Goal: Task Accomplishment & Management: Manage account settings

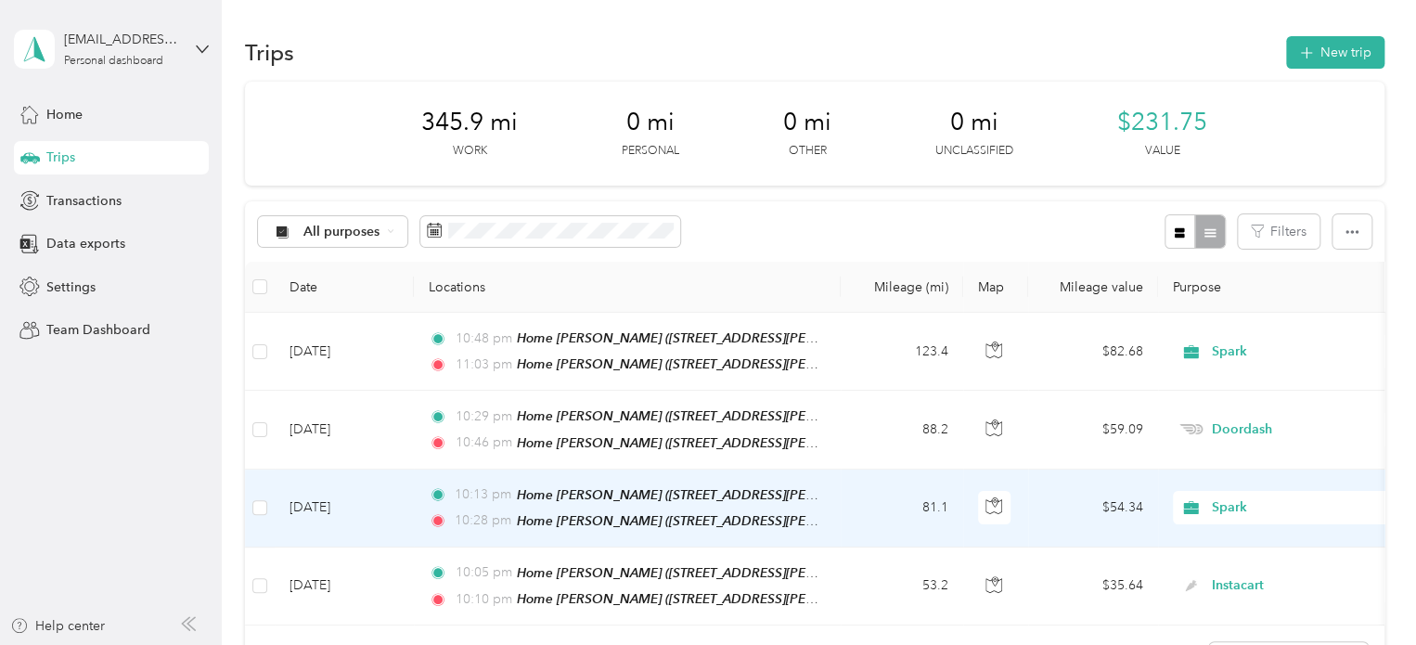
scroll to position [7, 0]
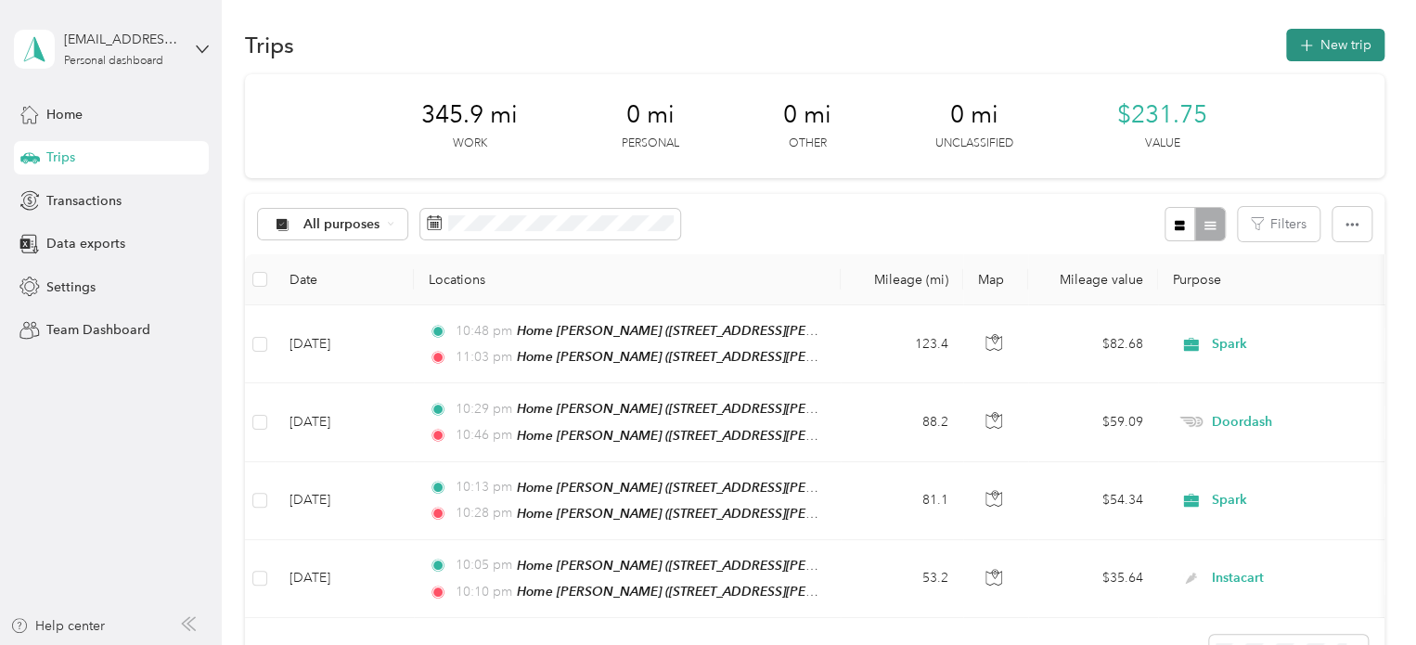
click at [1333, 36] on button "New trip" at bounding box center [1335, 45] width 98 height 32
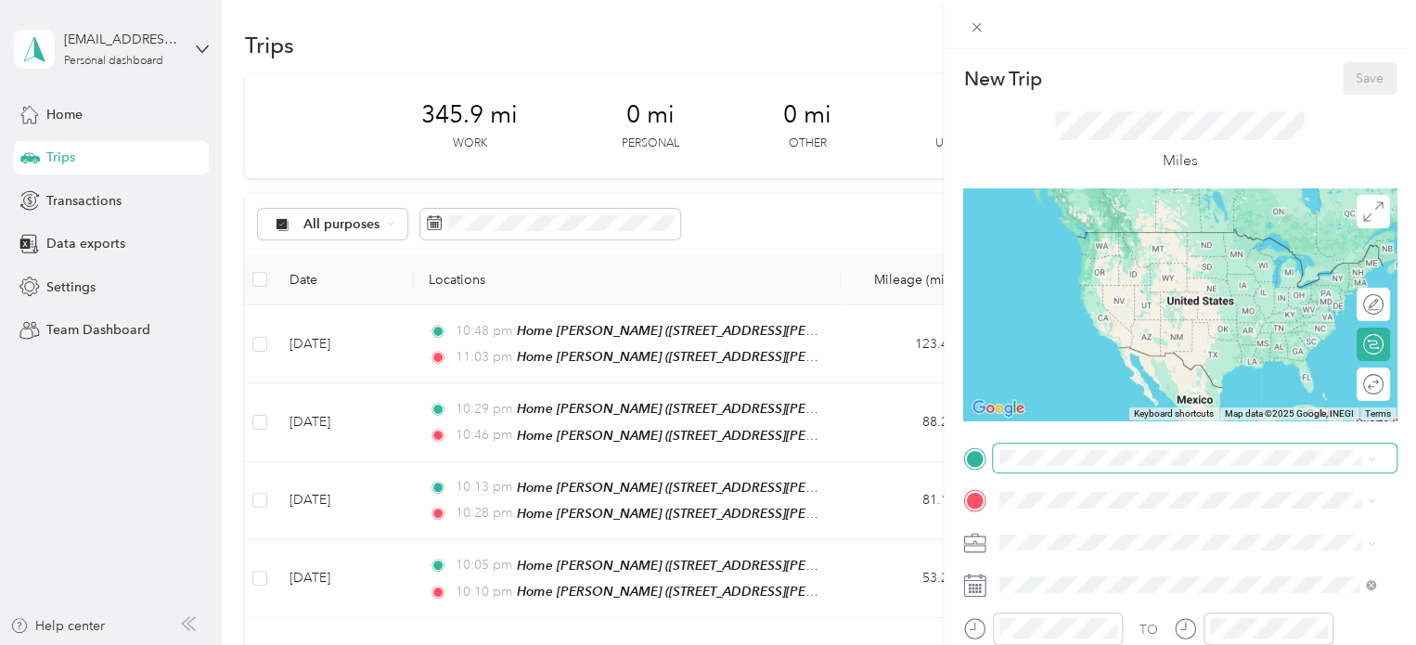
click at [1047, 470] on span at bounding box center [1195, 459] width 404 height 30
click at [1050, 368] on span "[STREET_ADDRESS][PERSON_NAME], [PERSON_NAME], [GEOGRAPHIC_DATA], [GEOGRAPHIC_DA…" at bounding box center [1159, 395] width 248 height 55
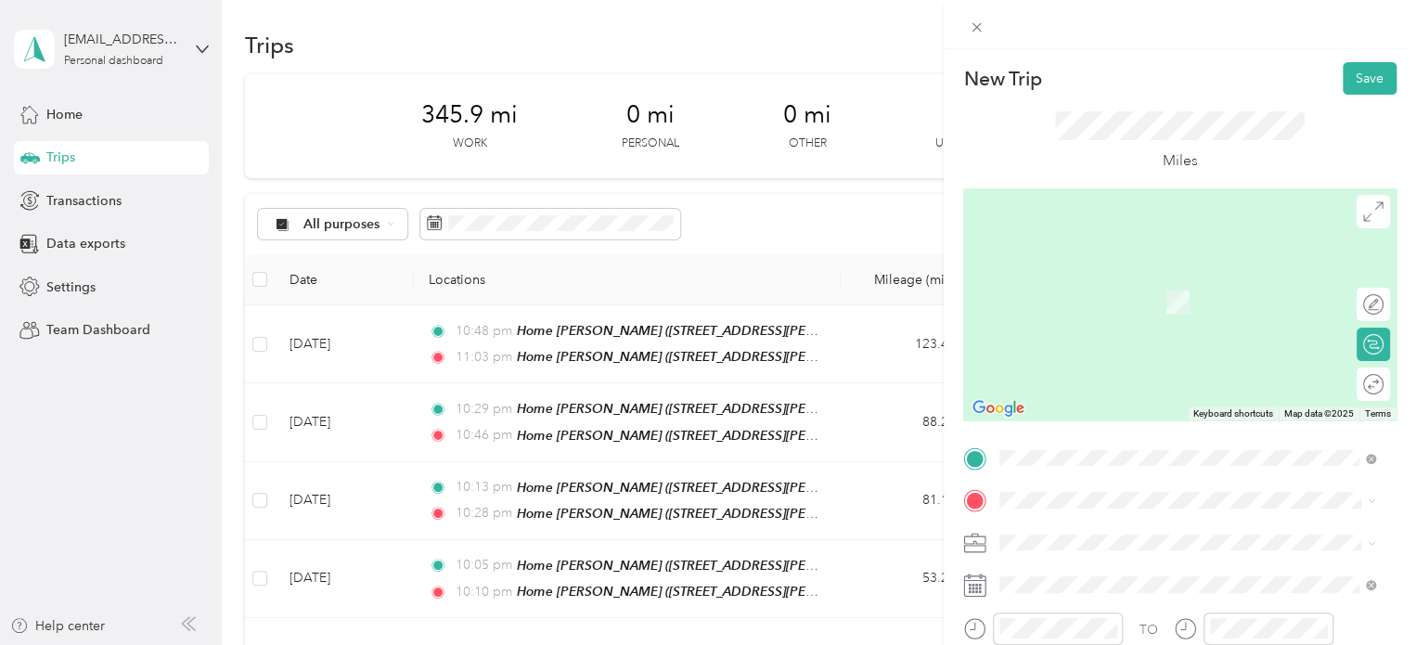
click at [1084, 280] on span "[STREET_ADDRESS][US_STATE]" at bounding box center [1128, 273] width 186 height 17
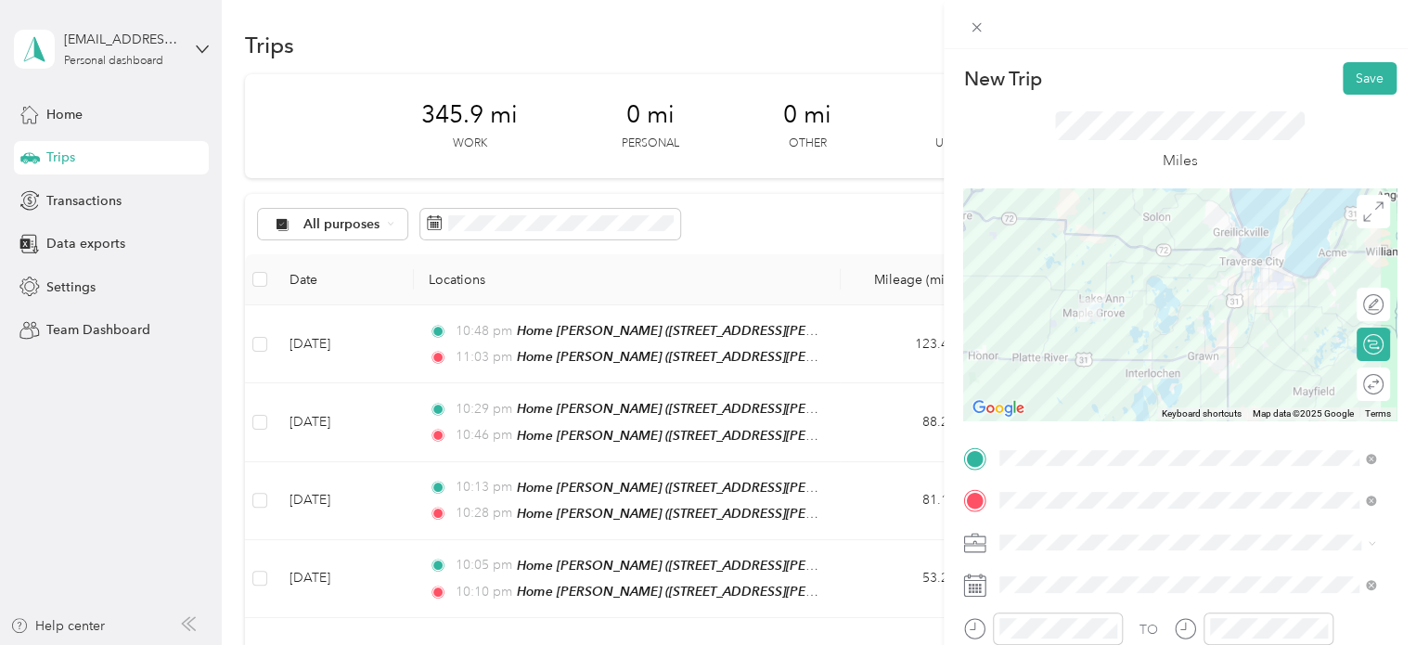
scroll to position [93, 0]
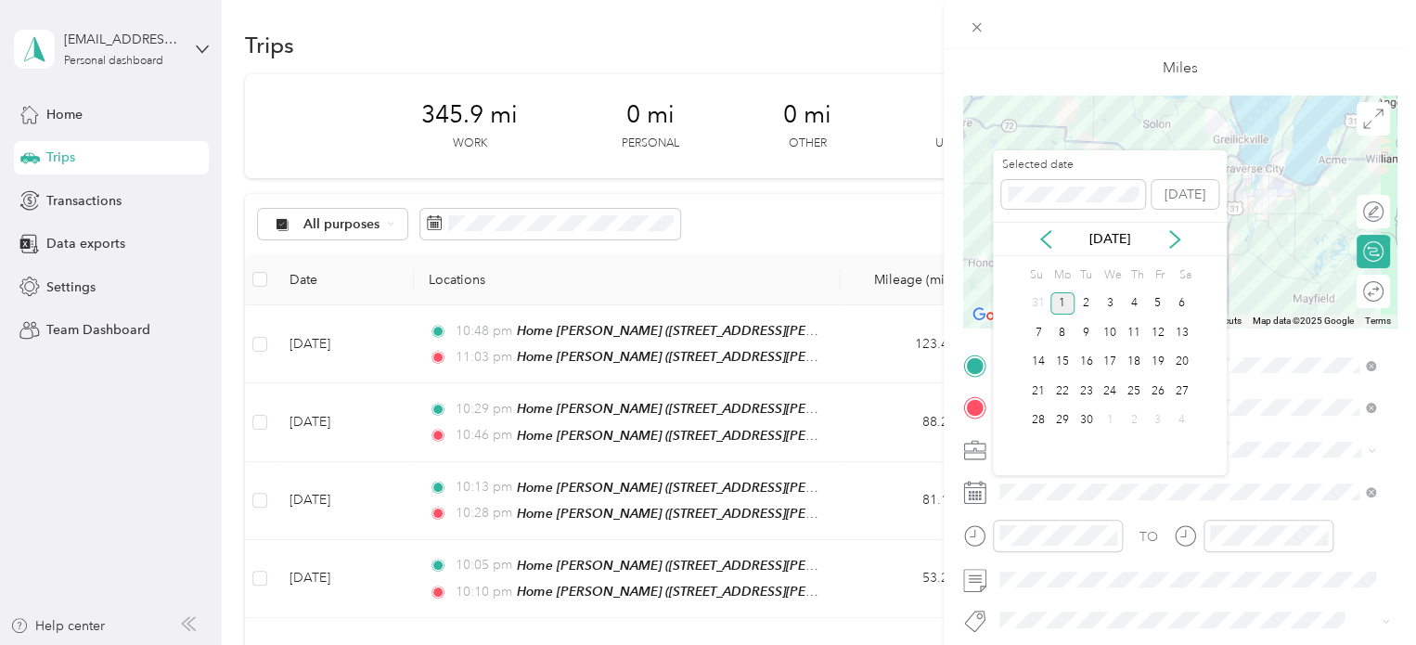
click at [1074, 177] on div "Selected date" at bounding box center [1073, 183] width 144 height 52
click at [925, 644] on div "New Trip Save This trip cannot be edited because it is either under review, app…" at bounding box center [703, 645] width 1407 height 0
click at [984, 644] on div "New Trip Save This trip cannot be edited because it is either under review, app…" at bounding box center [703, 645] width 1407 height 0
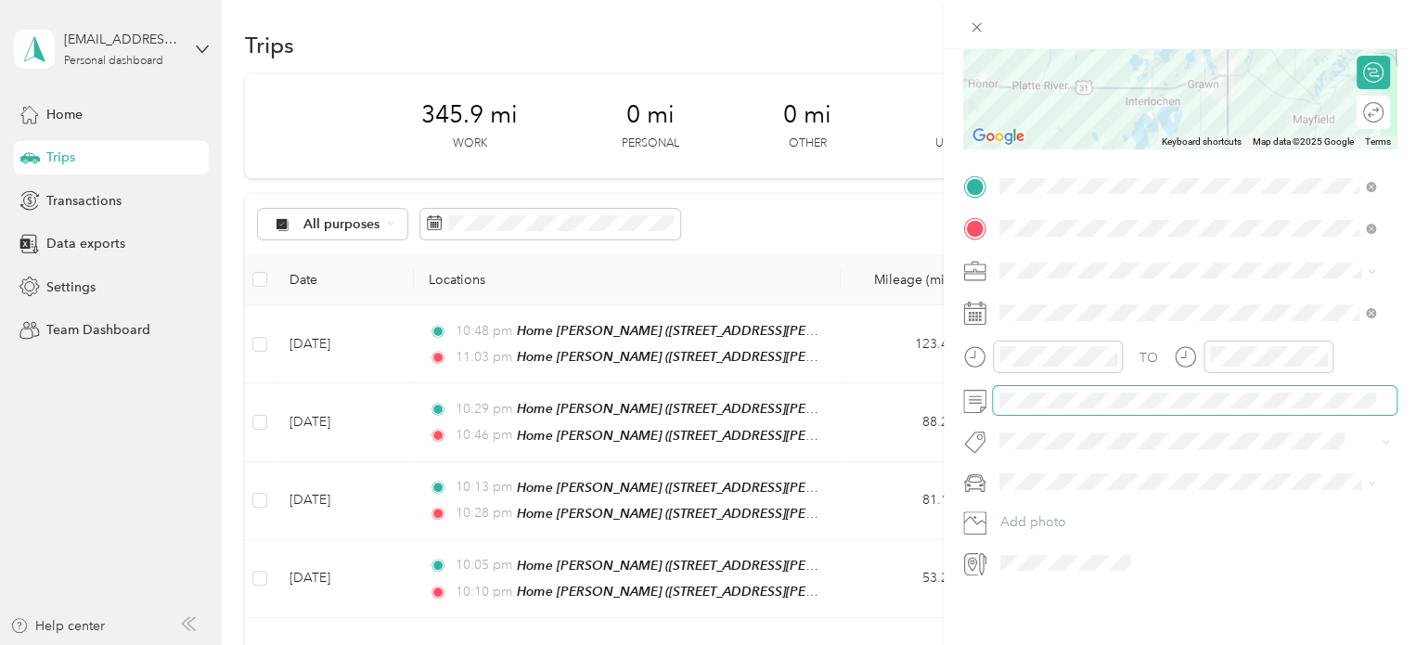
scroll to position [0, 0]
click at [1376, 393] on span at bounding box center [1195, 401] width 404 height 30
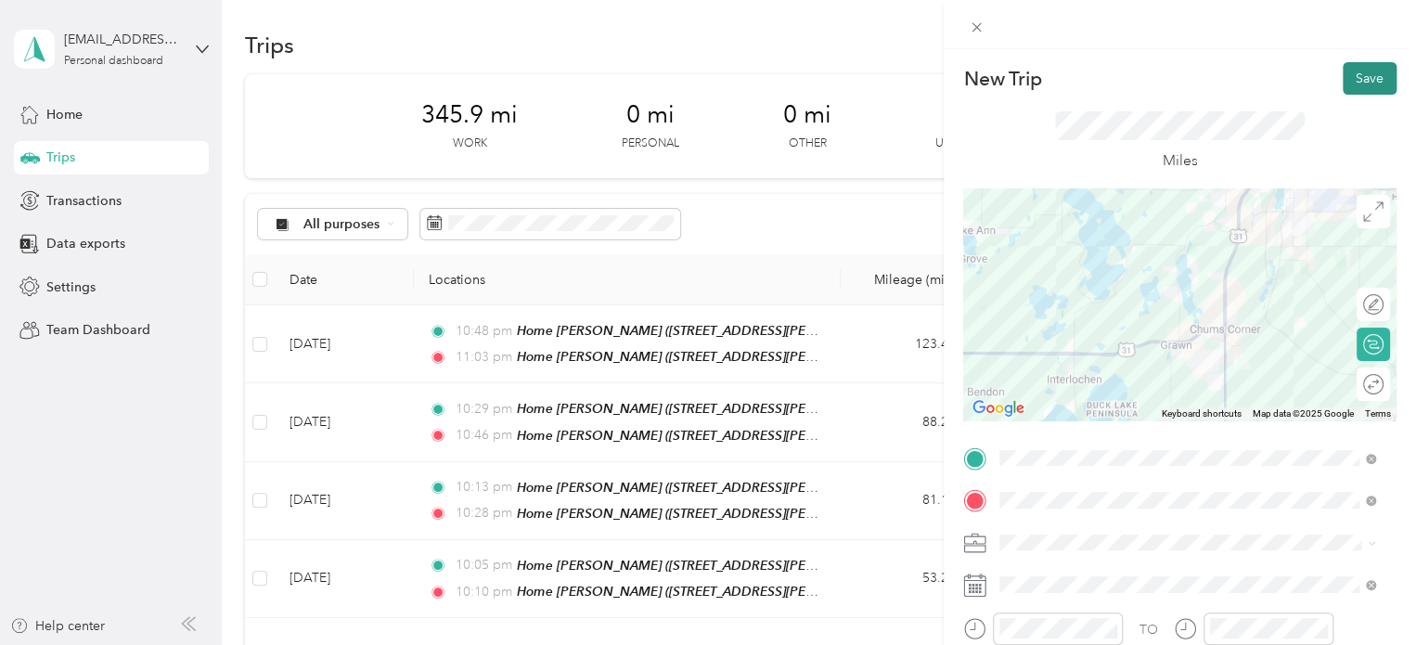
click at [1347, 93] on button "Save" at bounding box center [1370, 78] width 54 height 32
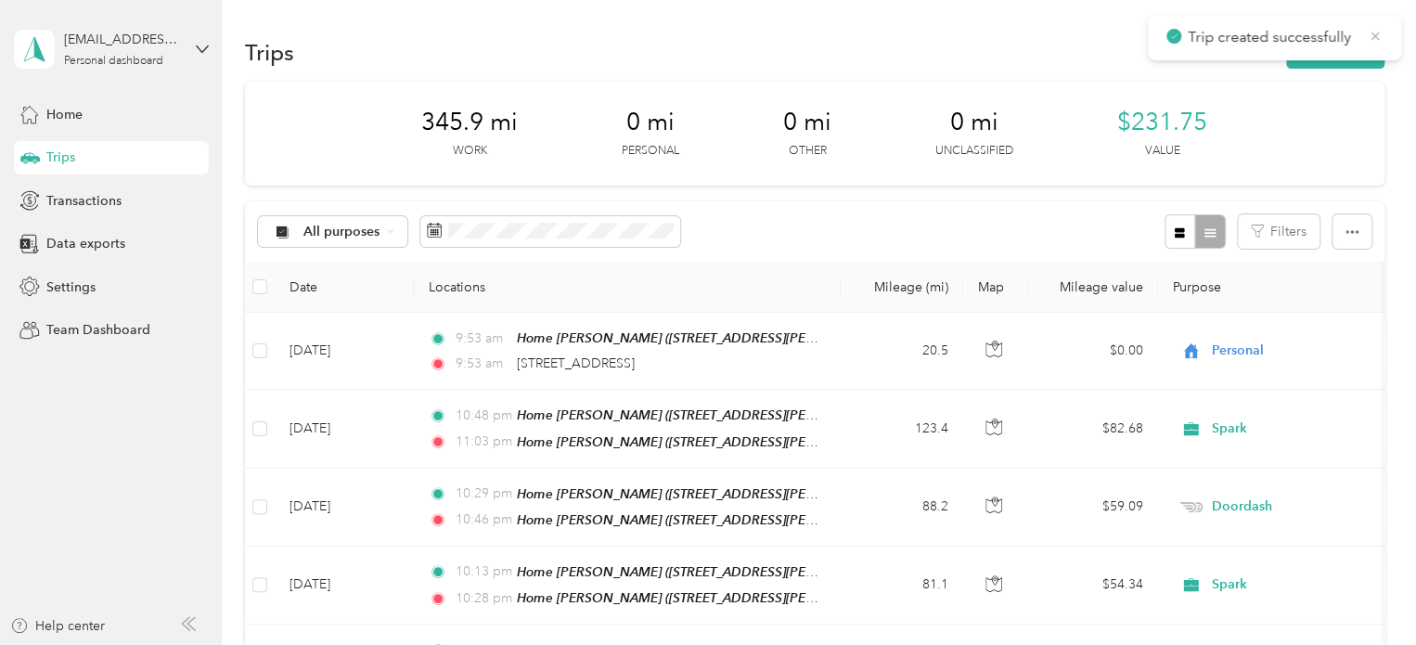
click at [1374, 35] on icon at bounding box center [1375, 36] width 8 height 8
click at [1335, 51] on button "New trip" at bounding box center [1335, 52] width 98 height 32
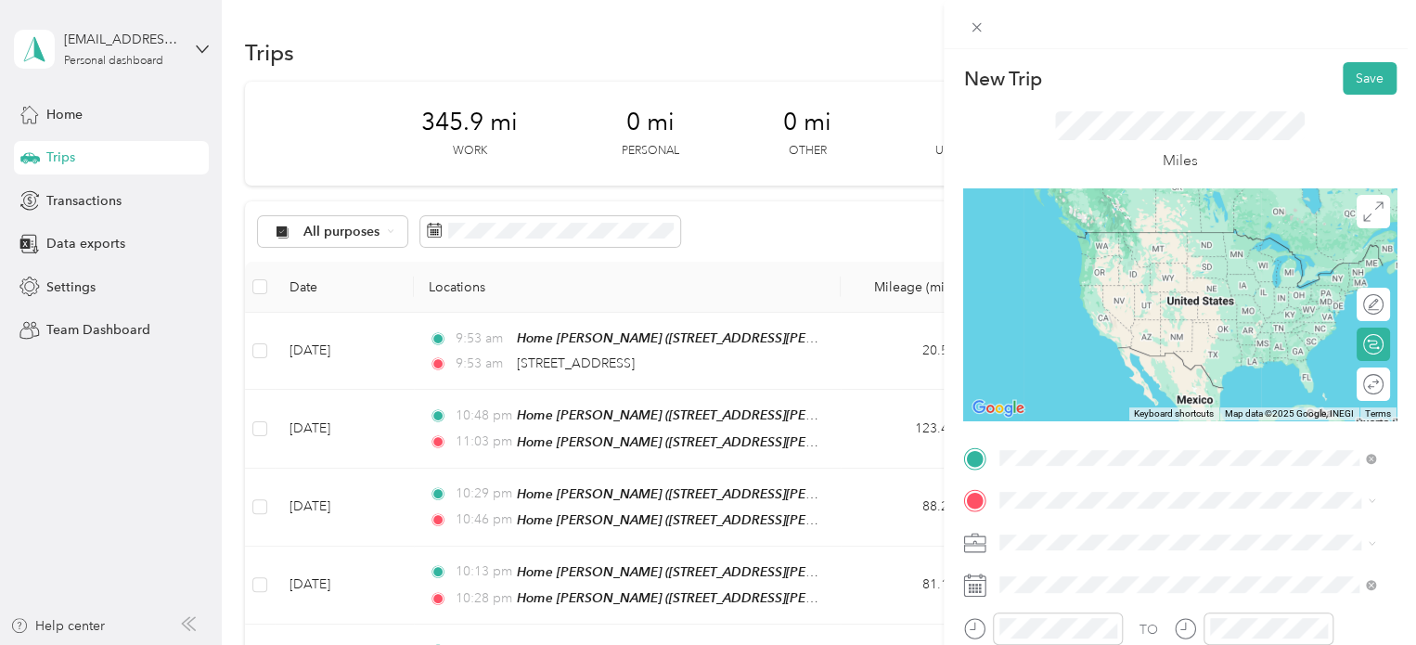
click at [1067, 290] on span "Walmart Supercenter, [STREET_ADDRESS] , 49684, [GEOGRAPHIC_DATA], [GEOGRAPHIC_D…" at bounding box center [1185, 278] width 300 height 55
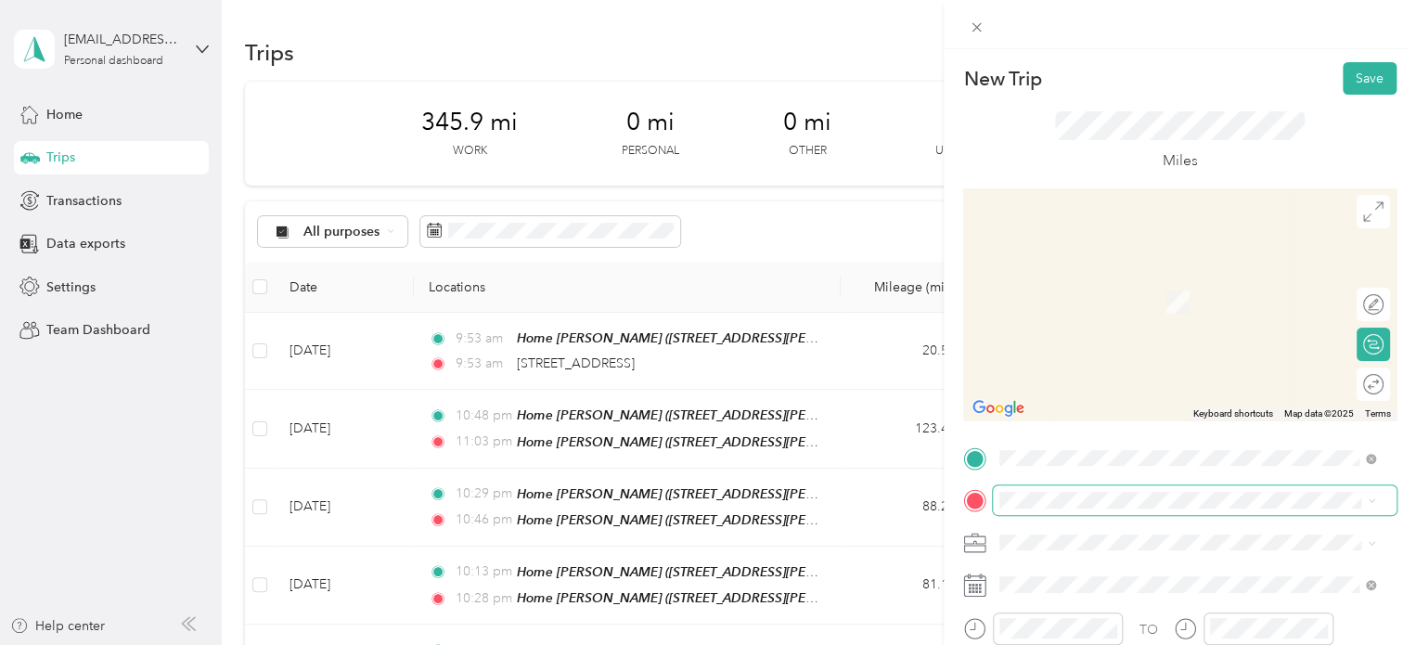
click at [1004, 491] on span at bounding box center [1195, 500] width 404 height 30
click at [1099, 286] on div "[STREET_ADDRESS][US_STATE]" at bounding box center [1187, 273] width 363 height 25
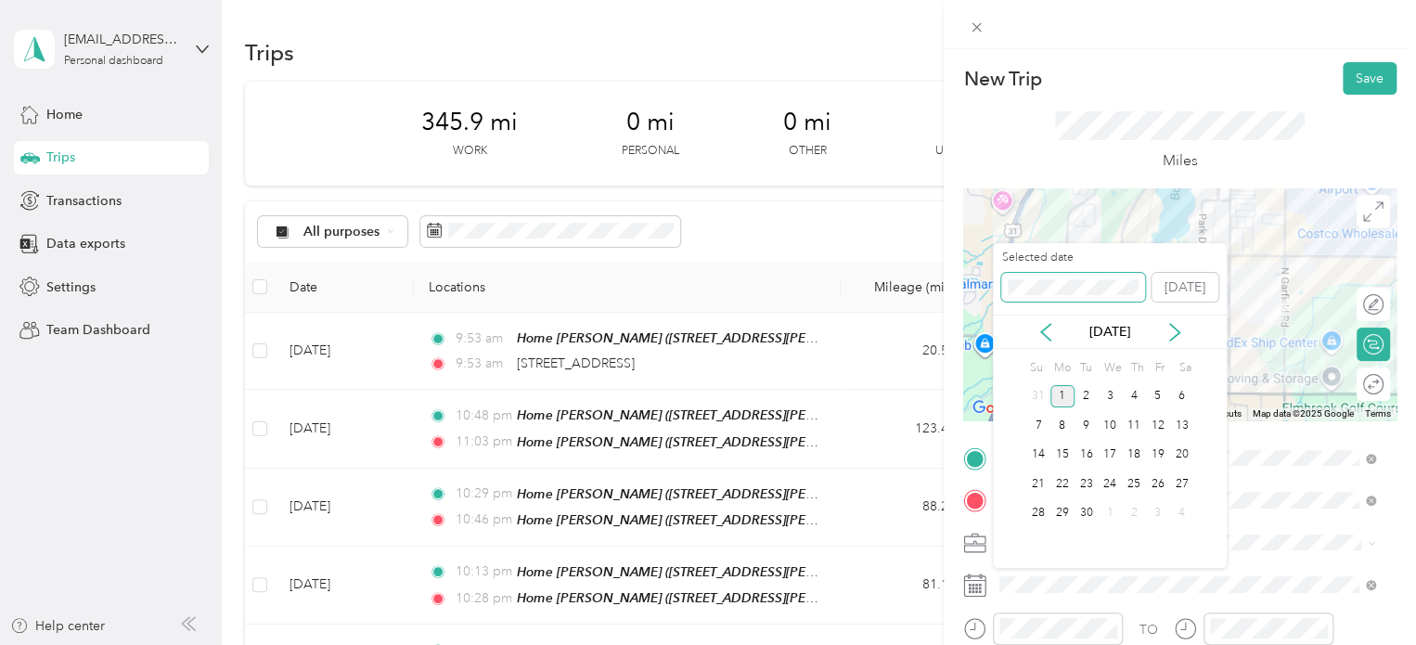
click at [956, 644] on div "New Trip Save This trip cannot be edited because it is either under review, app…" at bounding box center [703, 645] width 1407 height 0
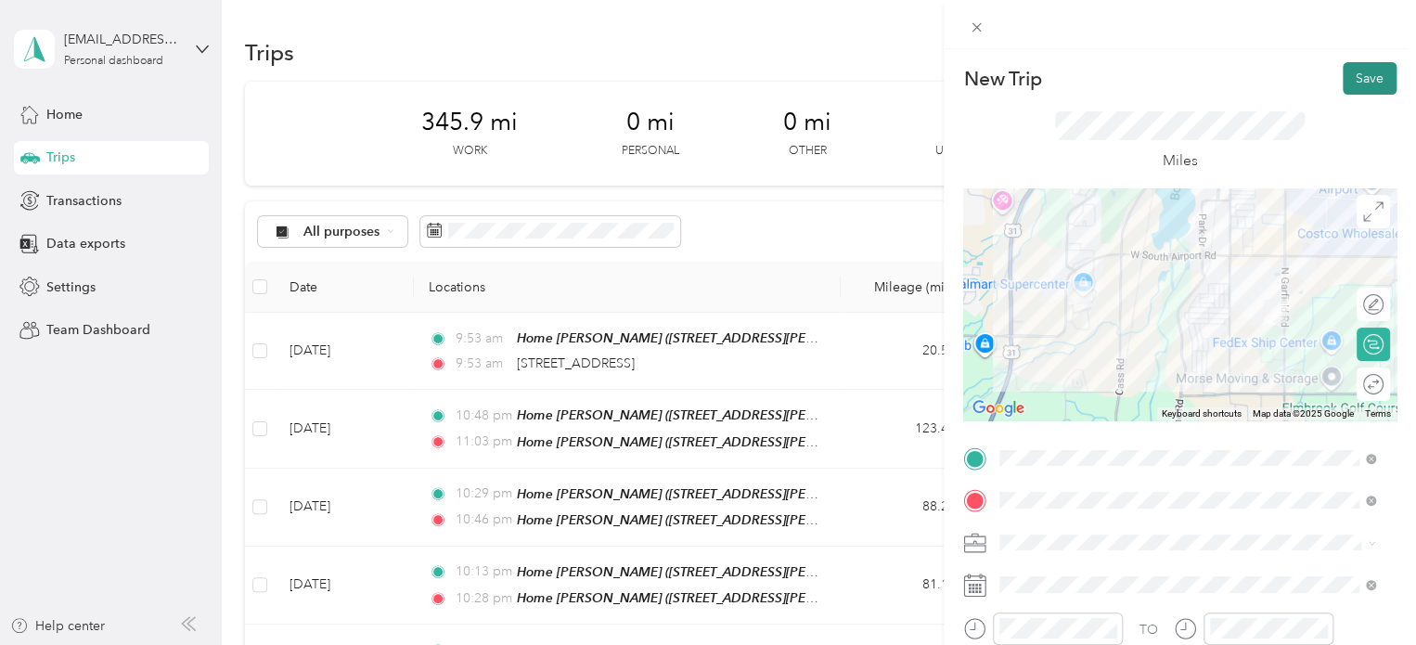
click at [1365, 66] on button "Save" at bounding box center [1370, 78] width 54 height 32
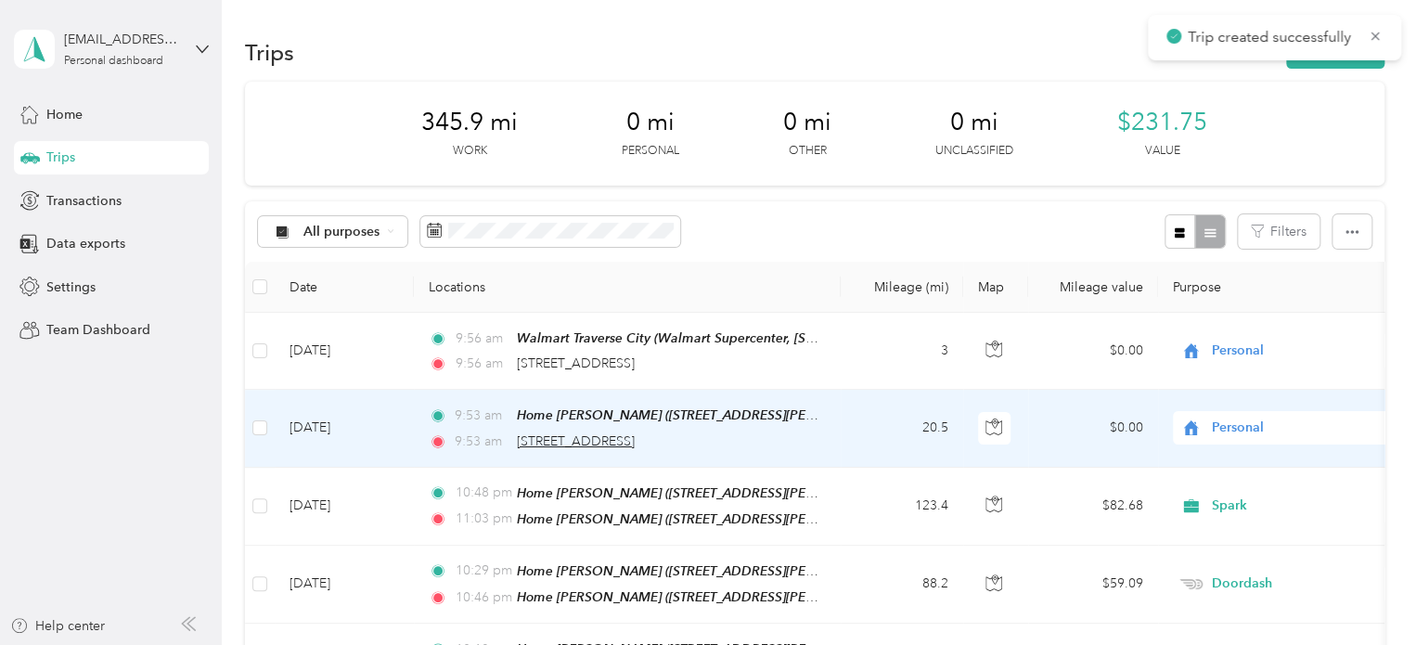
click at [570, 438] on span "[STREET_ADDRESS]" at bounding box center [576, 441] width 118 height 16
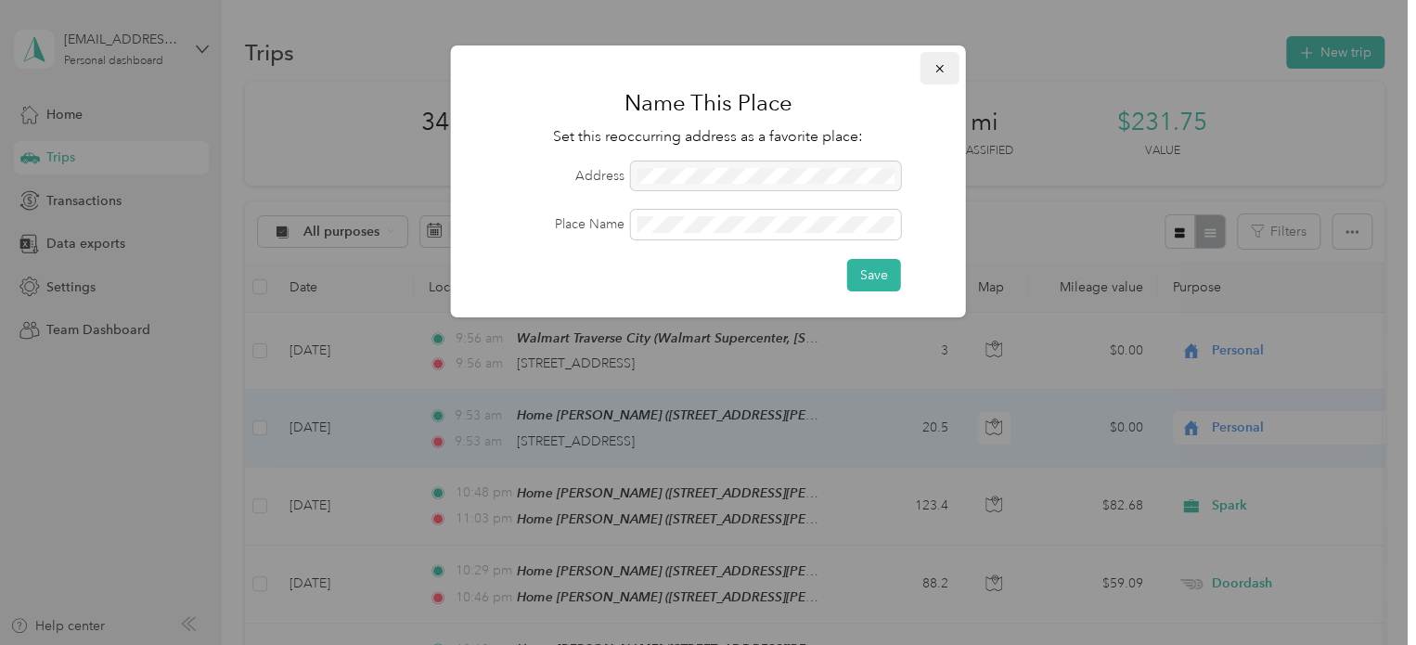
click at [933, 62] on icon "button" at bounding box center [939, 68] width 13 height 13
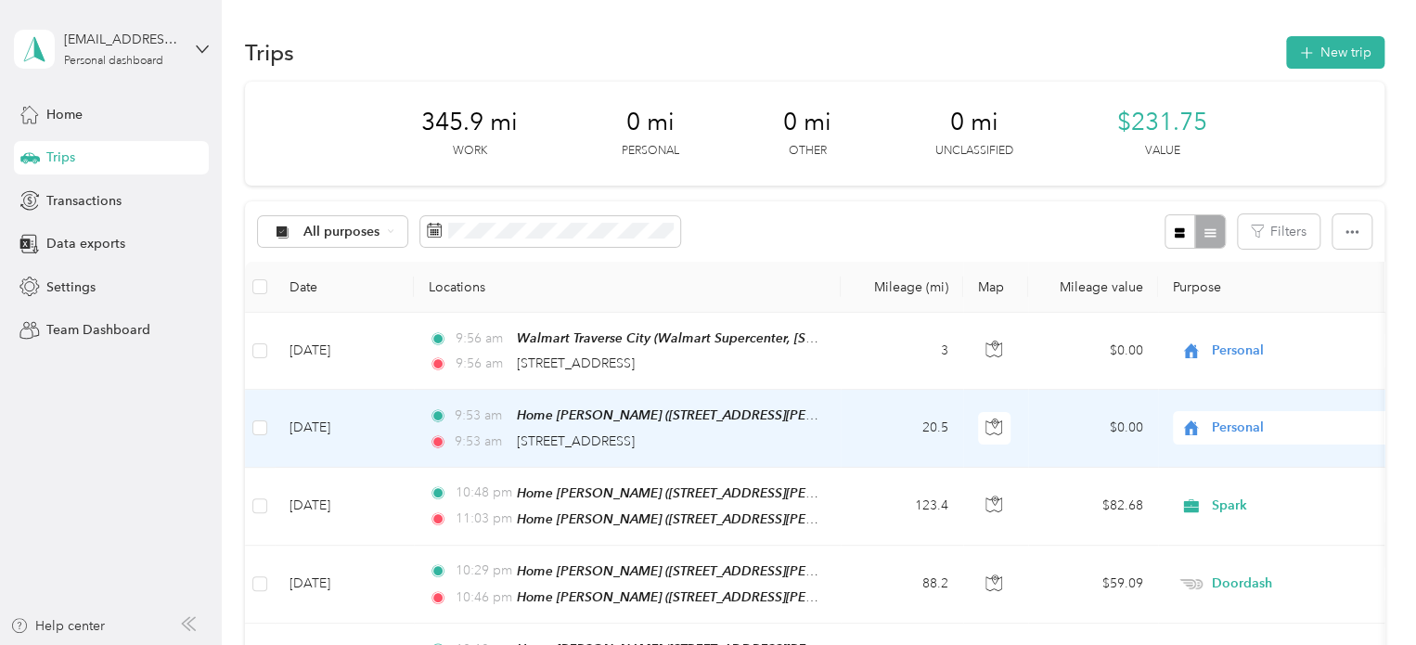
click at [322, 423] on td "[DATE]" at bounding box center [344, 428] width 139 height 77
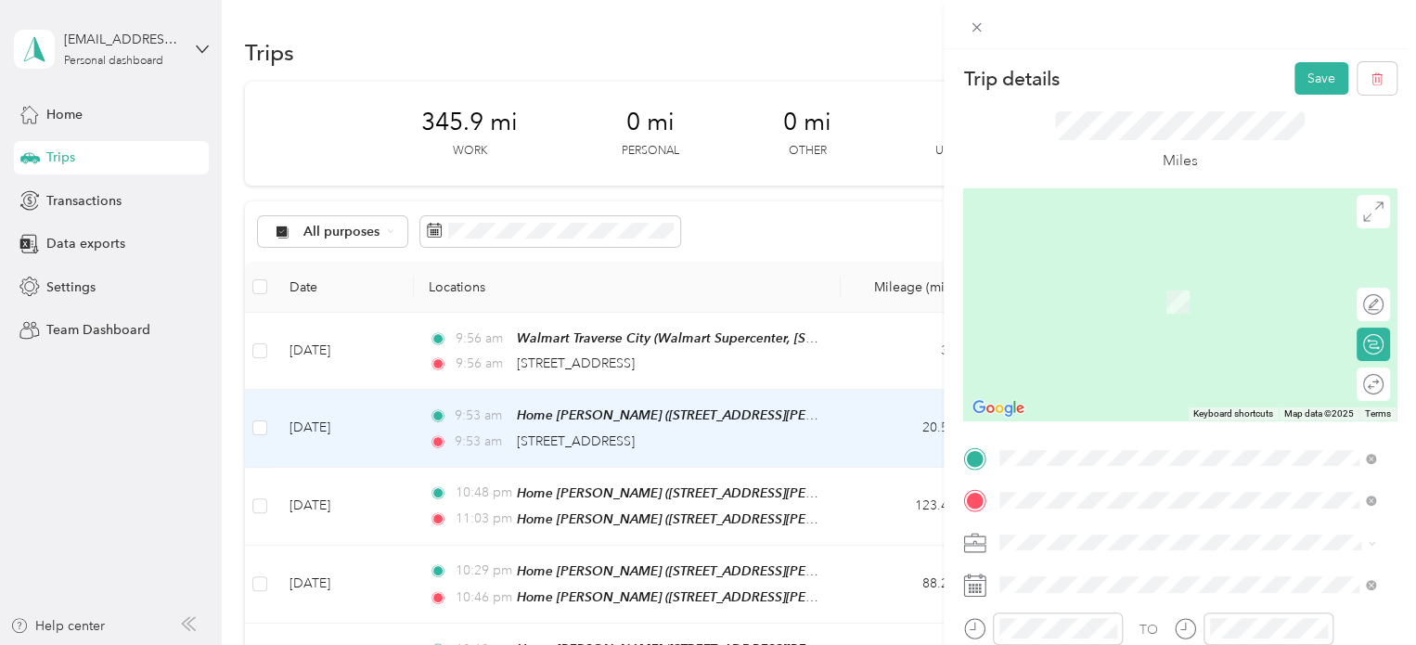
click at [1100, 404] on div "Walmart Traverse City Walmart Supercenter, [STREET_ADDRESS] , 49684, [GEOGRAPHI…" at bounding box center [1202, 409] width 335 height 78
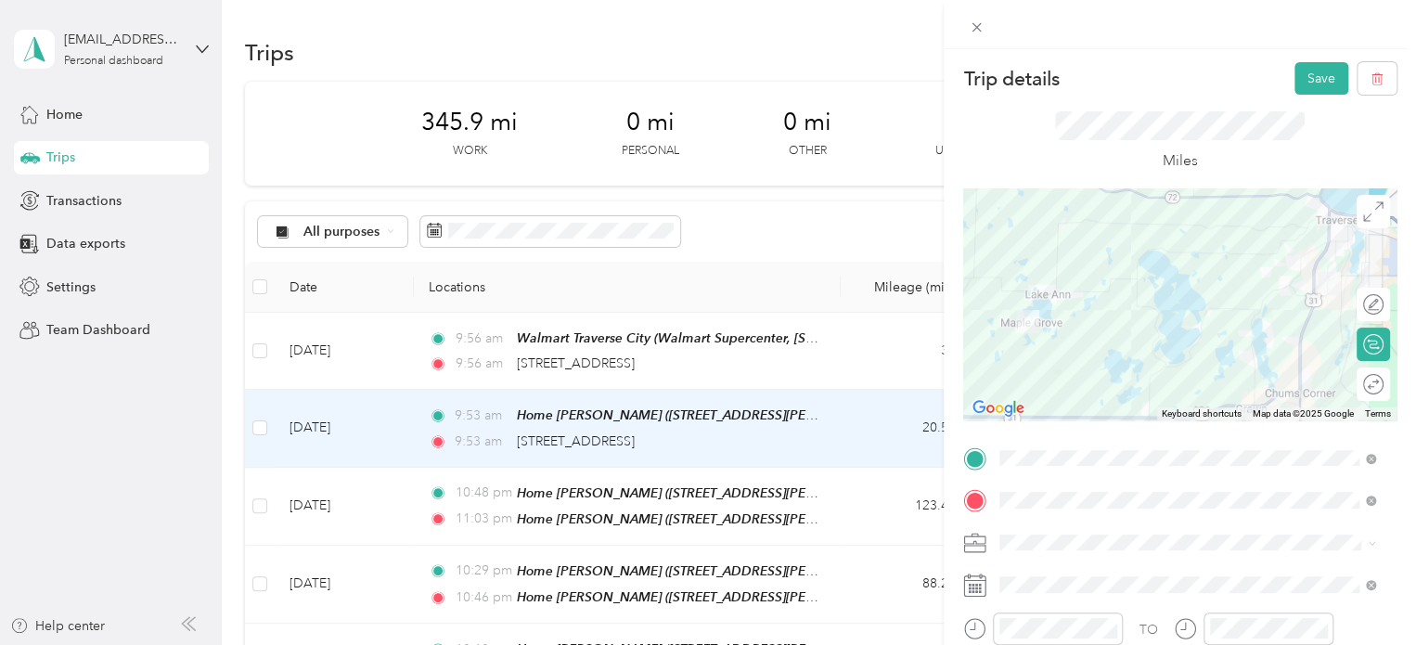
click at [1278, 77] on div "Trip details Save" at bounding box center [1179, 78] width 433 height 32
click at [1294, 78] on button "Save" at bounding box center [1321, 78] width 54 height 32
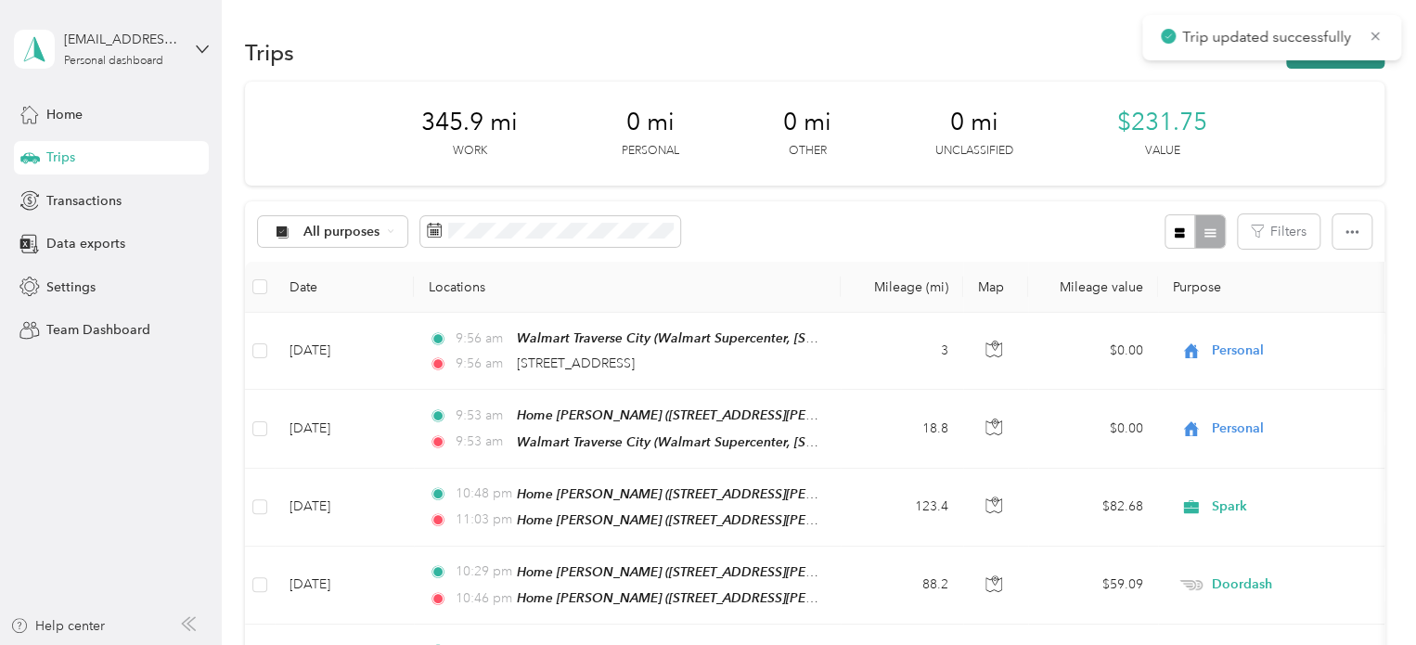
click at [1310, 66] on button "New trip" at bounding box center [1335, 52] width 98 height 32
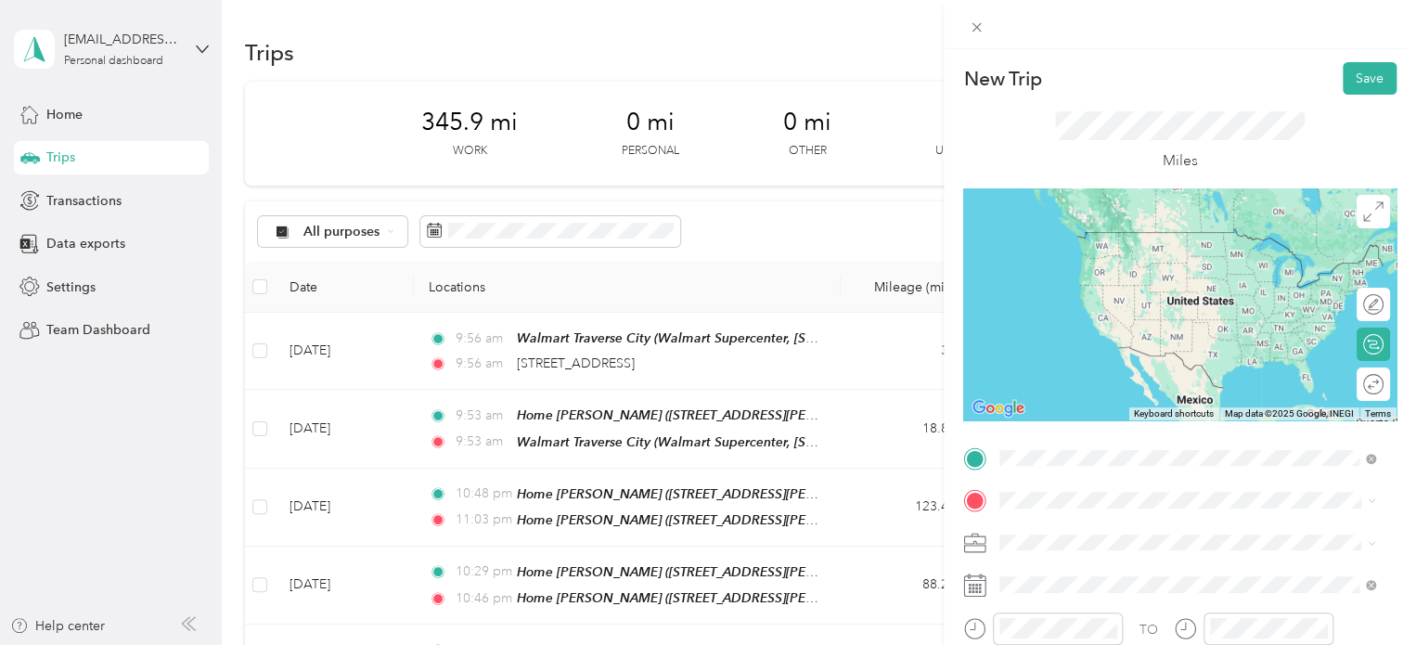
click at [1091, 230] on span "[STREET_ADDRESS][US_STATE]" at bounding box center [1128, 232] width 186 height 17
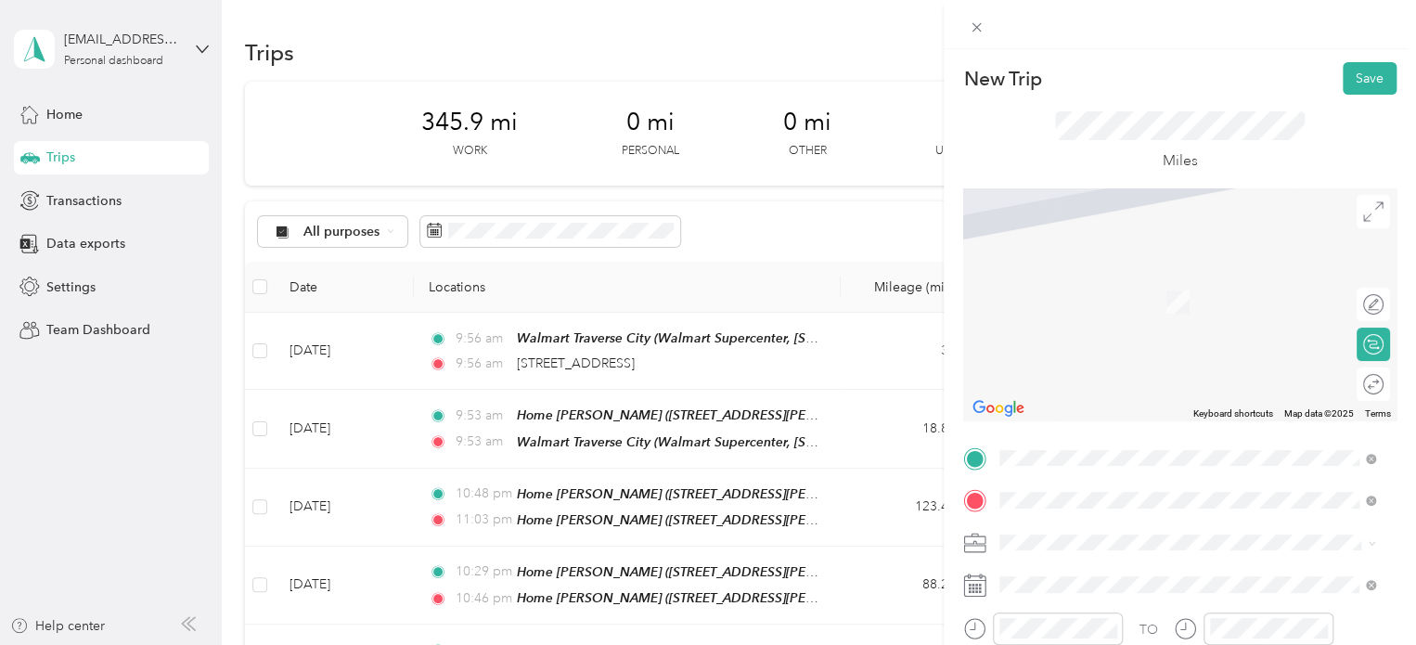
click at [1072, 283] on span "[STREET_ADDRESS][US_STATE]" at bounding box center [1128, 274] width 186 height 17
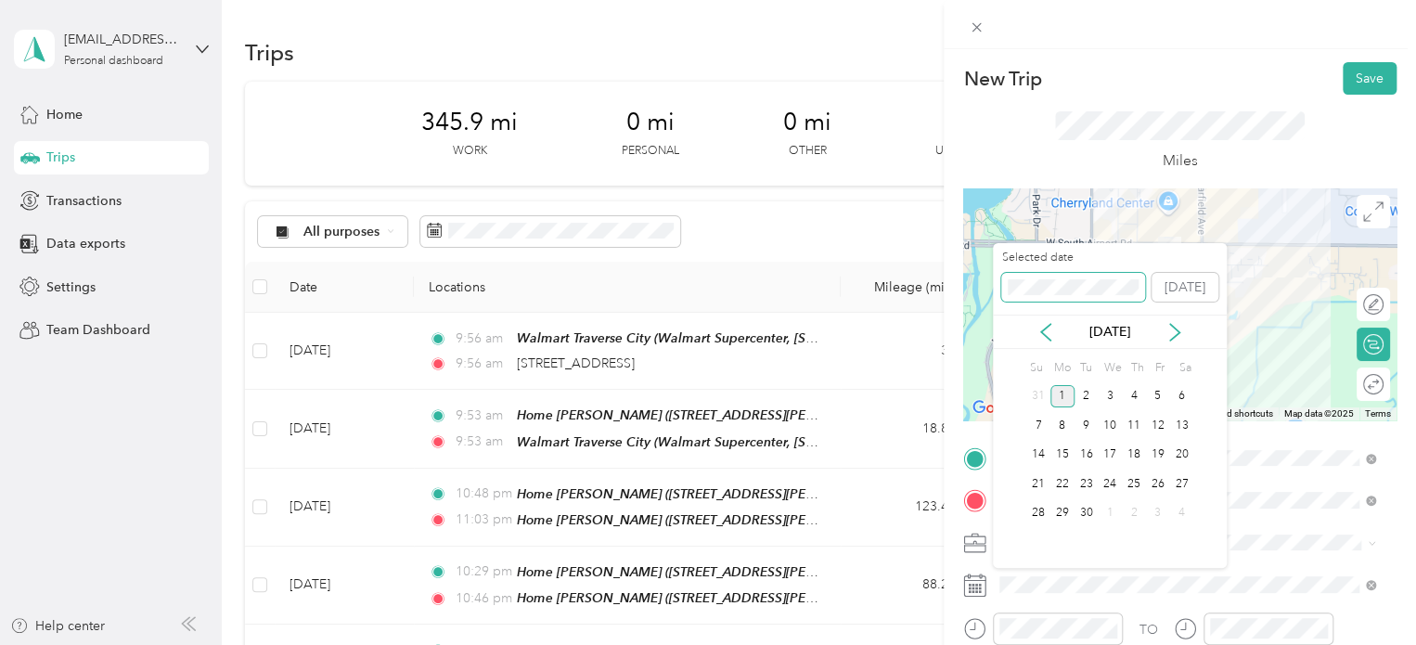
click at [937, 644] on div "New Trip Save This trip cannot be edited because it is either under review, app…" at bounding box center [703, 645] width 1407 height 0
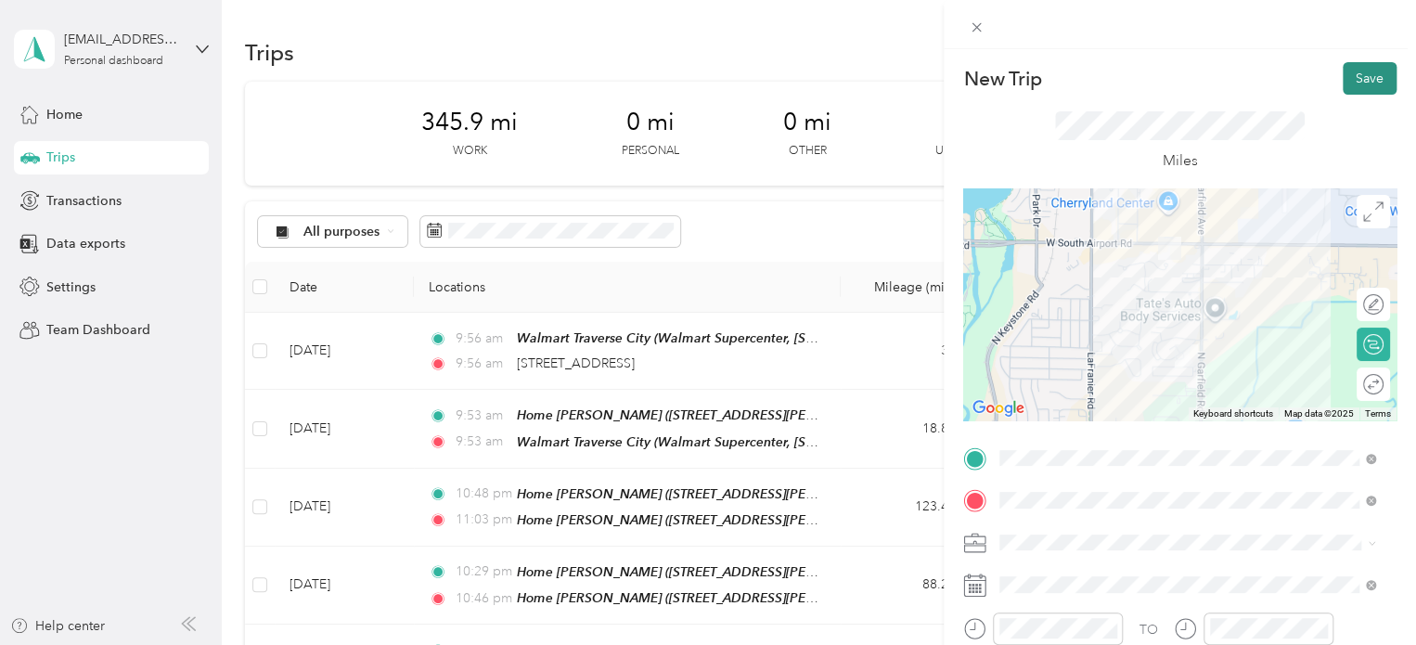
click at [1362, 62] on button "Save" at bounding box center [1370, 78] width 54 height 32
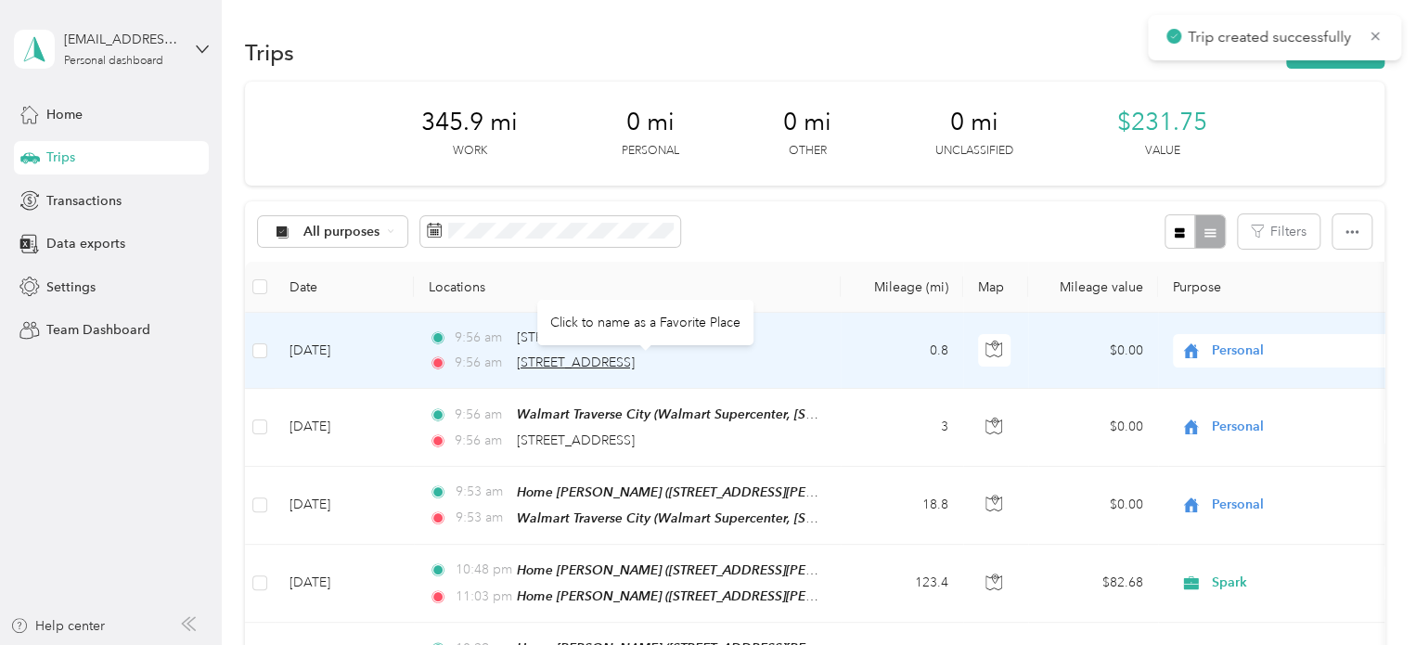
click at [585, 365] on span "[STREET_ADDRESS]" at bounding box center [576, 362] width 118 height 16
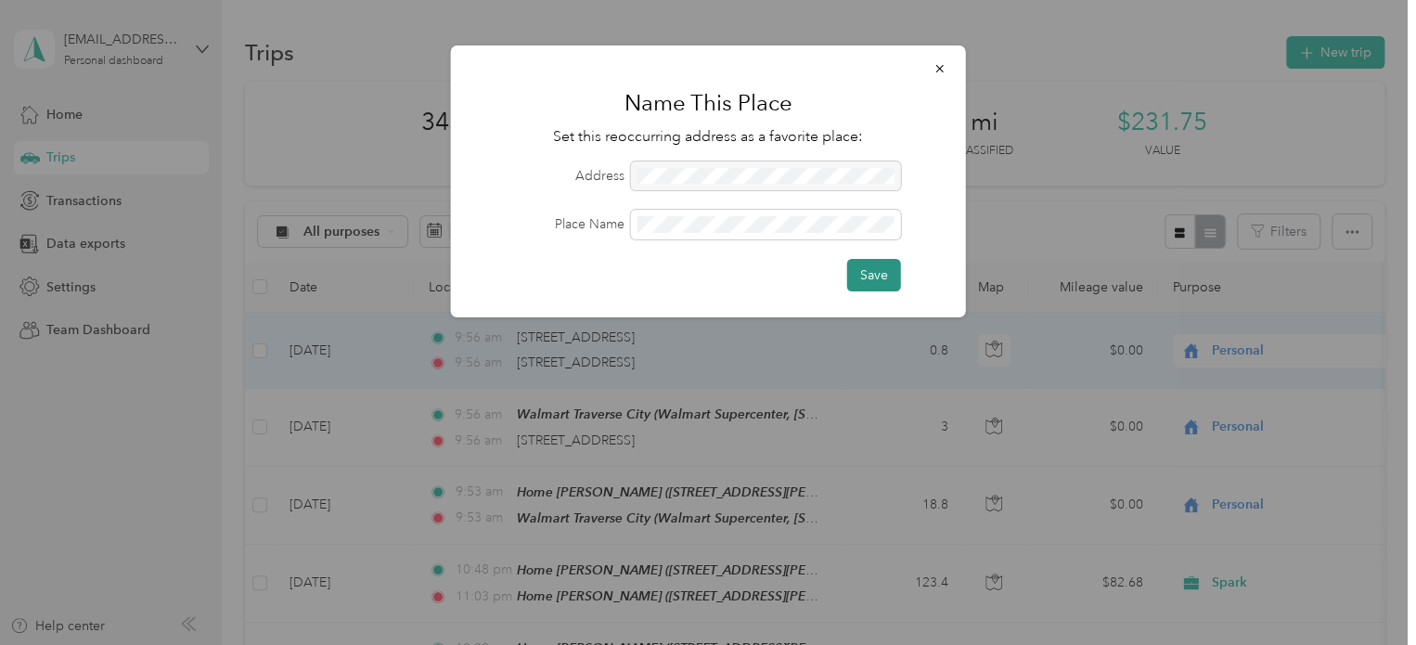
click at [865, 266] on button "Save" at bounding box center [874, 275] width 54 height 32
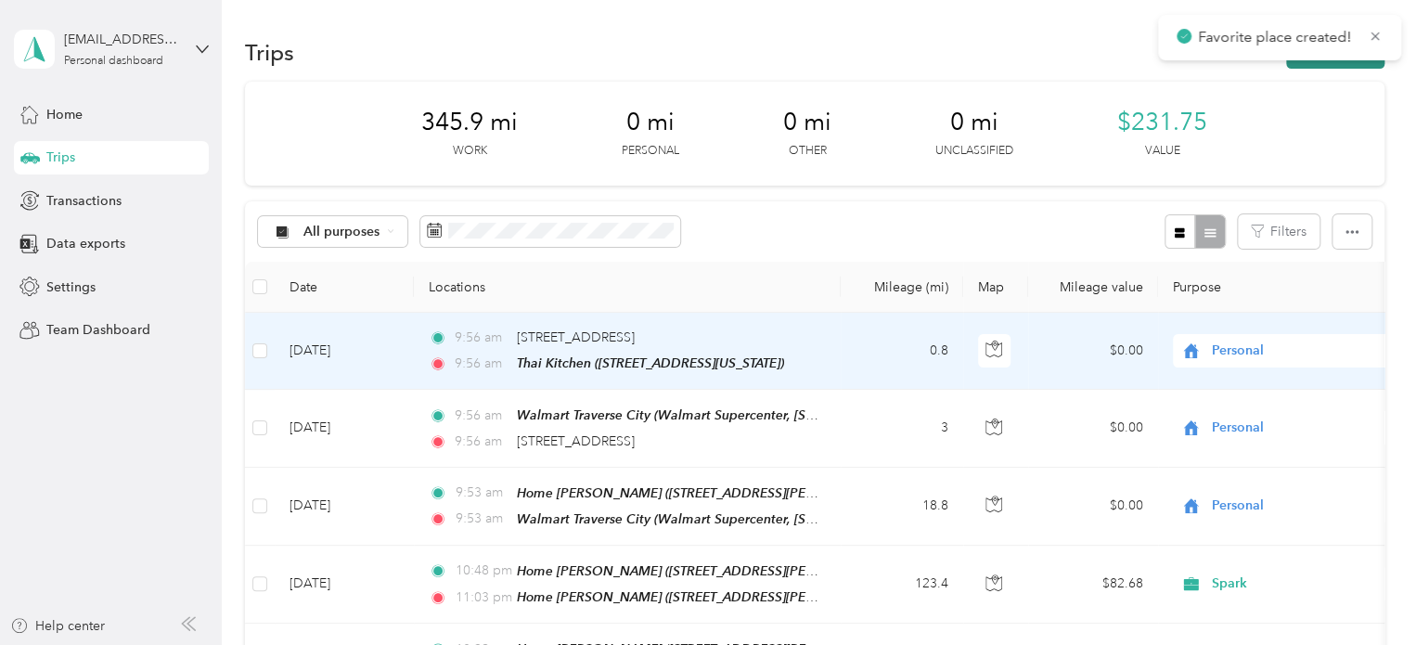
click at [1287, 62] on button "New trip" at bounding box center [1335, 52] width 98 height 32
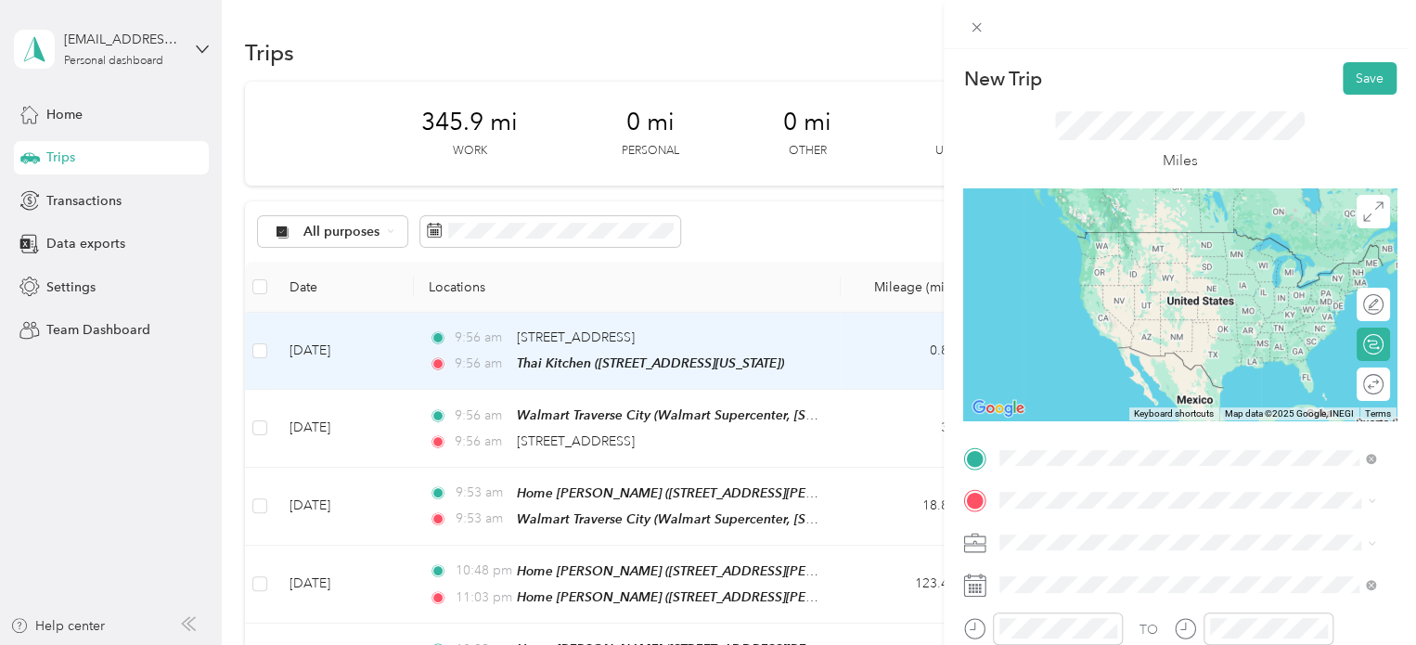
click at [1164, 324] on div "Thai Kitchen [STREET_ADDRESS][US_STATE]" at bounding box center [1128, 308] width 186 height 39
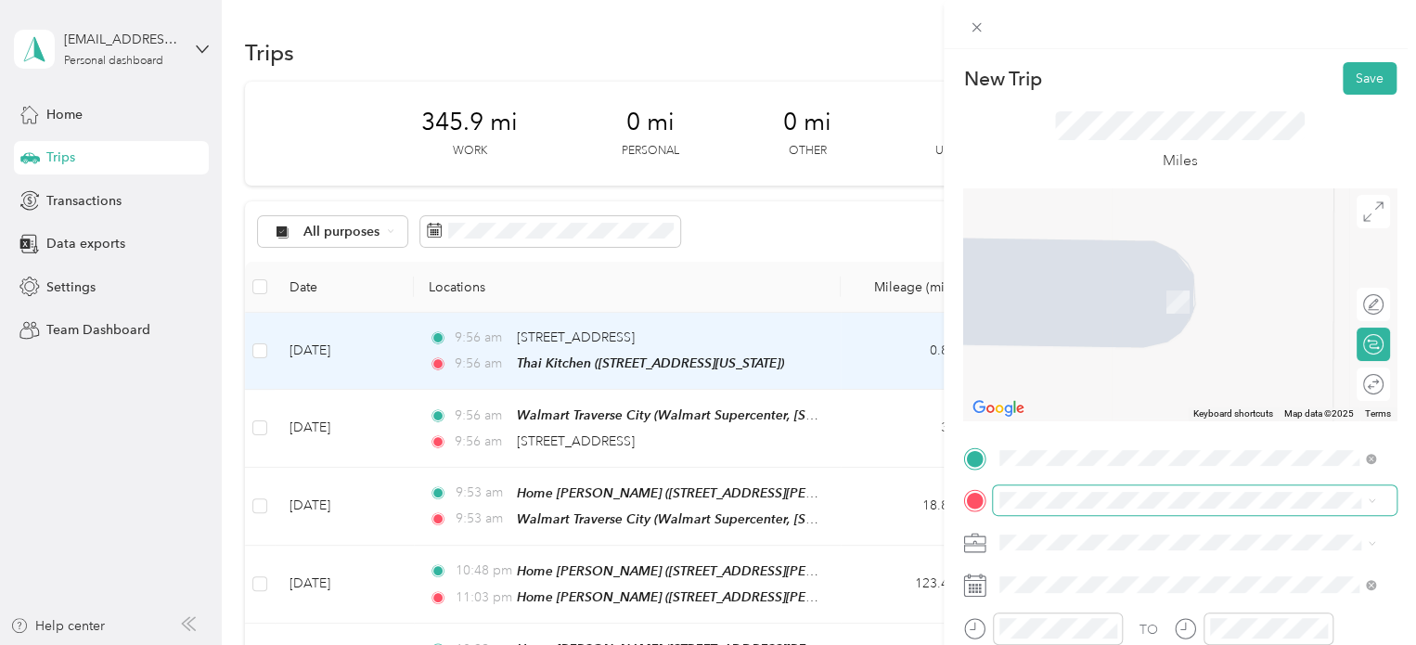
click at [1047, 491] on span at bounding box center [1195, 500] width 404 height 30
click at [1078, 431] on li "[STREET_ADDRESS][US_STATE]" at bounding box center [1187, 411] width 389 height 38
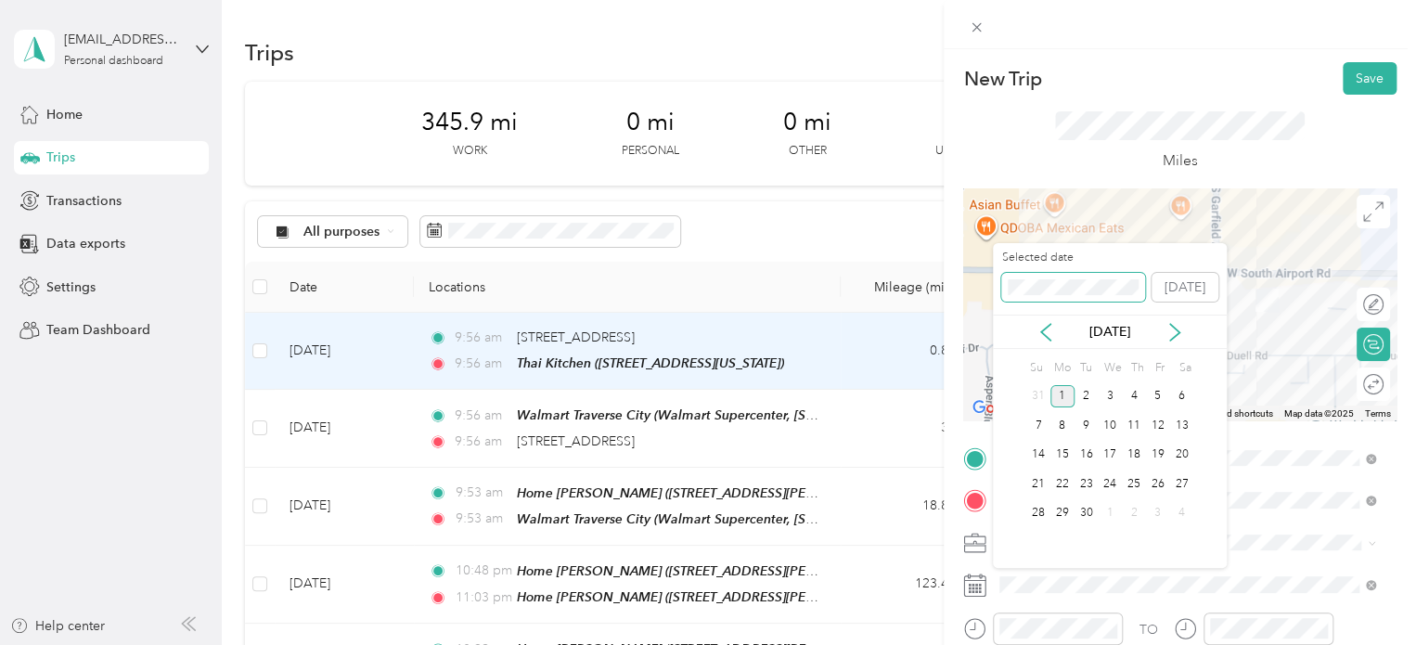
click at [958, 644] on div "New Trip Save This trip cannot be edited because it is either under review, app…" at bounding box center [703, 645] width 1407 height 0
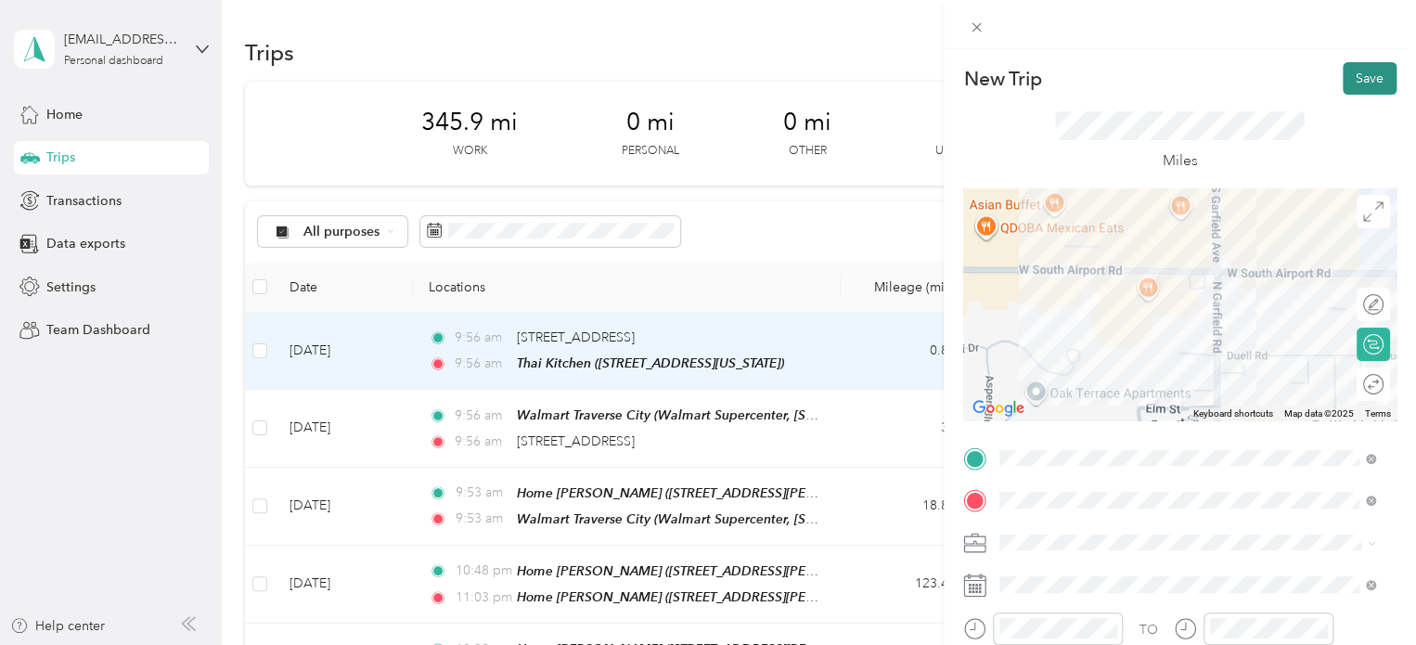
click at [1358, 62] on button "Save" at bounding box center [1370, 78] width 54 height 32
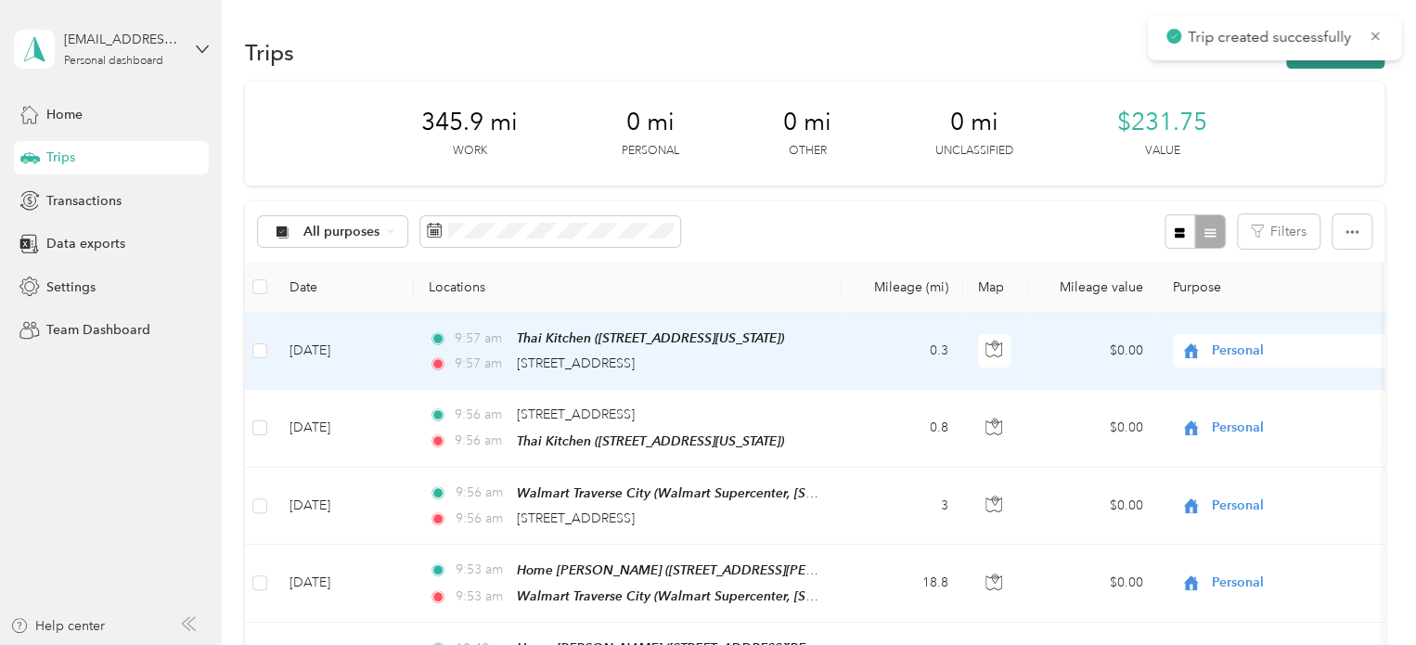
click at [1330, 63] on button "New trip" at bounding box center [1335, 52] width 98 height 32
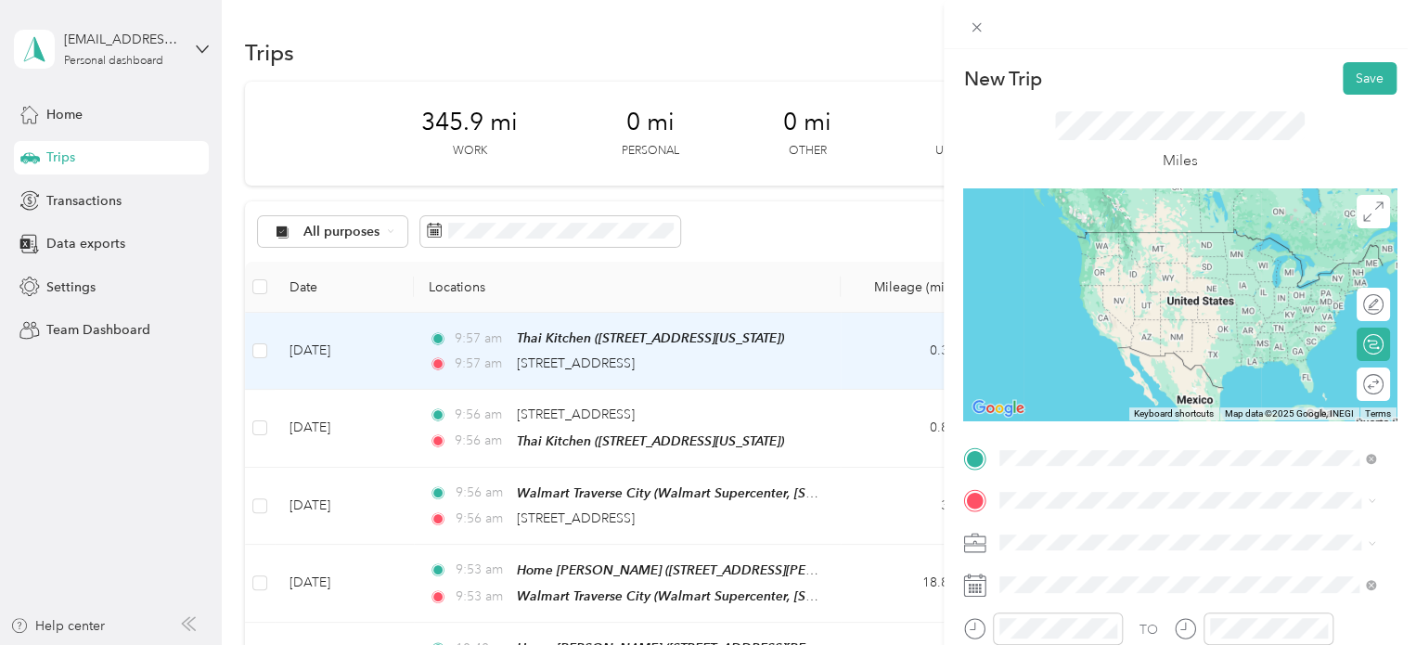
click at [1048, 370] on span "[STREET_ADDRESS][US_STATE]" at bounding box center [1128, 368] width 186 height 17
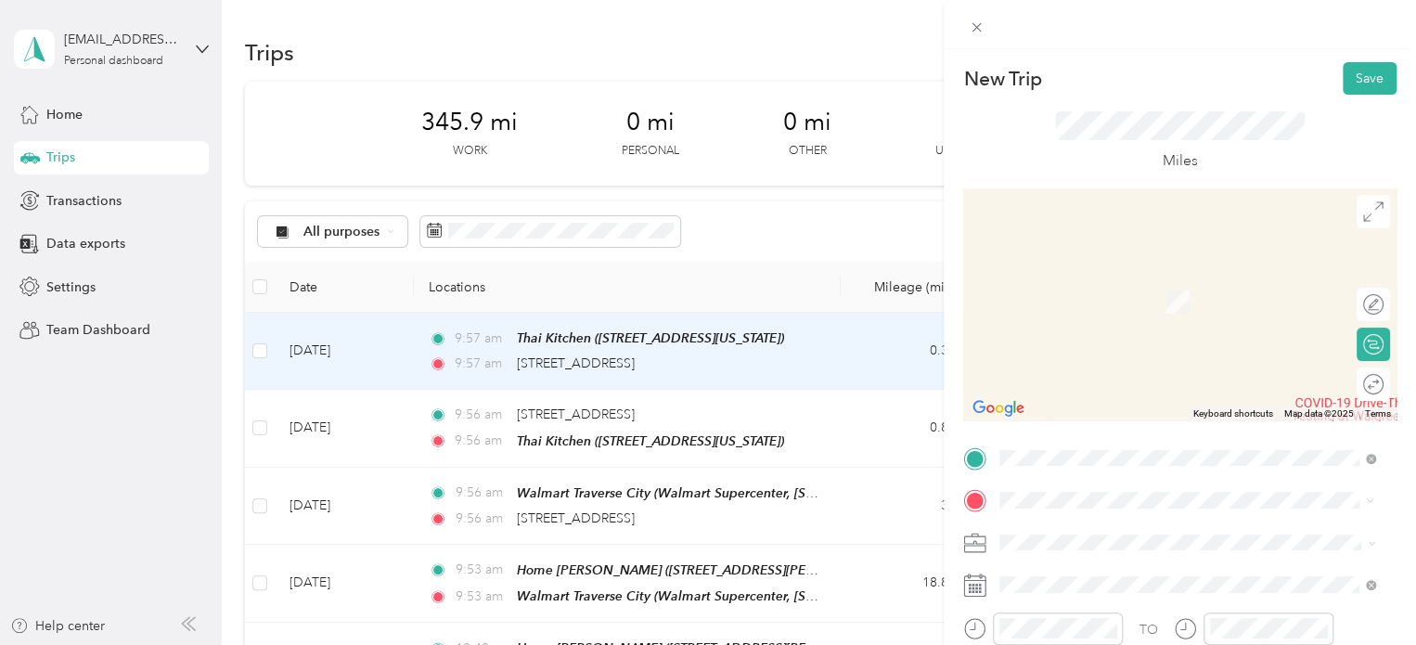
click at [1100, 331] on div "Walmart Traverse City Walmart Supercenter, [STREET_ADDRESS] , 49684, [GEOGRAPHI…" at bounding box center [1202, 312] width 335 height 78
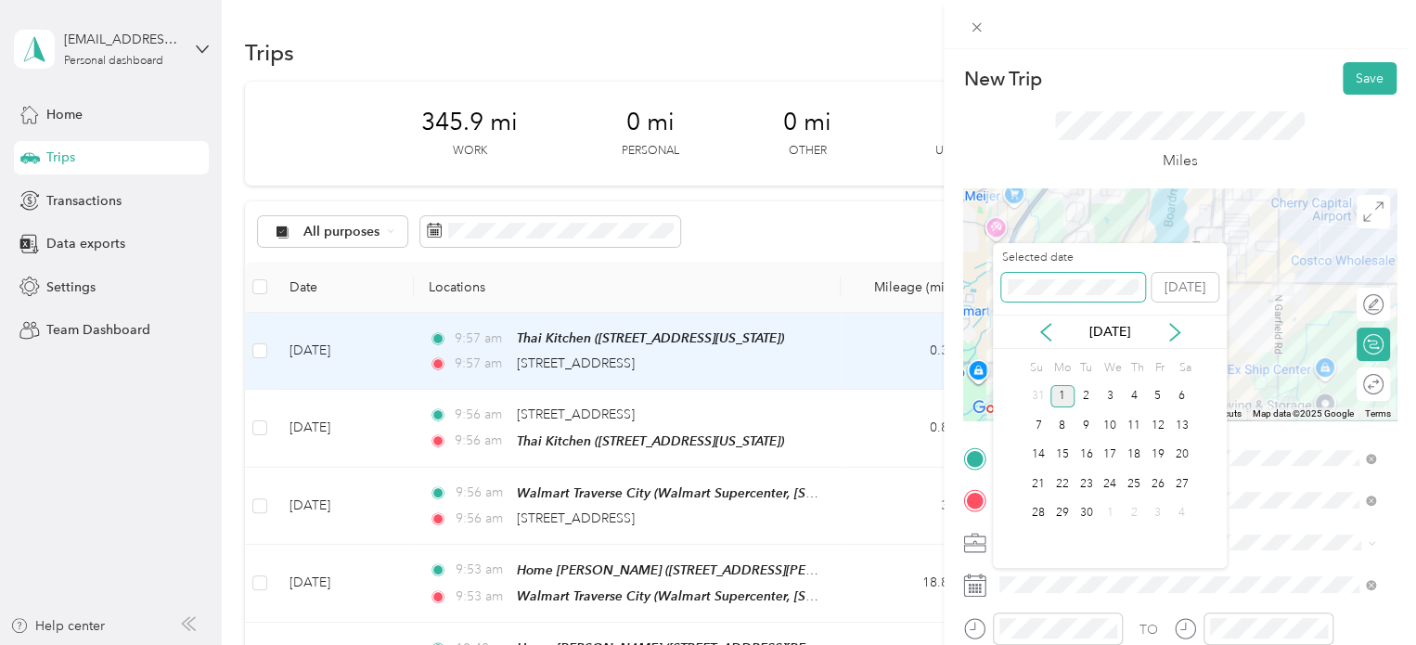
click at [965, 644] on div "New Trip Save This trip cannot be edited because it is either under review, app…" at bounding box center [703, 645] width 1407 height 0
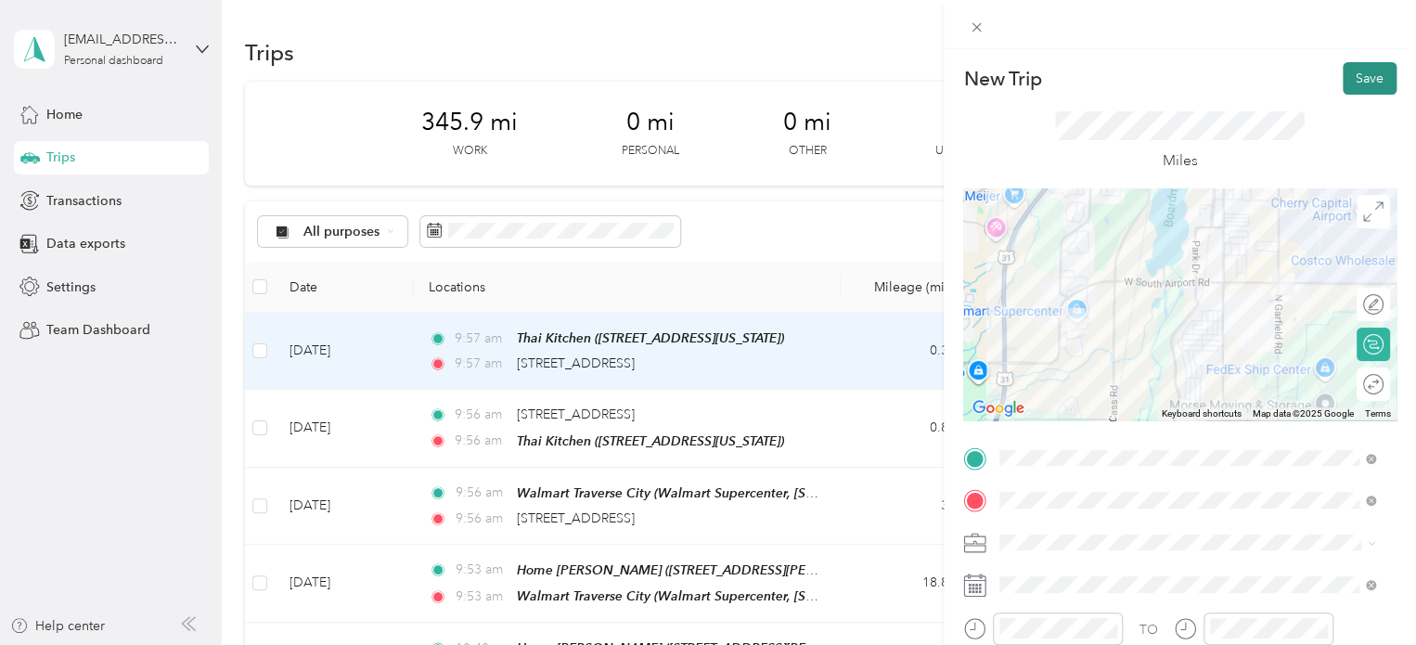
click at [1343, 73] on button "Save" at bounding box center [1370, 78] width 54 height 32
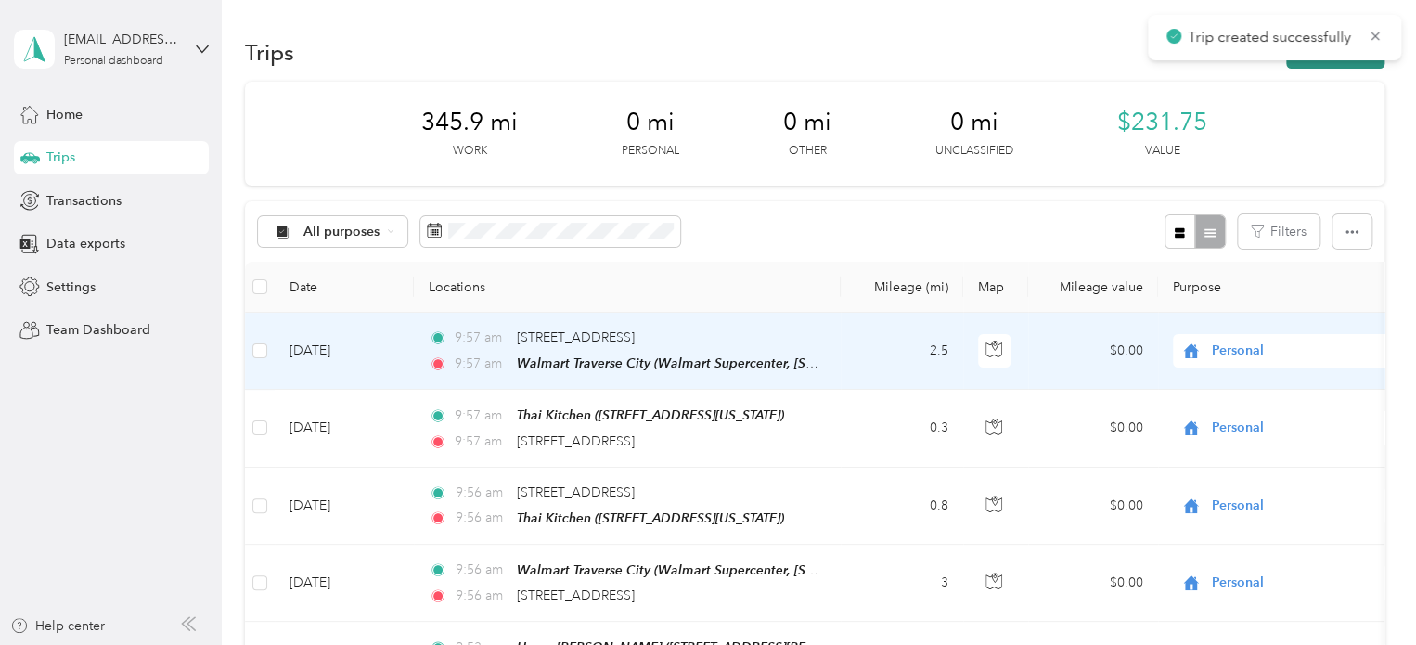
click at [1326, 66] on button "New trip" at bounding box center [1335, 52] width 98 height 32
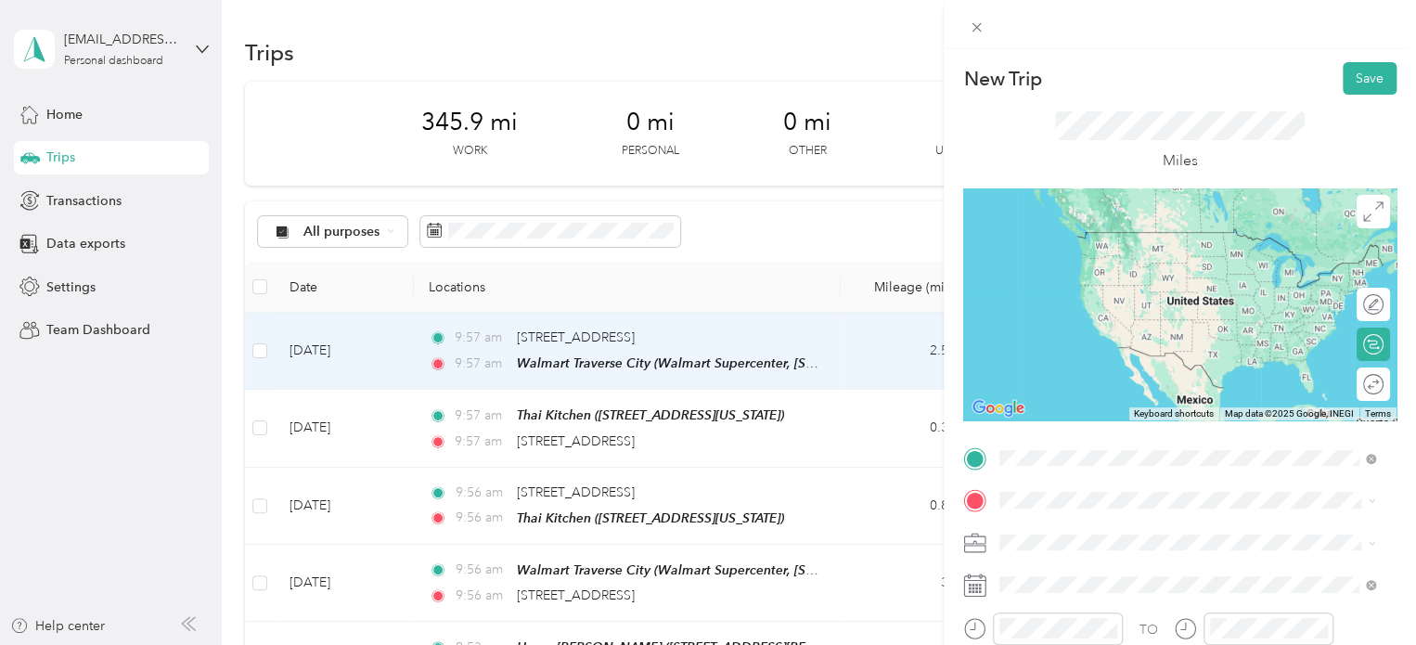
click at [1117, 249] on div "Walmart Traverse City Walmart Supercenter, [STREET_ADDRESS] , 49684, [GEOGRAPHI…" at bounding box center [1202, 269] width 335 height 78
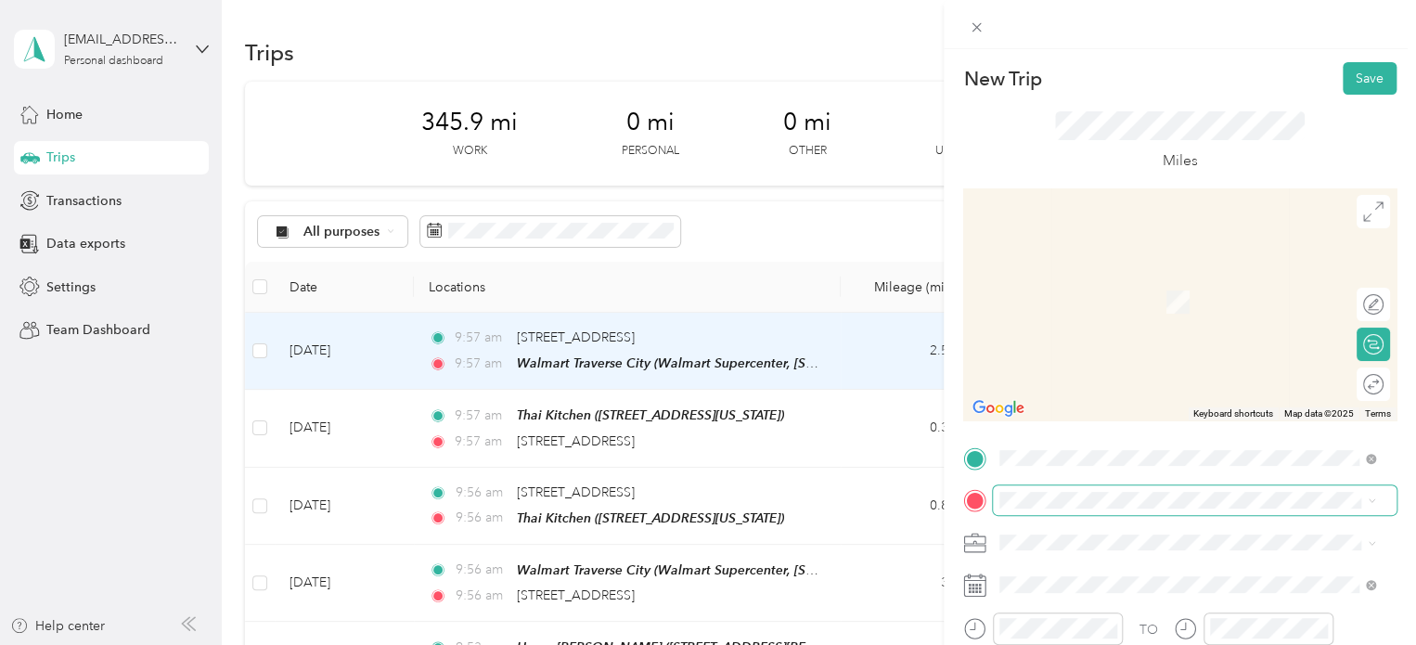
click at [998, 498] on span at bounding box center [1195, 500] width 404 height 30
click at [1044, 280] on span "[STREET_ADDRESS][US_STATE]" at bounding box center [1128, 274] width 186 height 17
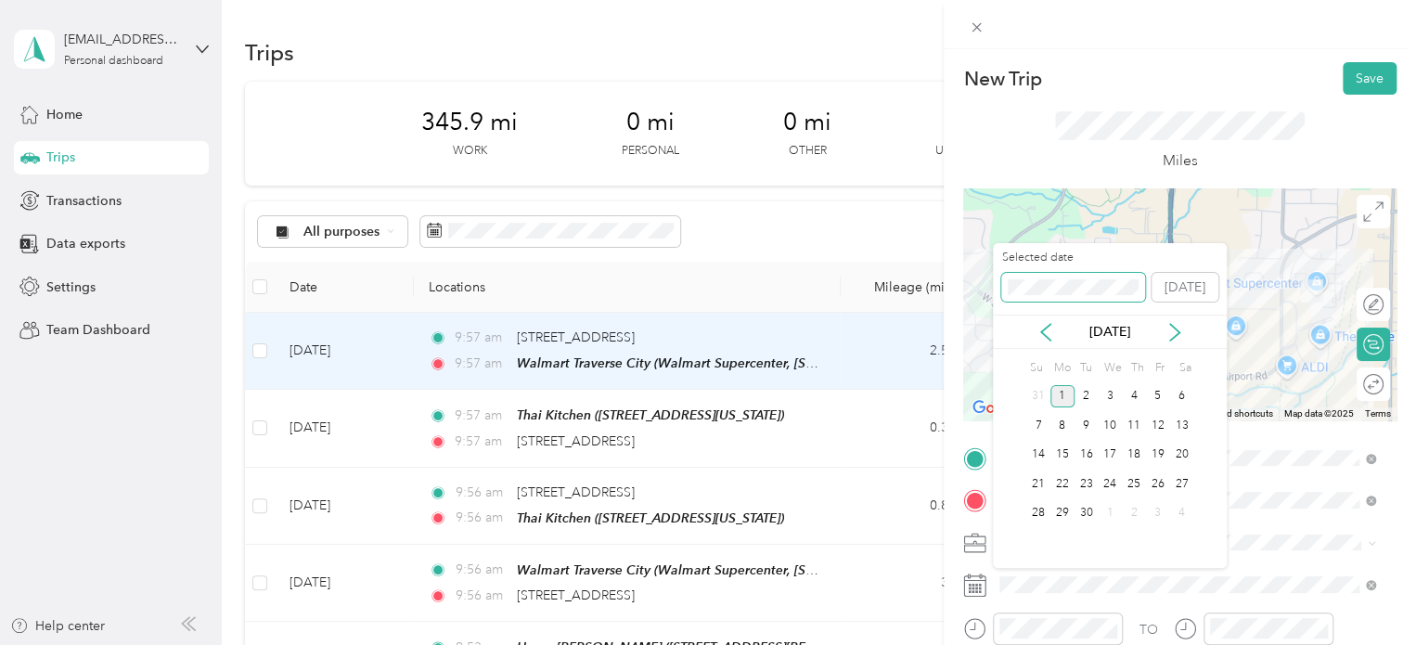
click at [984, 644] on div "New Trip Save This trip cannot be edited because it is either under review, app…" at bounding box center [703, 645] width 1407 height 0
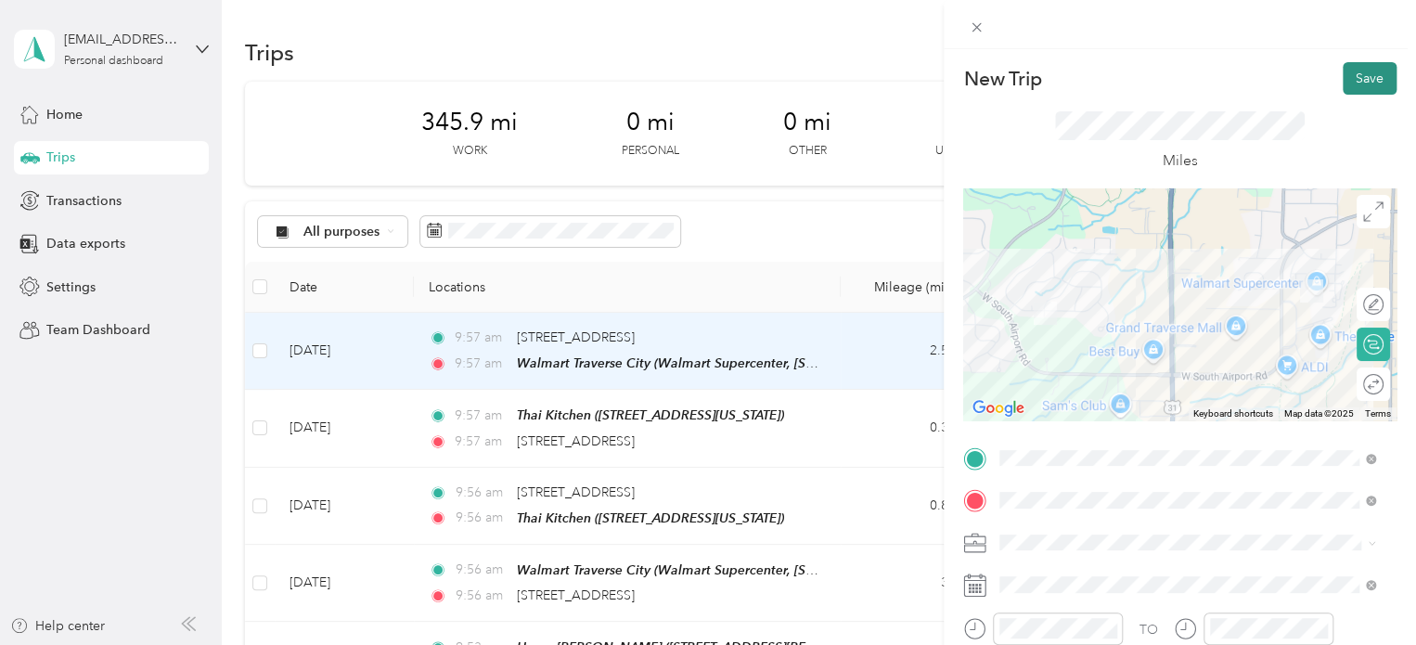
click at [1343, 72] on button "Save" at bounding box center [1370, 78] width 54 height 32
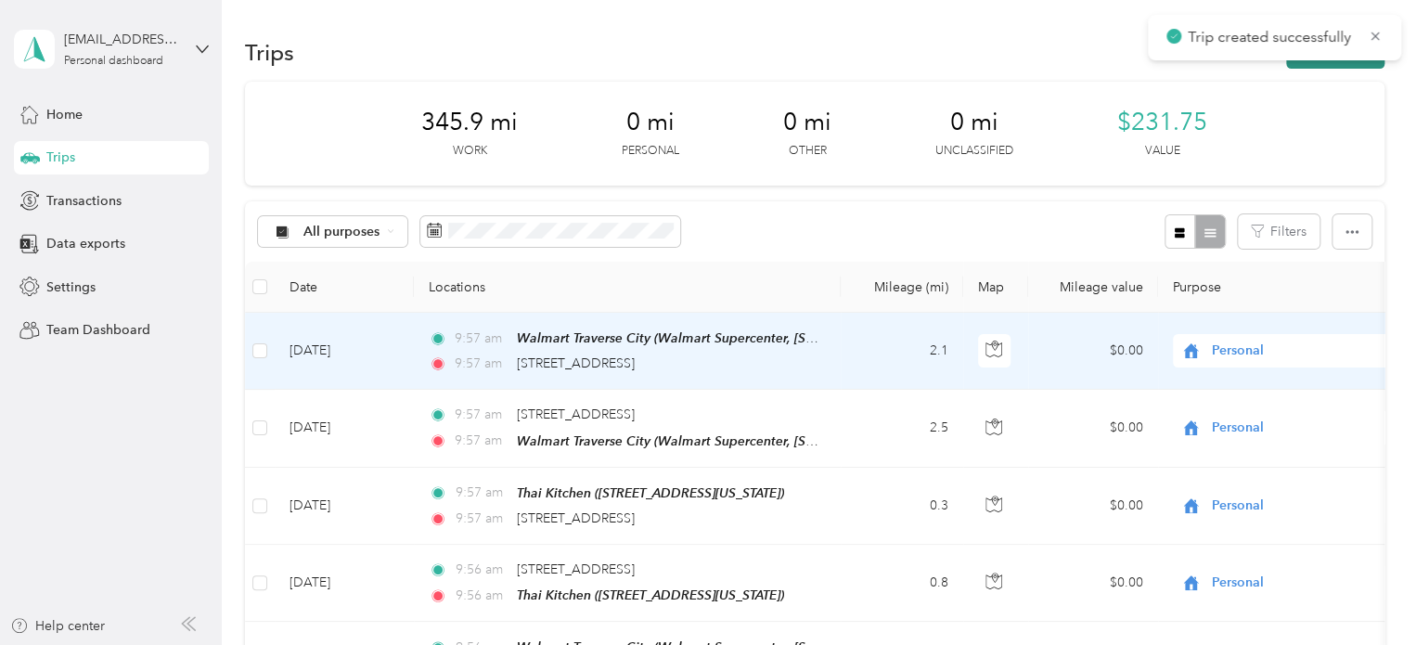
click at [1347, 61] on button "New trip" at bounding box center [1335, 52] width 98 height 32
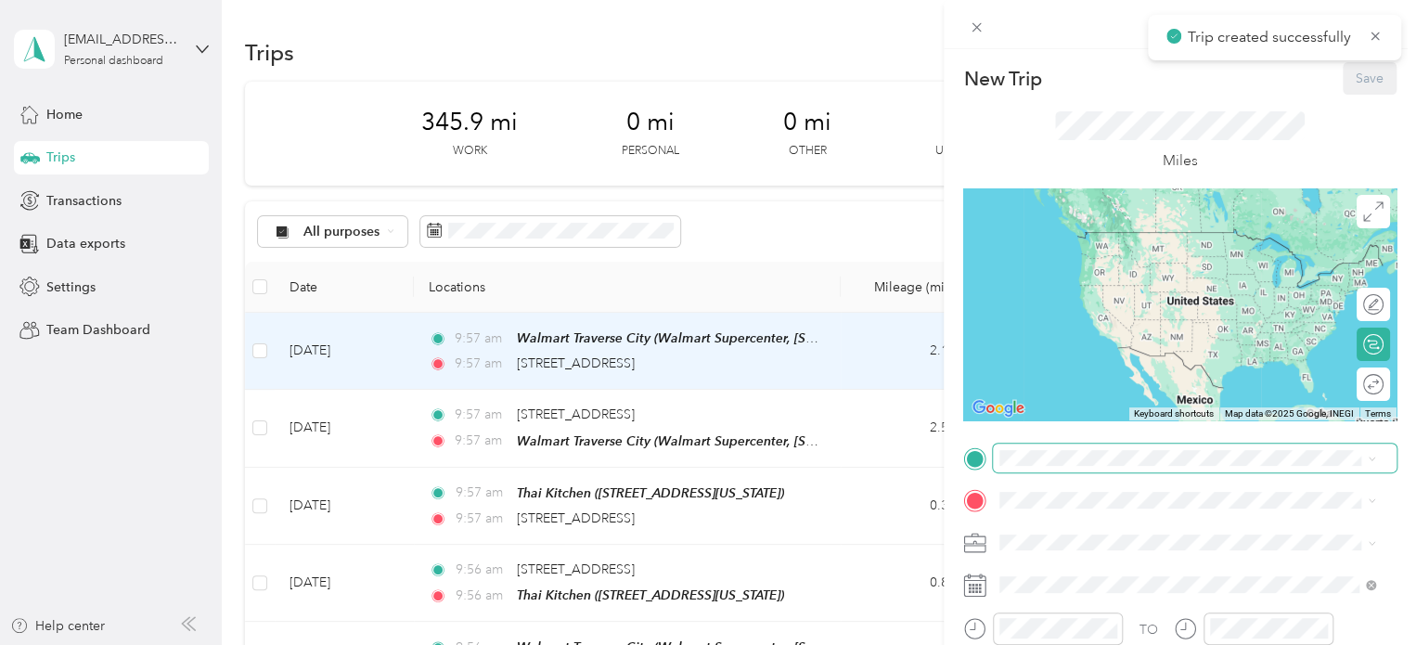
click at [1050, 448] on span at bounding box center [1195, 459] width 404 height 30
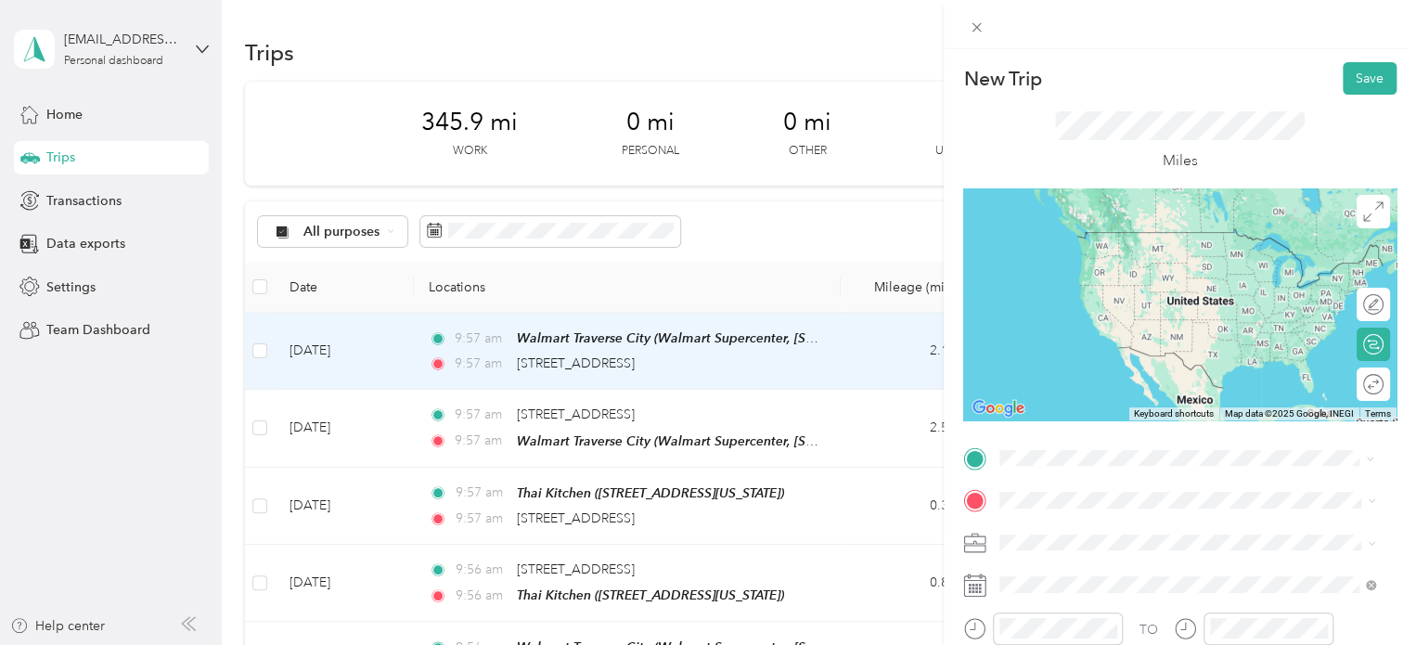
click at [1114, 240] on span "[STREET_ADDRESS][US_STATE]" at bounding box center [1128, 232] width 186 height 17
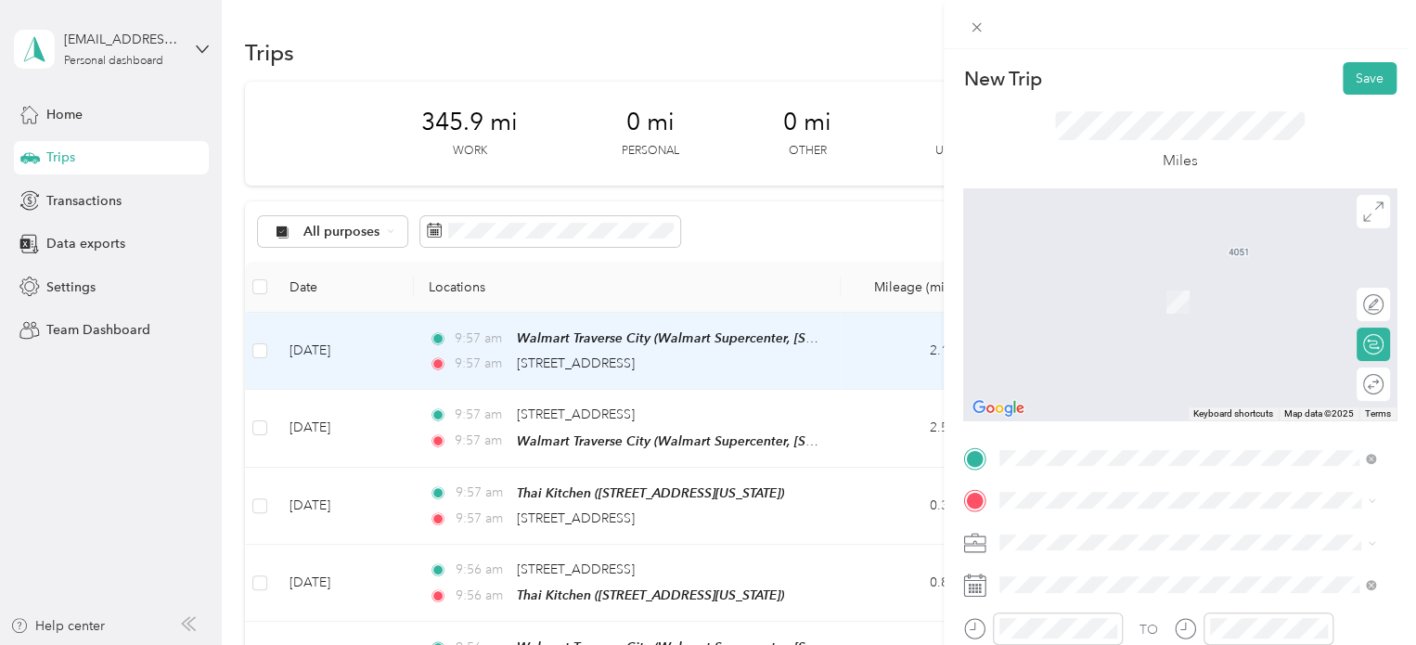
click at [1032, 392] on div "Meijer [GEOGRAPHIC_DATA], [STREET_ADDRESS] , 49684, [GEOGRAPHIC_DATA], [GEOGRAP…" at bounding box center [1187, 422] width 363 height 84
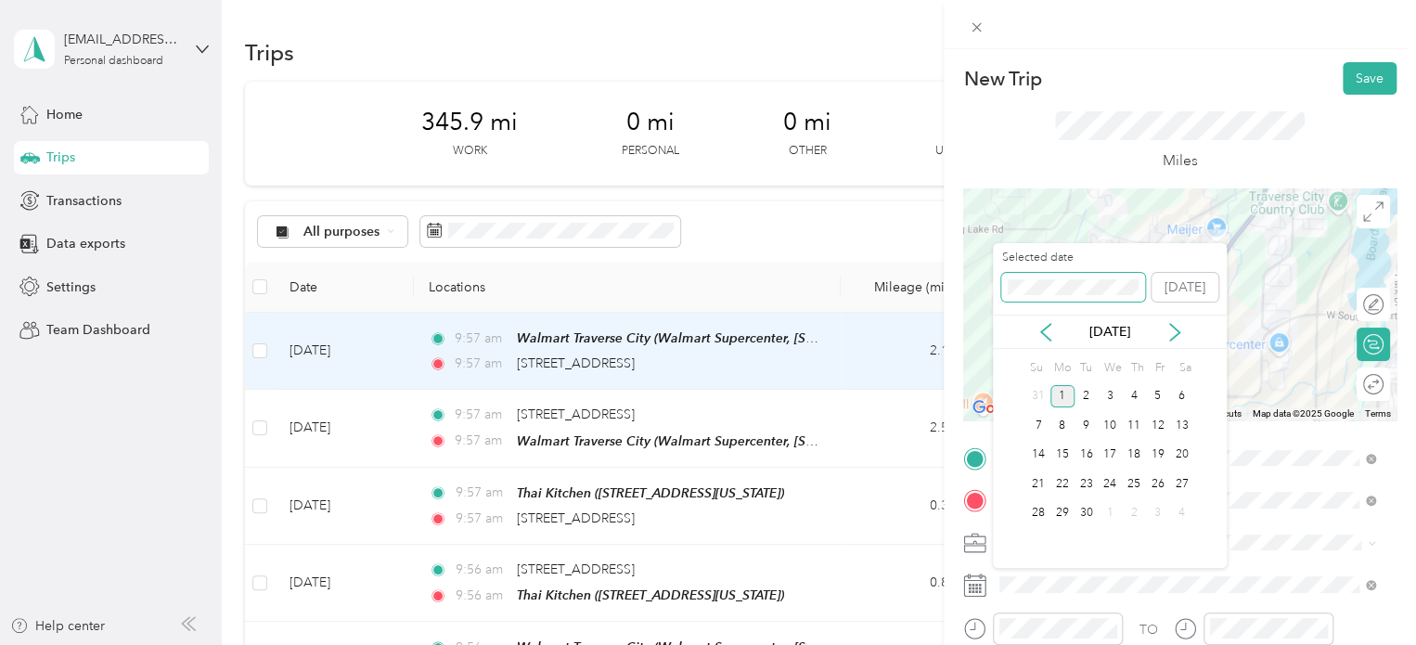
click at [1008, 286] on span at bounding box center [1073, 288] width 144 height 30
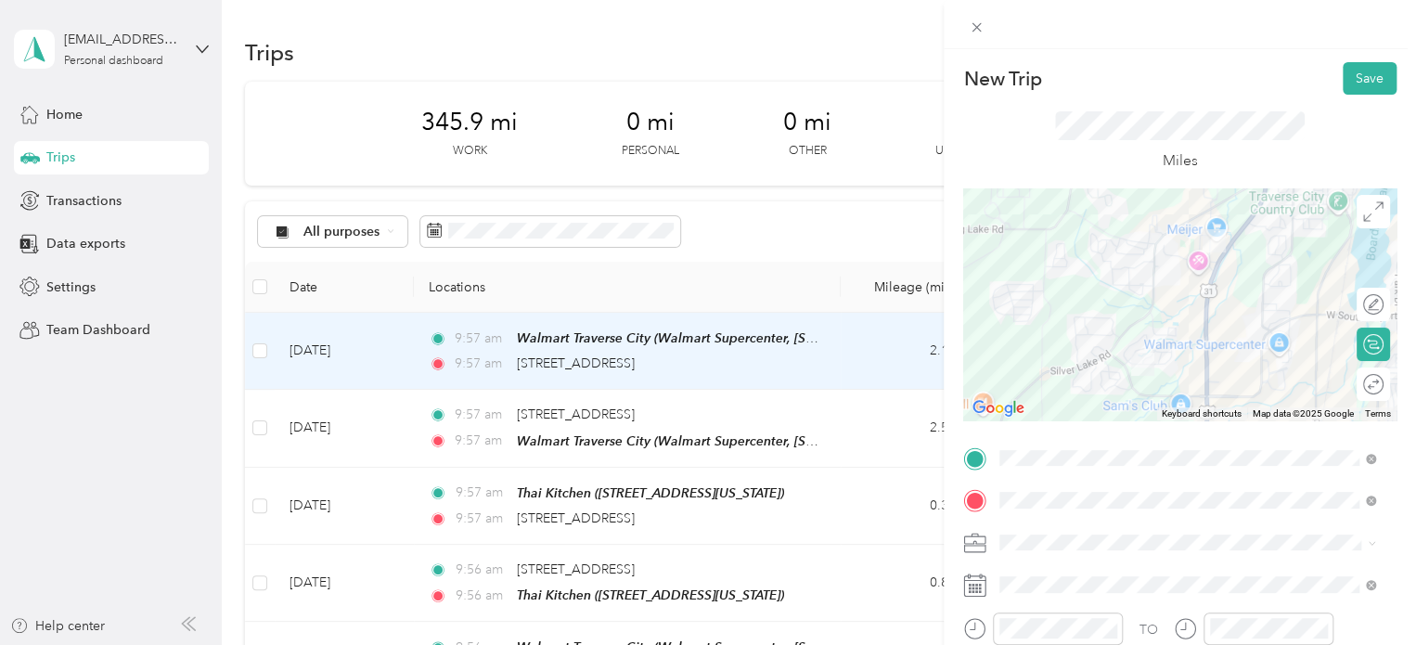
click at [1337, 96] on div "Miles" at bounding box center [1179, 142] width 433 height 94
click at [1343, 88] on button "Save" at bounding box center [1370, 78] width 54 height 32
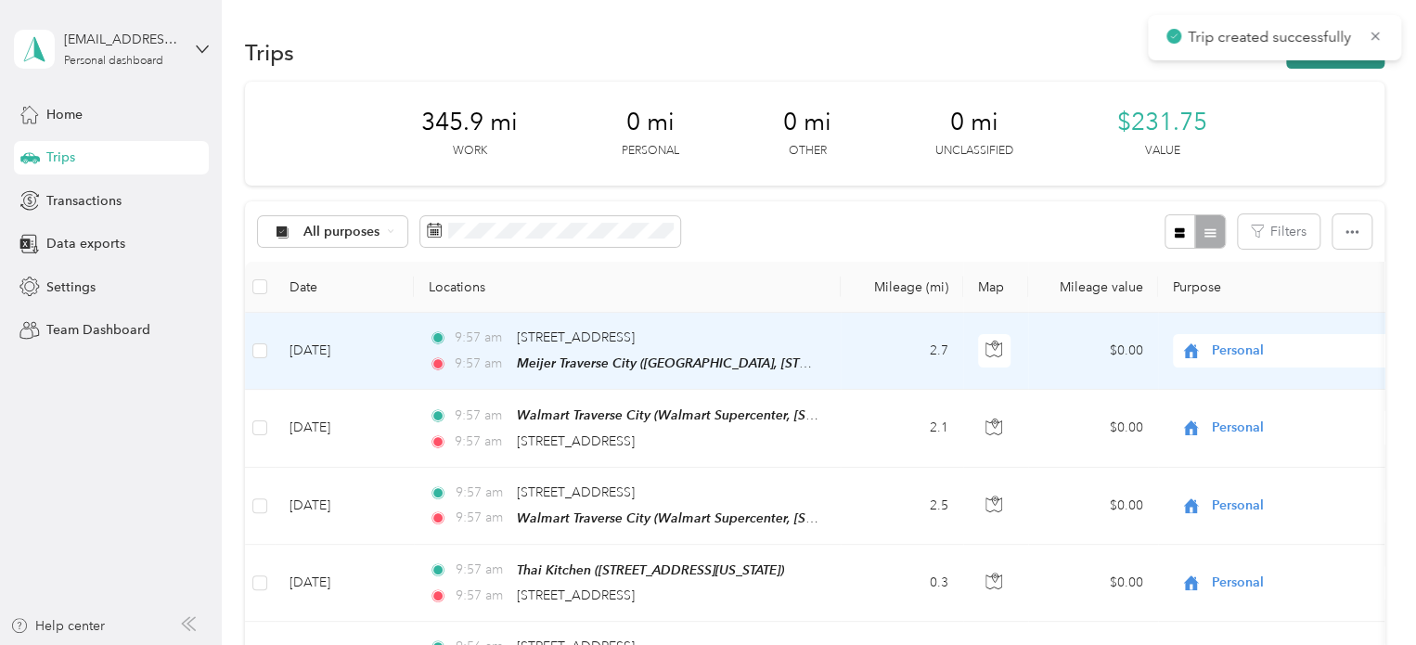
click at [1329, 65] on button "New trip" at bounding box center [1335, 52] width 98 height 32
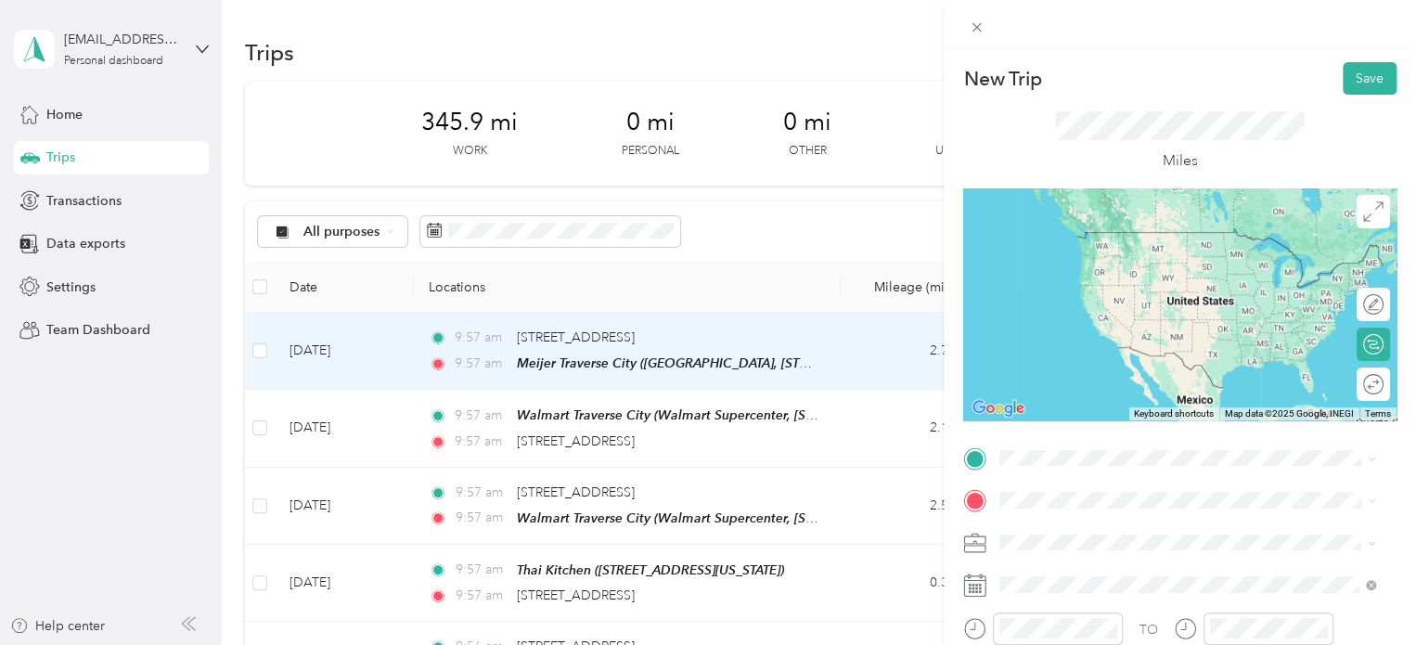
click at [1111, 367] on span "Meijer, [STREET_ADDRESS] , 49684, [GEOGRAPHIC_DATA], [GEOGRAPHIC_DATA], [GEOGRA…" at bounding box center [1174, 394] width 278 height 55
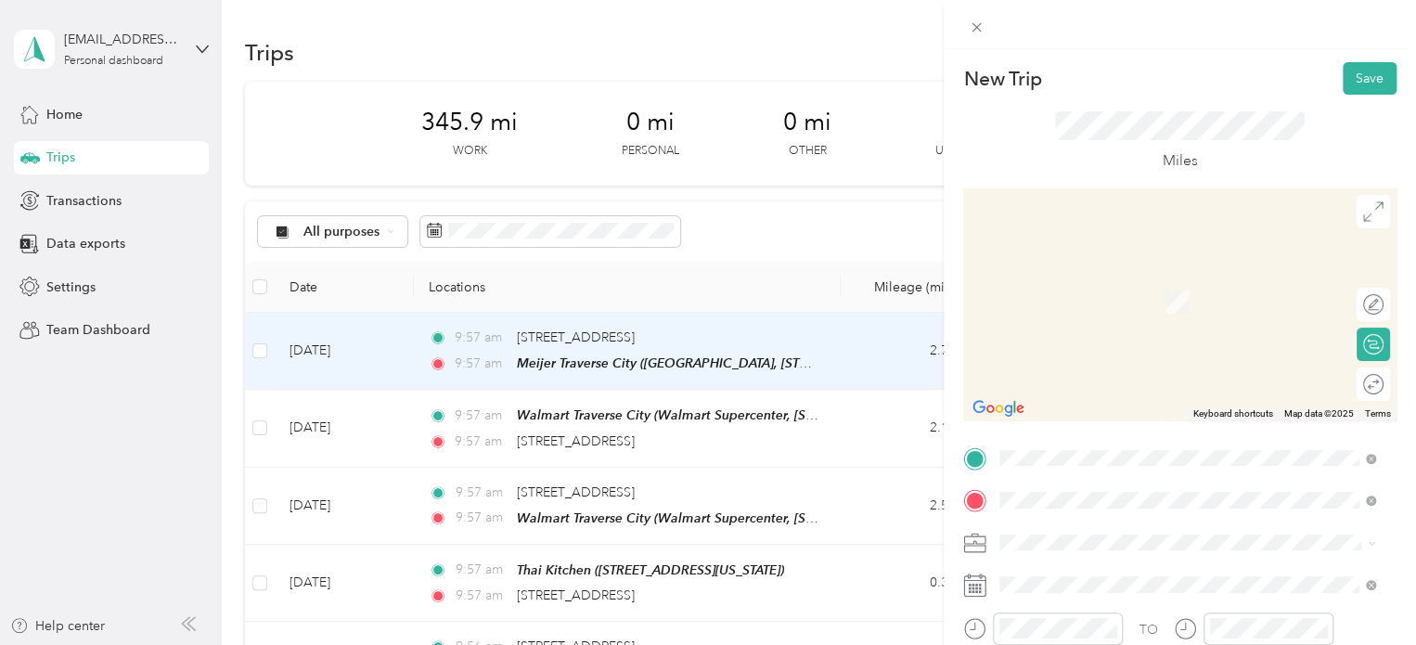
click at [1110, 283] on span "[STREET_ADDRESS][US_STATE]" at bounding box center [1128, 274] width 186 height 17
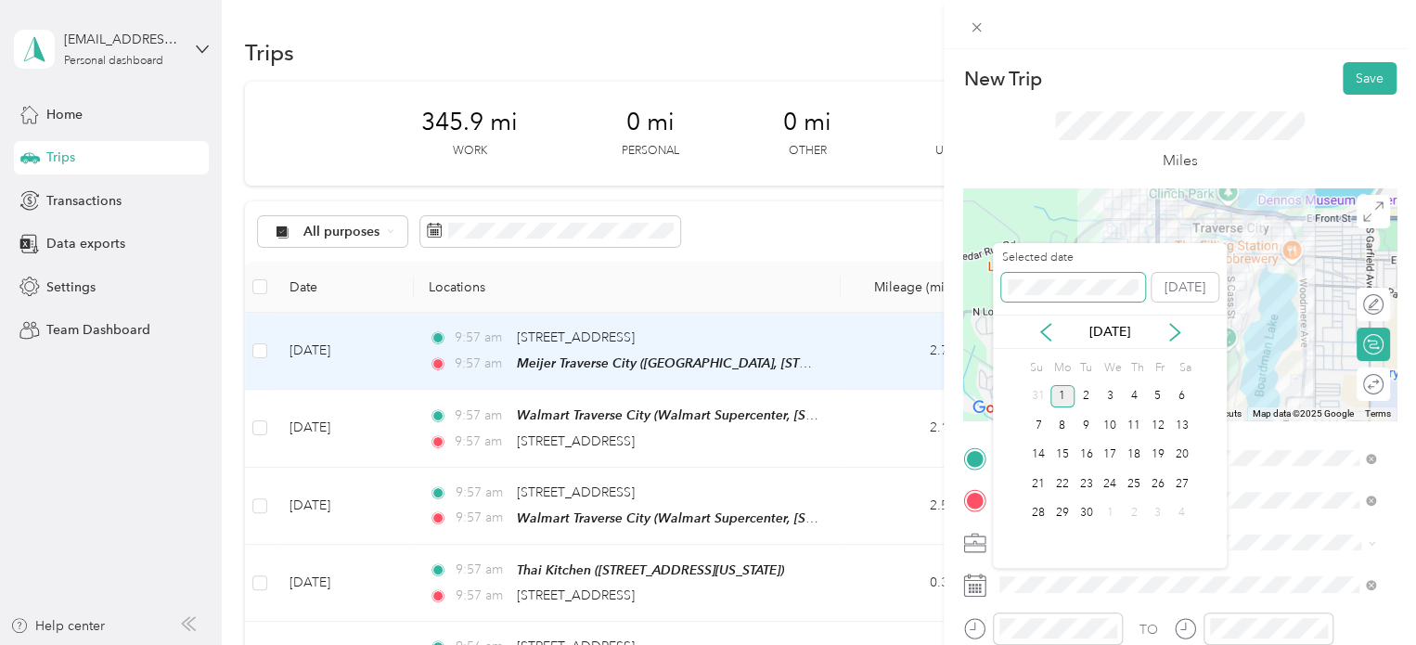
click at [988, 644] on div "New Trip Save This trip cannot be edited because it is either under review, app…" at bounding box center [703, 645] width 1407 height 0
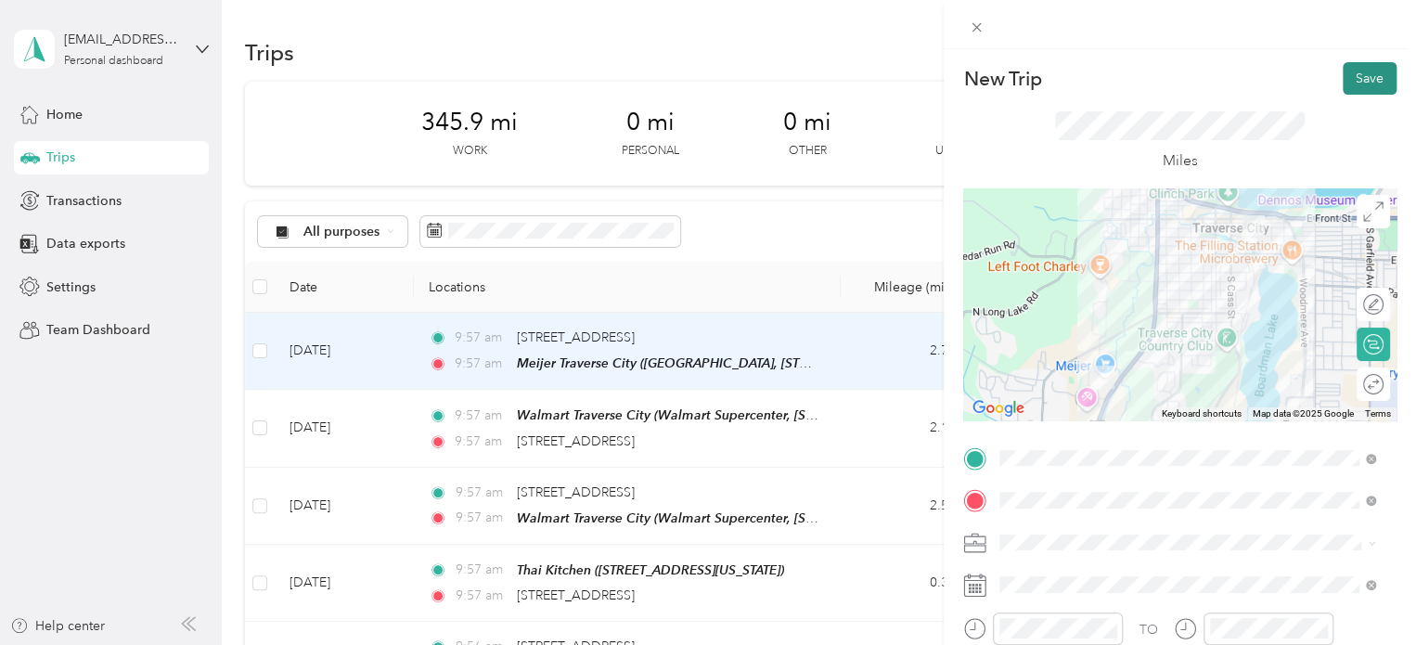
click at [1351, 84] on button "Save" at bounding box center [1370, 78] width 54 height 32
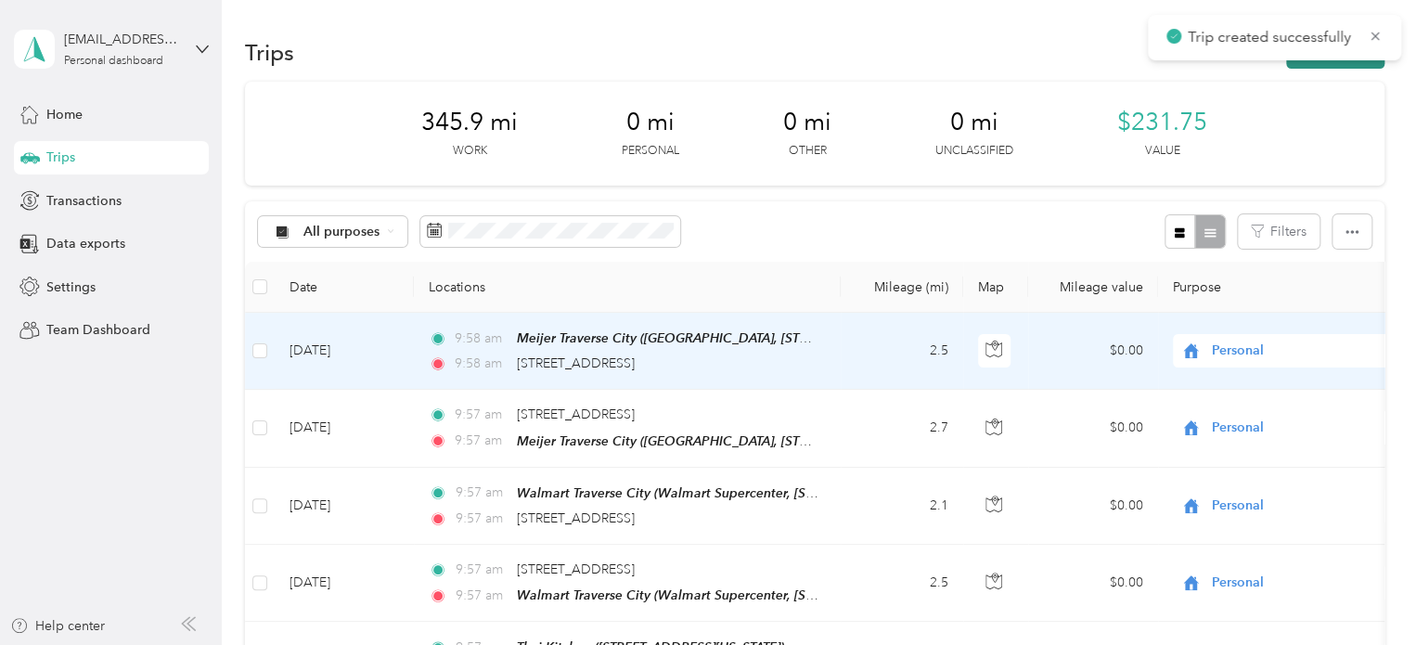
click at [1303, 59] on icon "button" at bounding box center [1305, 53] width 21 height 21
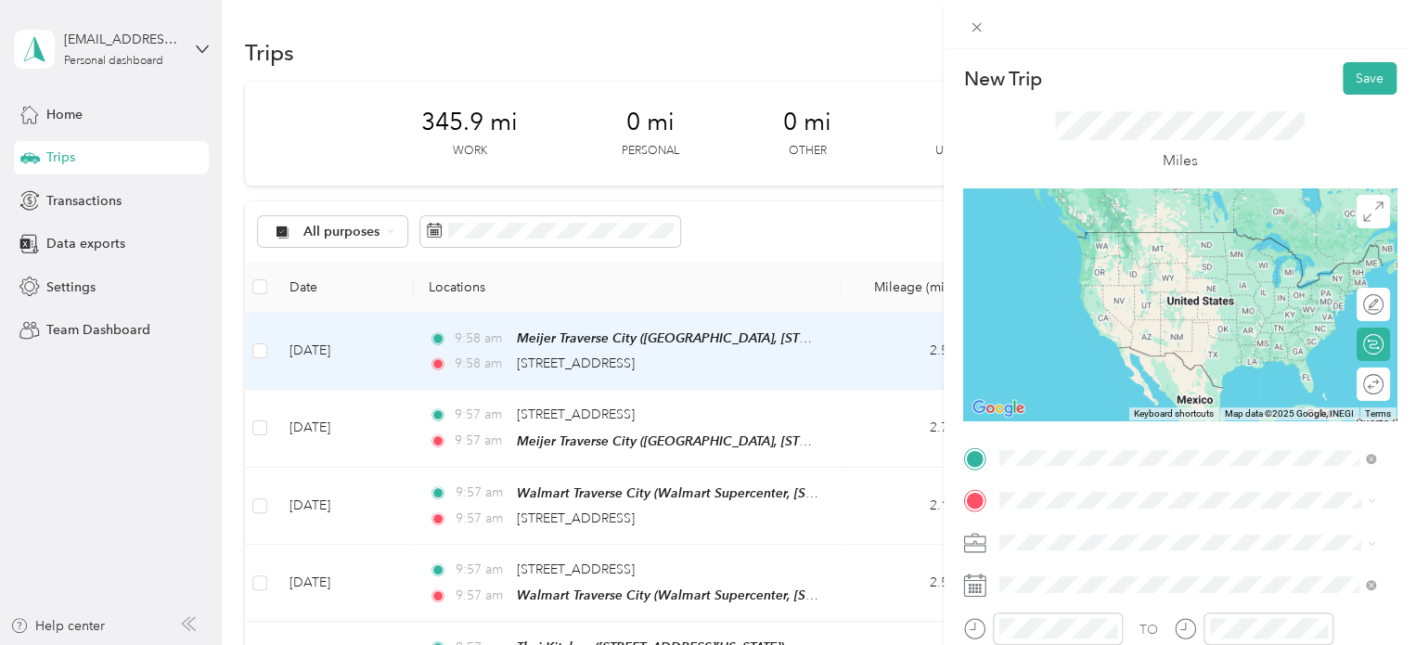
click at [1140, 240] on span "[STREET_ADDRESS][US_STATE]" at bounding box center [1128, 232] width 186 height 17
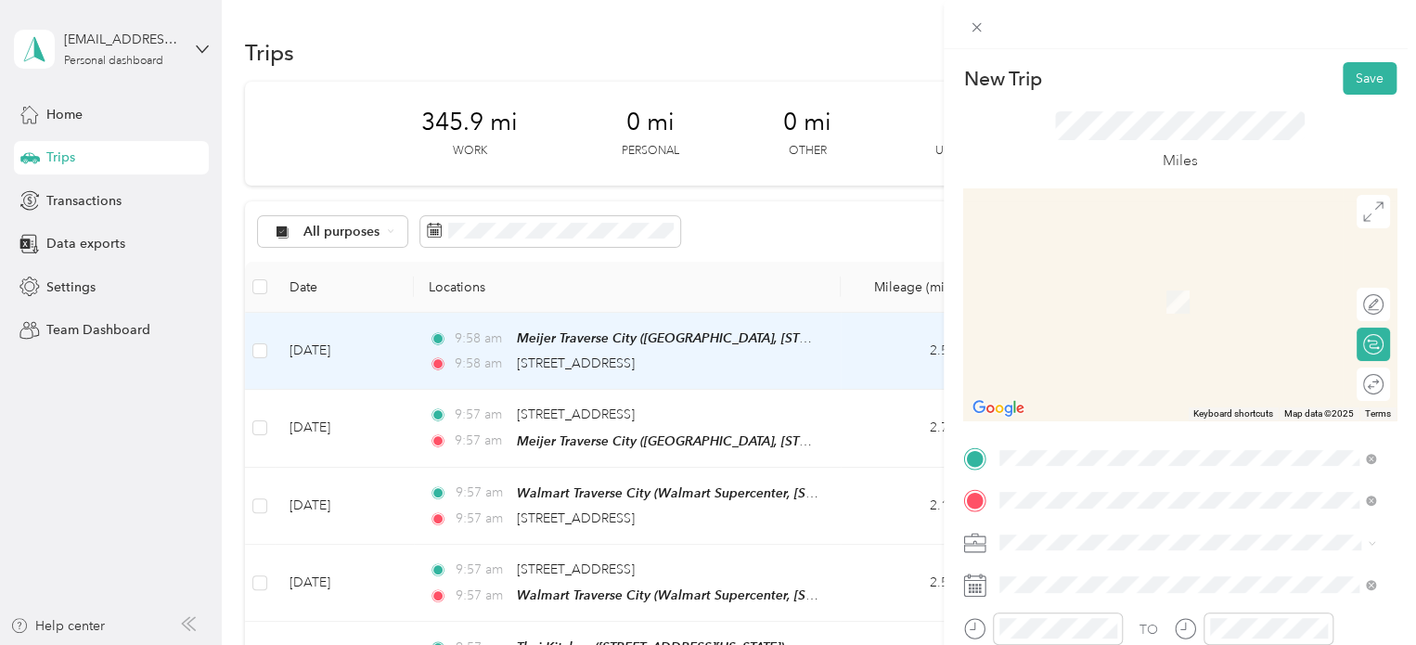
click at [1059, 379] on span "Walmart Supercenter, [STREET_ADDRESS] , 49684, [GEOGRAPHIC_DATA], [GEOGRAPHIC_D…" at bounding box center [1185, 380] width 300 height 55
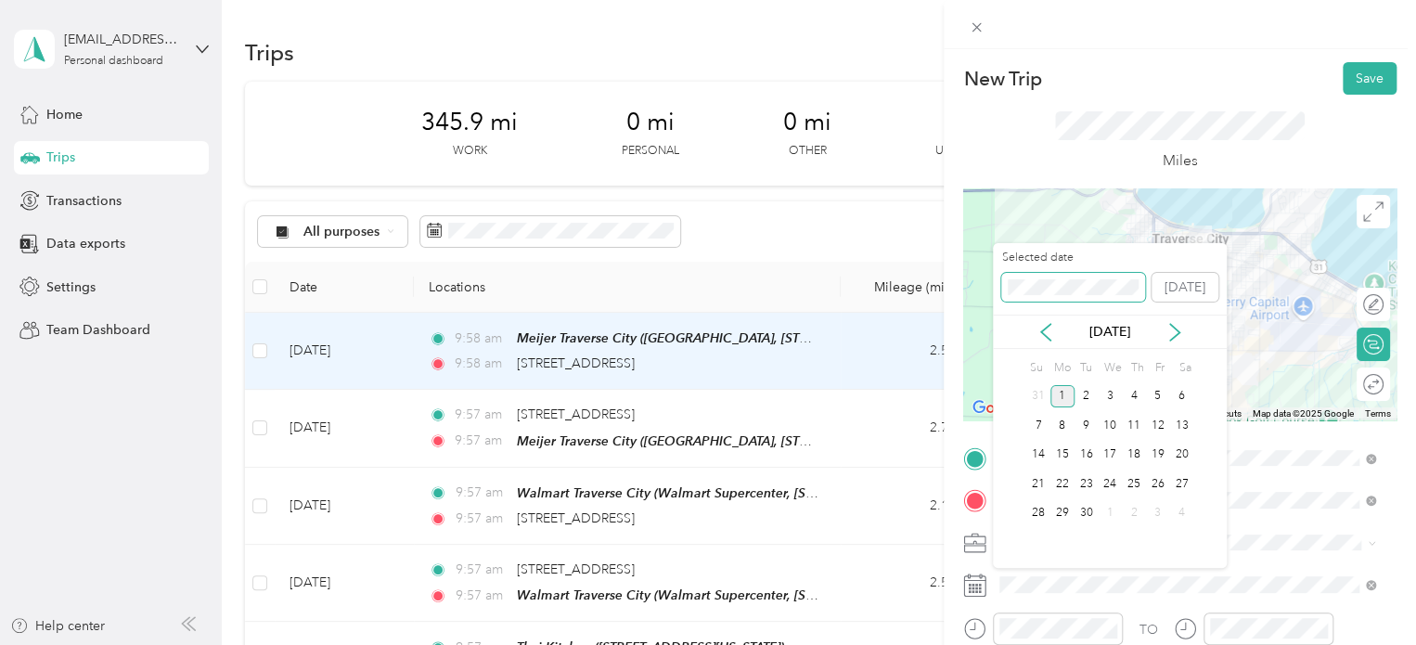
click at [946, 644] on div "New Trip Save This trip cannot be edited because it is either under review, app…" at bounding box center [703, 645] width 1407 height 0
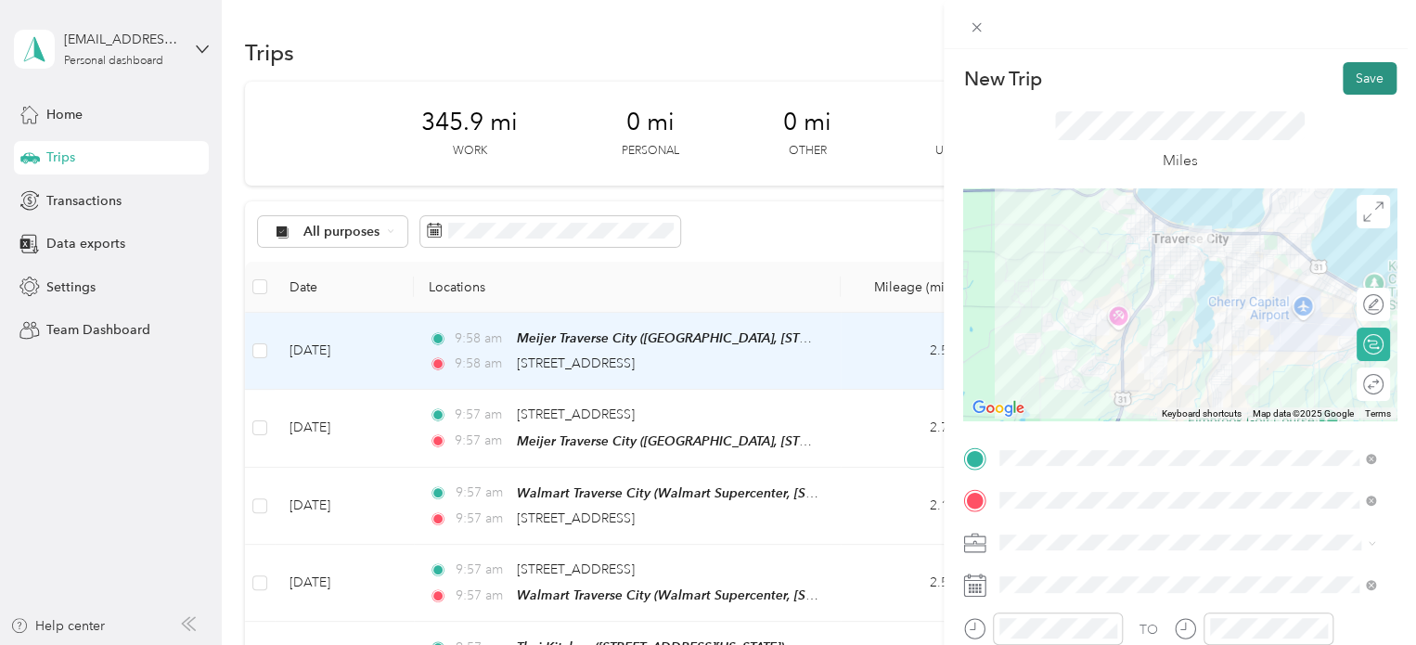
click at [1343, 81] on button "Save" at bounding box center [1370, 78] width 54 height 32
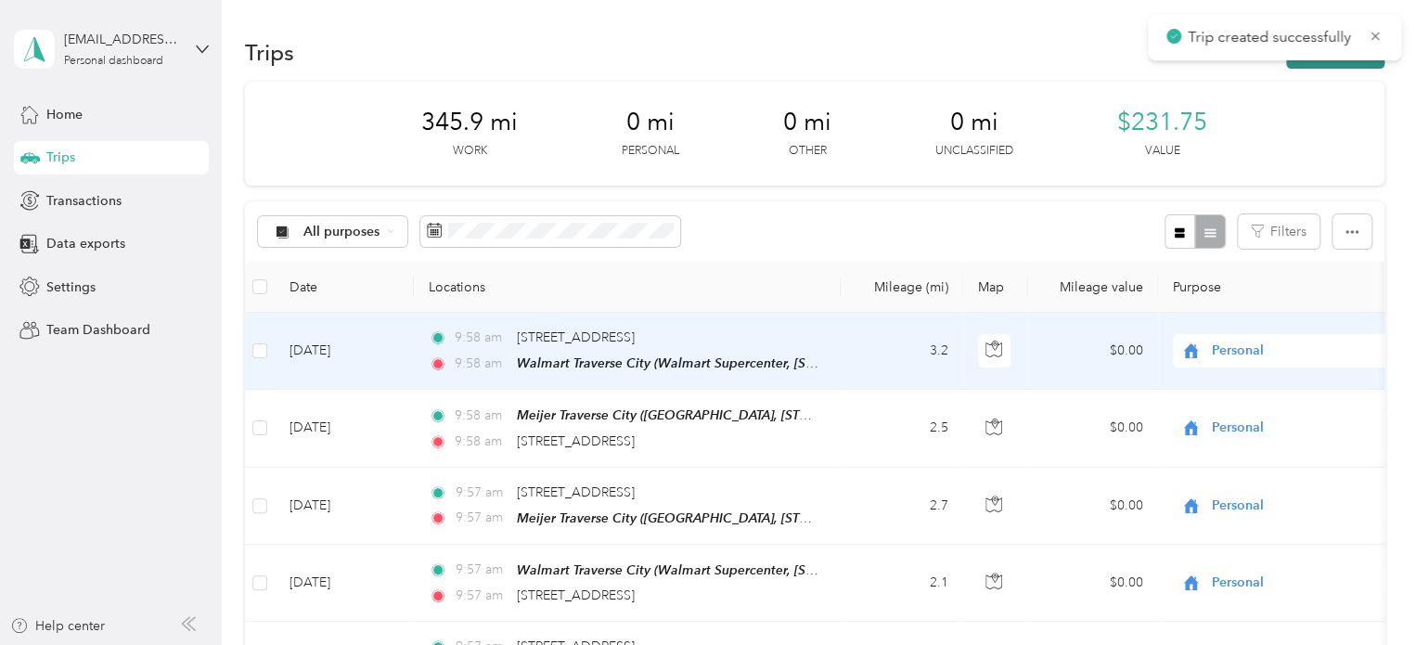
click at [1334, 62] on button "New trip" at bounding box center [1335, 52] width 98 height 32
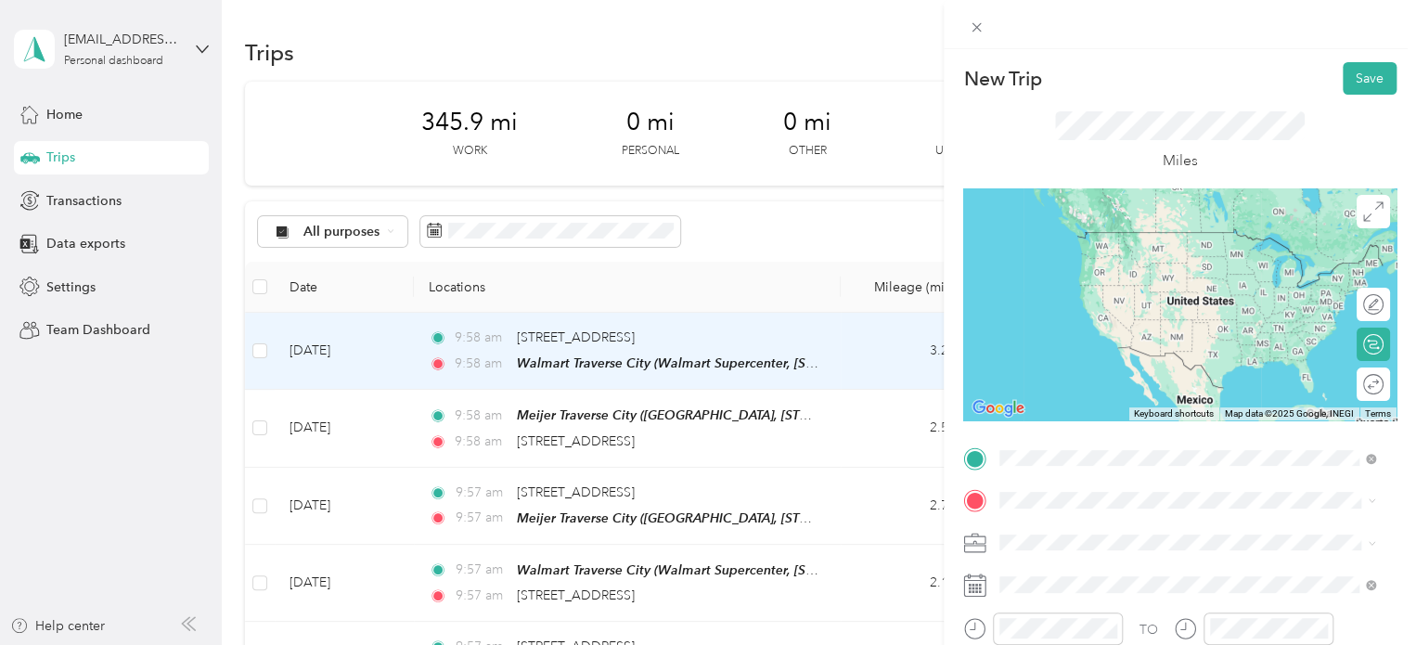
click at [1118, 255] on span "Walmart Supercenter, [STREET_ADDRESS] , 49684, [GEOGRAPHIC_DATA], [GEOGRAPHIC_D…" at bounding box center [1185, 278] width 300 height 55
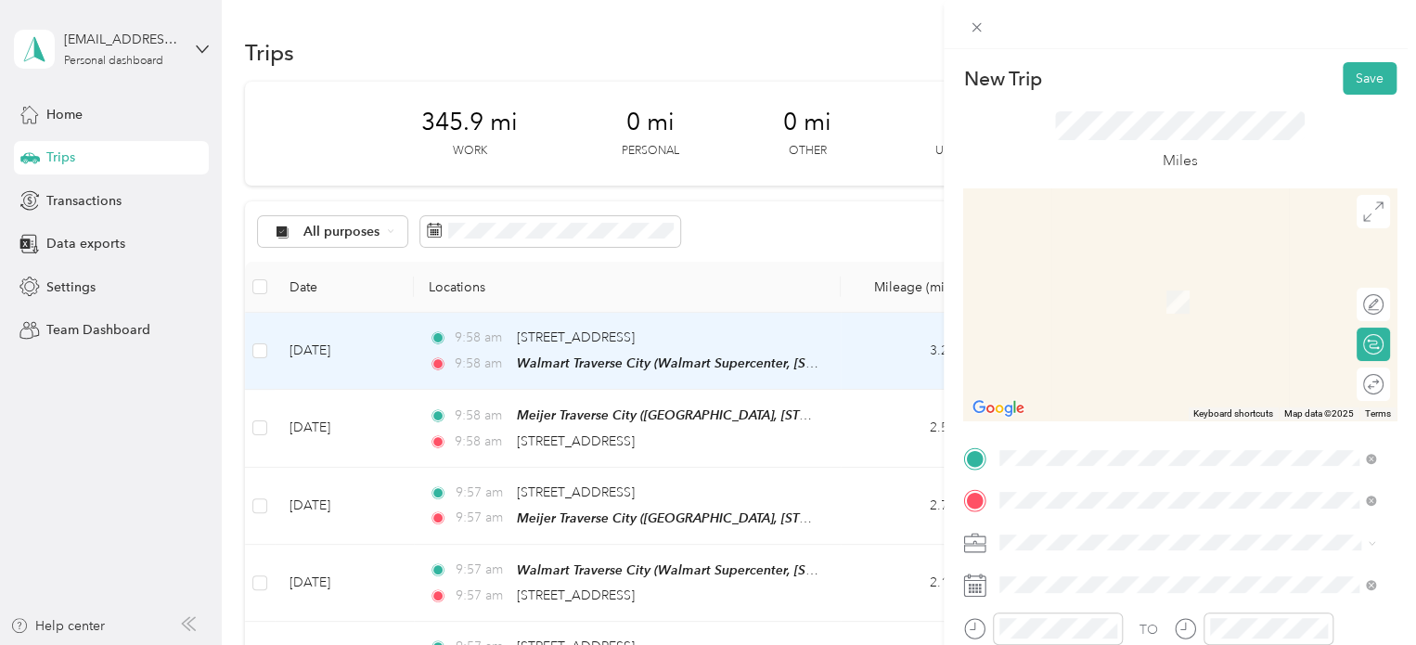
click at [1124, 283] on span "[STREET_ADDRESS][PERSON_NAME][US_STATE]" at bounding box center [1179, 274] width 289 height 17
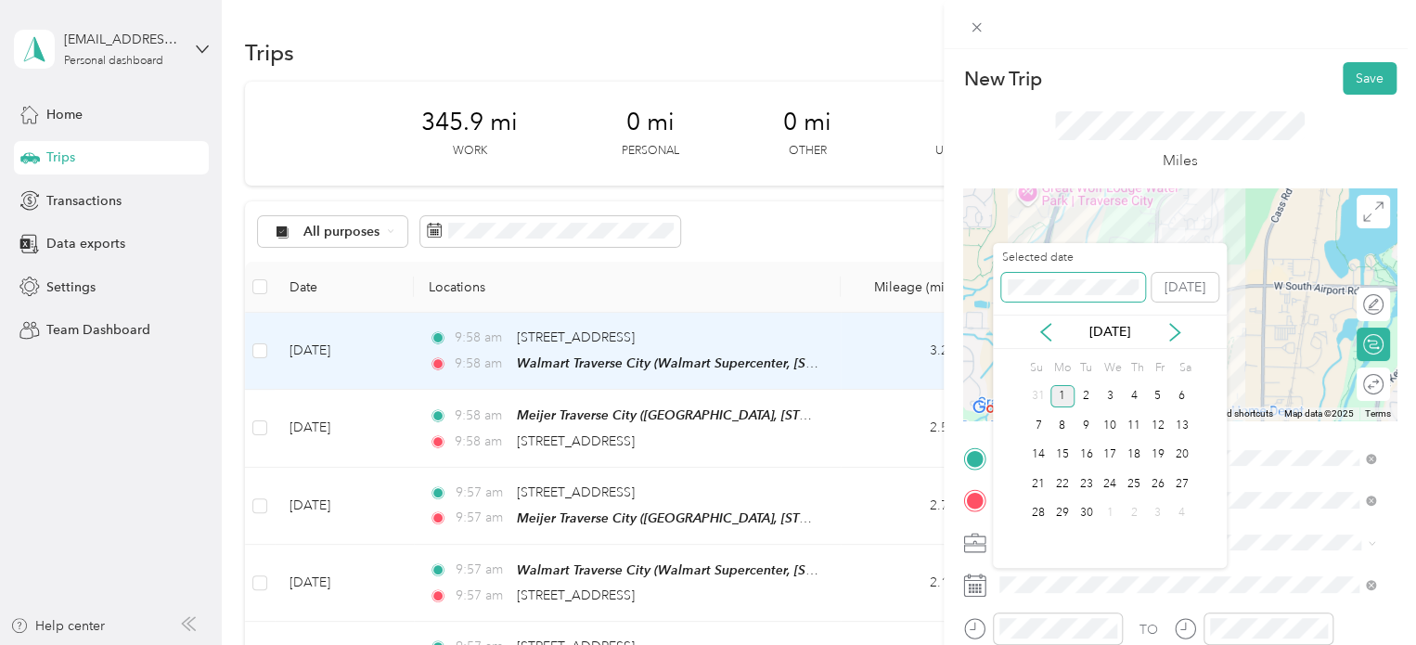
click at [1071, 279] on span at bounding box center [1073, 288] width 144 height 30
click at [1024, 281] on span at bounding box center [1073, 288] width 144 height 30
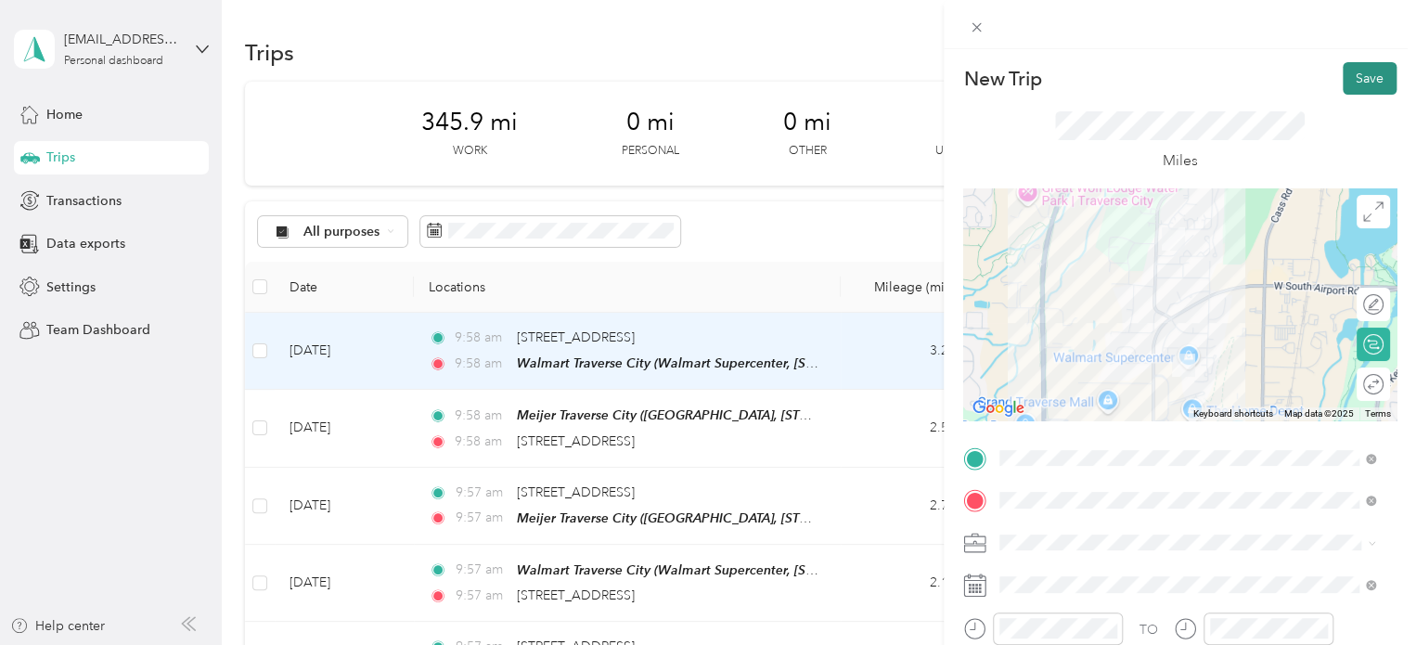
click at [1345, 85] on button "Save" at bounding box center [1370, 78] width 54 height 32
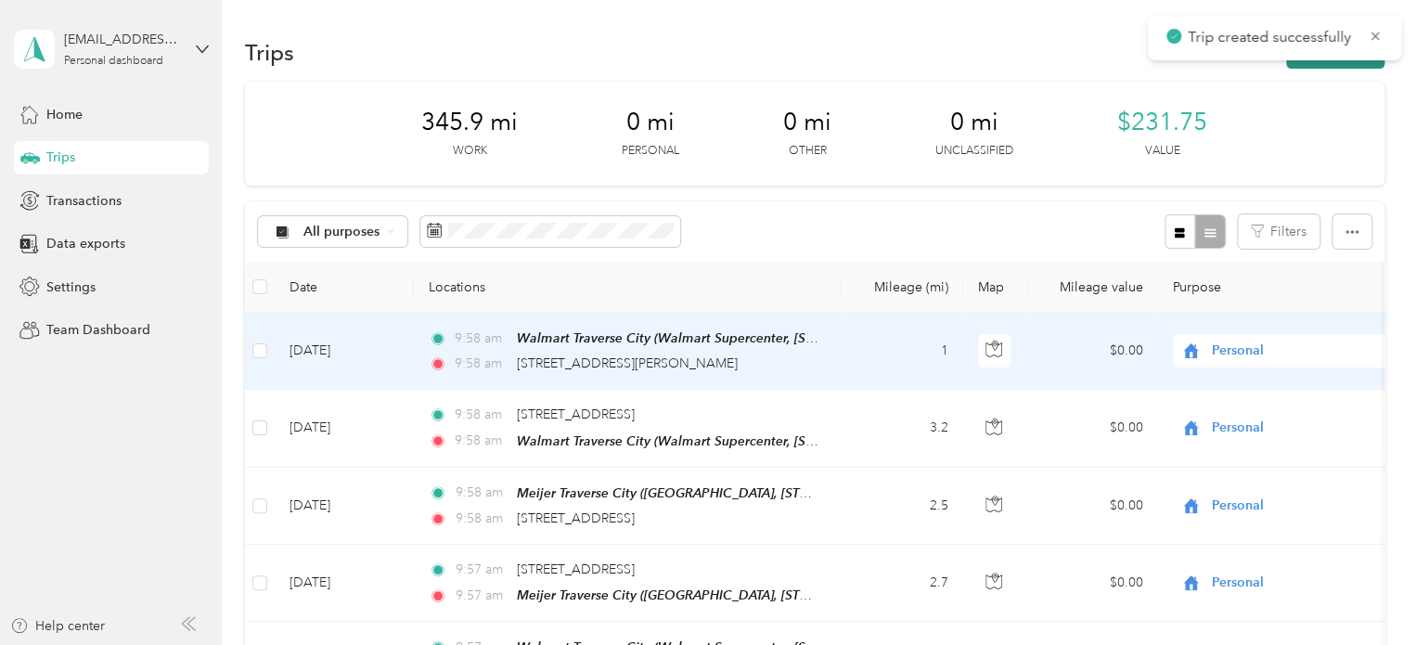
click at [1344, 67] on button "New trip" at bounding box center [1335, 52] width 98 height 32
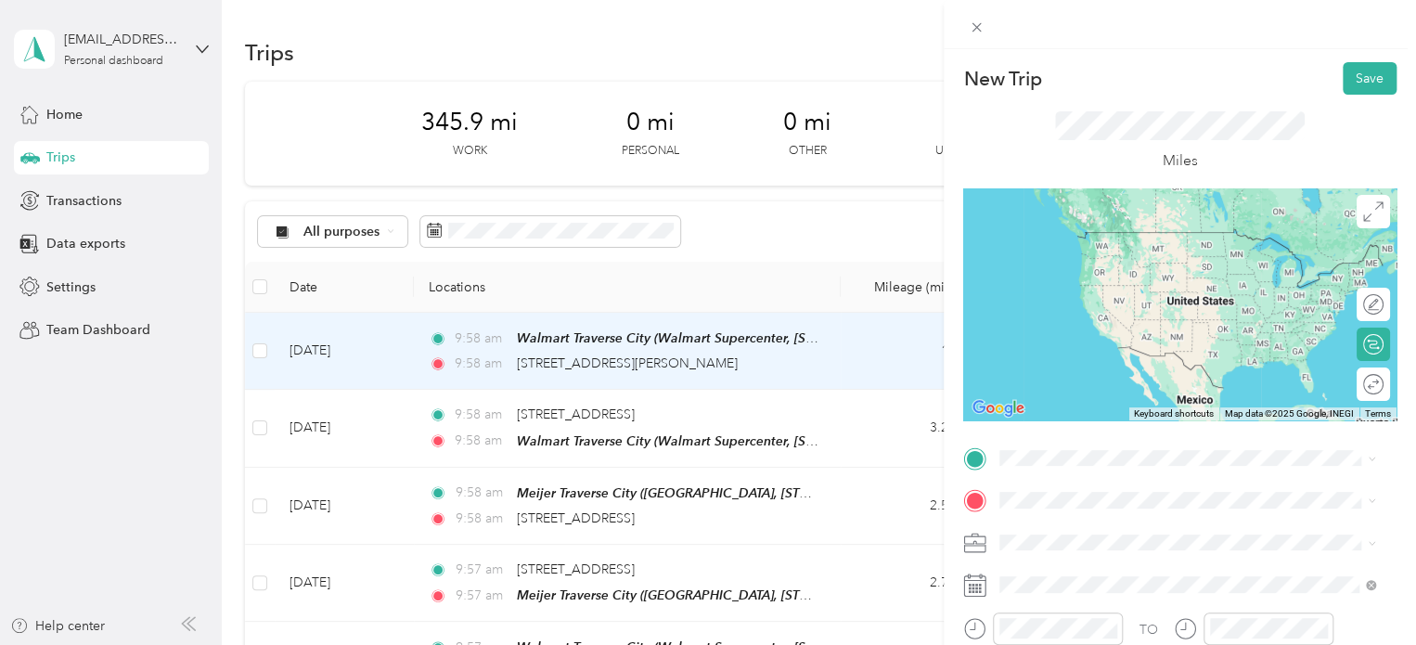
drag, startPoint x: 1074, startPoint y: 223, endPoint x: 1038, endPoint y: 279, distance: 66.7
click at [1073, 223] on span "[STREET_ADDRESS][PERSON_NAME][US_STATE]" at bounding box center [1179, 226] width 289 height 17
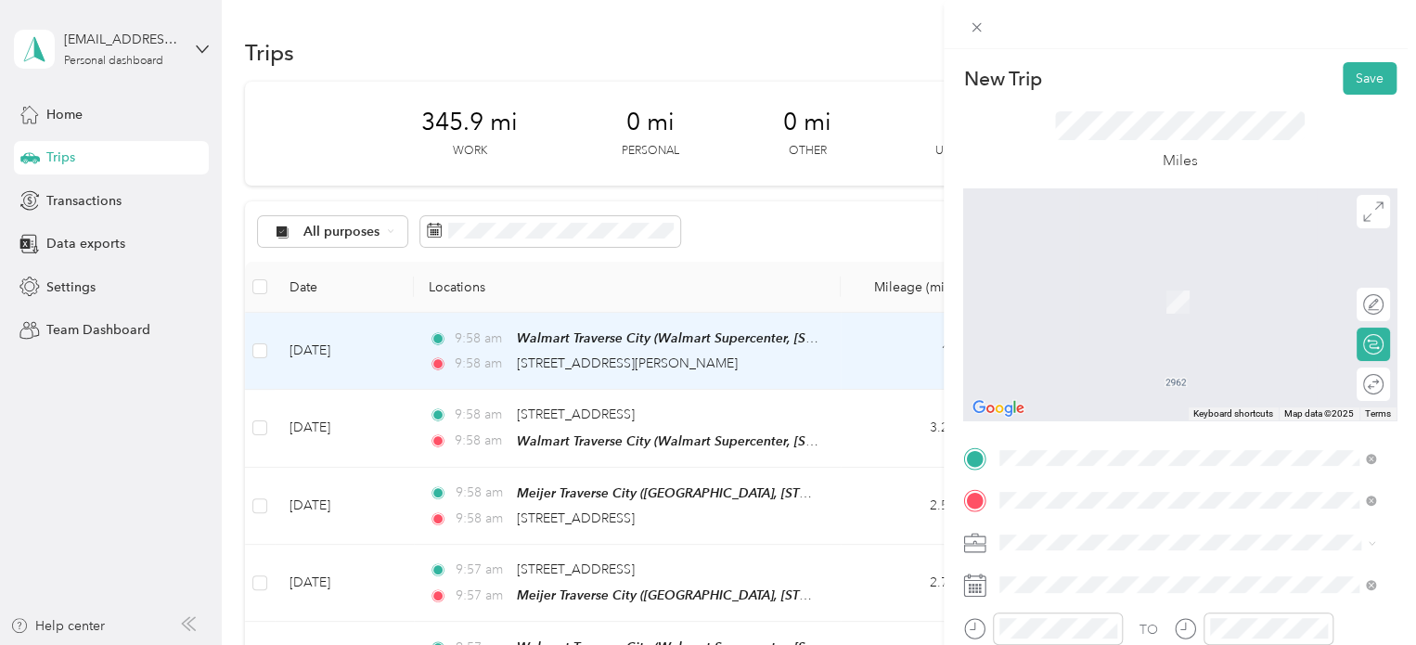
click at [1095, 294] on span "[STREET_ADDRESS][US_STATE]" at bounding box center [1128, 302] width 186 height 16
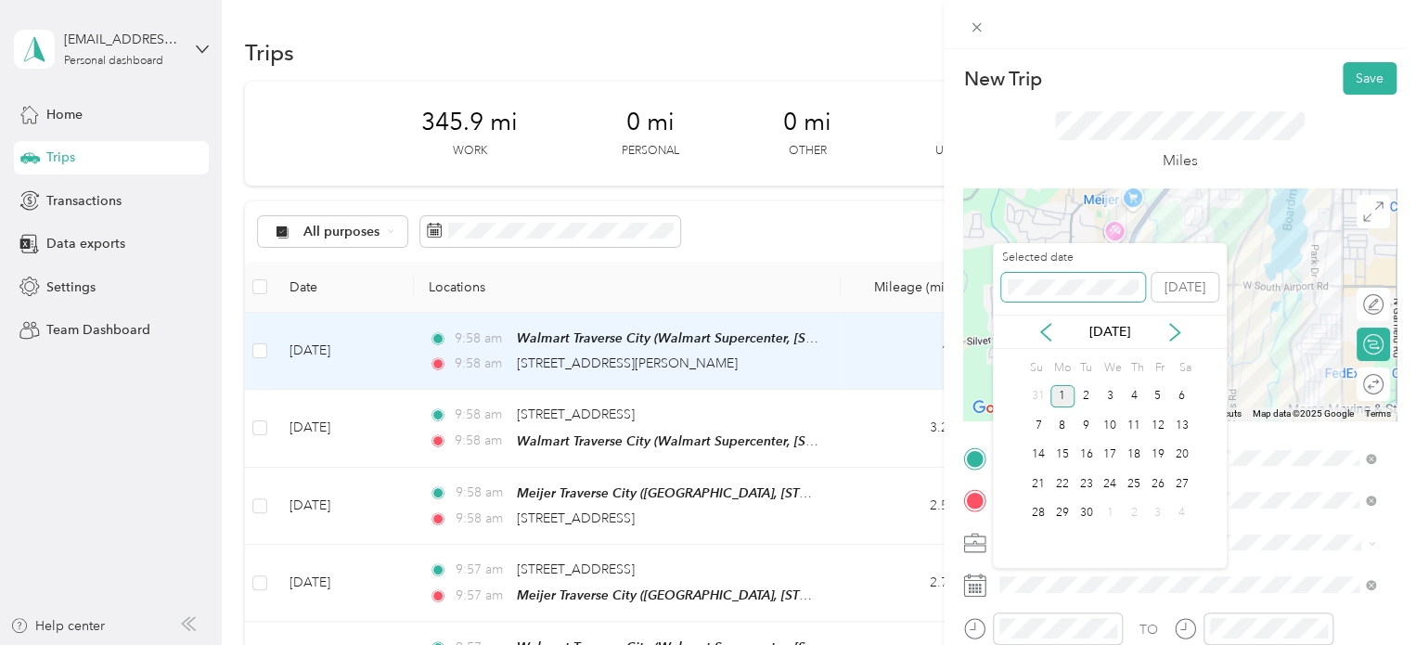
click at [956, 644] on div "New Trip Save This trip cannot be edited because it is either under review, app…" at bounding box center [703, 645] width 1407 height 0
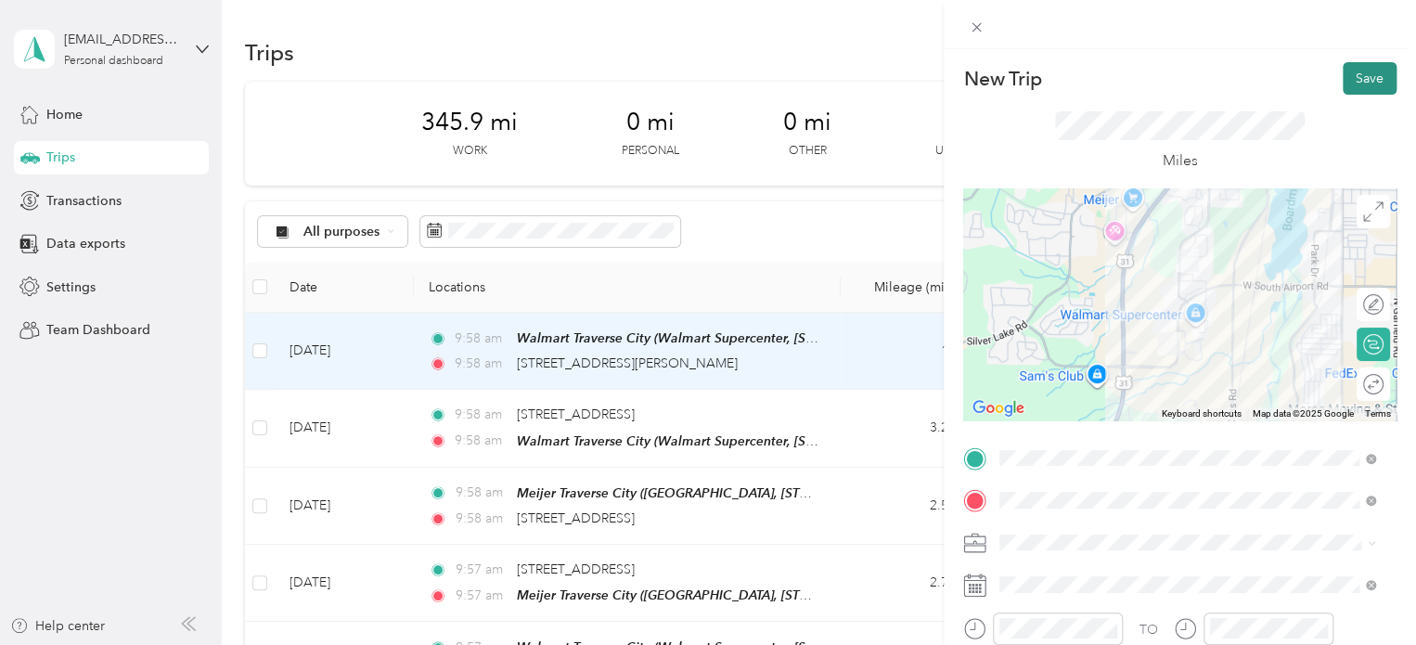
click at [1358, 82] on button "Save" at bounding box center [1370, 78] width 54 height 32
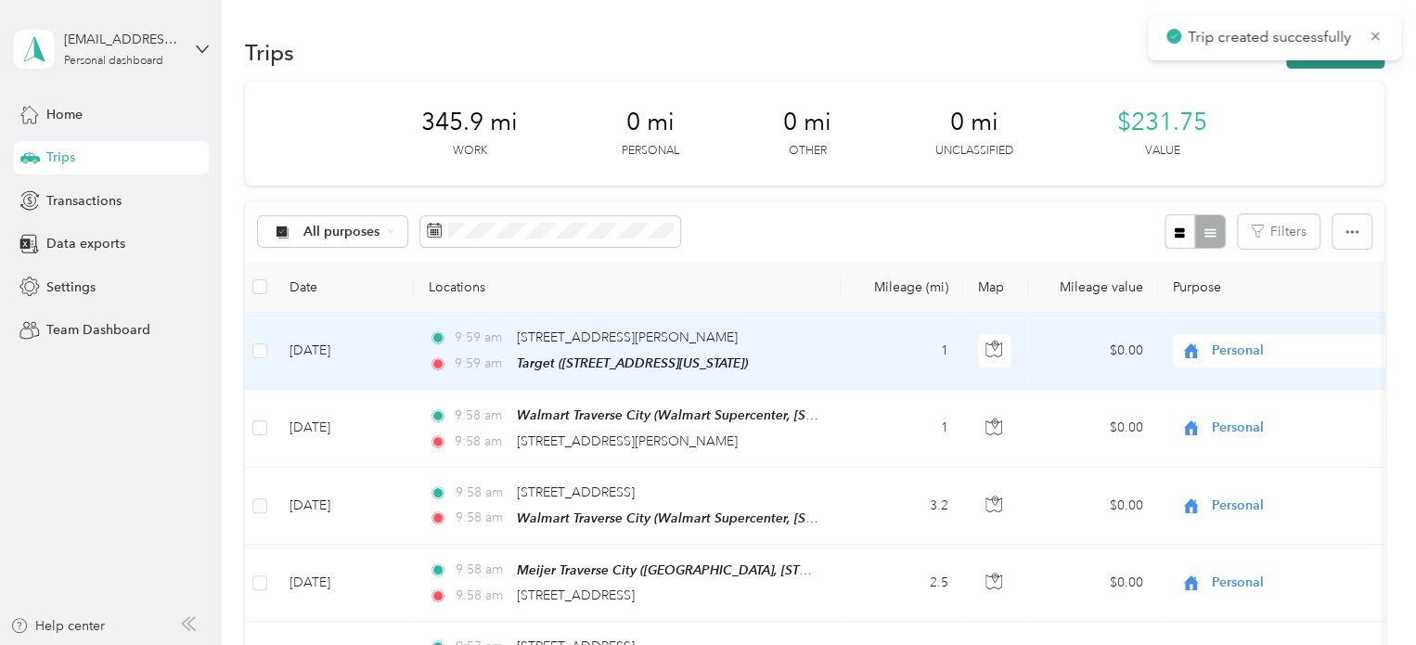
click at [1328, 64] on button "New trip" at bounding box center [1335, 52] width 98 height 32
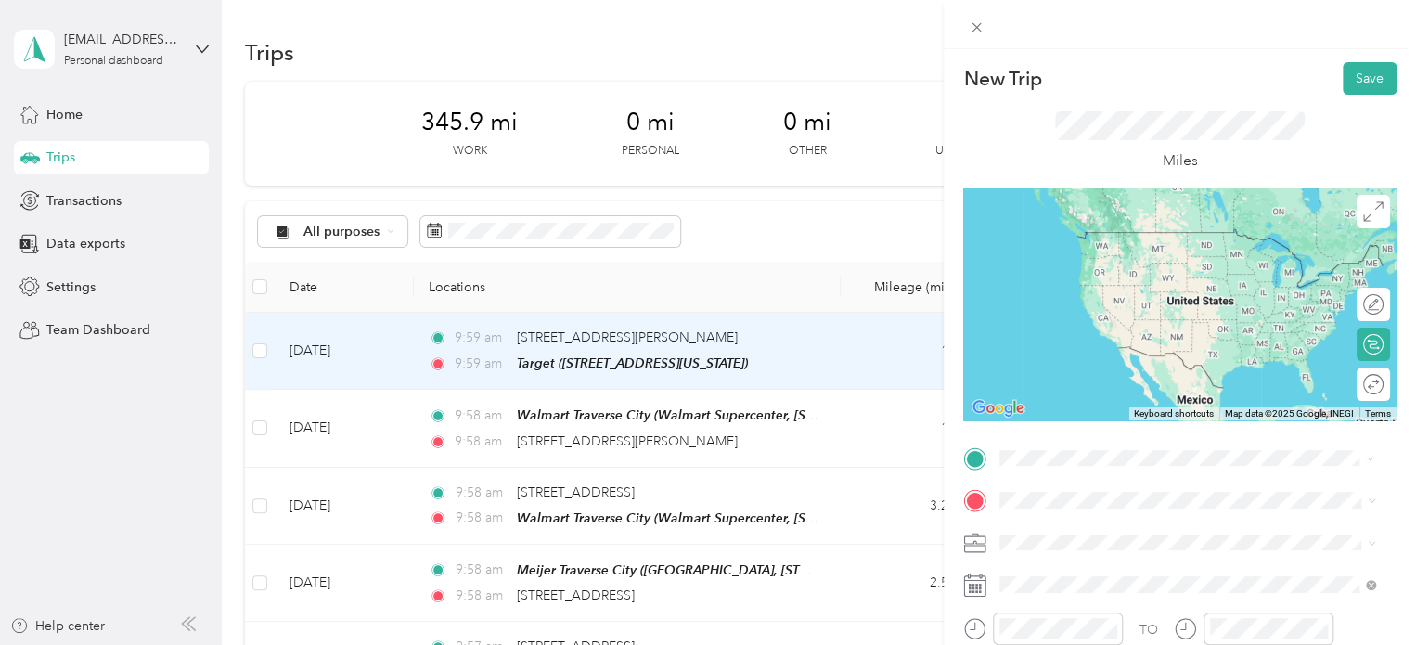
click at [1098, 267] on span "[STREET_ADDRESS][US_STATE]" at bounding box center [1128, 259] width 186 height 16
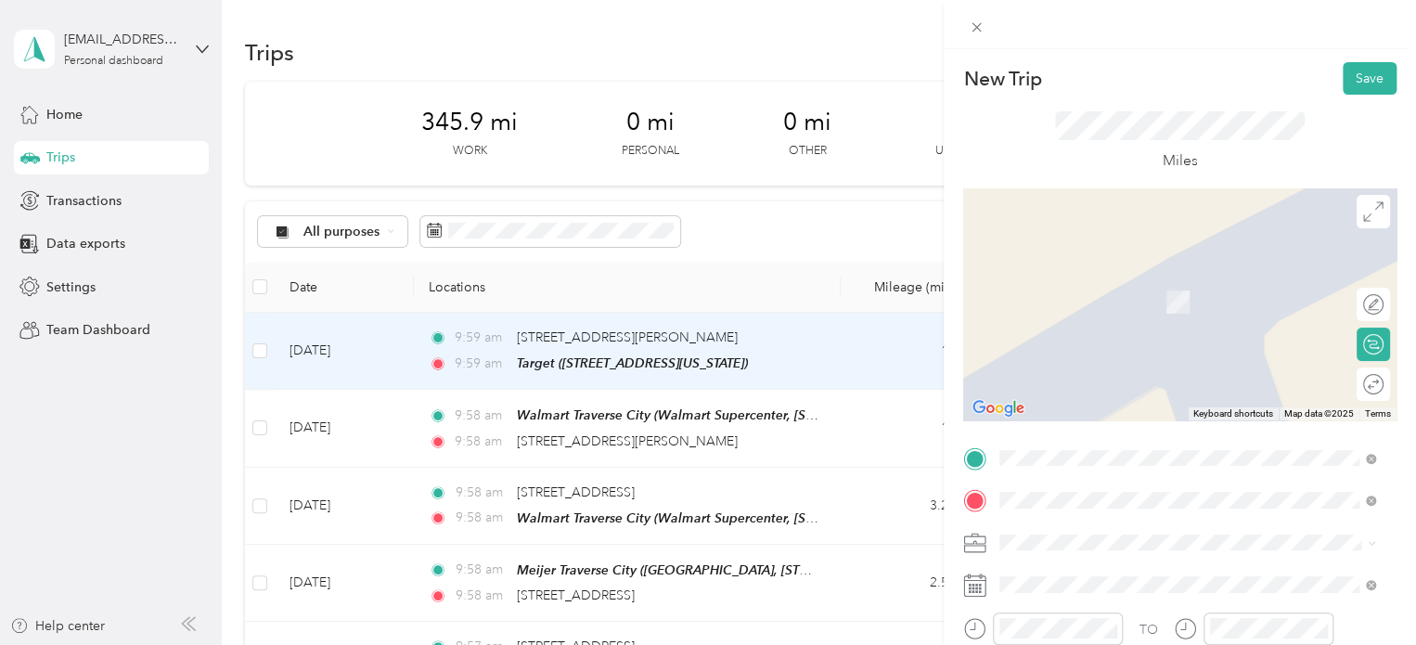
click at [1077, 264] on div "[STREET_ADDRESS][PERSON_NAME][US_STATE]" at bounding box center [1187, 275] width 363 height 25
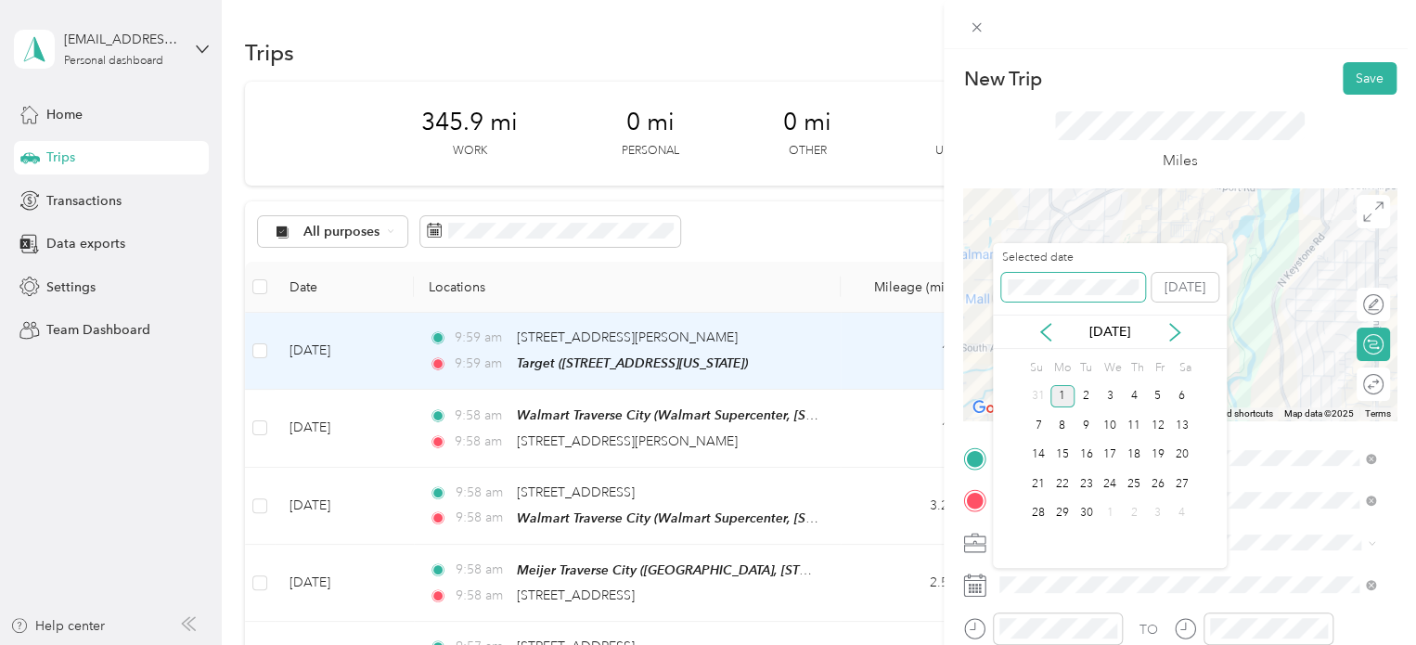
click at [958, 644] on div "New Trip Save This trip cannot be edited because it is either under review, app…" at bounding box center [703, 645] width 1407 height 0
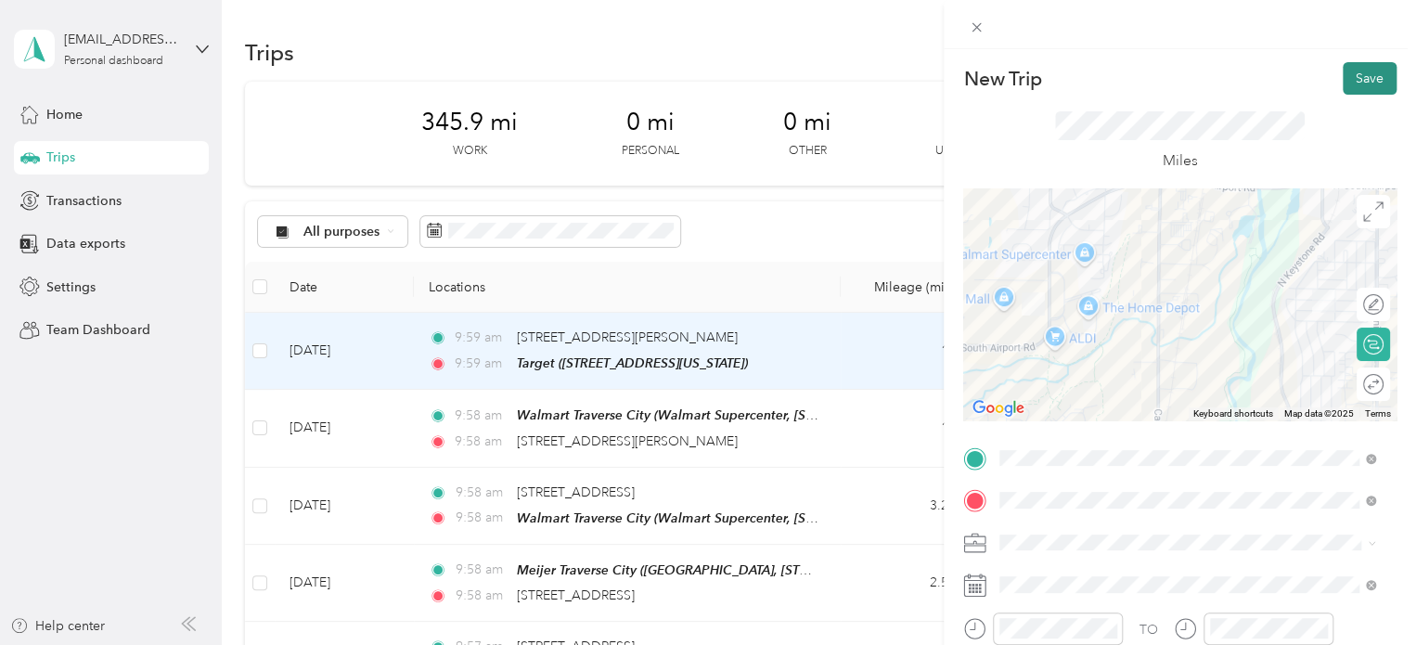
click at [1343, 81] on button "Save" at bounding box center [1370, 78] width 54 height 32
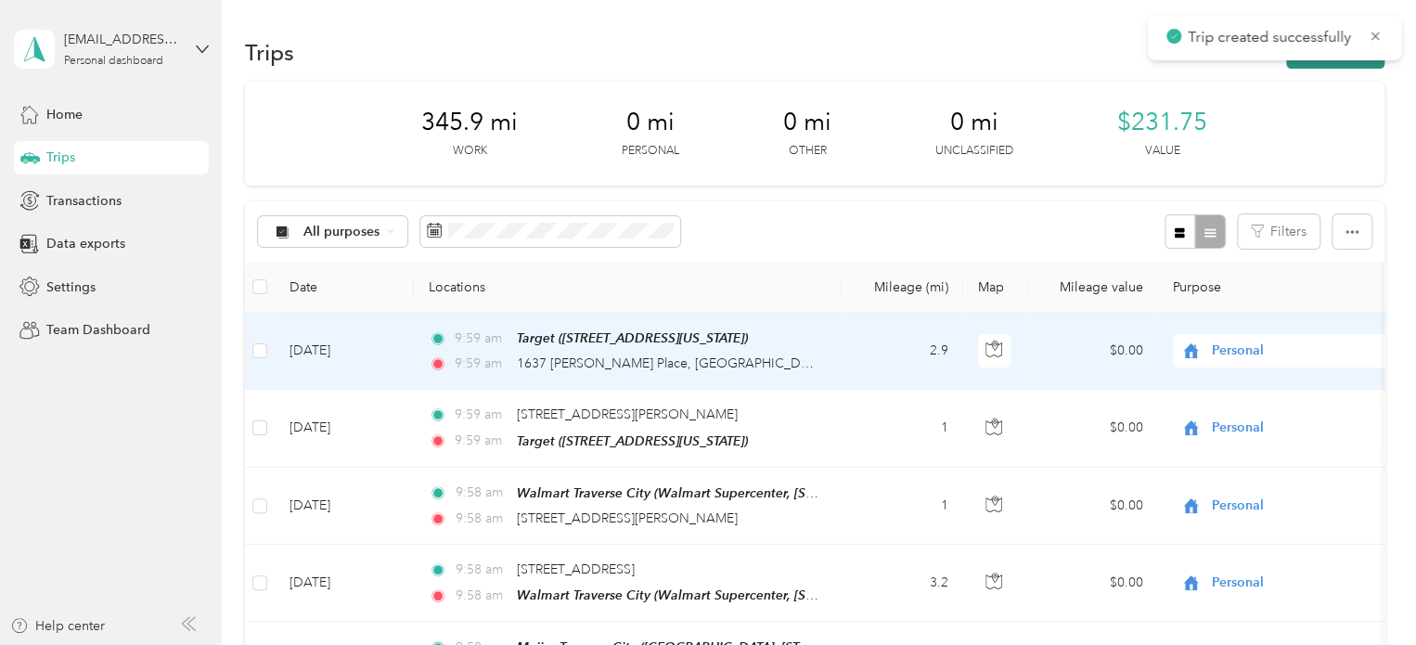
click at [1337, 64] on button "New trip" at bounding box center [1335, 52] width 98 height 32
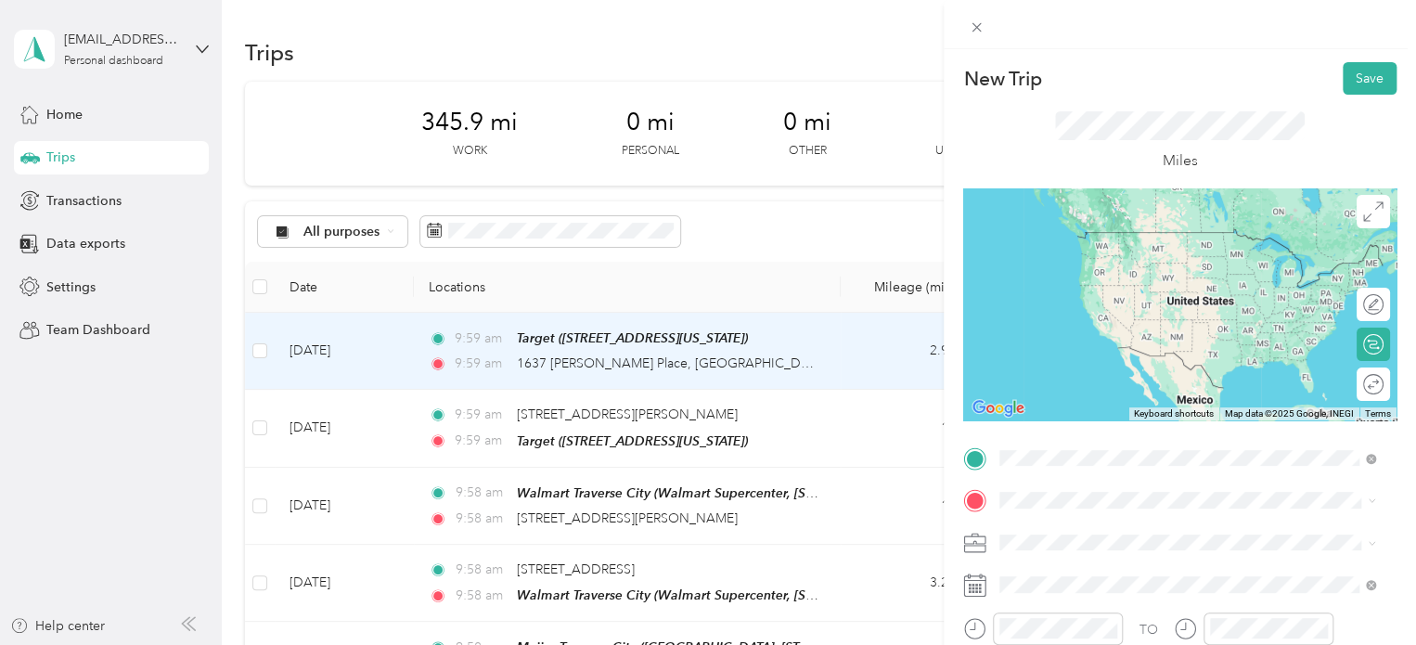
click at [1098, 233] on span "[STREET_ADDRESS][PERSON_NAME][US_STATE]" at bounding box center [1179, 232] width 289 height 17
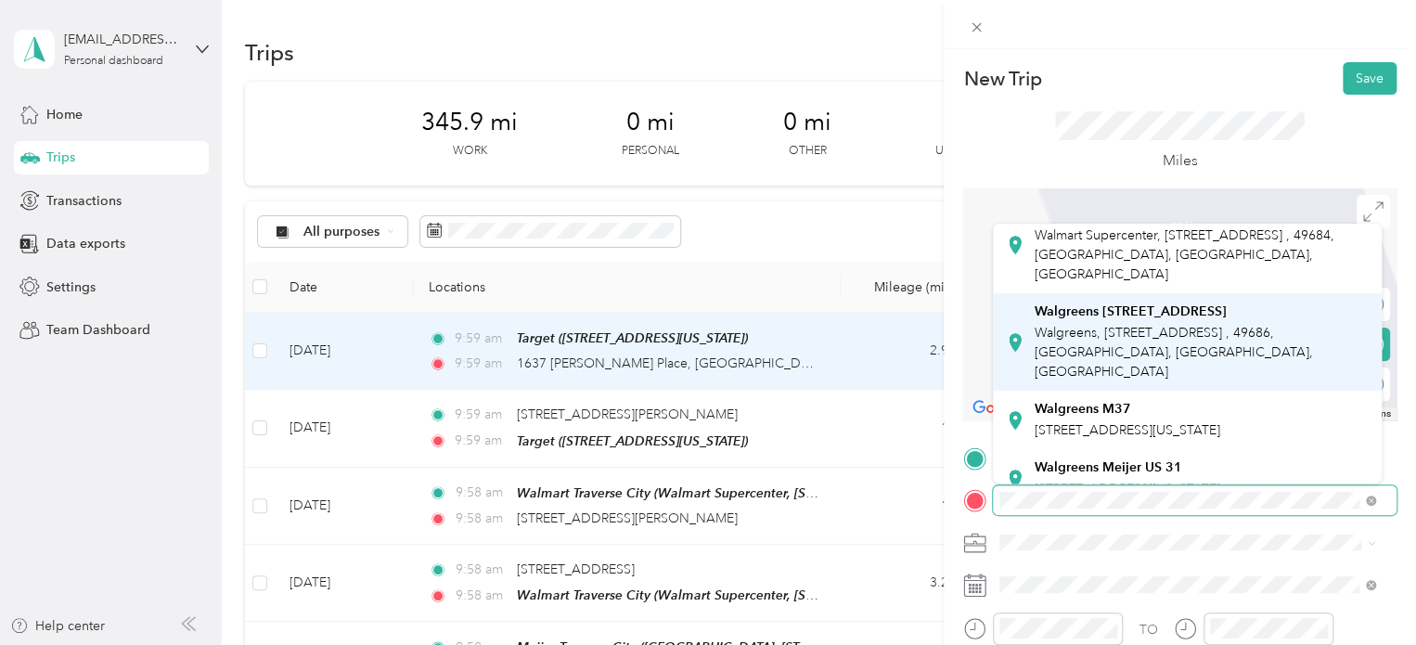
scroll to position [93, 0]
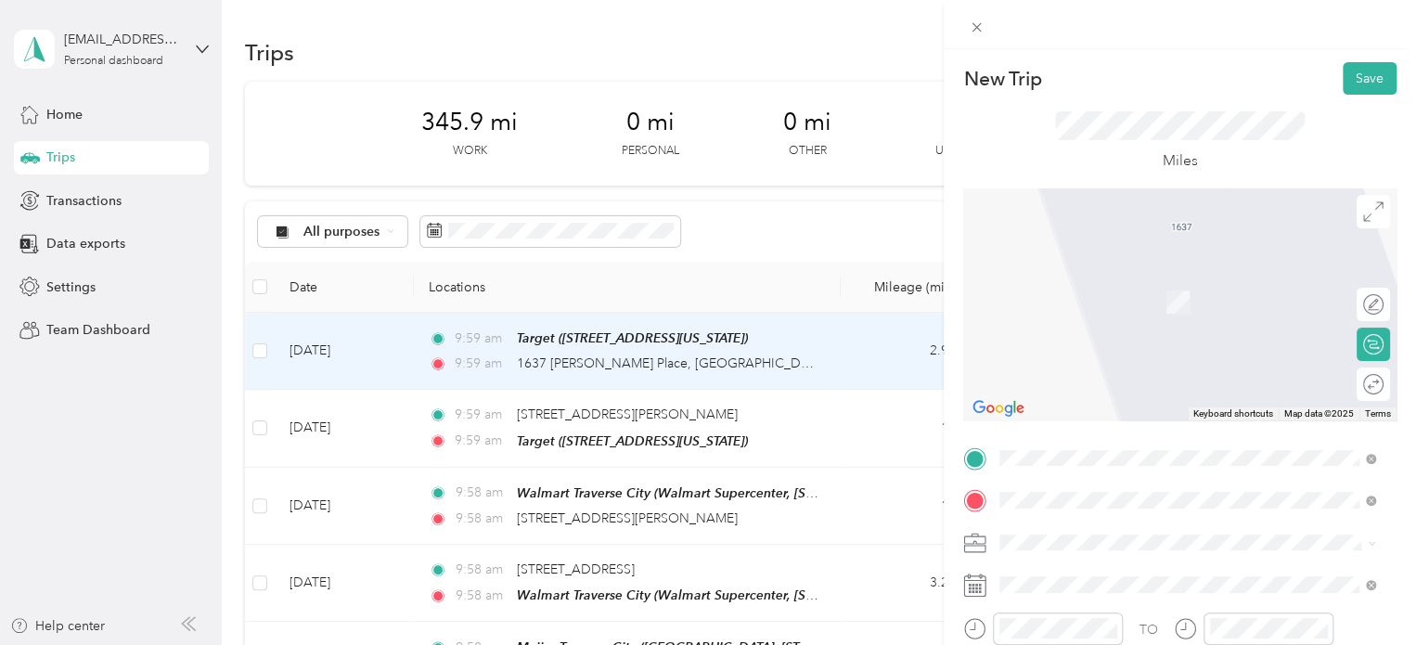
click at [1063, 393] on div "Walgreens M37 [STREET_ADDRESS][US_STATE]" at bounding box center [1128, 394] width 186 height 39
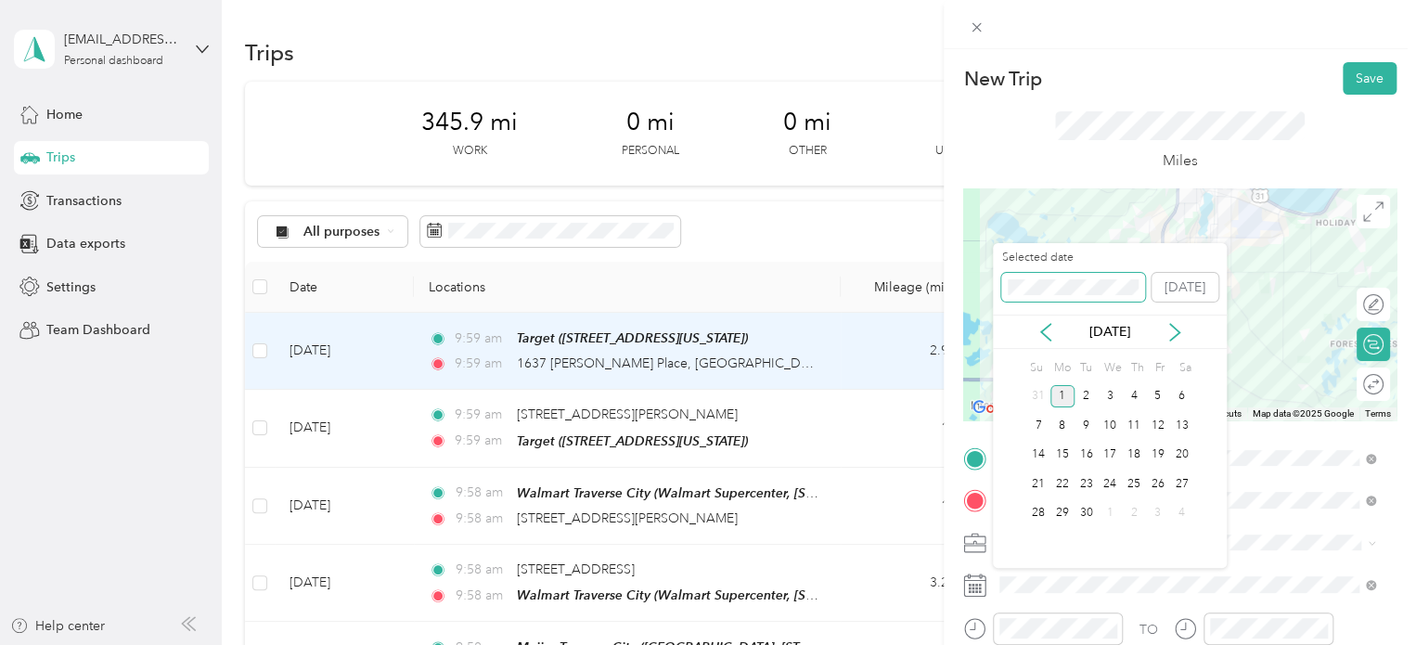
click at [990, 644] on div "New Trip Save This trip cannot be edited because it is either under review, app…" at bounding box center [703, 645] width 1407 height 0
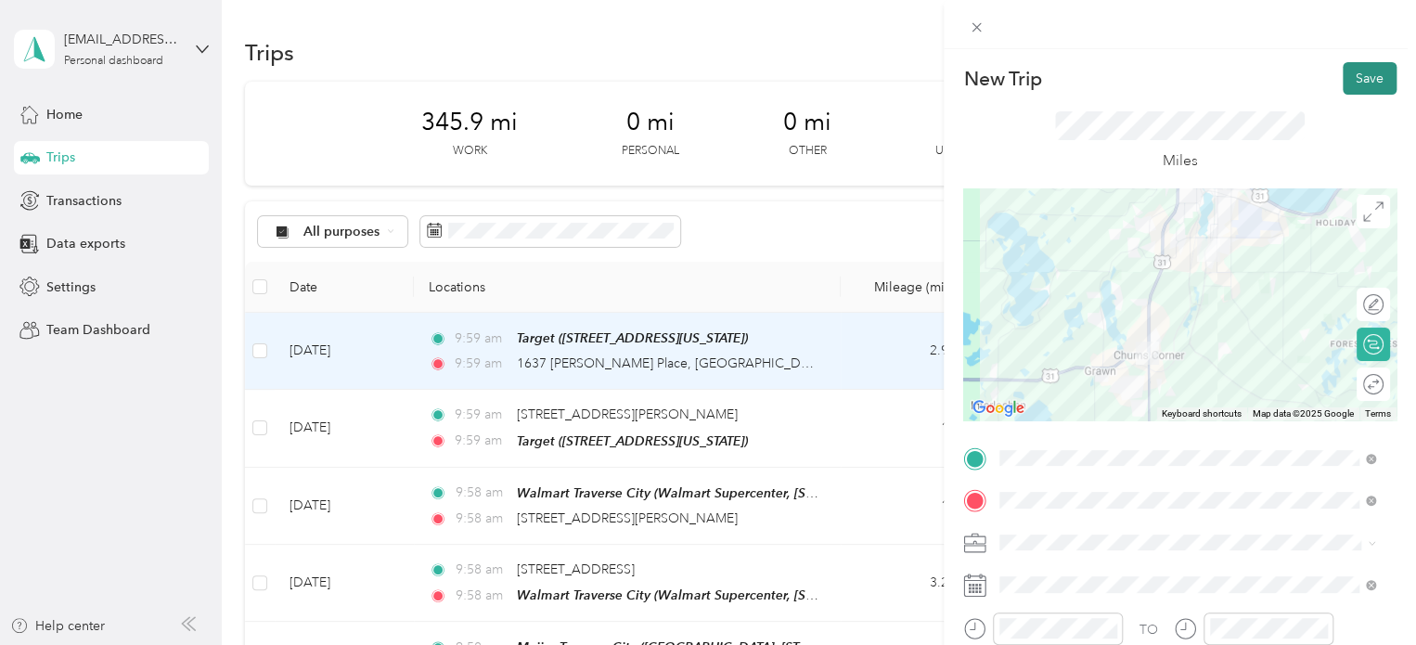
click at [1343, 82] on button "Save" at bounding box center [1370, 78] width 54 height 32
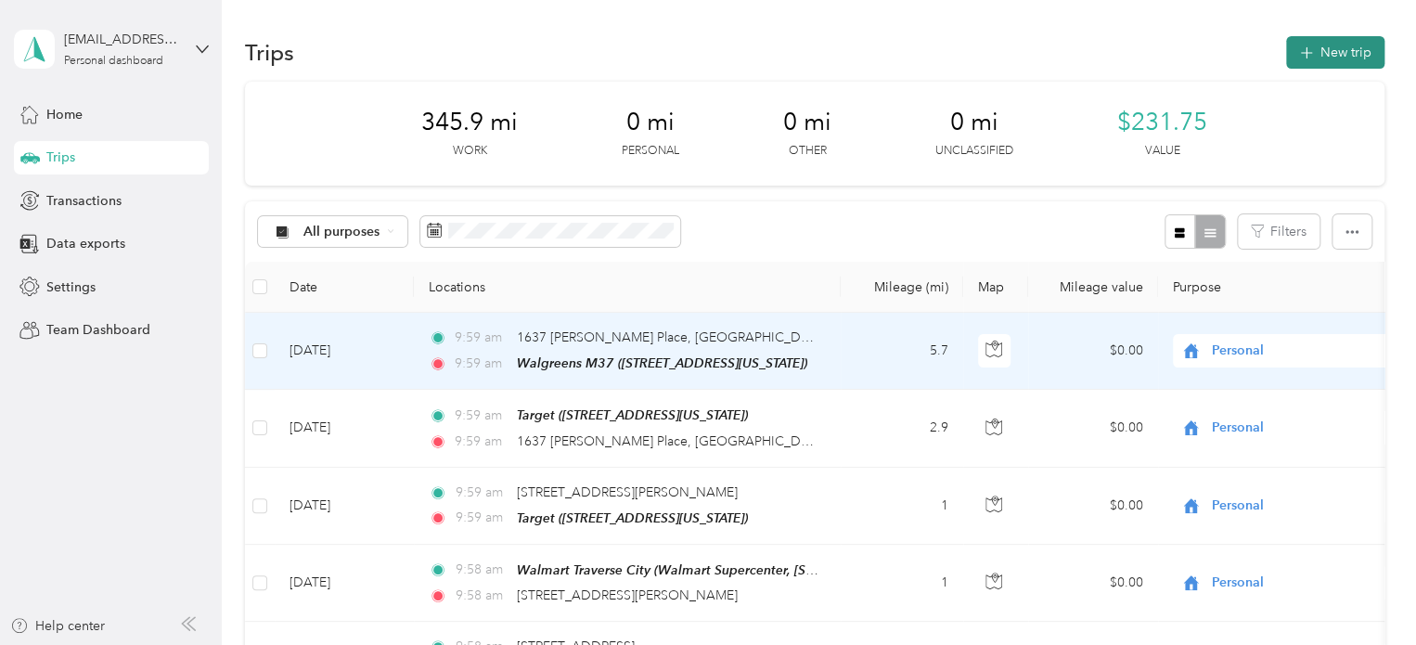
click at [1345, 61] on button "New trip" at bounding box center [1335, 52] width 98 height 32
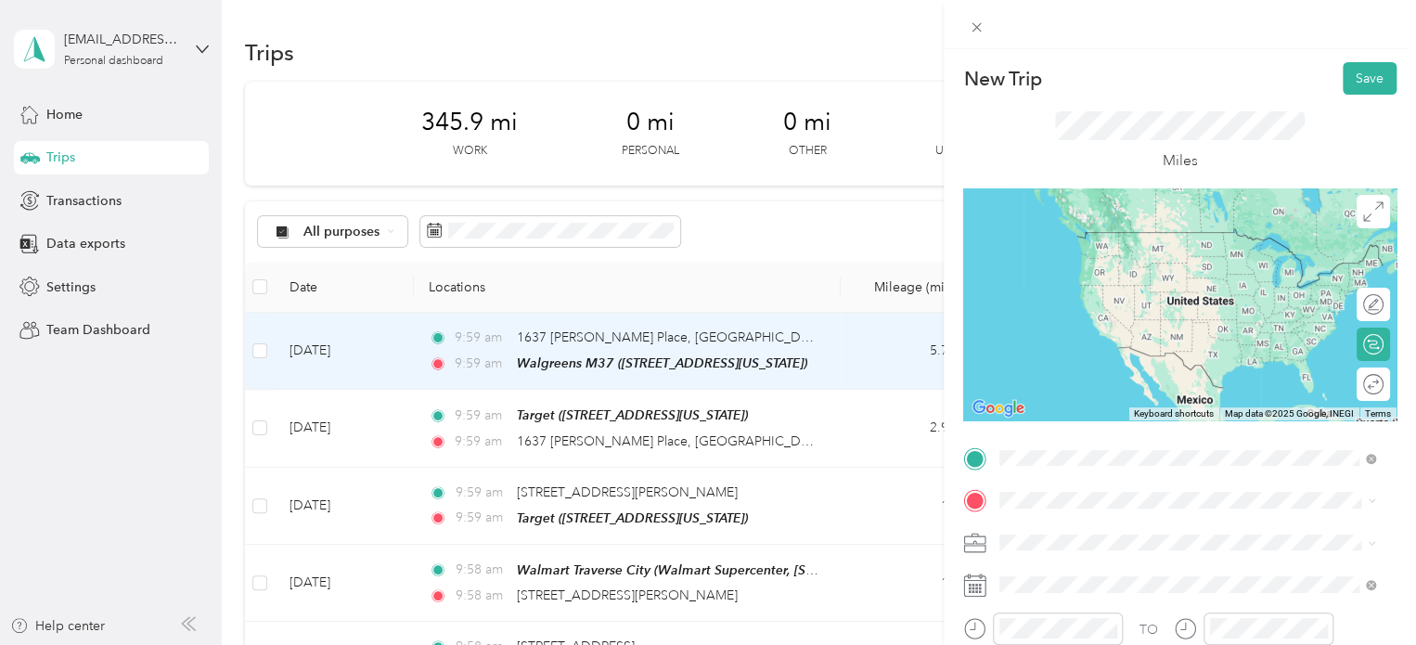
click at [1120, 344] on div "Walgreens M37 [STREET_ADDRESS][US_STATE]" at bounding box center [1128, 347] width 186 height 39
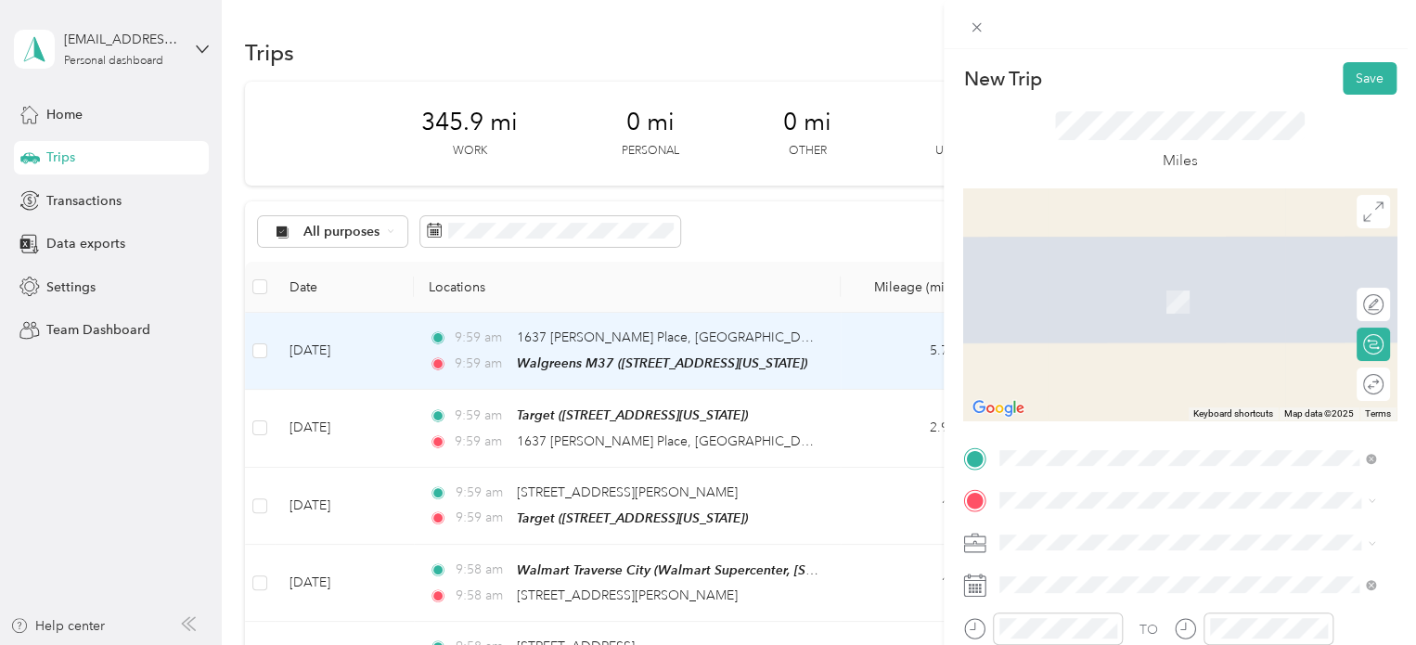
click at [1072, 279] on span "[STREET_ADDRESS][US_STATE]" at bounding box center [1128, 271] width 186 height 17
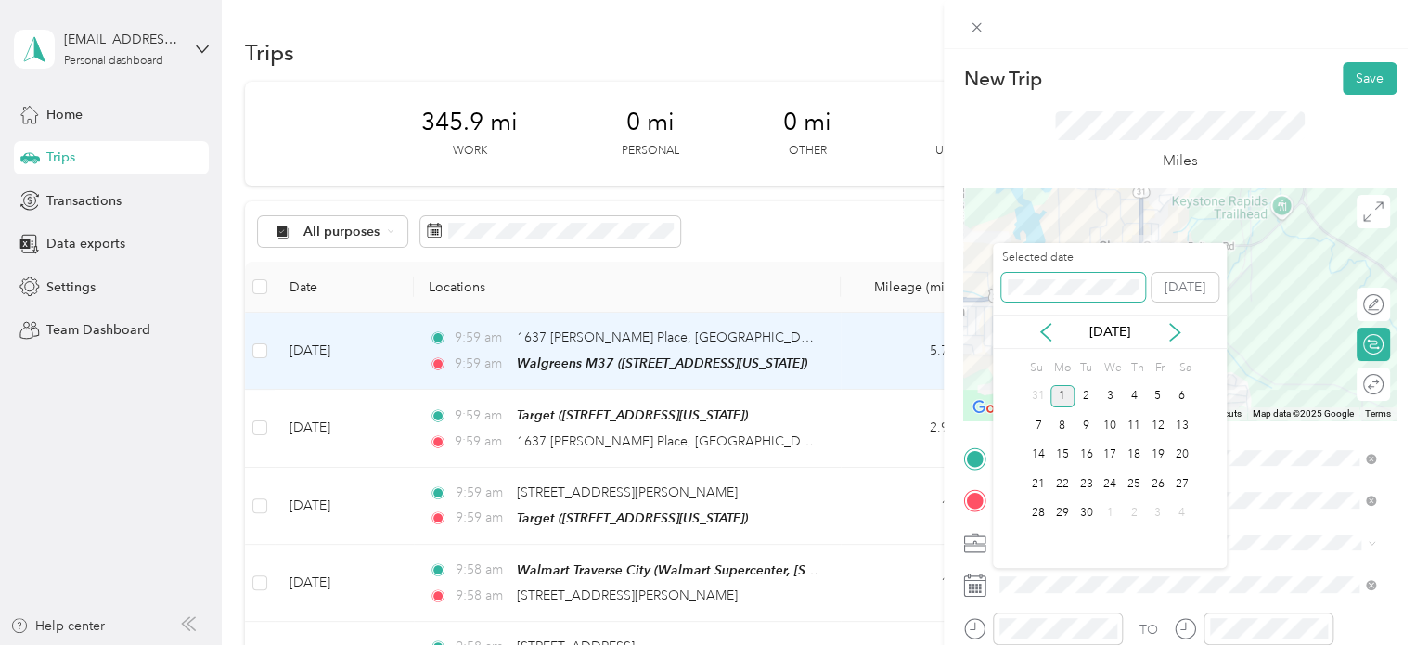
click at [936, 644] on div "New Trip Save This trip cannot be edited because it is either under review, app…" at bounding box center [703, 645] width 1407 height 0
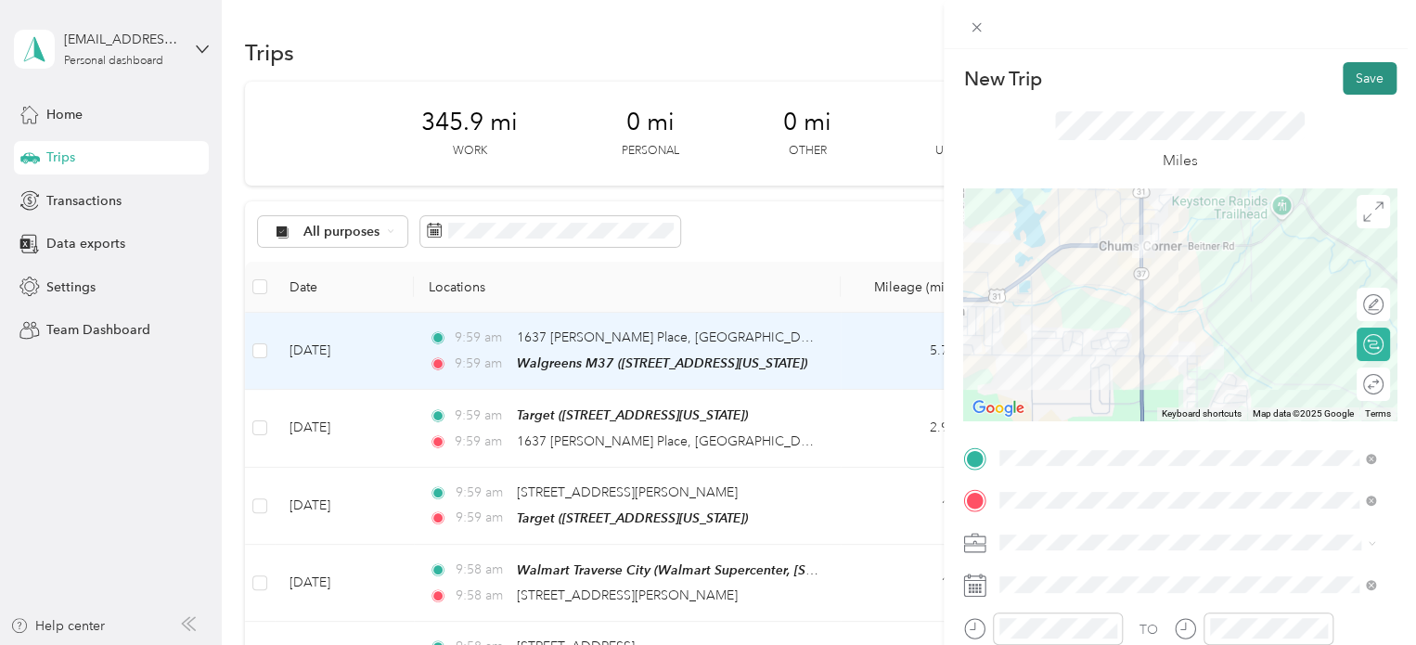
click at [1373, 76] on button "Save" at bounding box center [1370, 78] width 54 height 32
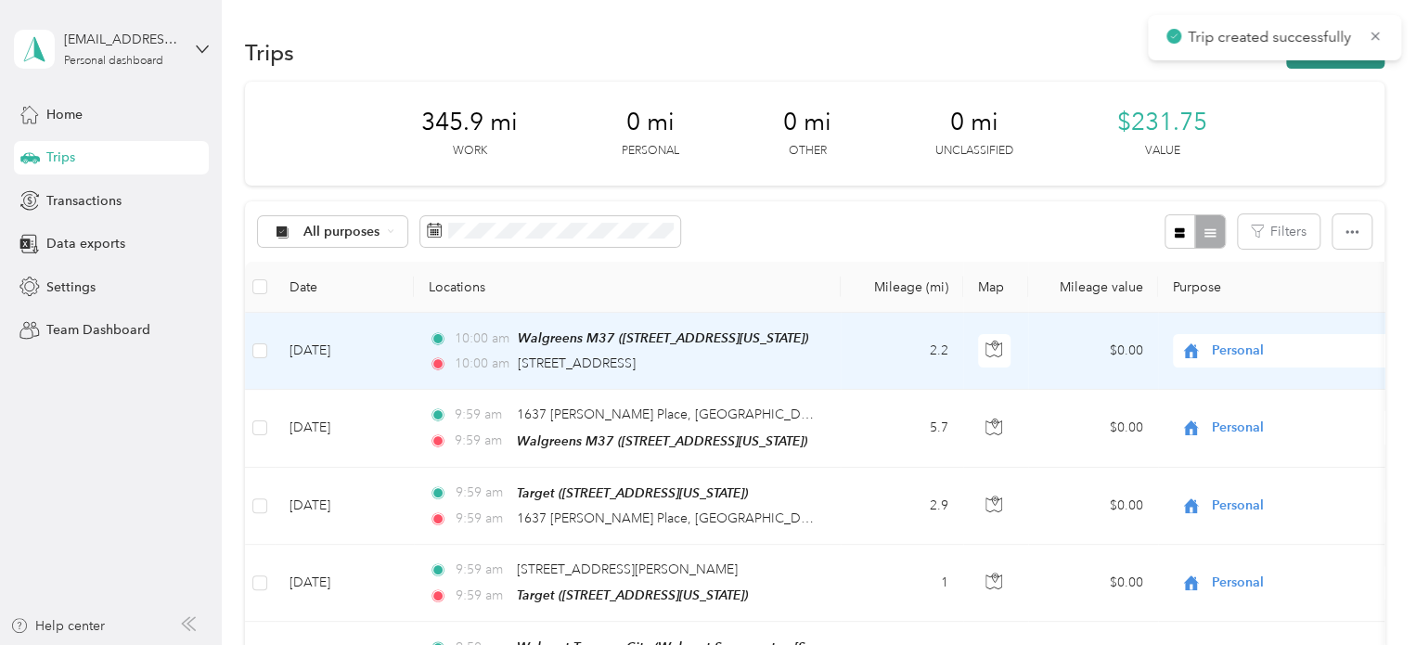
click at [1332, 64] on button "New trip" at bounding box center [1335, 52] width 98 height 32
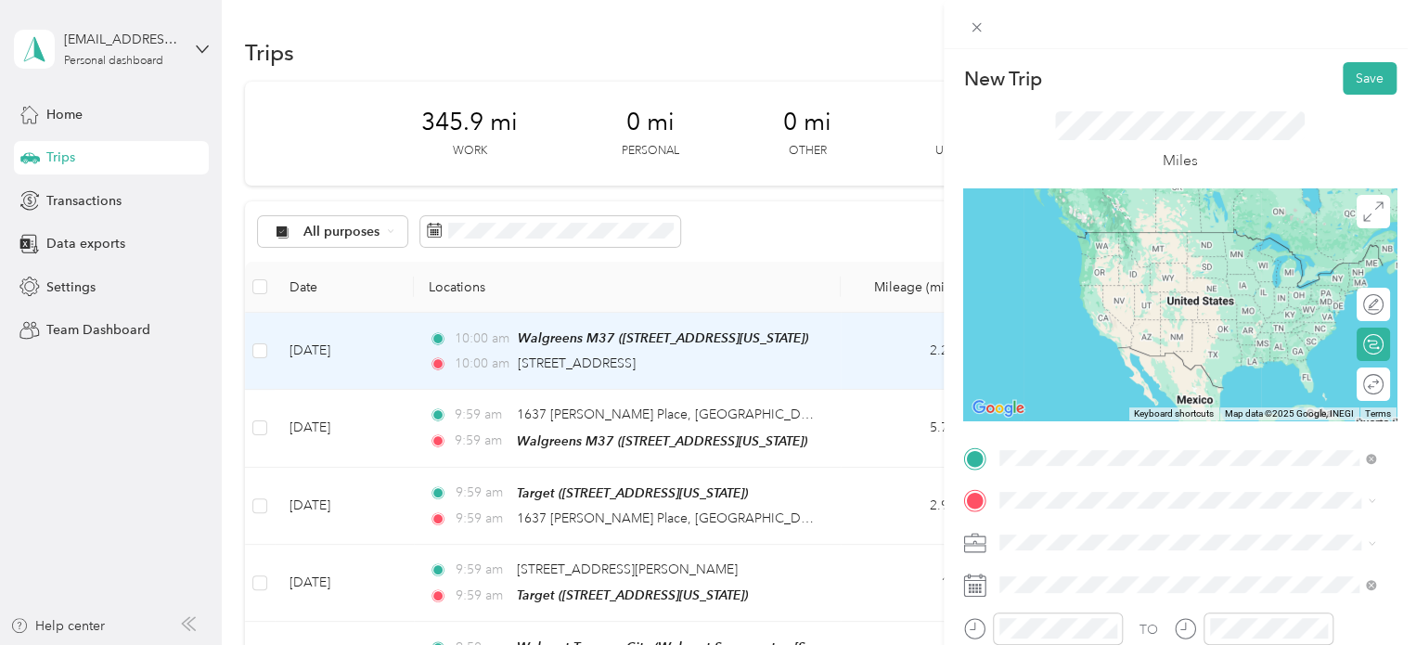
click at [1086, 237] on span "[STREET_ADDRESS][US_STATE]" at bounding box center [1128, 232] width 186 height 17
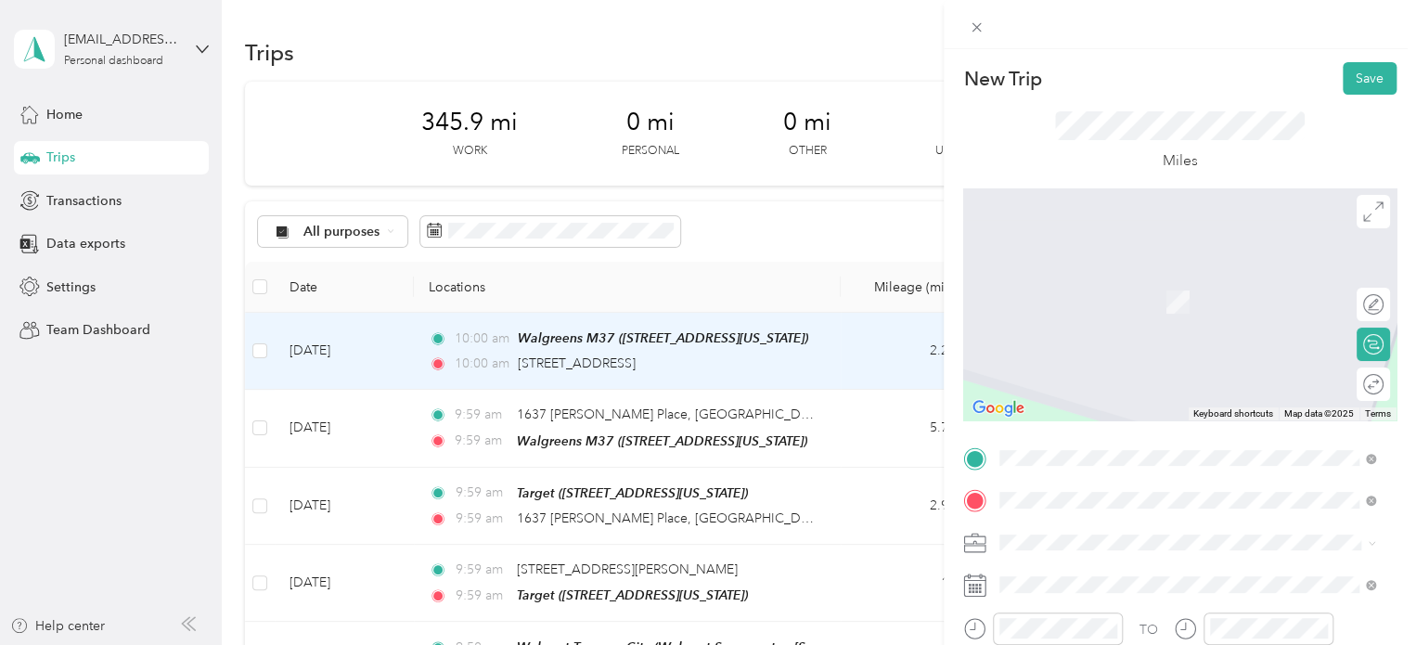
click at [1086, 417] on span "[STREET_ADDRESS][PERSON_NAME], [PERSON_NAME], [GEOGRAPHIC_DATA], [GEOGRAPHIC_DA…" at bounding box center [1159, 438] width 248 height 55
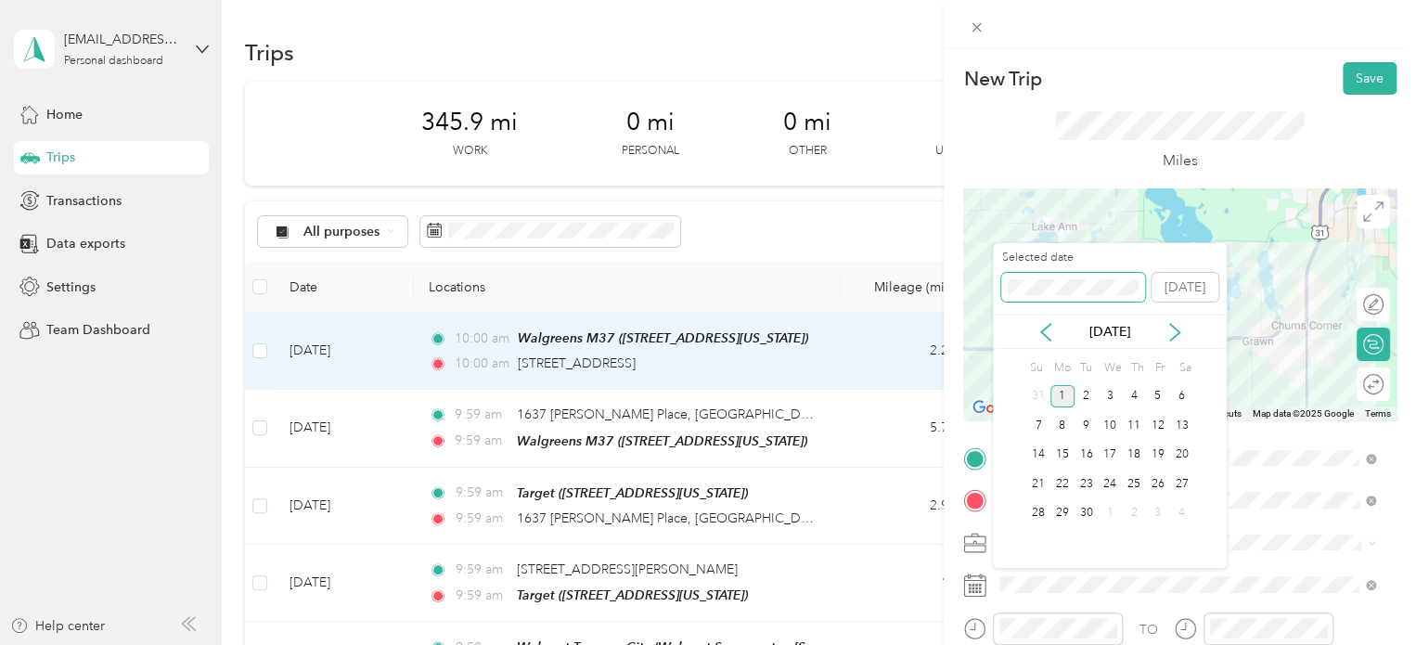
click at [990, 644] on div "New Trip Save This trip cannot be edited because it is either under review, app…" at bounding box center [703, 645] width 1407 height 0
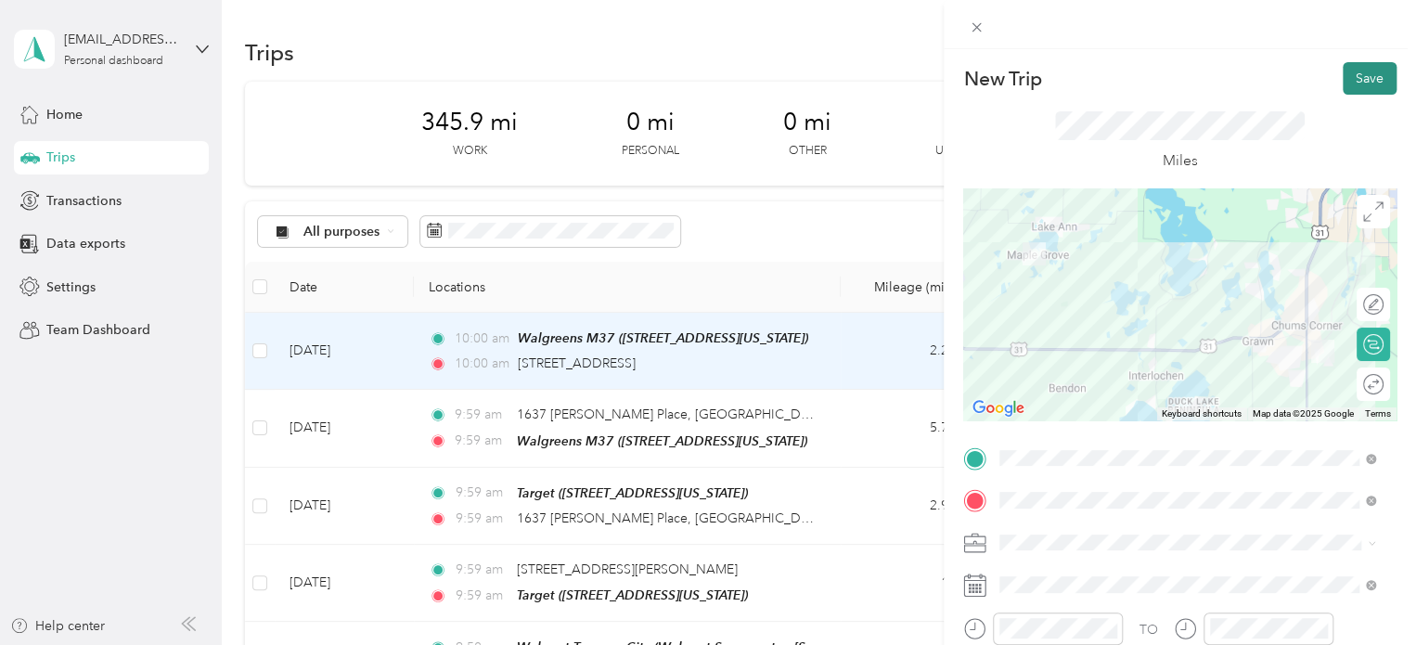
click at [1343, 88] on button "Save" at bounding box center [1370, 78] width 54 height 32
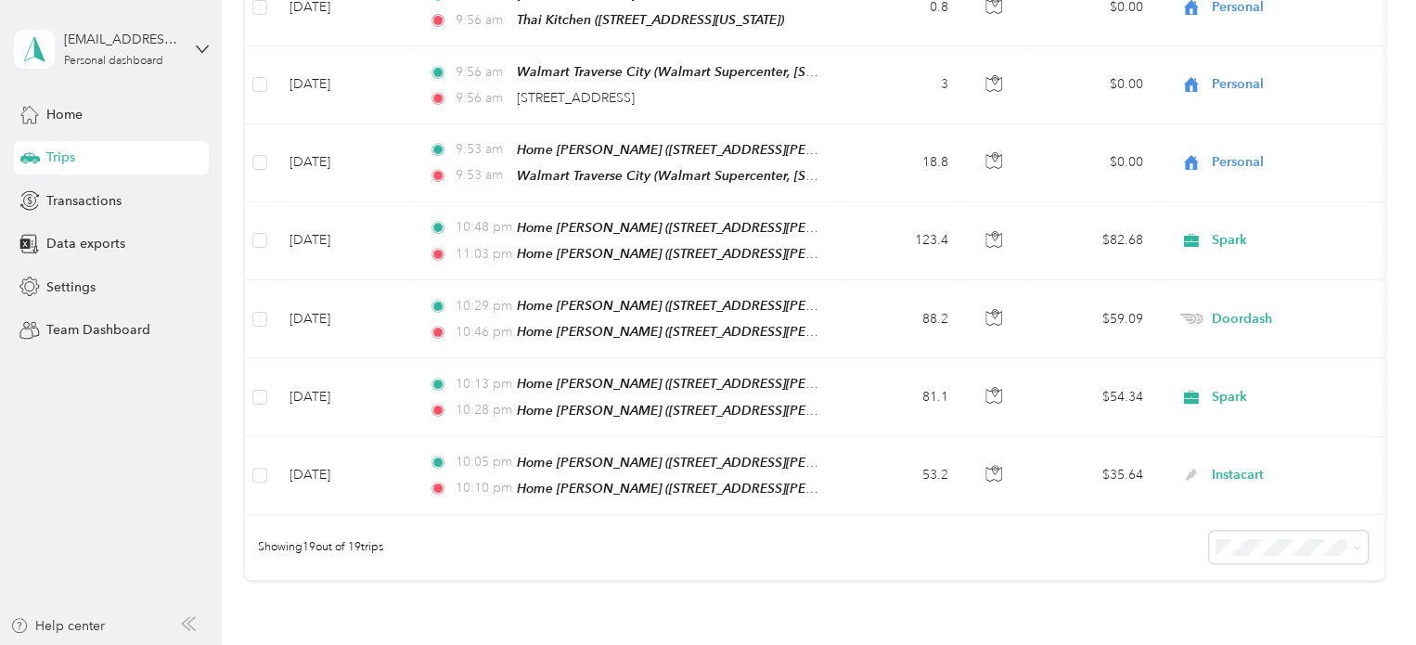
scroll to position [1299, 0]
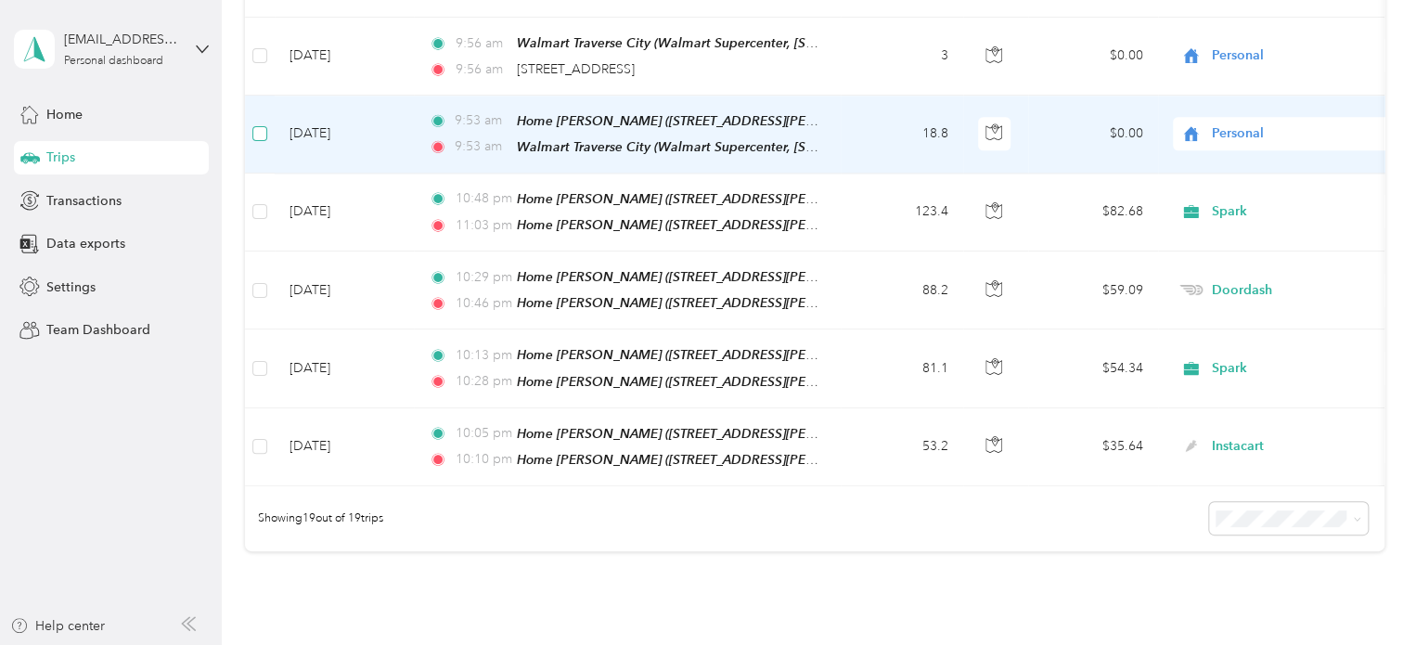
click at [260, 123] on label at bounding box center [259, 133] width 15 height 20
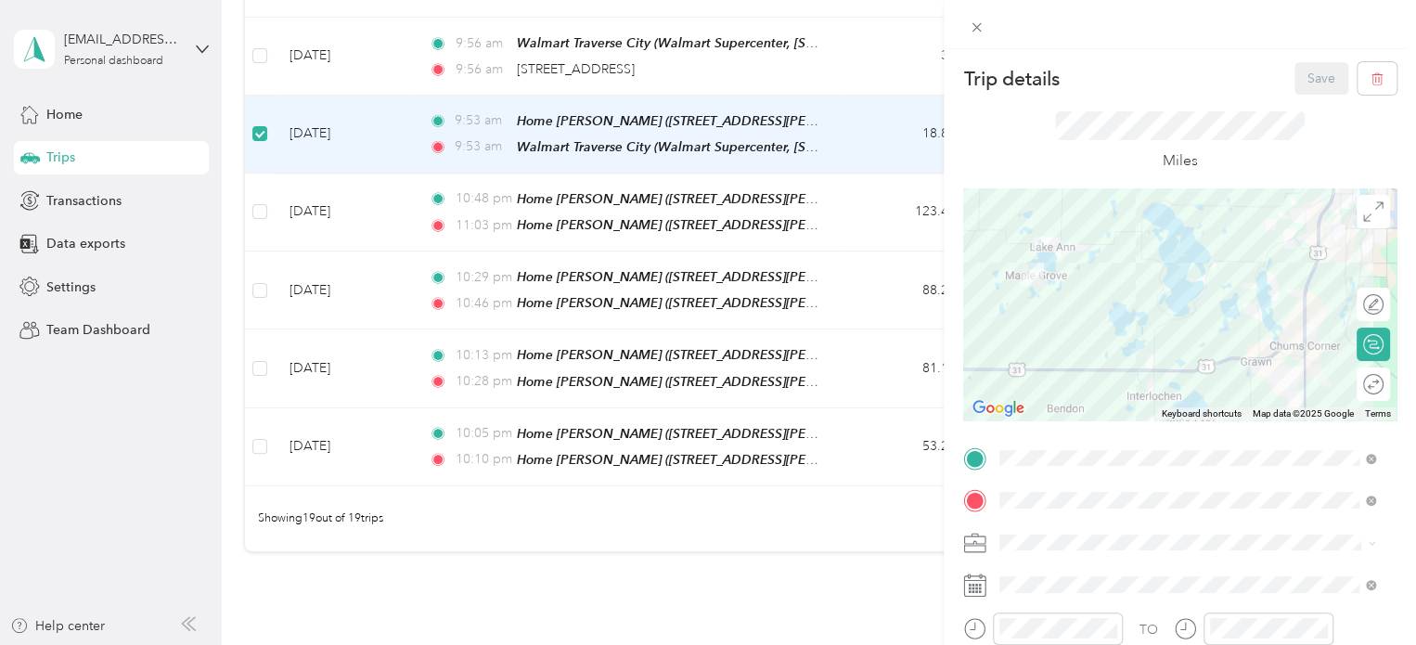
click at [259, 45] on div "Trip details Save This trip cannot be edited because it is either under review,…" at bounding box center [708, 322] width 1416 height 645
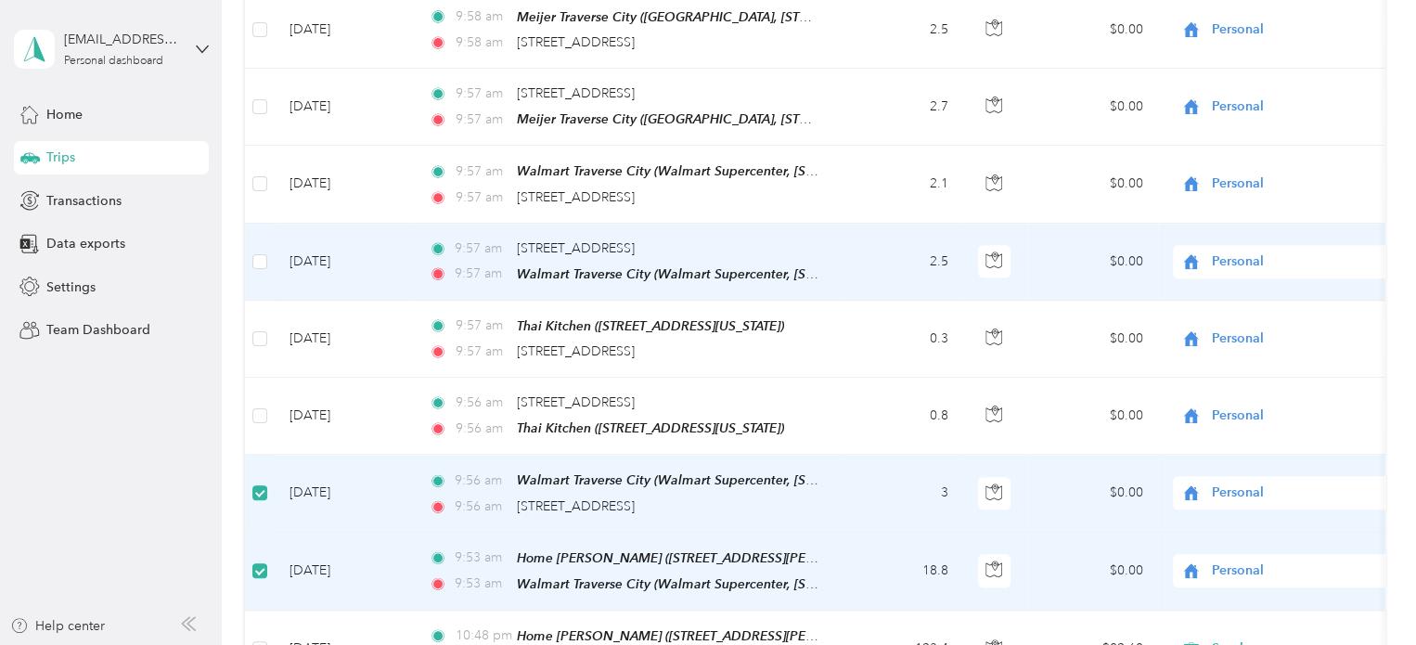
scroll to position [833, 0]
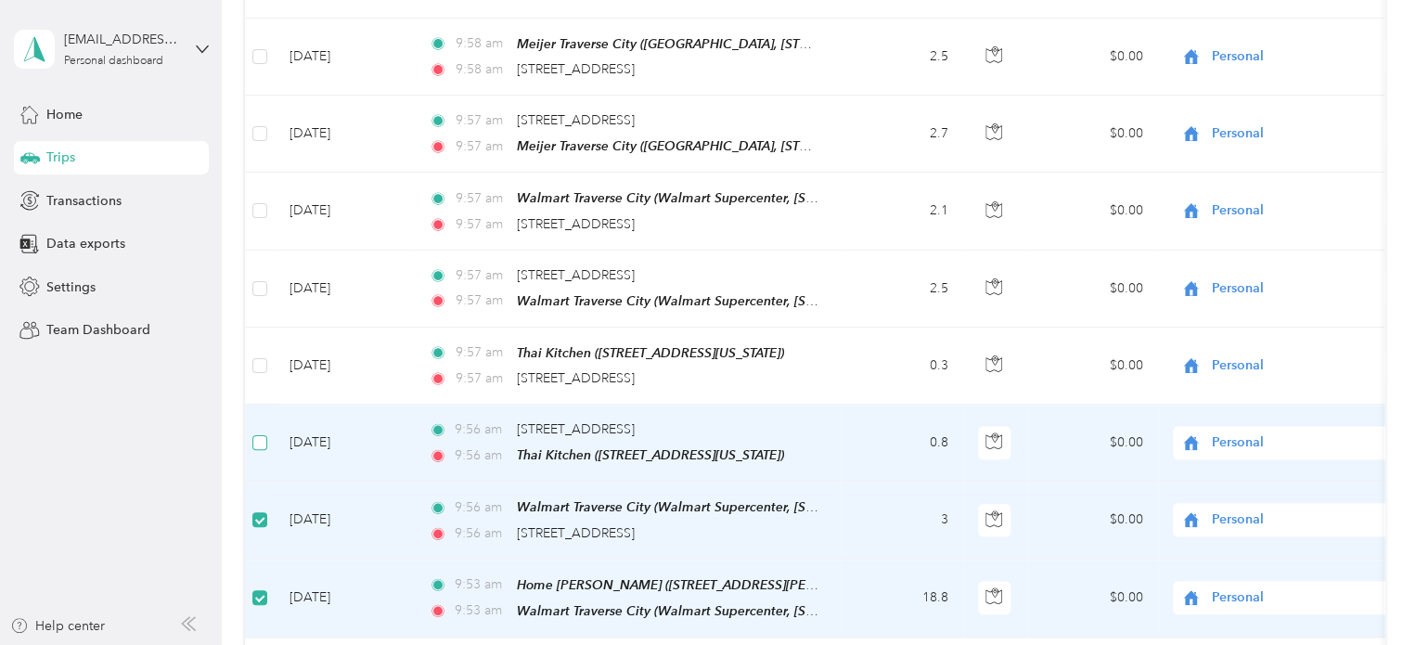
click at [260, 432] on label at bounding box center [259, 442] width 15 height 20
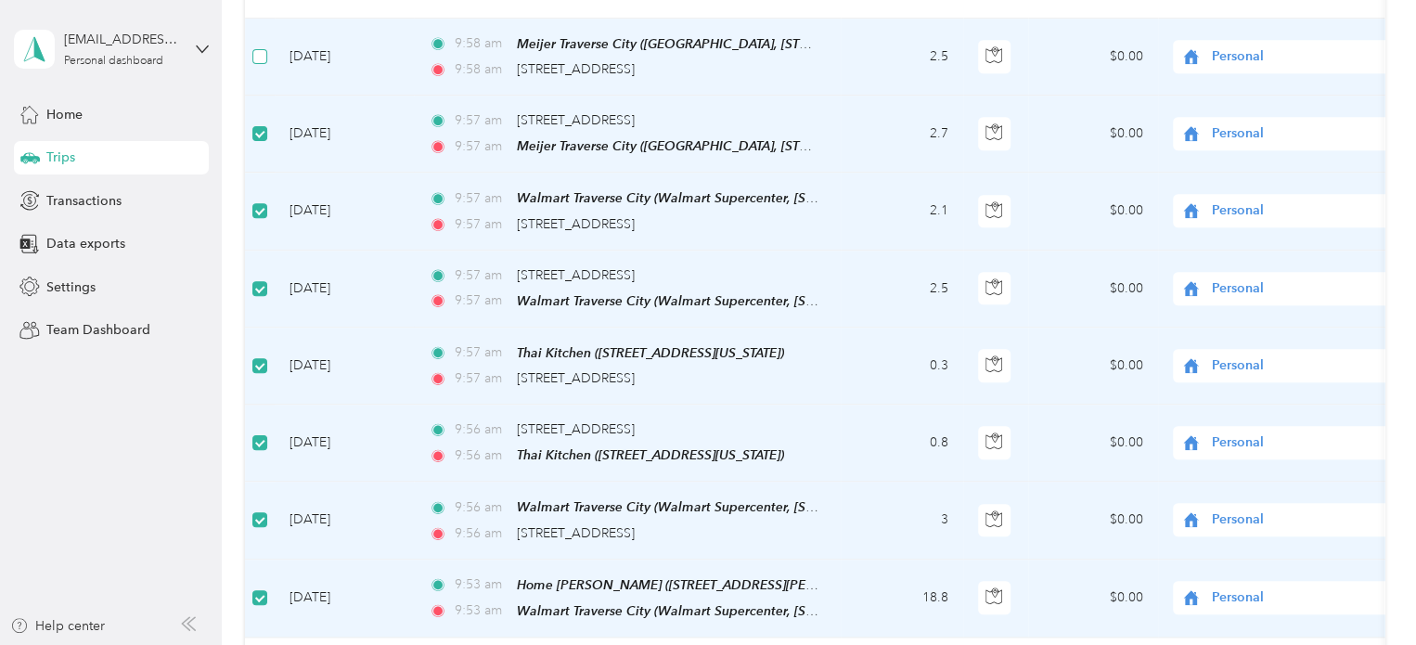
click at [260, 54] on label at bounding box center [259, 56] width 15 height 20
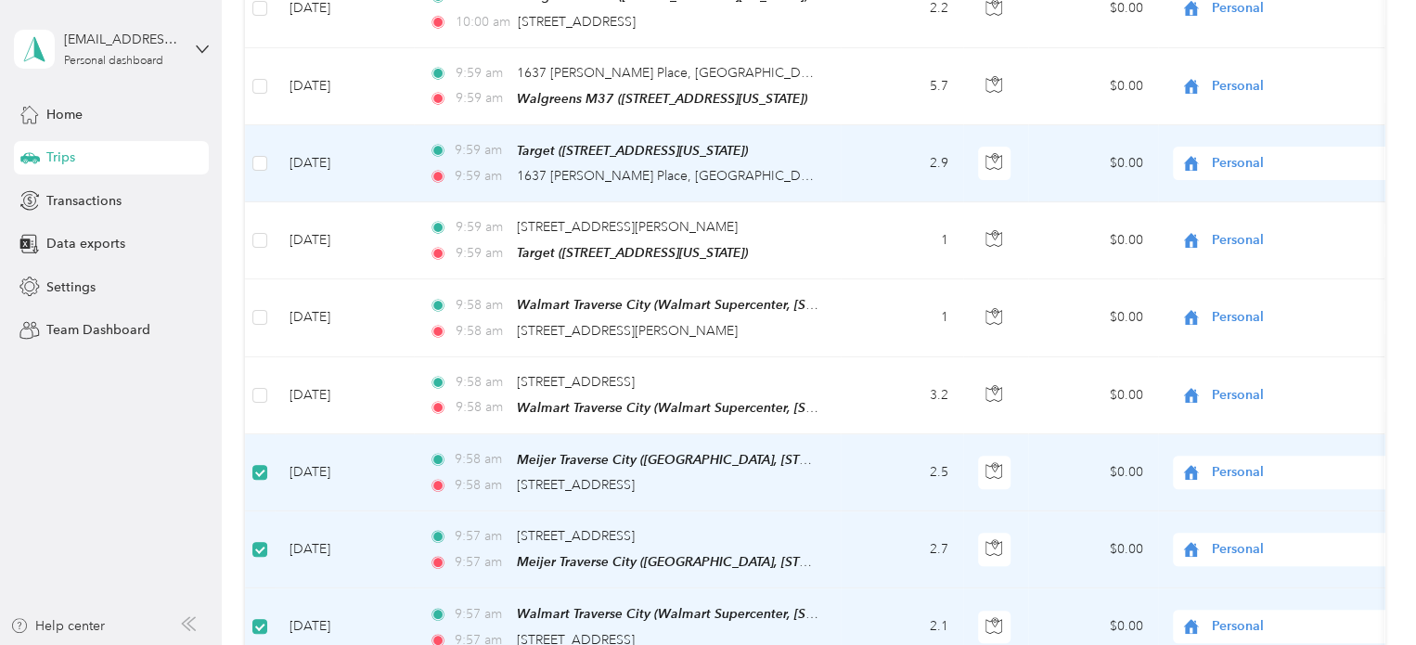
scroll to position [369, 0]
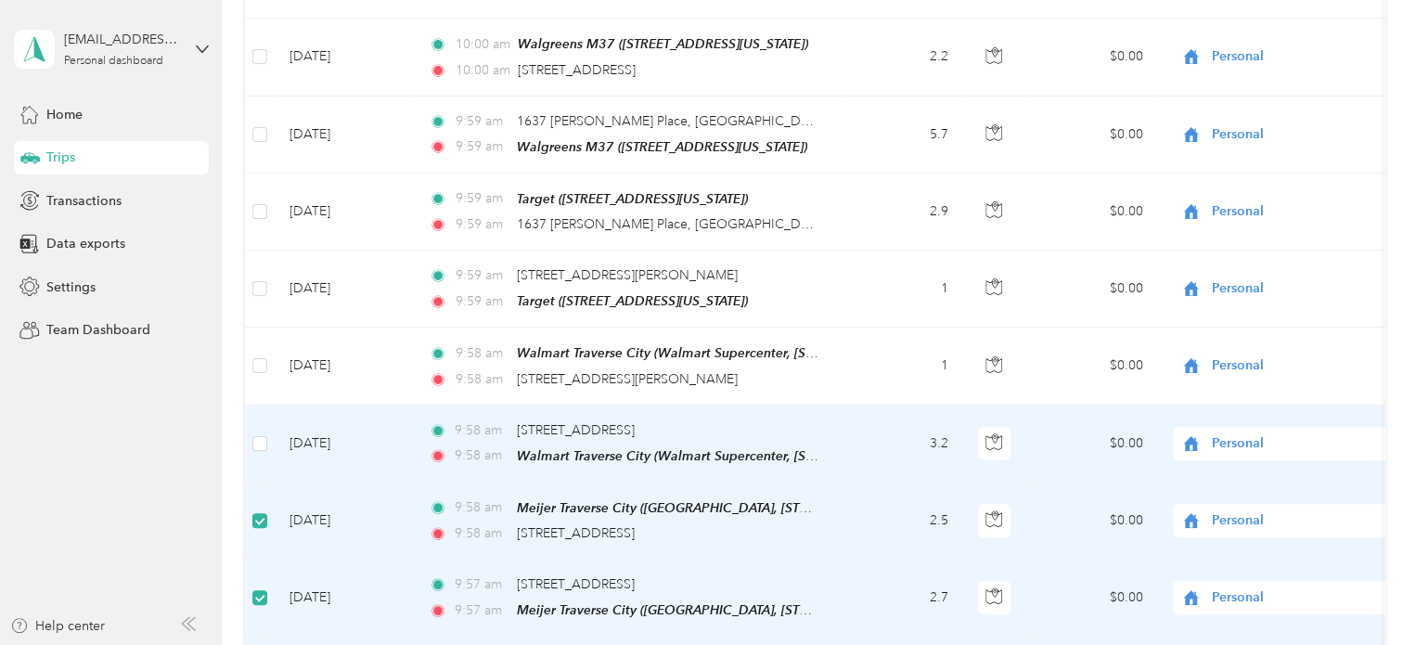
drag, startPoint x: 260, startPoint y: 55, endPoint x: 271, endPoint y: 405, distance: 350.9
click at [267, 426] on td at bounding box center [260, 443] width 30 height 77
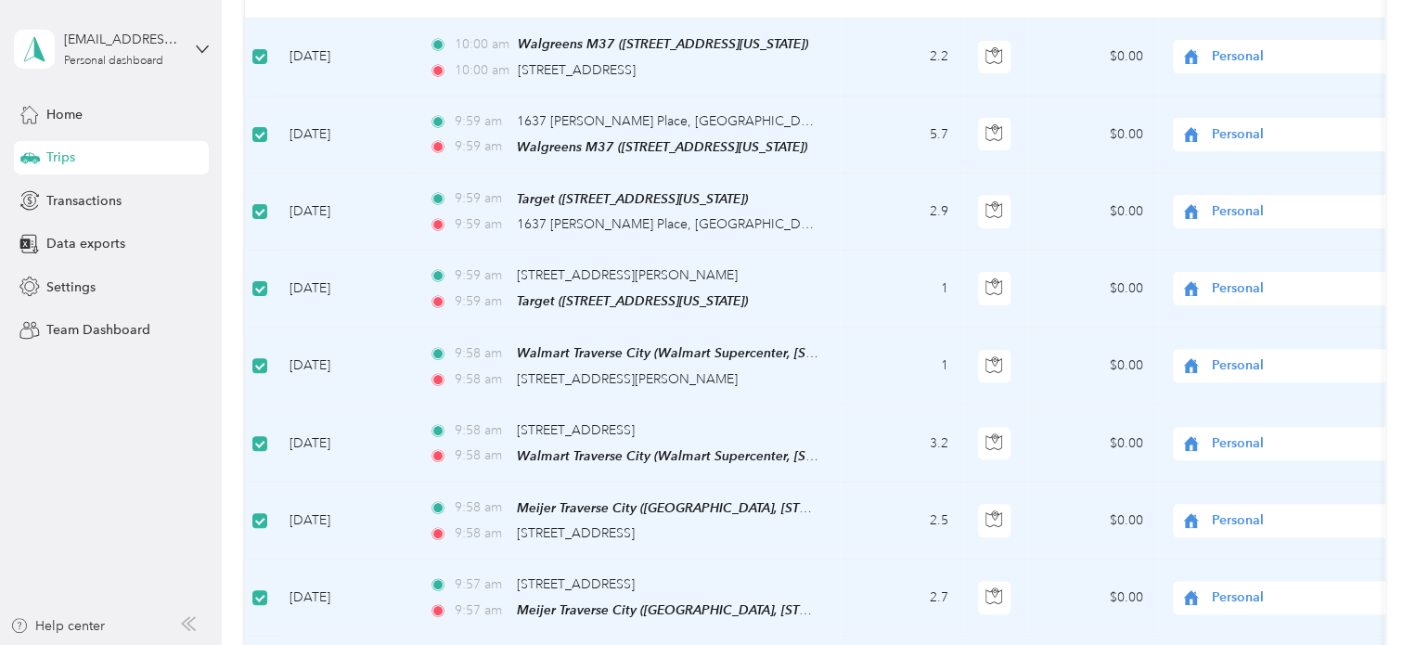
scroll to position [0, 0]
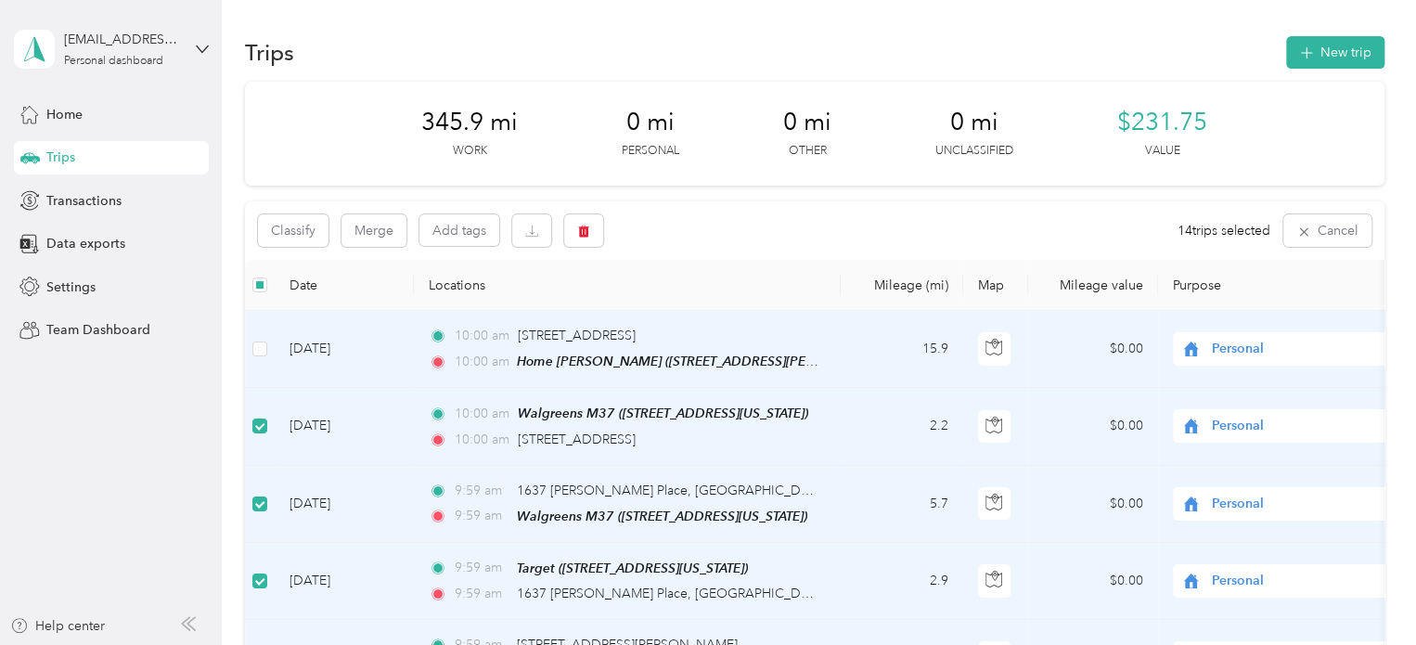
click at [267, 355] on td at bounding box center [260, 349] width 30 height 77
click at [359, 224] on button "Merge" at bounding box center [373, 230] width 65 height 32
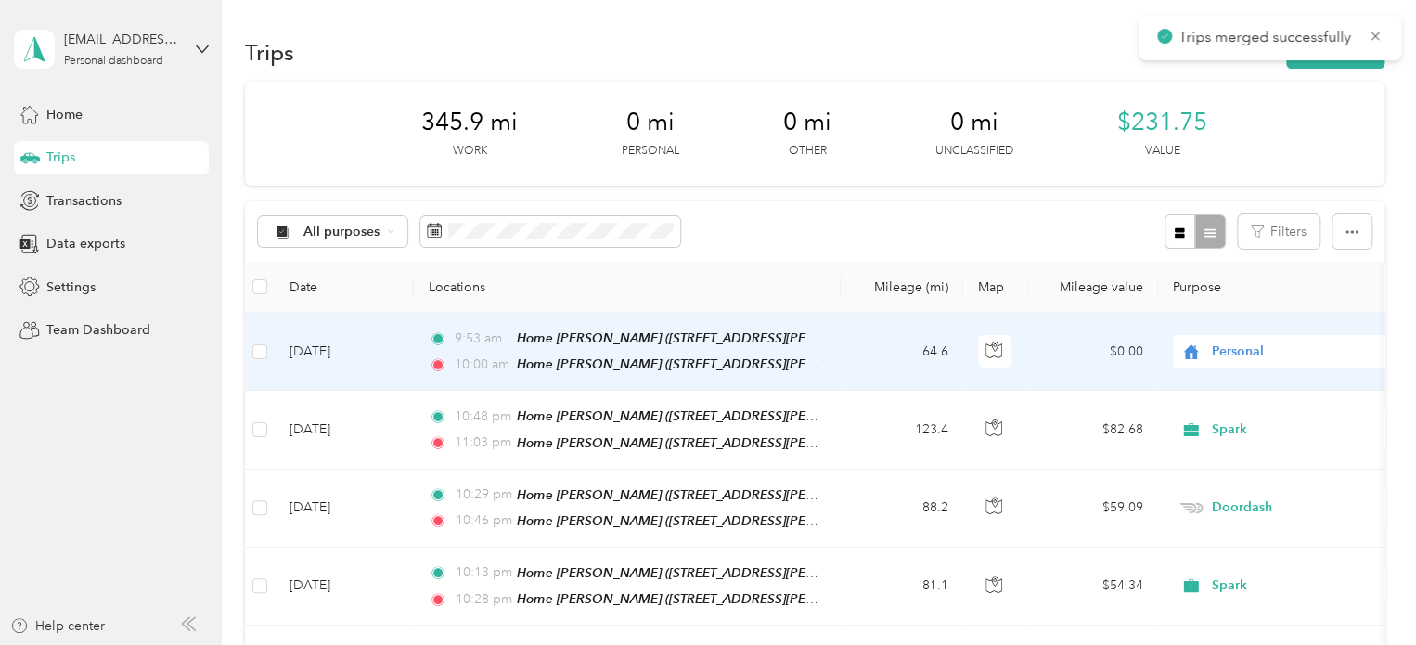
click at [1253, 354] on span "Personal" at bounding box center [1297, 351] width 170 height 20
click at [1225, 440] on span "Spark" at bounding box center [1304, 446] width 172 height 19
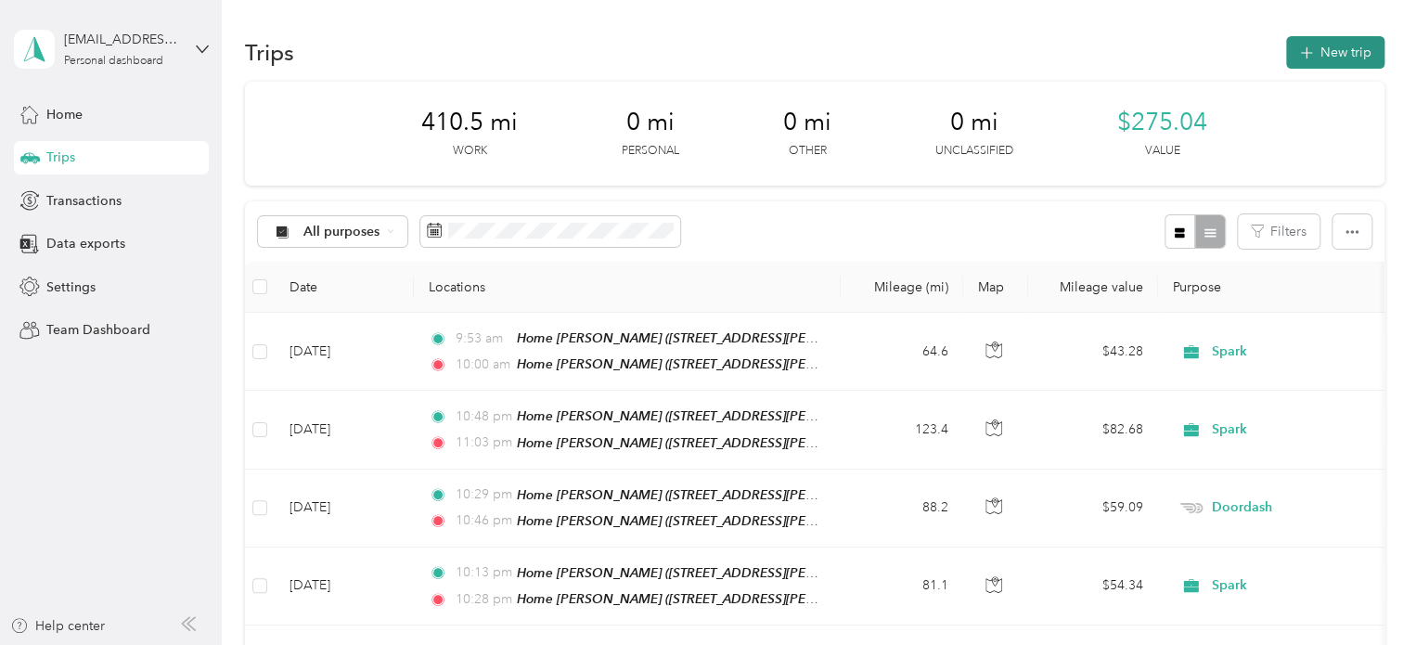
click at [1345, 55] on button "New trip" at bounding box center [1335, 52] width 98 height 32
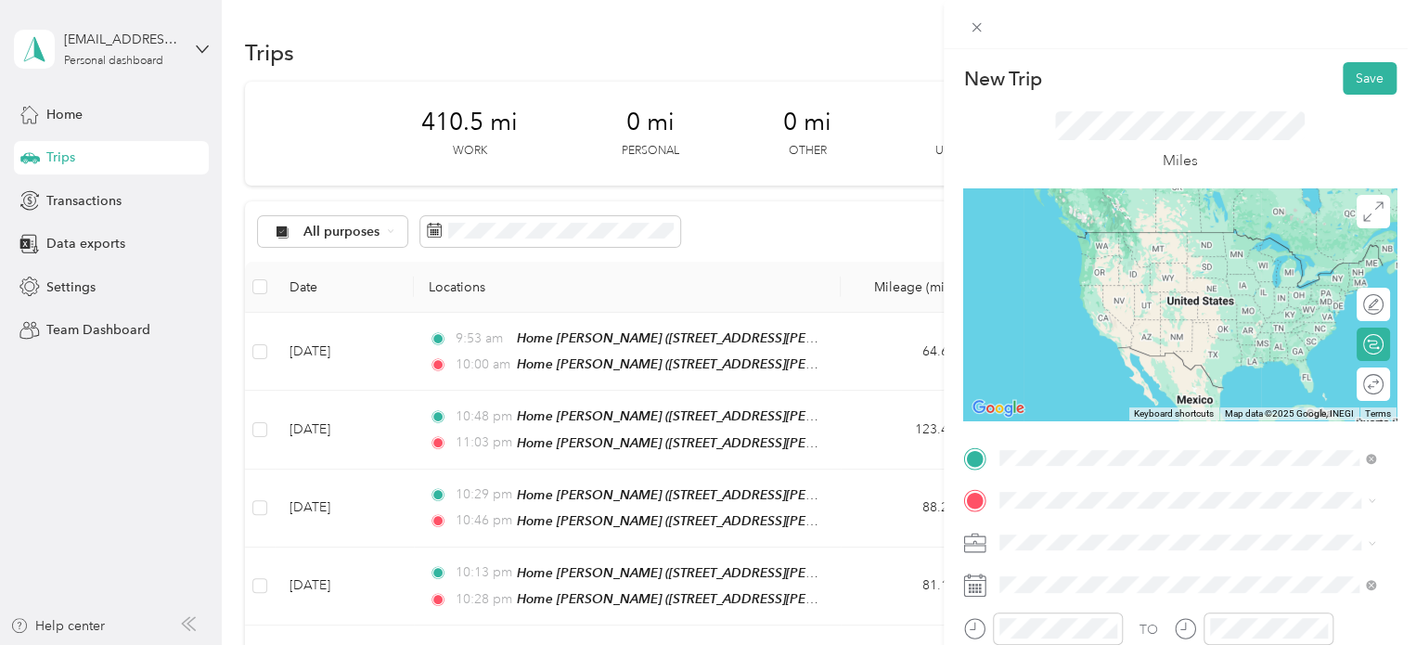
click at [1068, 388] on span "[STREET_ADDRESS][PERSON_NAME], [PERSON_NAME], [GEOGRAPHIC_DATA], [GEOGRAPHIC_DA…" at bounding box center [1159, 395] width 248 height 55
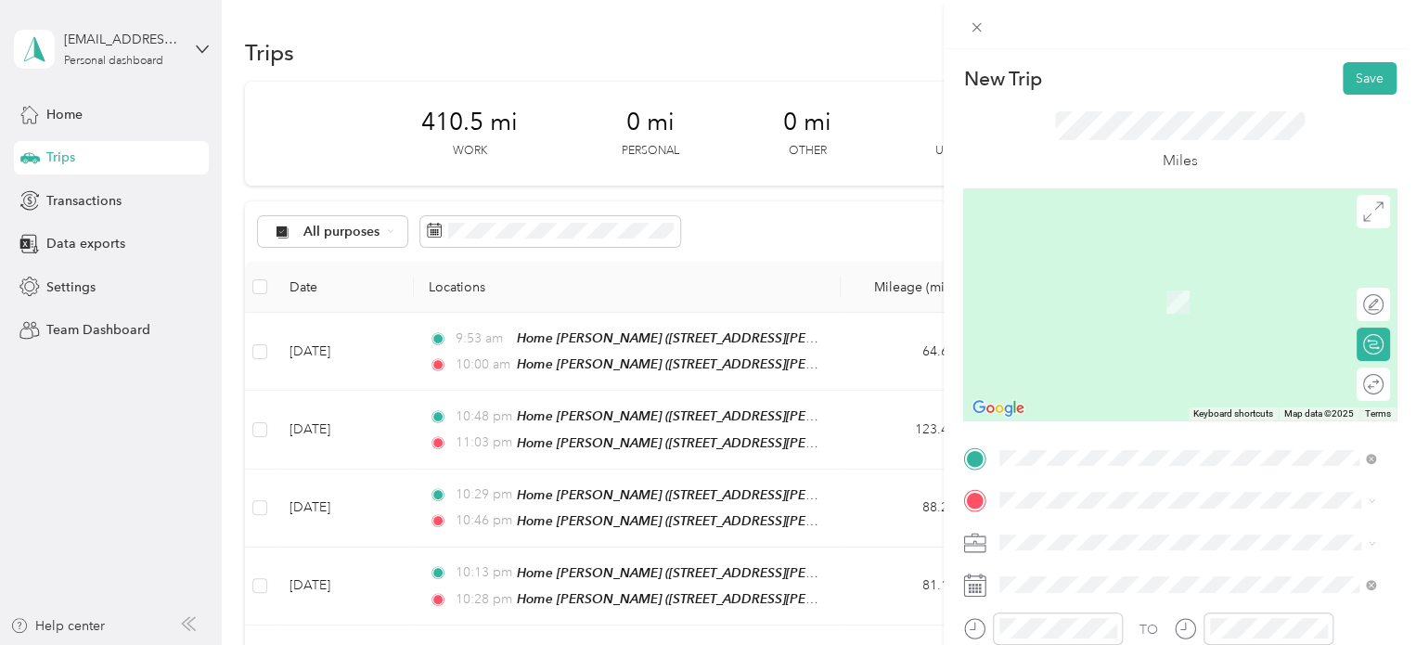
click at [1115, 304] on span "[STREET_ADDRESS][US_STATE]" at bounding box center [1128, 297] width 186 height 16
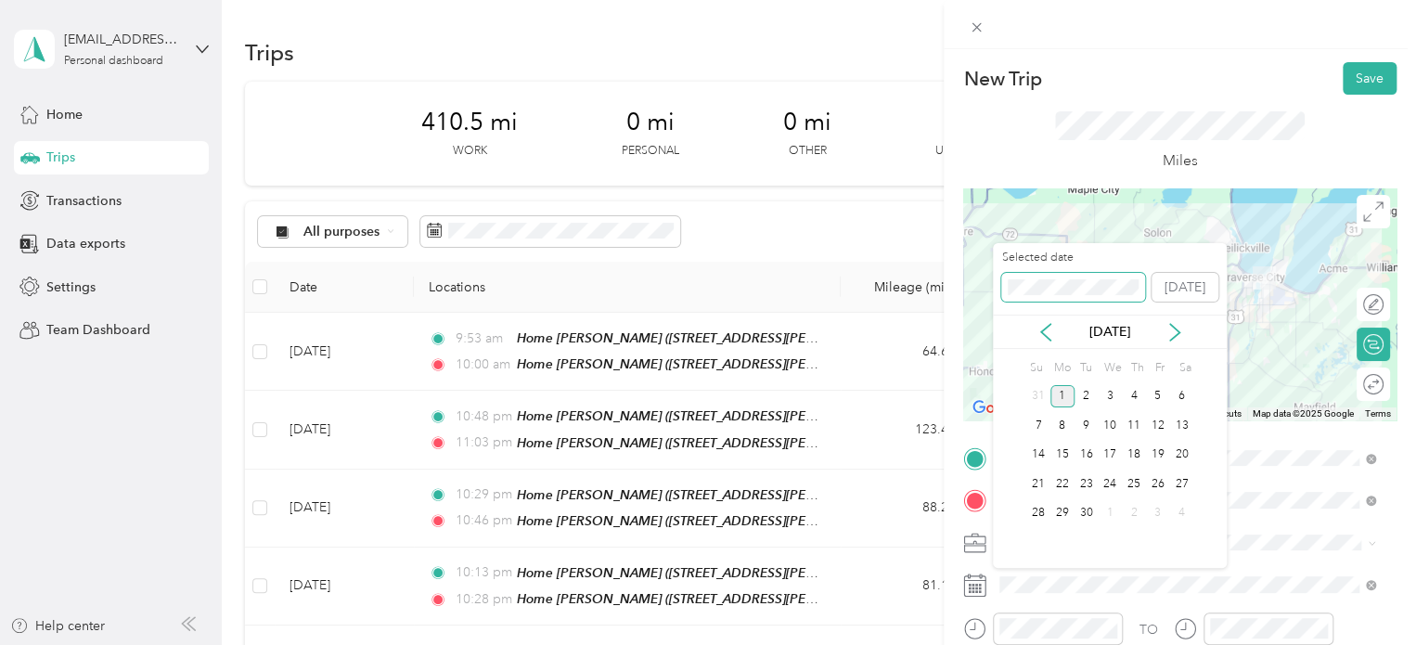
click at [997, 292] on div "Selected date [DATE]" at bounding box center [1110, 282] width 234 height 65
click at [1009, 285] on span at bounding box center [1073, 288] width 144 height 30
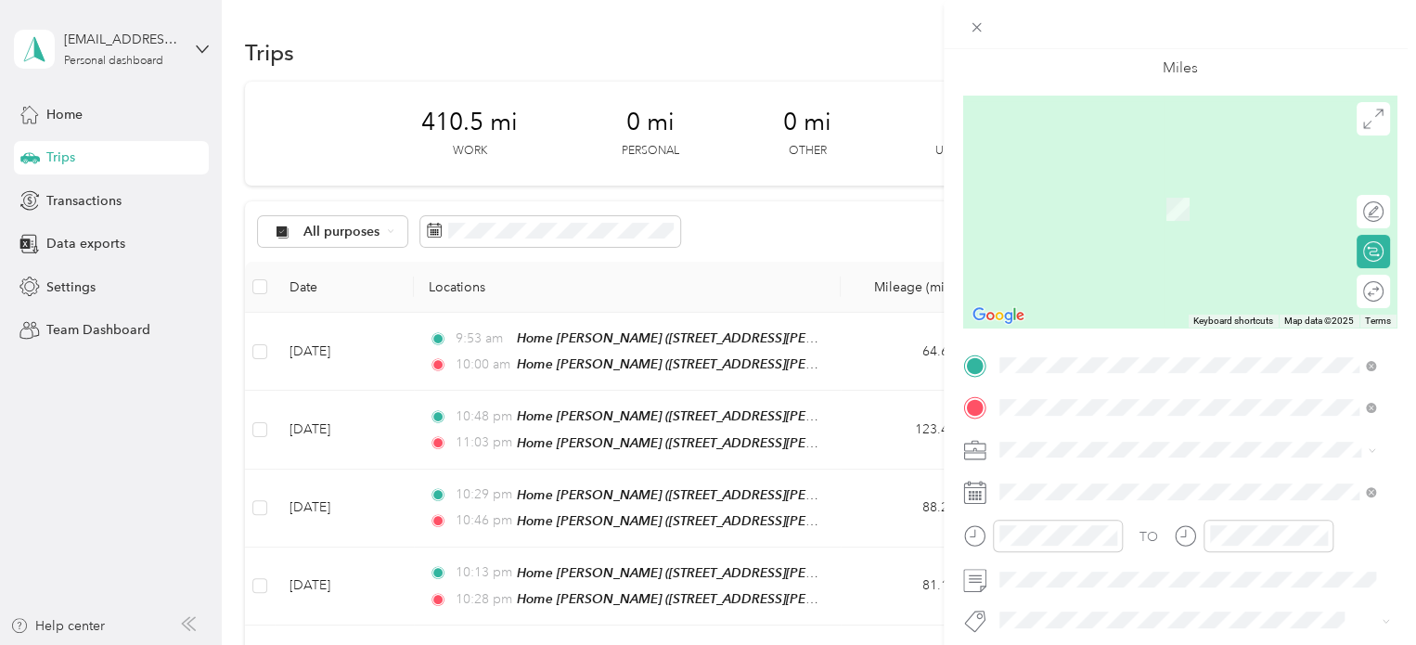
click at [1163, 214] on div "[PERSON_NAME]'s Interlochen [STREET_ADDRESS][US_STATE]" at bounding box center [1130, 199] width 191 height 39
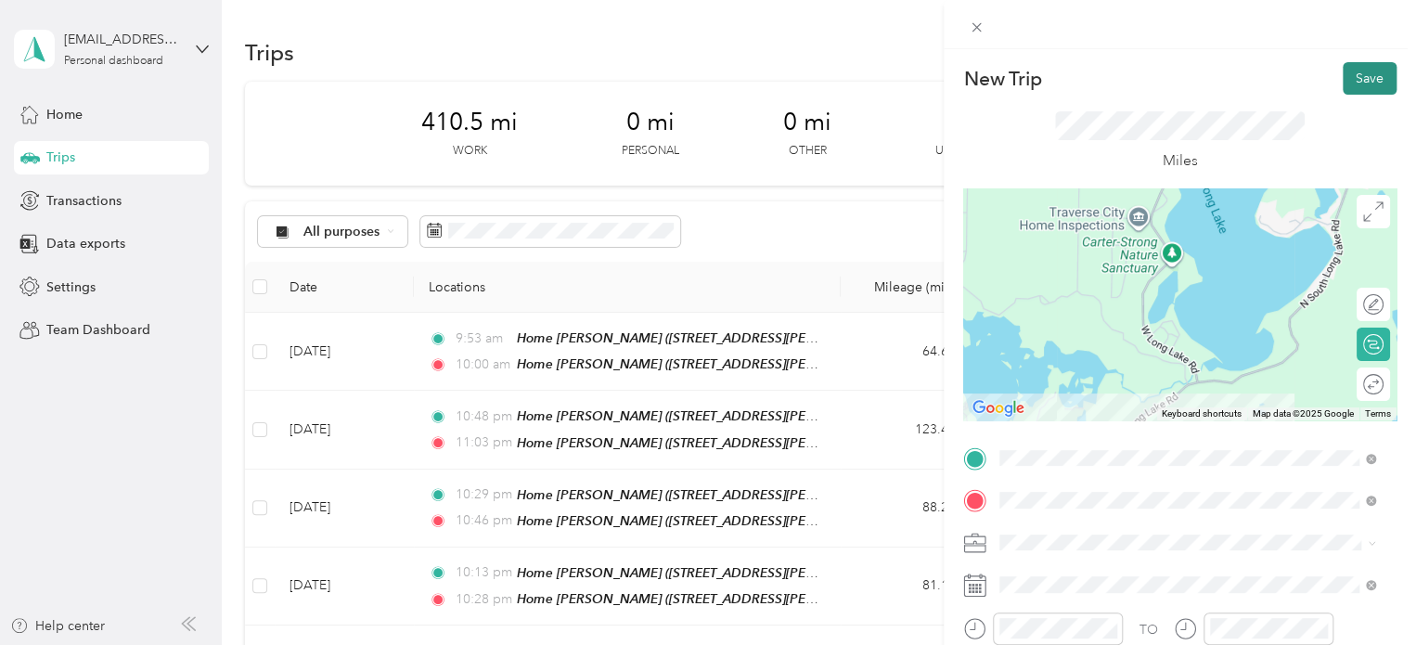
click at [1361, 76] on button "Save" at bounding box center [1370, 78] width 54 height 32
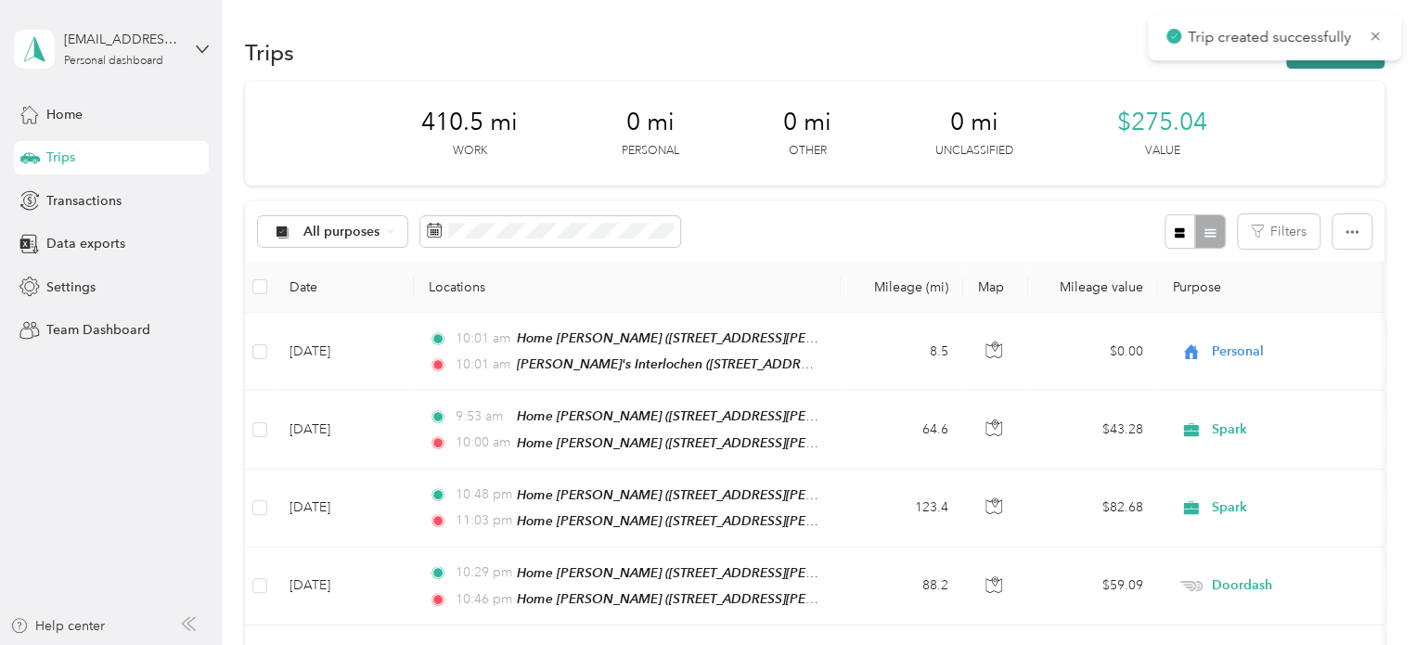
click at [1358, 66] on button "New trip" at bounding box center [1335, 52] width 98 height 32
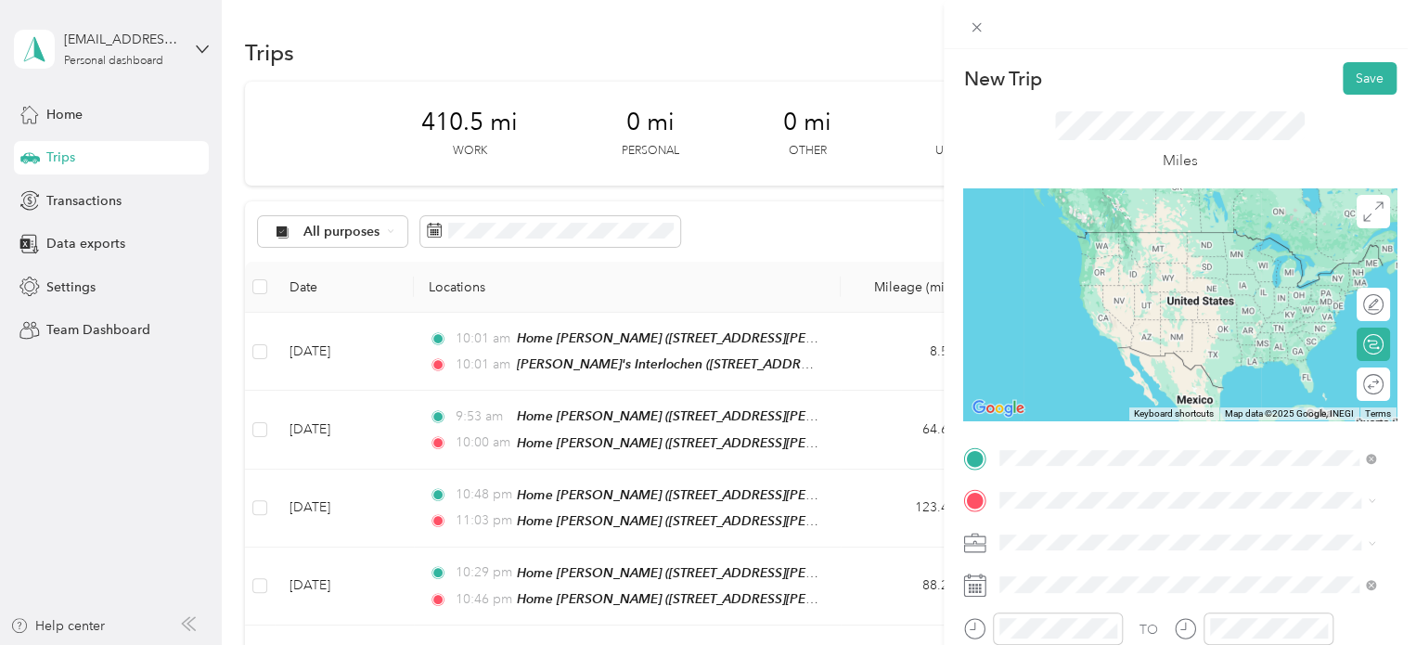
click at [1099, 269] on div "[PERSON_NAME]'s Interlochen [STREET_ADDRESS][US_STATE]" at bounding box center [1130, 249] width 191 height 39
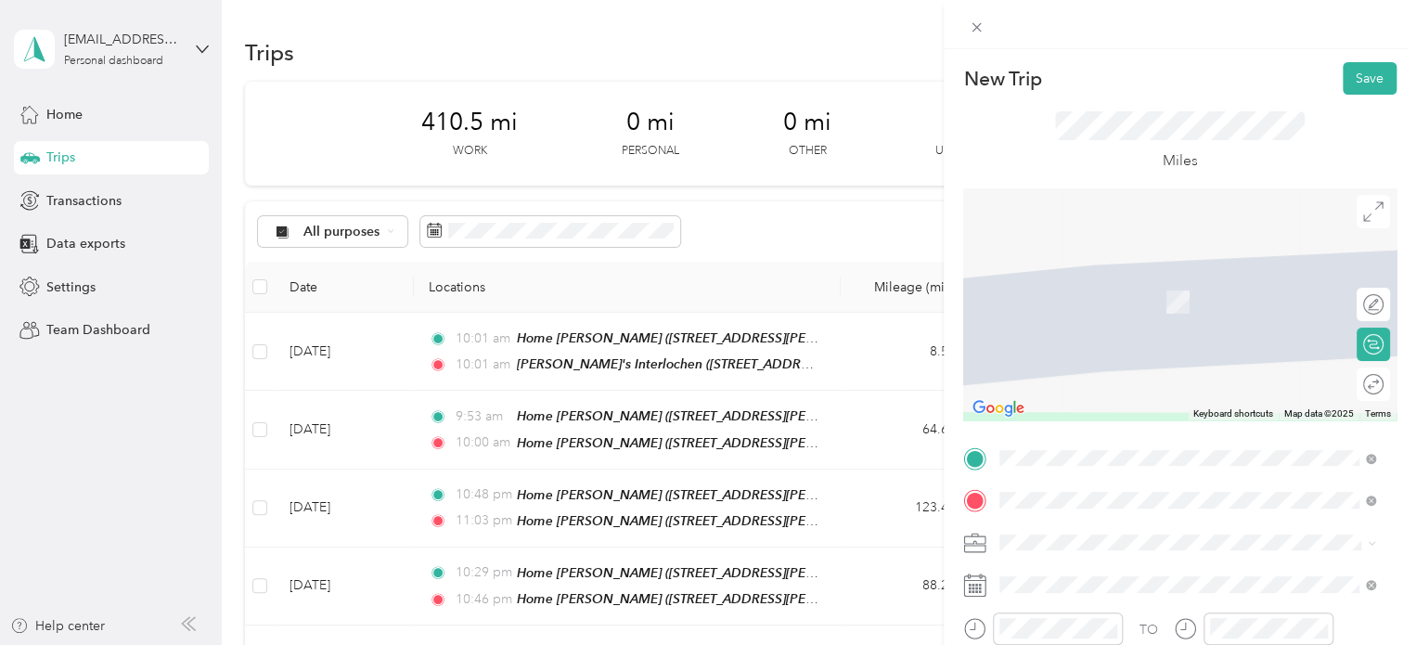
click at [1124, 279] on span "[STREET_ADDRESS][US_STATE]" at bounding box center [1128, 274] width 186 height 17
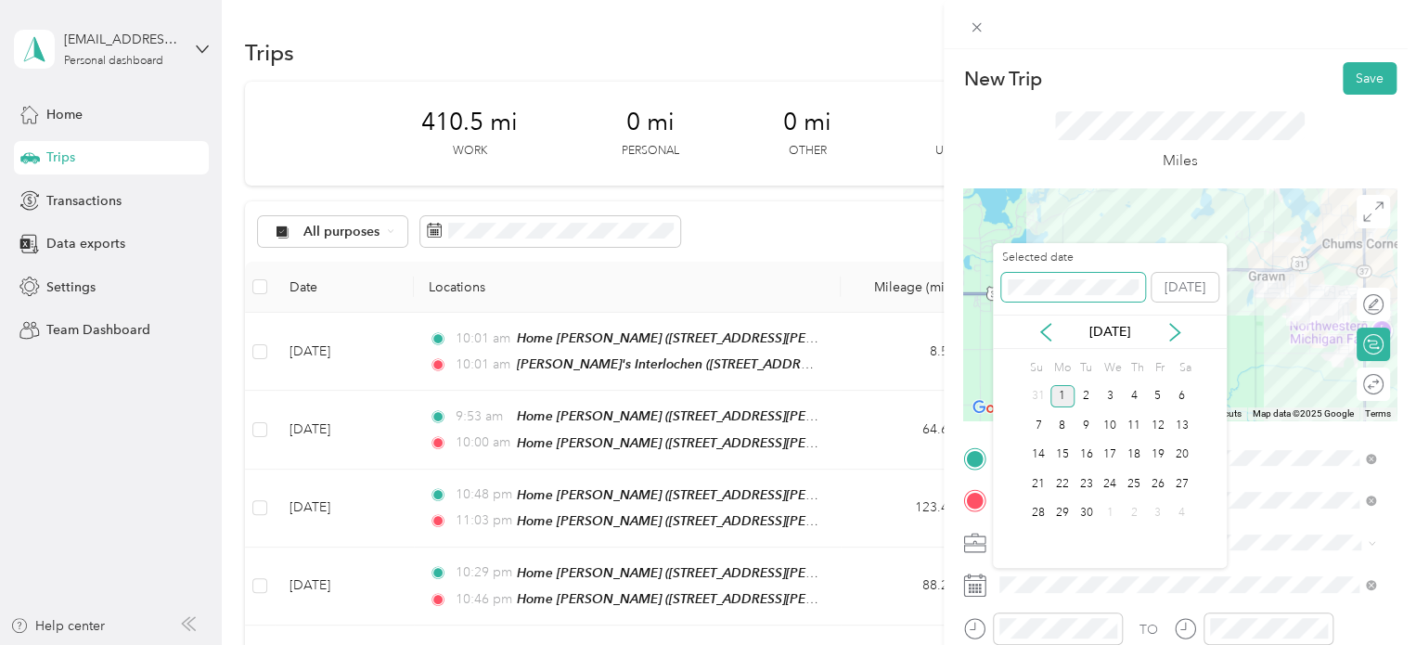
click at [991, 644] on div "New Trip Save This trip cannot be edited because it is either under review, app…" at bounding box center [703, 645] width 1407 height 0
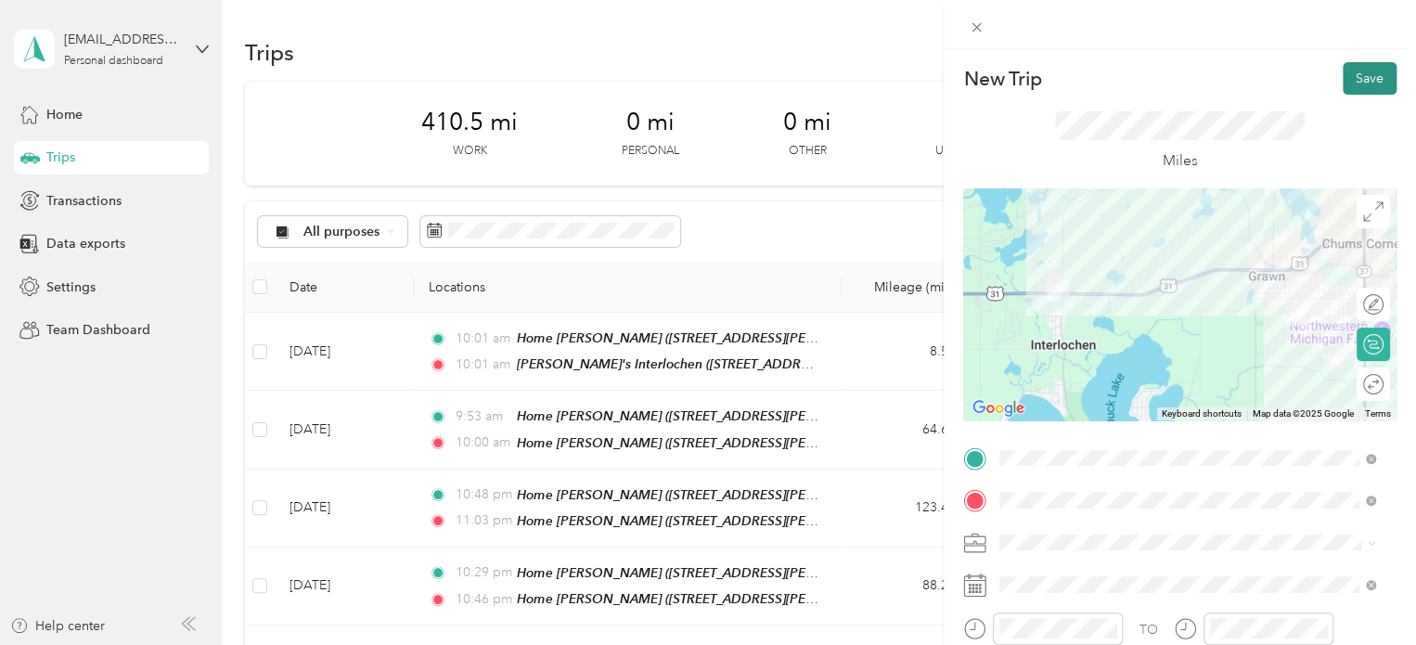
click at [1343, 87] on button "Save" at bounding box center [1370, 78] width 54 height 32
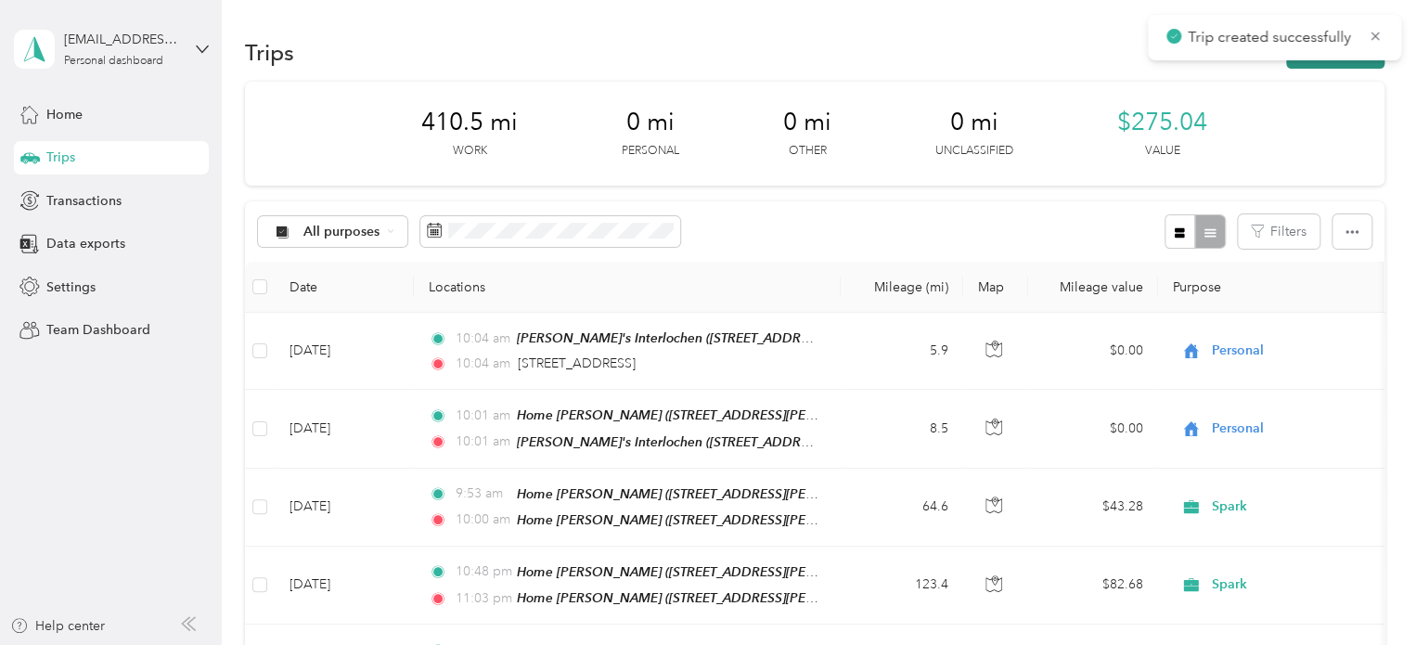
click at [1340, 66] on button "New trip" at bounding box center [1335, 52] width 98 height 32
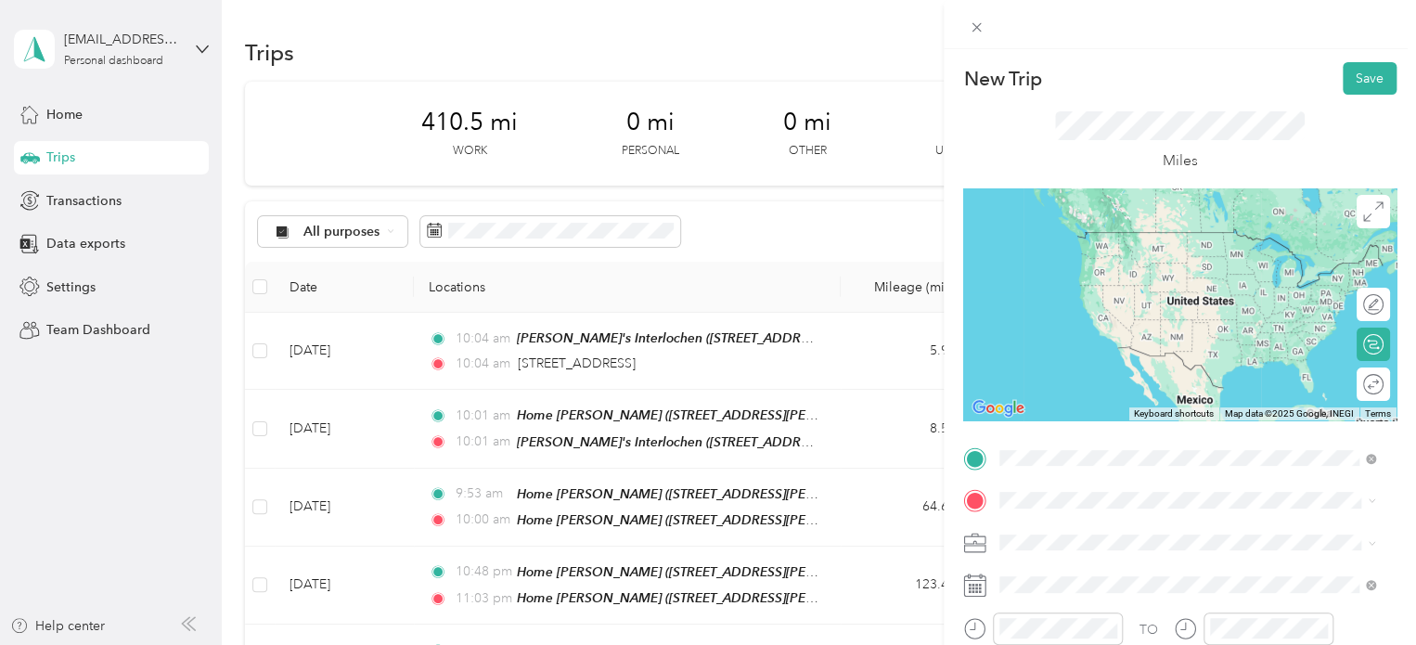
click at [1107, 228] on span "[STREET_ADDRESS][US_STATE]" at bounding box center [1128, 232] width 186 height 17
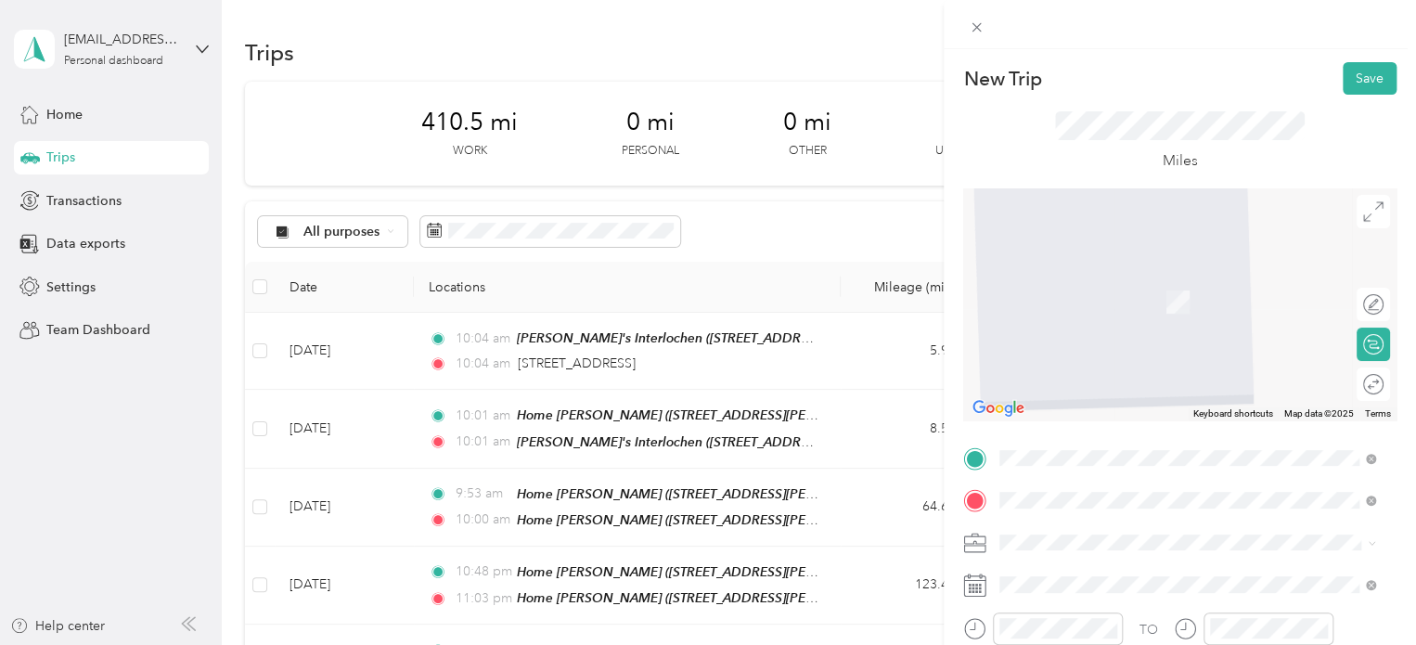
click at [1058, 326] on div "Outback Traverse City Outback Steakhouse, [STREET_ADDRESS] , 49684, [GEOGRAPHIC…" at bounding box center [1202, 312] width 335 height 78
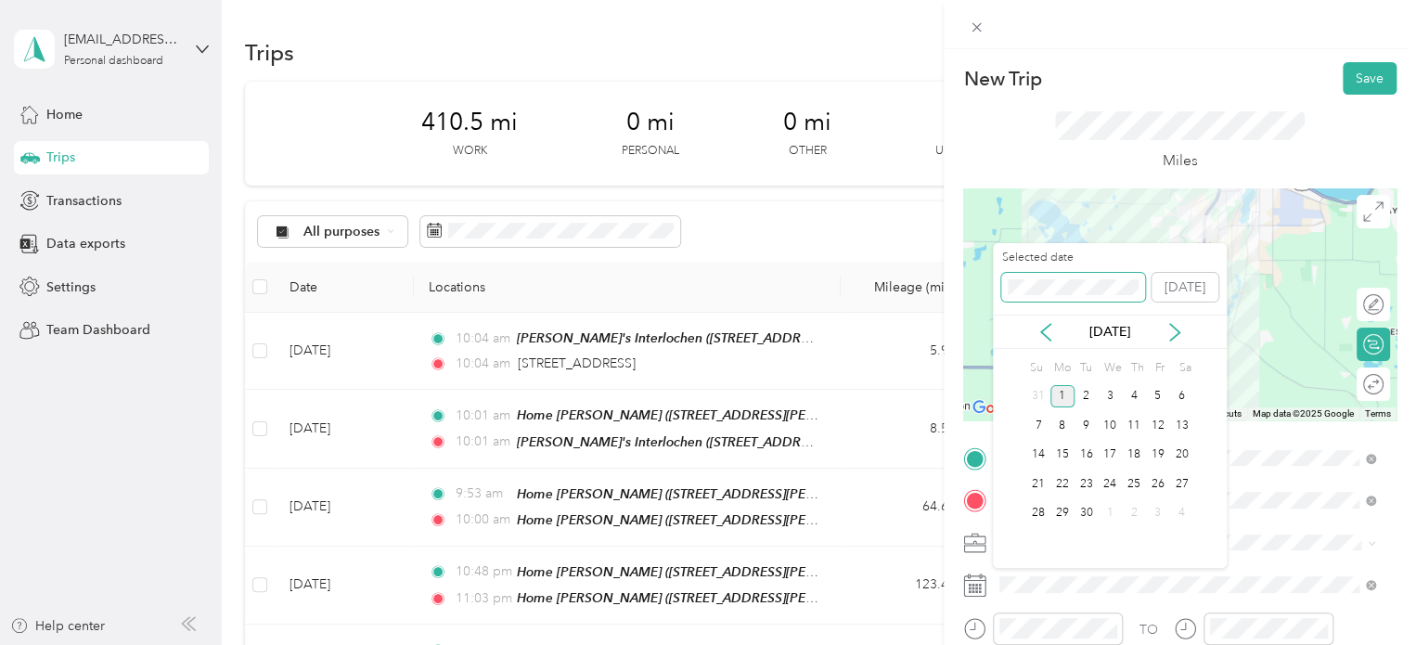
click at [973, 644] on div "New Trip Save This trip cannot be edited because it is either under review, app…" at bounding box center [703, 645] width 1407 height 0
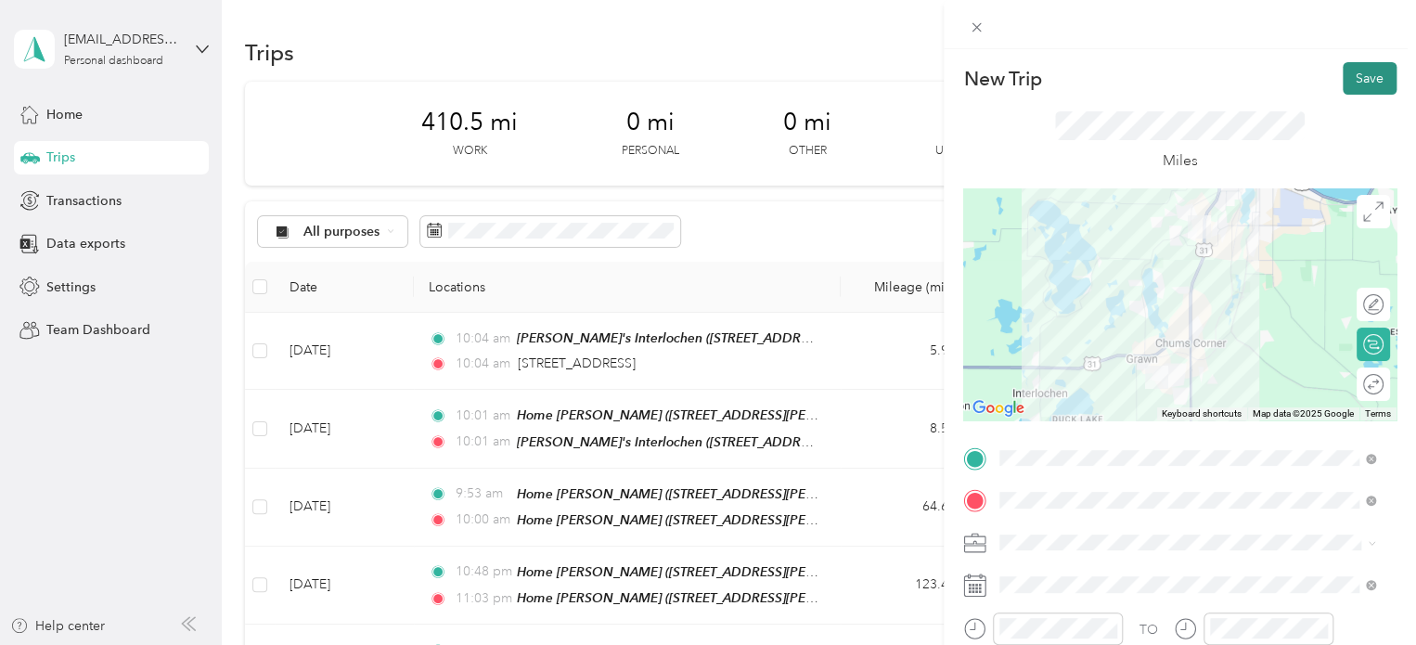
click at [1374, 80] on button "Save" at bounding box center [1370, 78] width 54 height 32
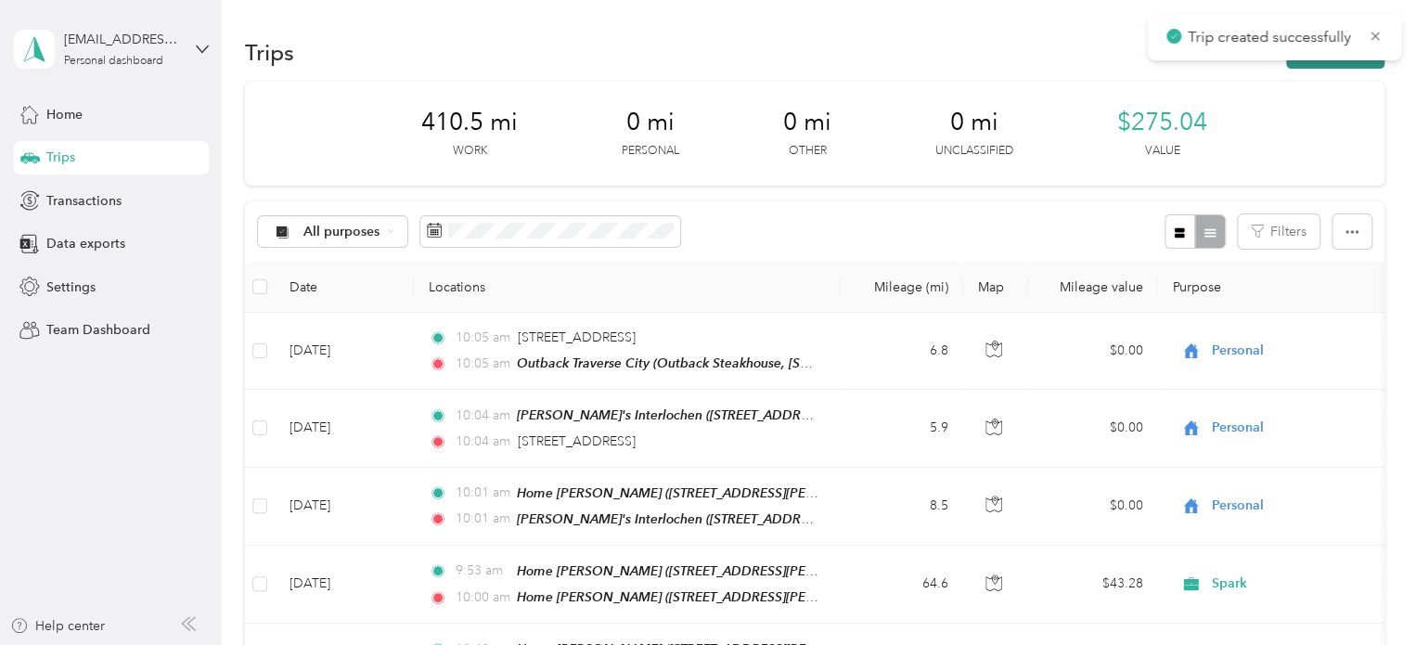
click at [1326, 67] on button "New trip" at bounding box center [1335, 52] width 98 height 32
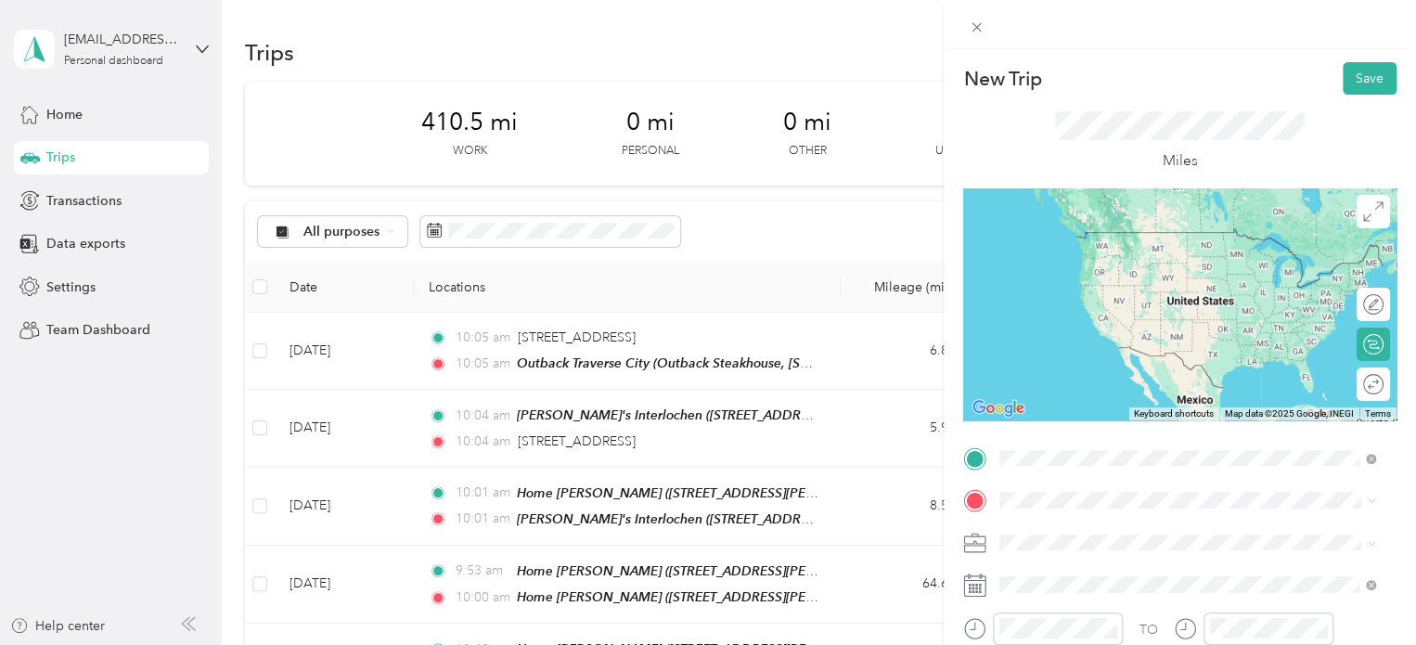
click at [1059, 264] on div "Outback Traverse City Outback Steakhouse, [STREET_ADDRESS] , 49684, [GEOGRAPHIC…" at bounding box center [1202, 269] width 335 height 78
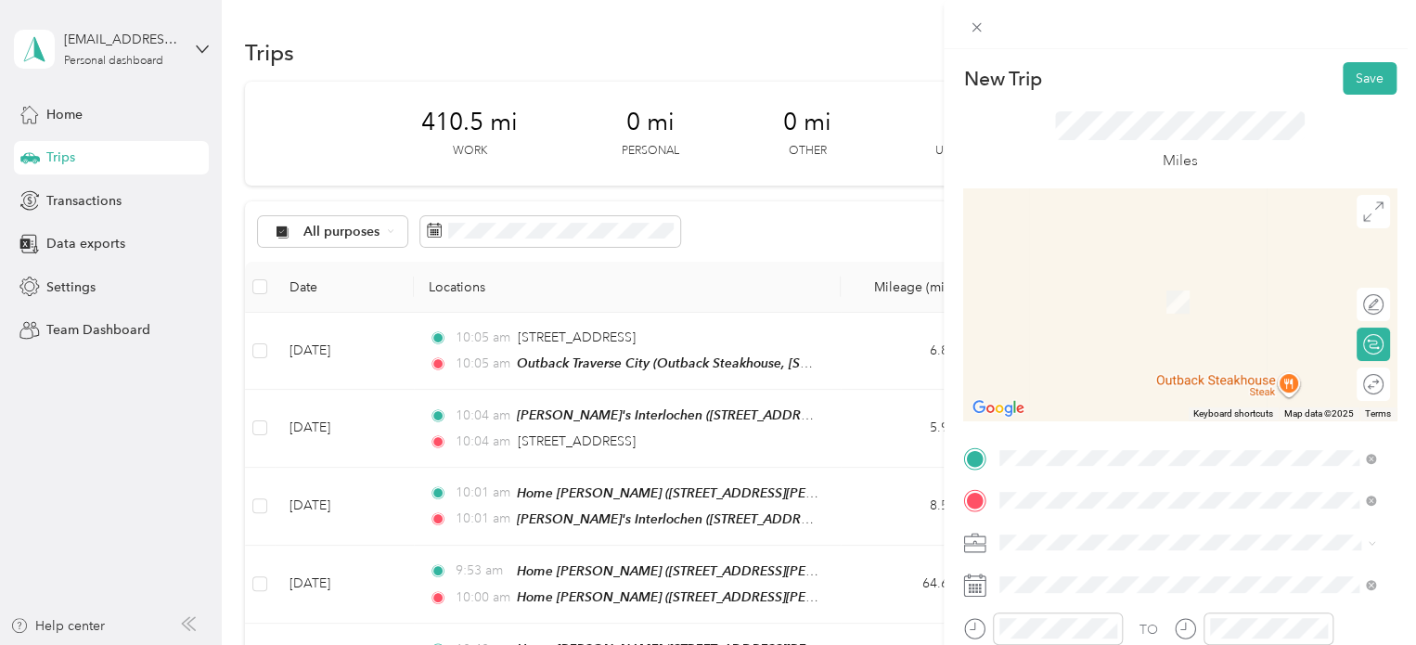
click at [1083, 263] on div "[STREET_ADDRESS][US_STATE]" at bounding box center [1187, 275] width 363 height 25
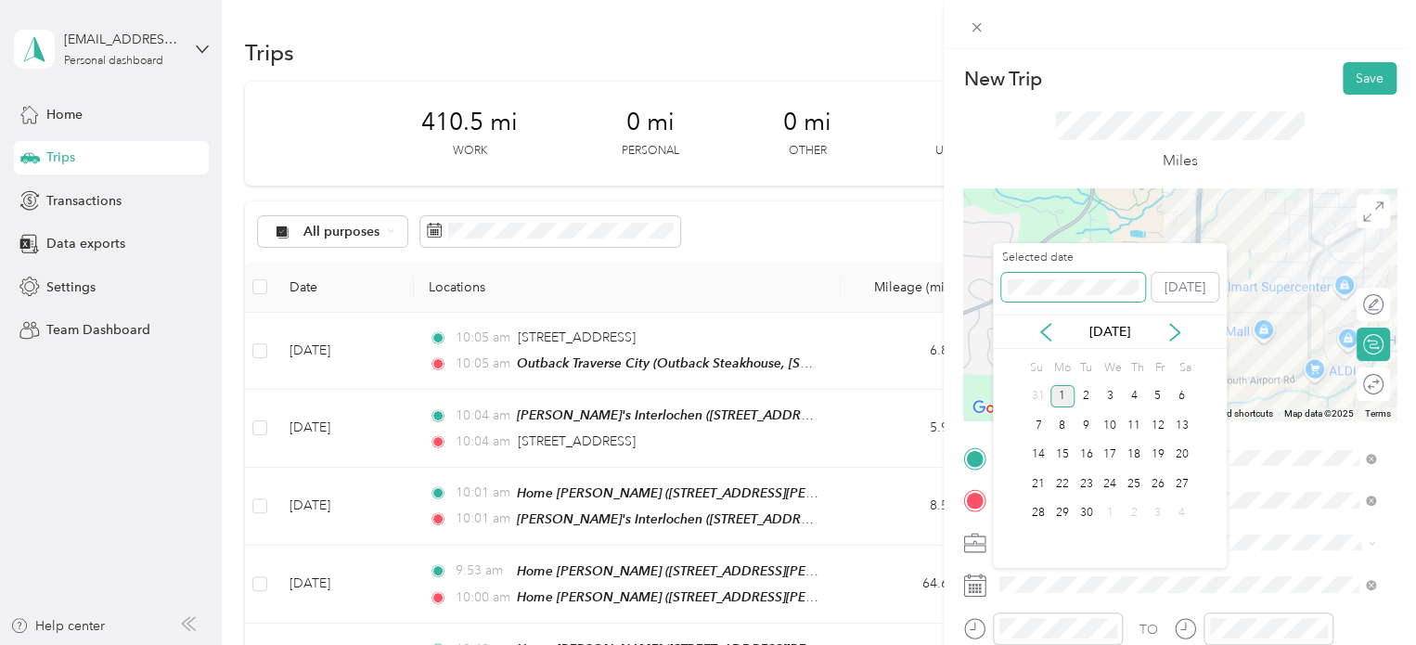
click at [939, 644] on div "New Trip Save This trip cannot be edited because it is either under review, app…" at bounding box center [703, 645] width 1407 height 0
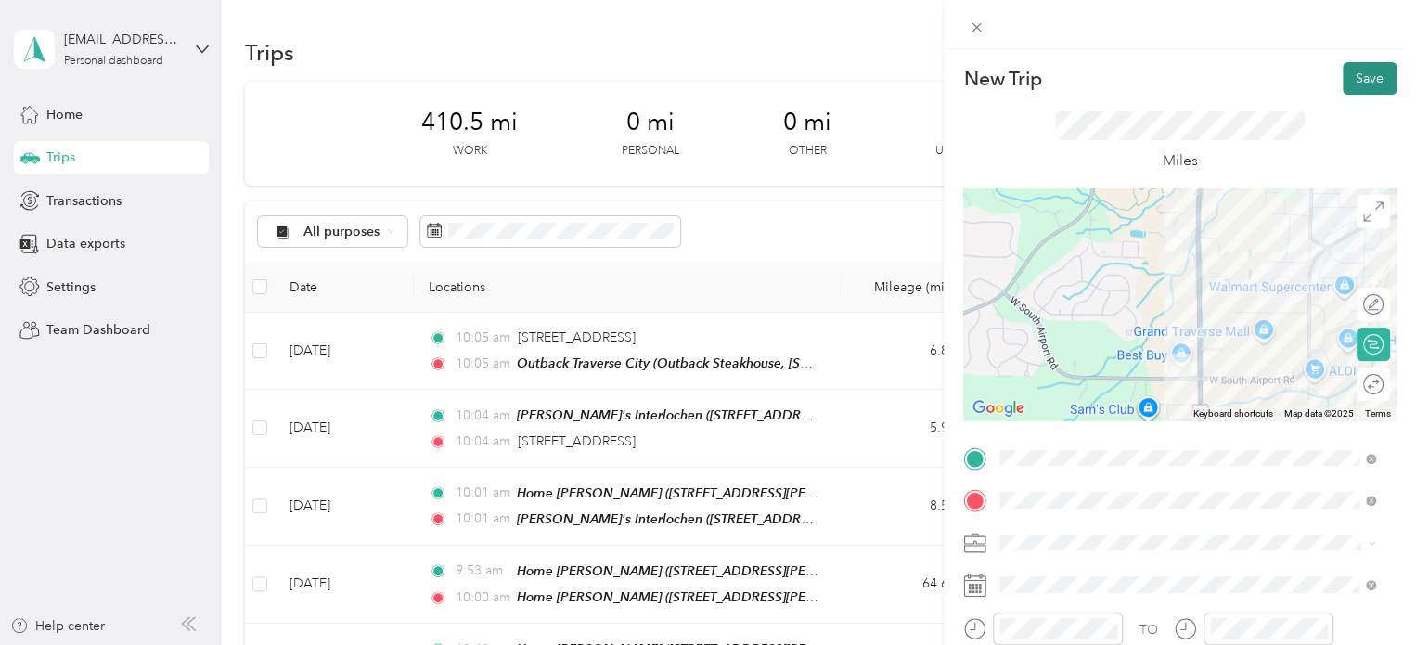
click at [1344, 84] on button "Save" at bounding box center [1370, 78] width 54 height 32
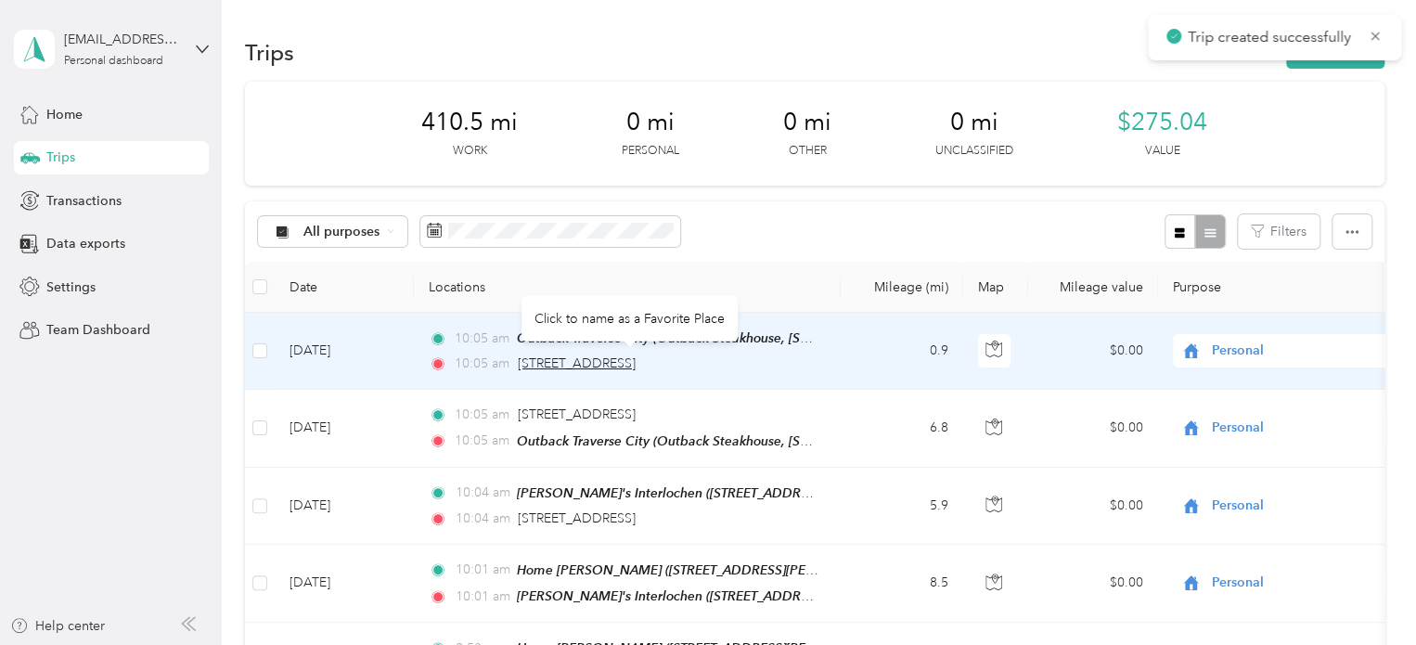
click at [566, 367] on span "[STREET_ADDRESS]" at bounding box center [577, 363] width 118 height 16
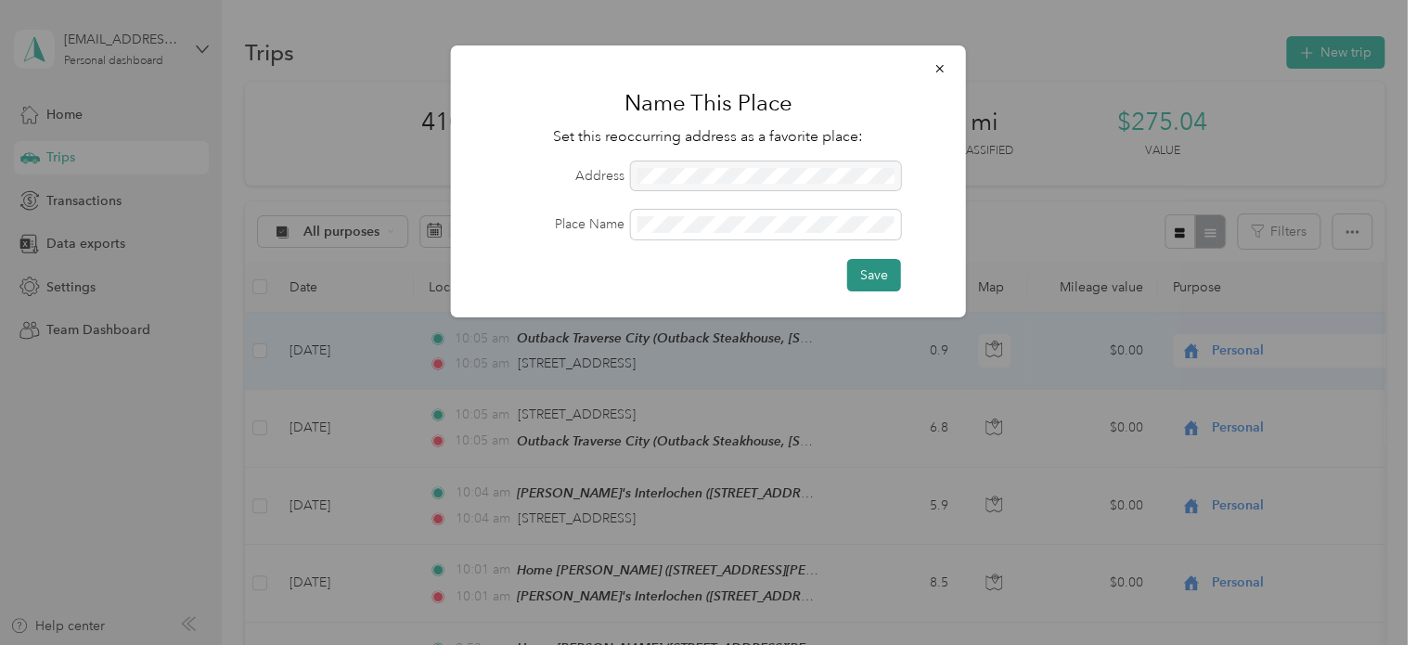
click at [853, 277] on button "Save" at bounding box center [874, 275] width 54 height 32
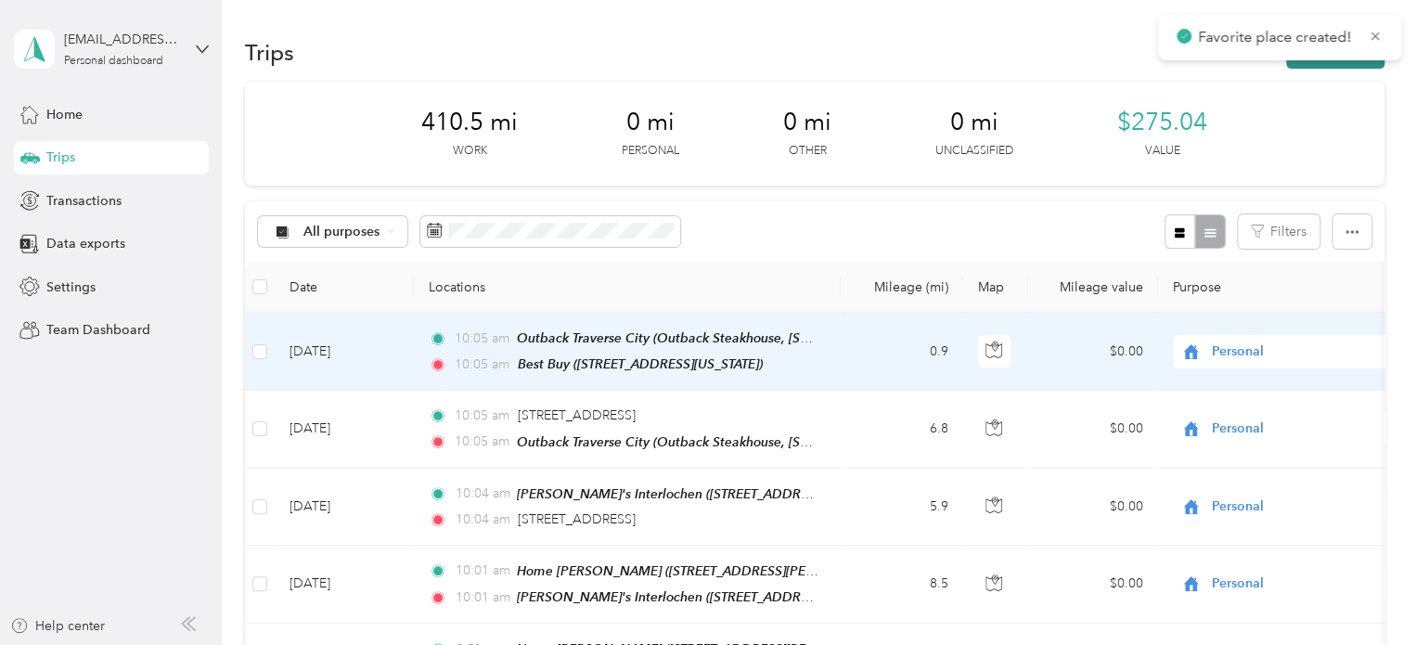
click at [1323, 63] on button "New trip" at bounding box center [1335, 52] width 98 height 32
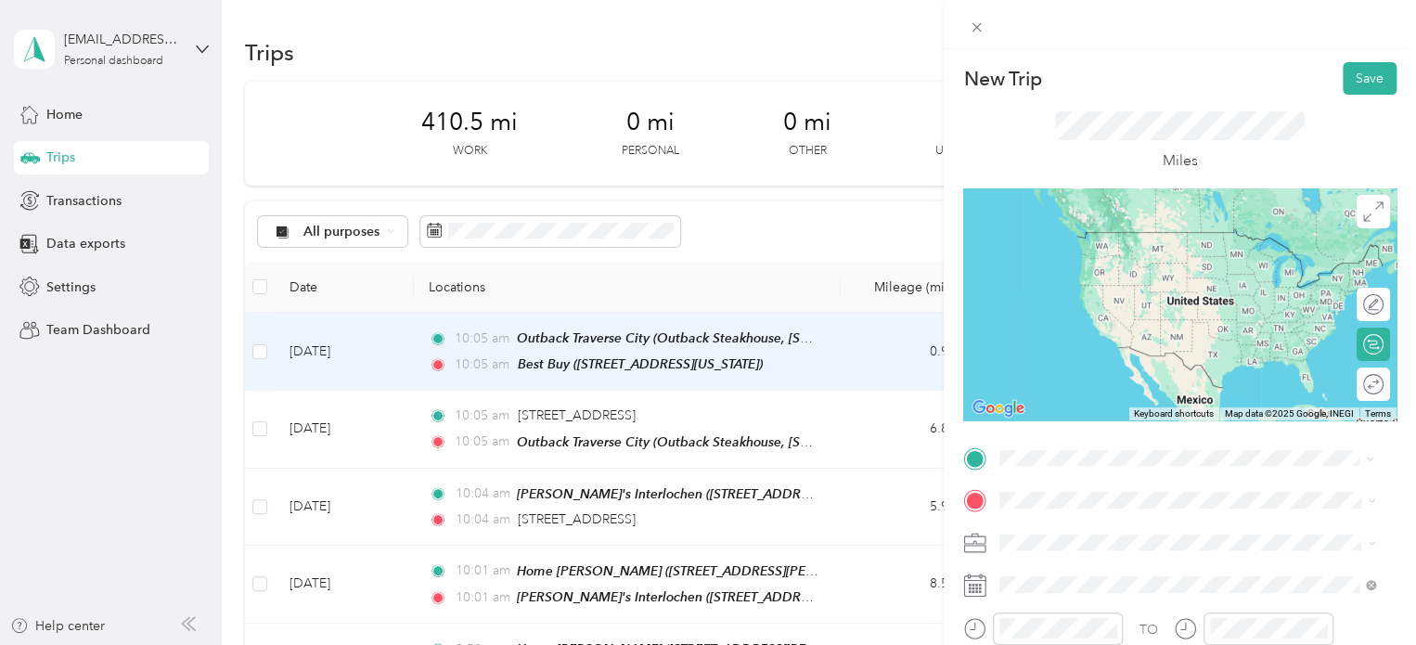
click at [1062, 257] on span "[STREET_ADDRESS][US_STATE]" at bounding box center [1128, 259] width 186 height 16
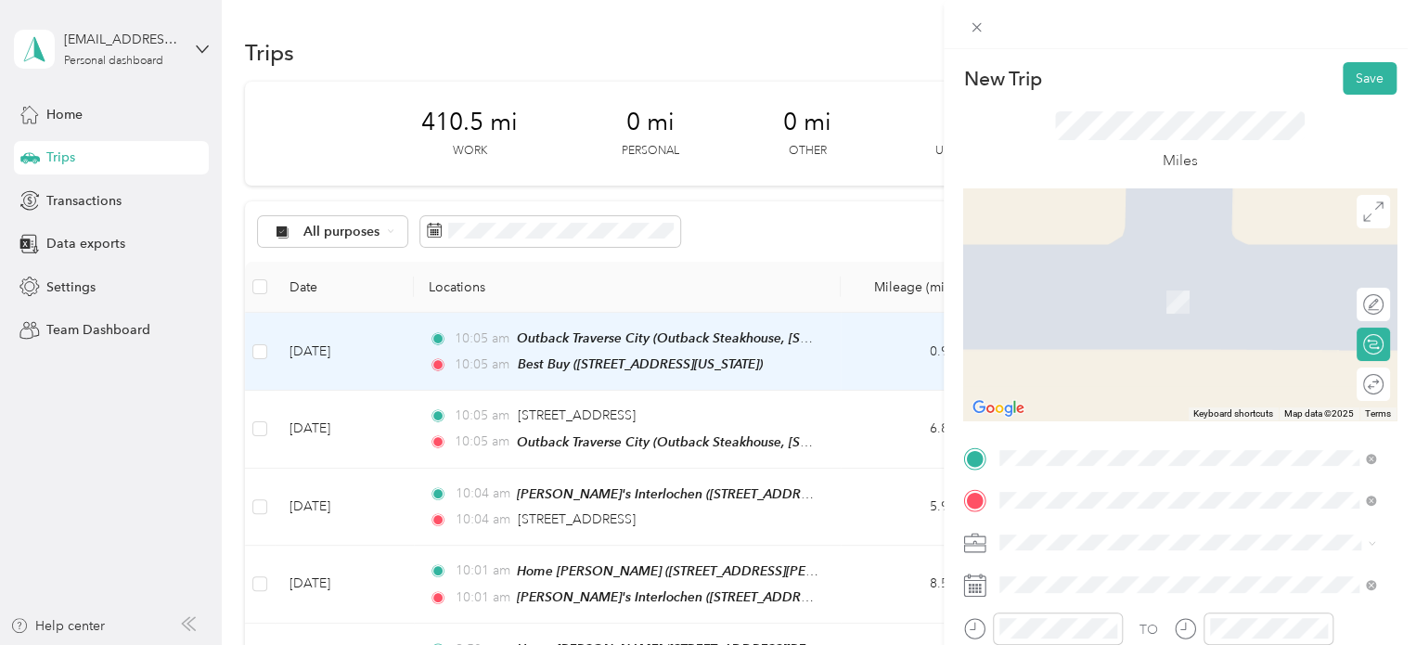
click at [1102, 285] on div "Outback Traverse City Outback Steakhouse, [STREET_ADDRESS] , 49684, [GEOGRAPHIC…" at bounding box center [1202, 312] width 335 height 78
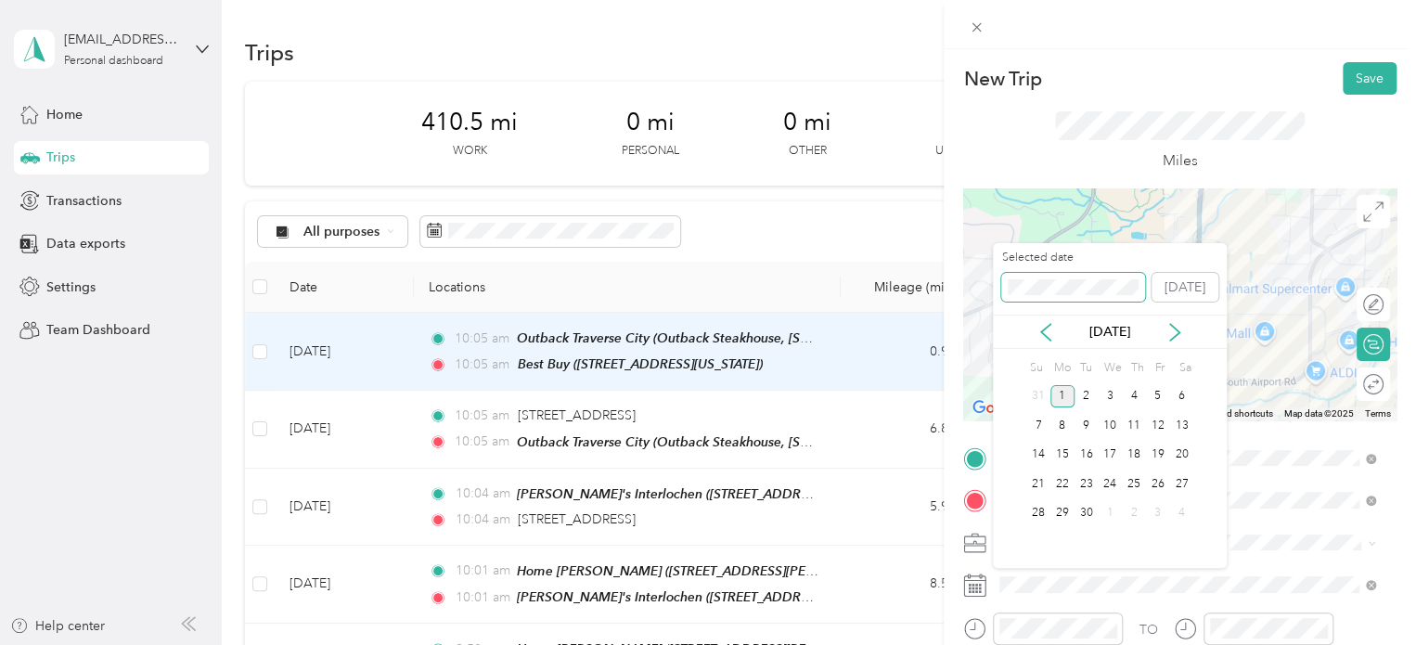
click at [977, 644] on div "New Trip Save This trip cannot be edited because it is either under review, app…" at bounding box center [703, 645] width 1407 height 0
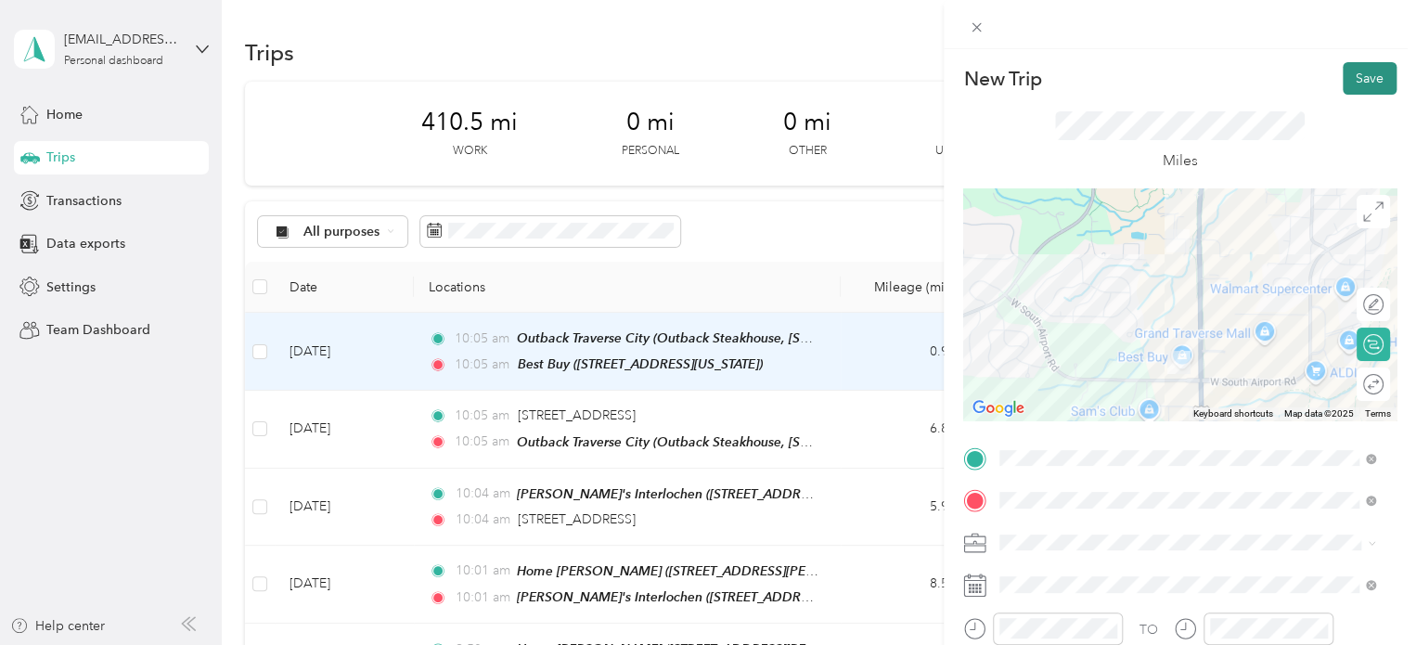
click at [1343, 83] on button "Save" at bounding box center [1370, 78] width 54 height 32
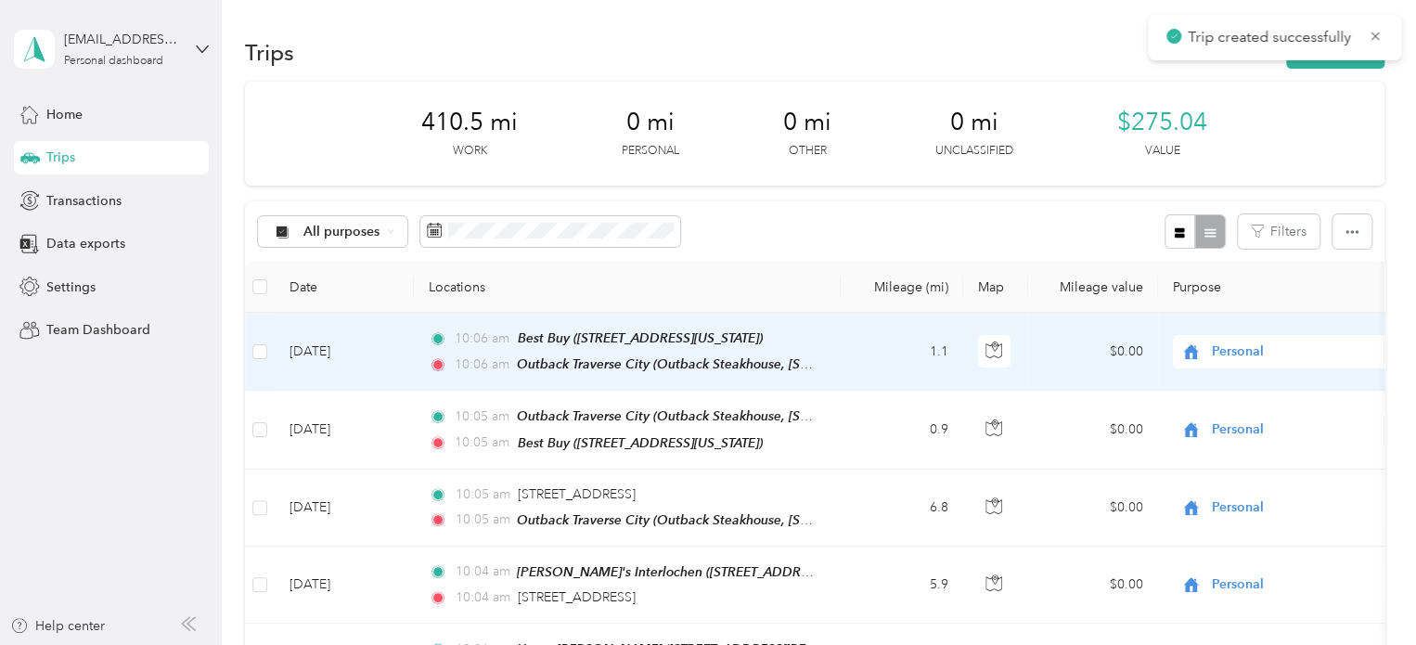
click at [1339, 70] on div "Trips New trip" at bounding box center [814, 51] width 1139 height 39
click at [1339, 62] on button "New trip" at bounding box center [1335, 52] width 98 height 32
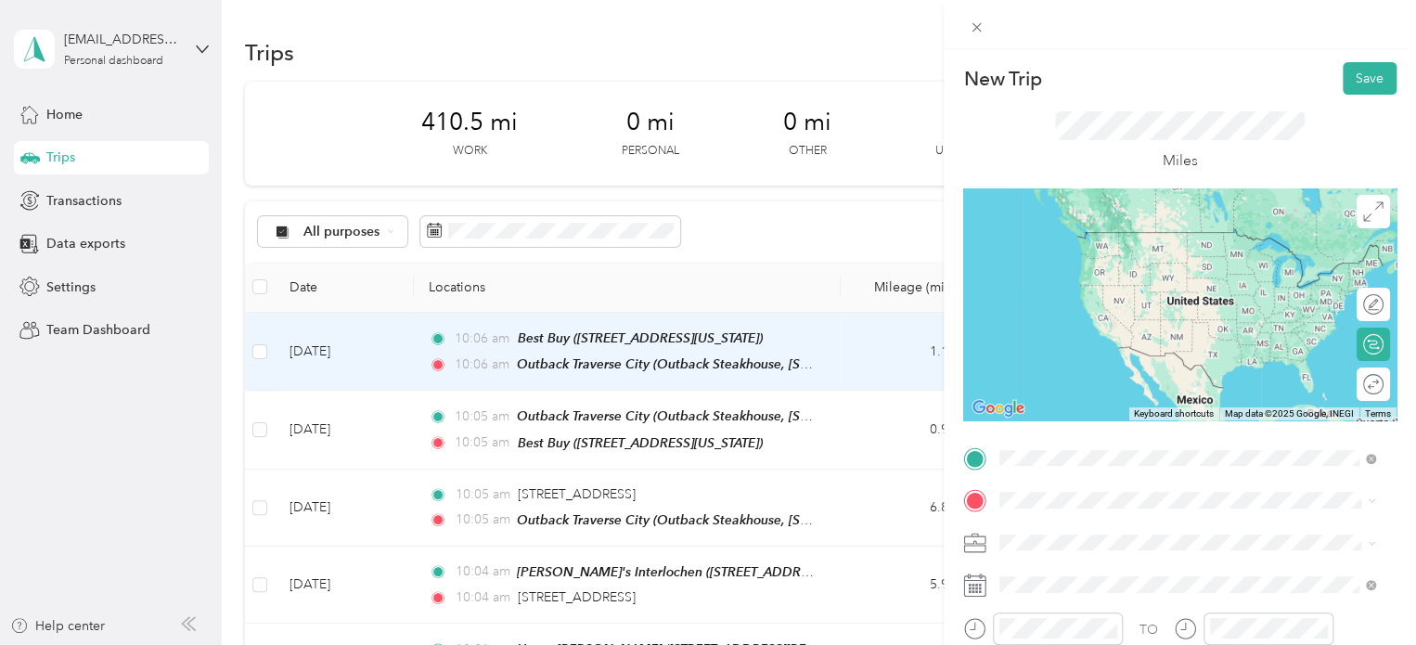
drag, startPoint x: 1071, startPoint y: 280, endPoint x: 1052, endPoint y: 303, distance: 29.7
click at [1071, 279] on span "Outback Steakhouse, [STREET_ADDRESS] , 49684, [GEOGRAPHIC_DATA], [GEOGRAPHIC_DA…" at bounding box center [1184, 278] width 299 height 55
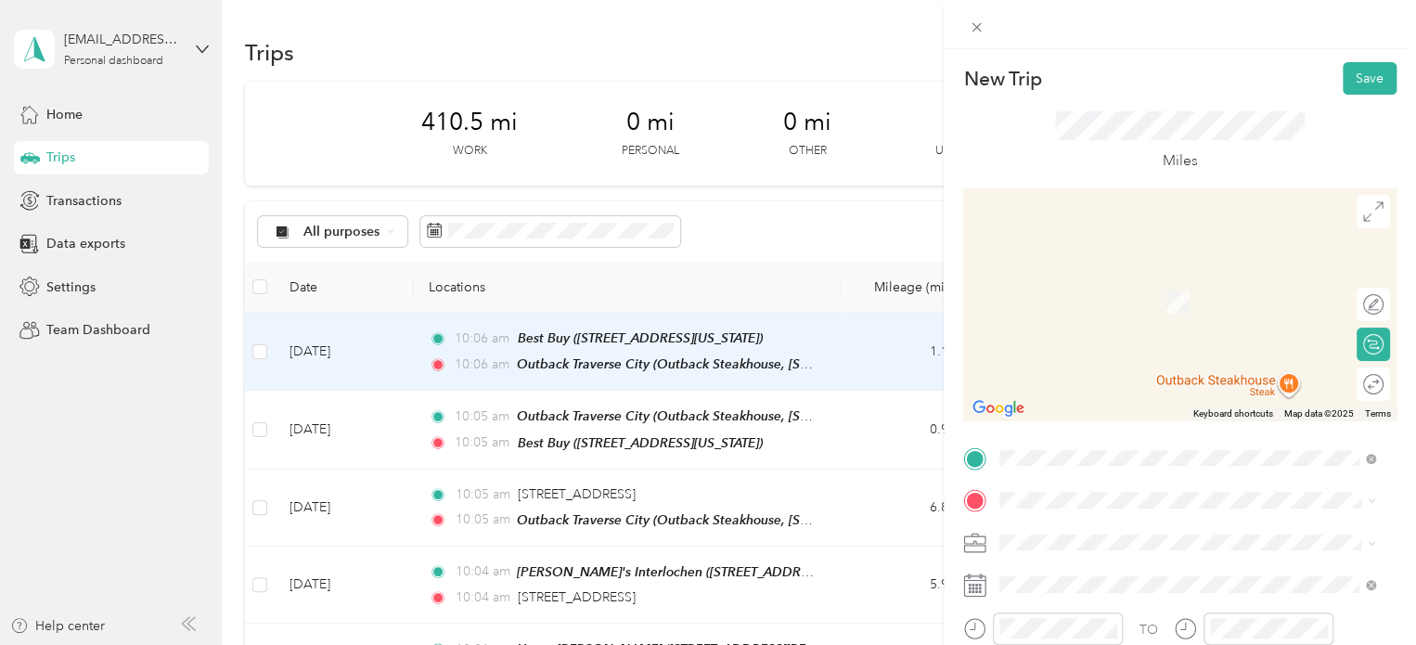
click at [1102, 281] on span "[STREET_ADDRESS][PERSON_NAME][US_STATE]" at bounding box center [1179, 272] width 289 height 17
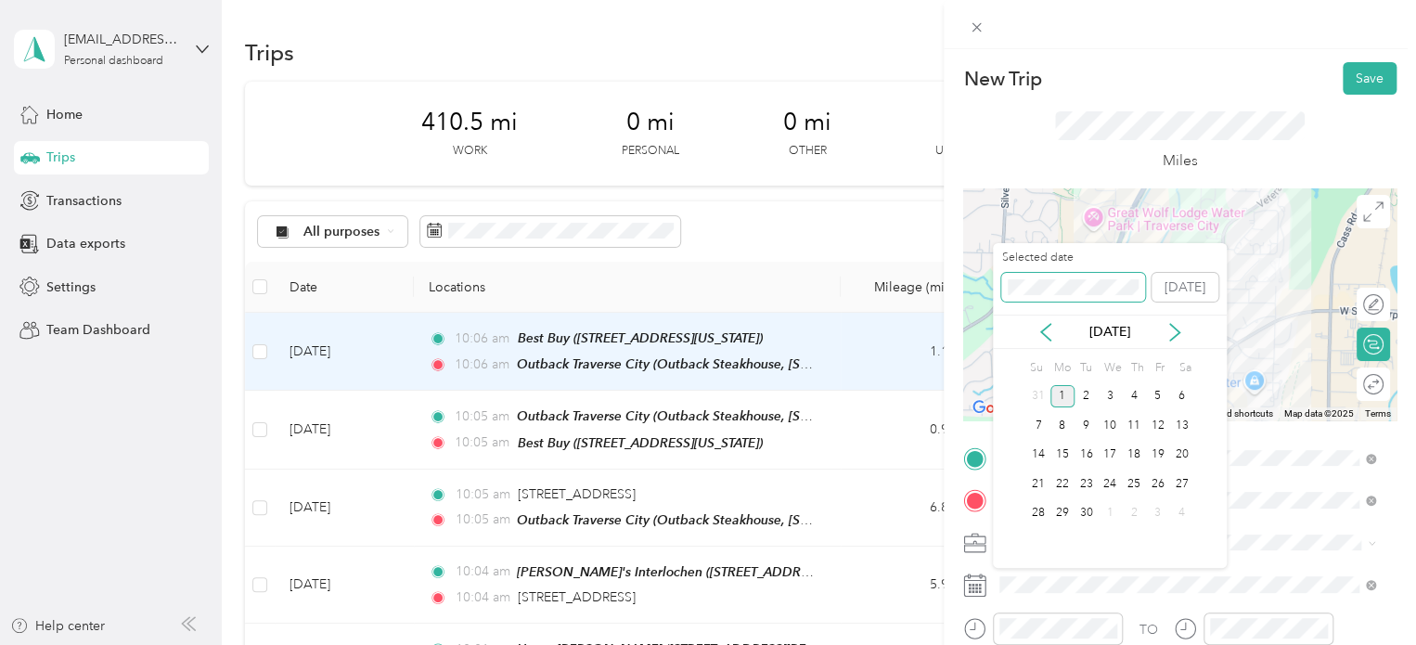
click at [970, 644] on div "New Trip Save This trip cannot be edited because it is either under review, app…" at bounding box center [703, 645] width 1407 height 0
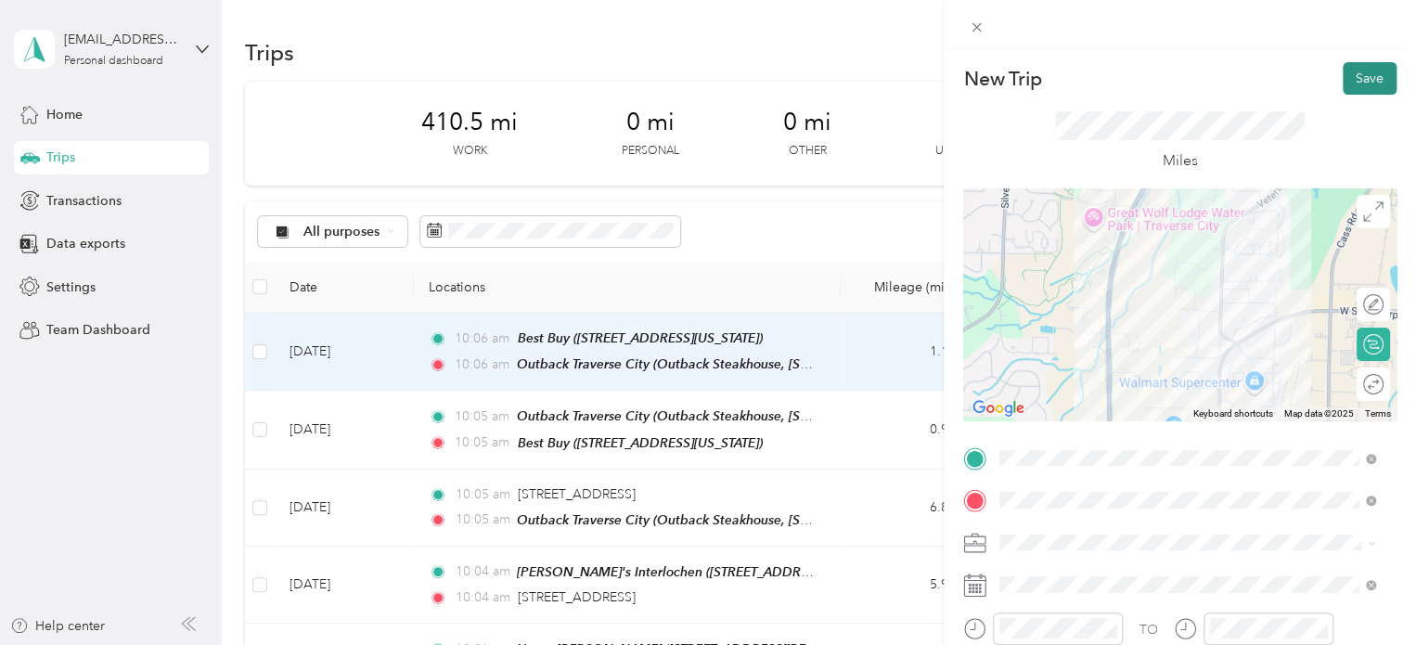
click at [1343, 73] on button "Save" at bounding box center [1370, 78] width 54 height 32
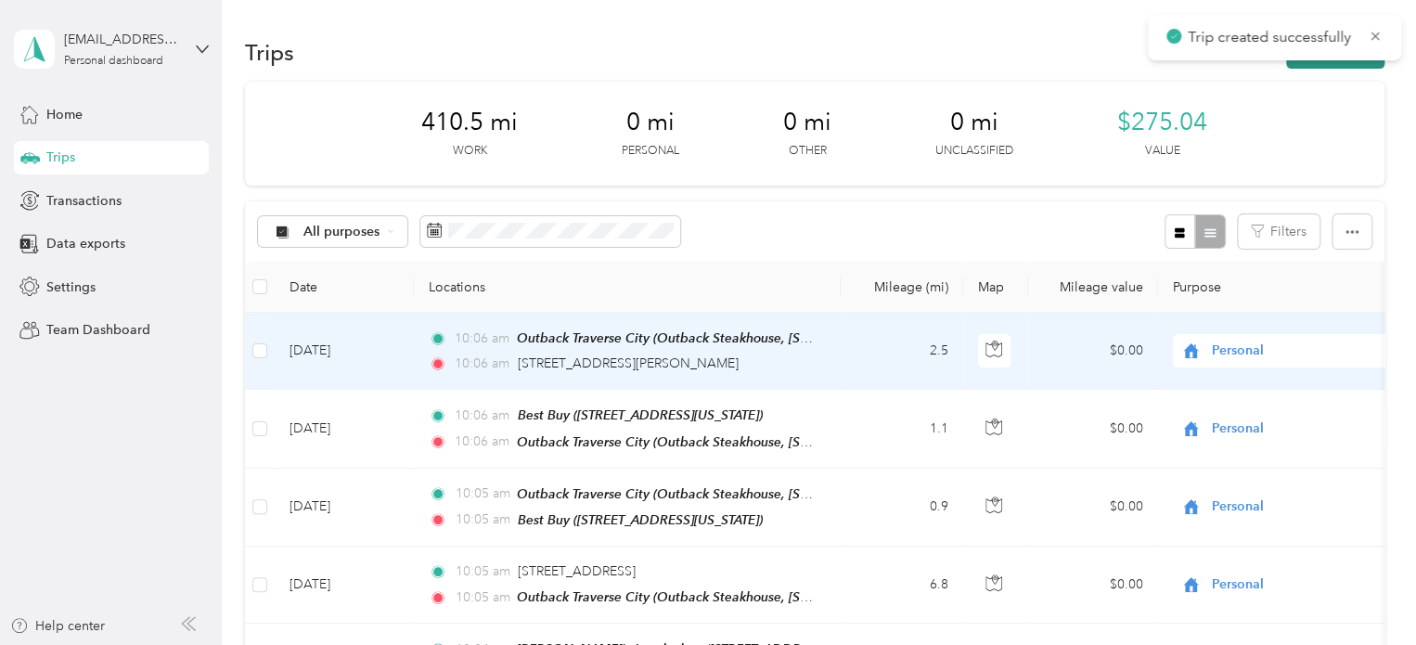
click at [1310, 62] on button "New trip" at bounding box center [1335, 52] width 98 height 32
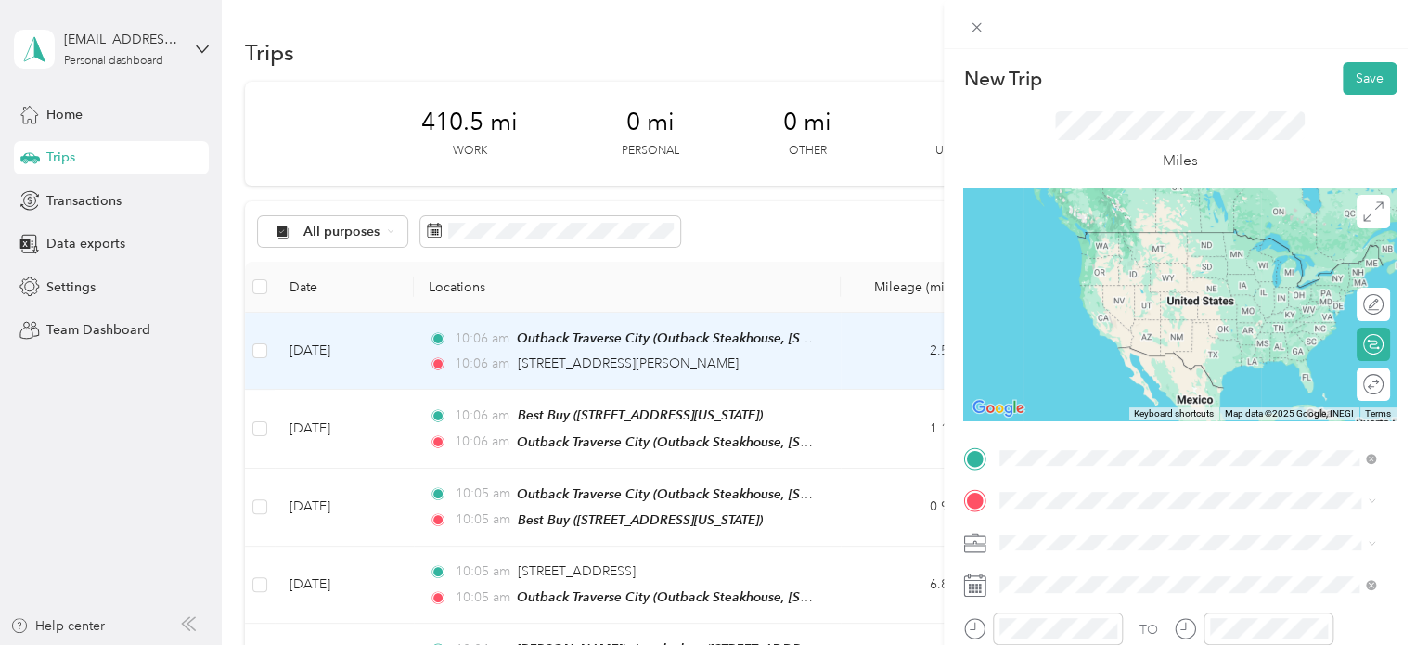
click at [1129, 240] on span "[STREET_ADDRESS][PERSON_NAME][US_STATE]" at bounding box center [1179, 232] width 289 height 17
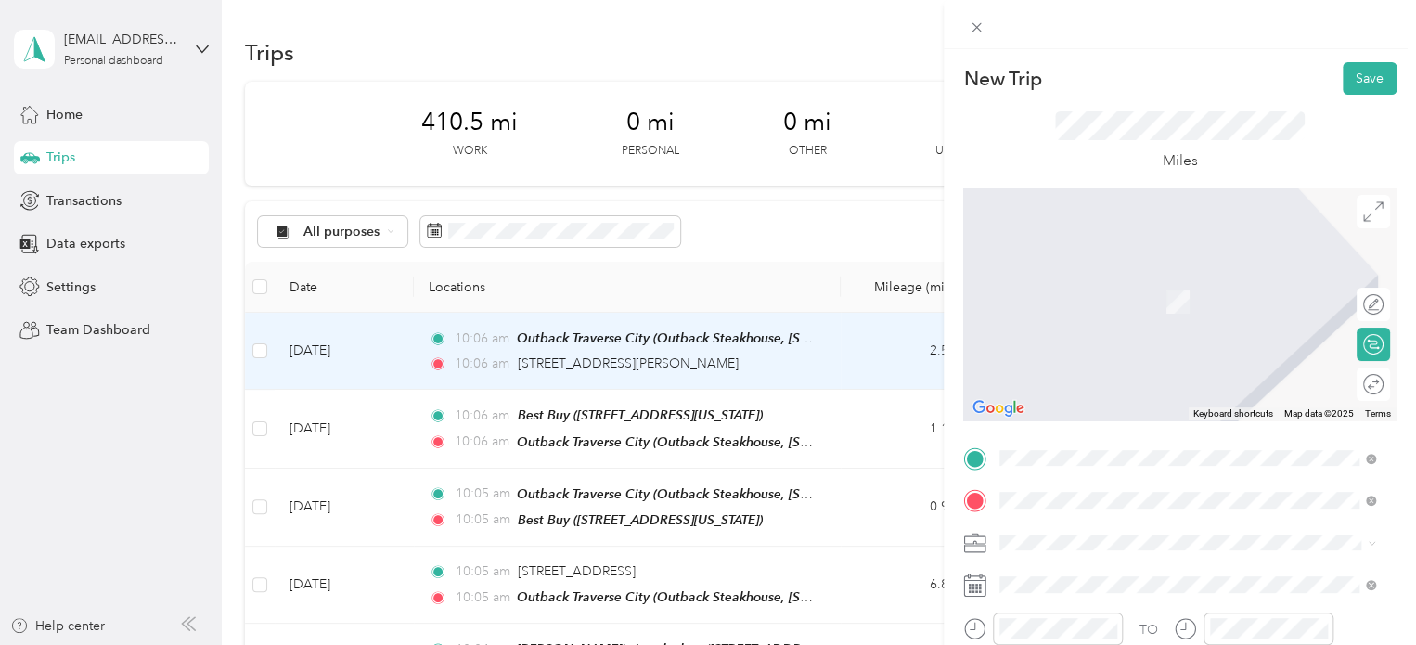
click at [1036, 437] on div "Home [PERSON_NAME] [STREET_ADDRESS][PERSON_NAME][PERSON_NAME] , [GEOGRAPHIC_DAT…" at bounding box center [1202, 429] width 335 height 78
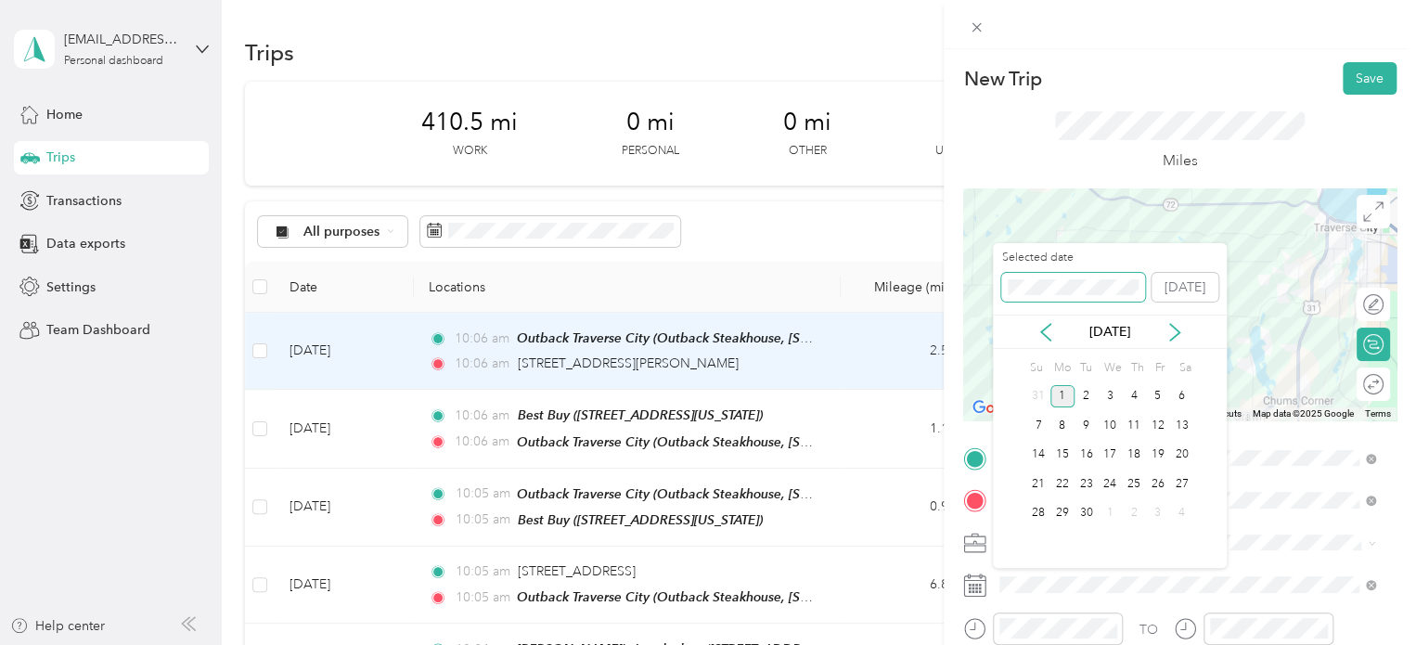
click at [970, 644] on div "New Trip Save This trip cannot be edited because it is either under review, app…" at bounding box center [703, 645] width 1407 height 0
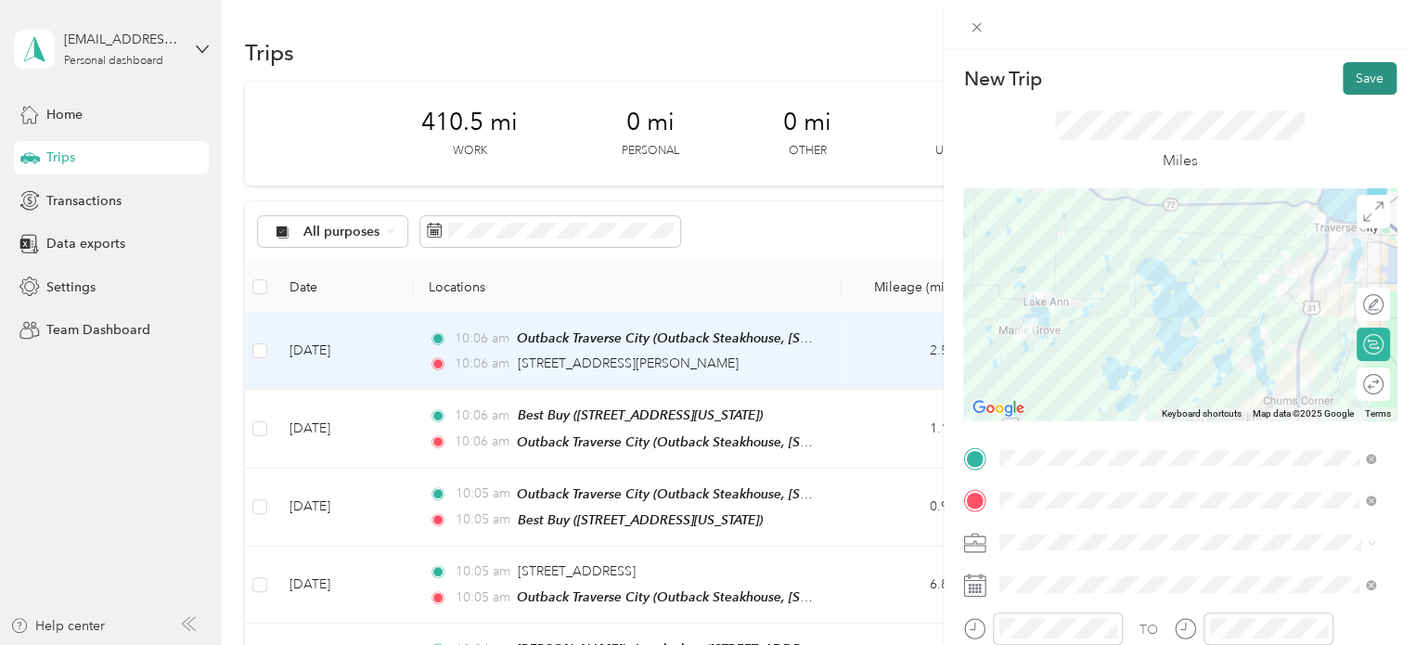
click at [1333, 94] on div "New Trip Save This trip cannot be edited because it is either under review, app…" at bounding box center [1179, 455] width 433 height 787
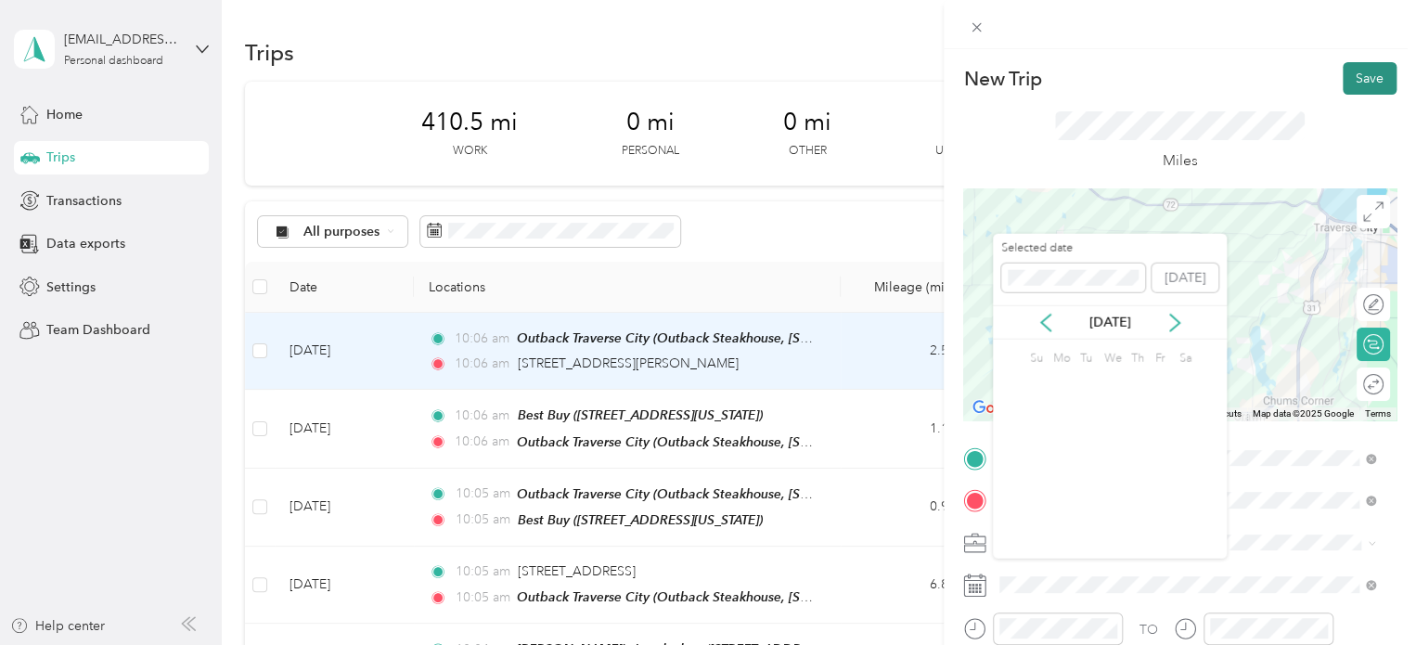
click at [1343, 92] on button "Save" at bounding box center [1370, 78] width 54 height 32
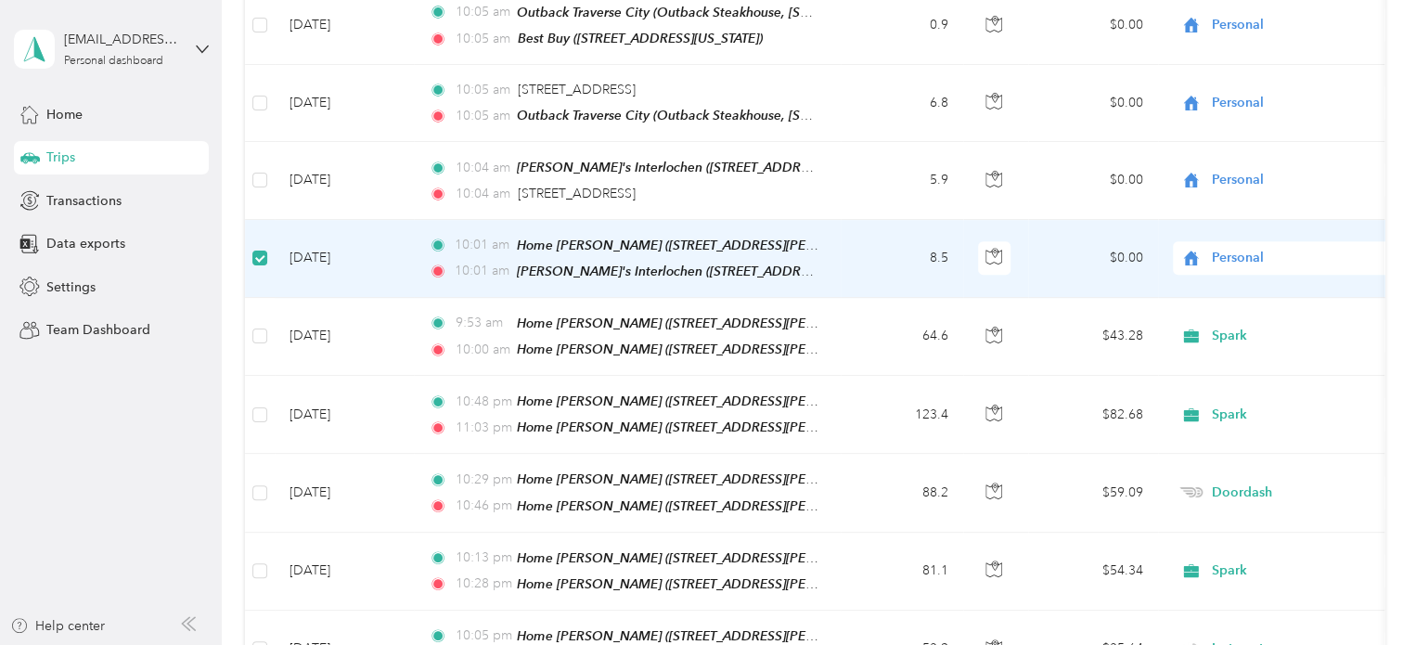
scroll to position [555, 0]
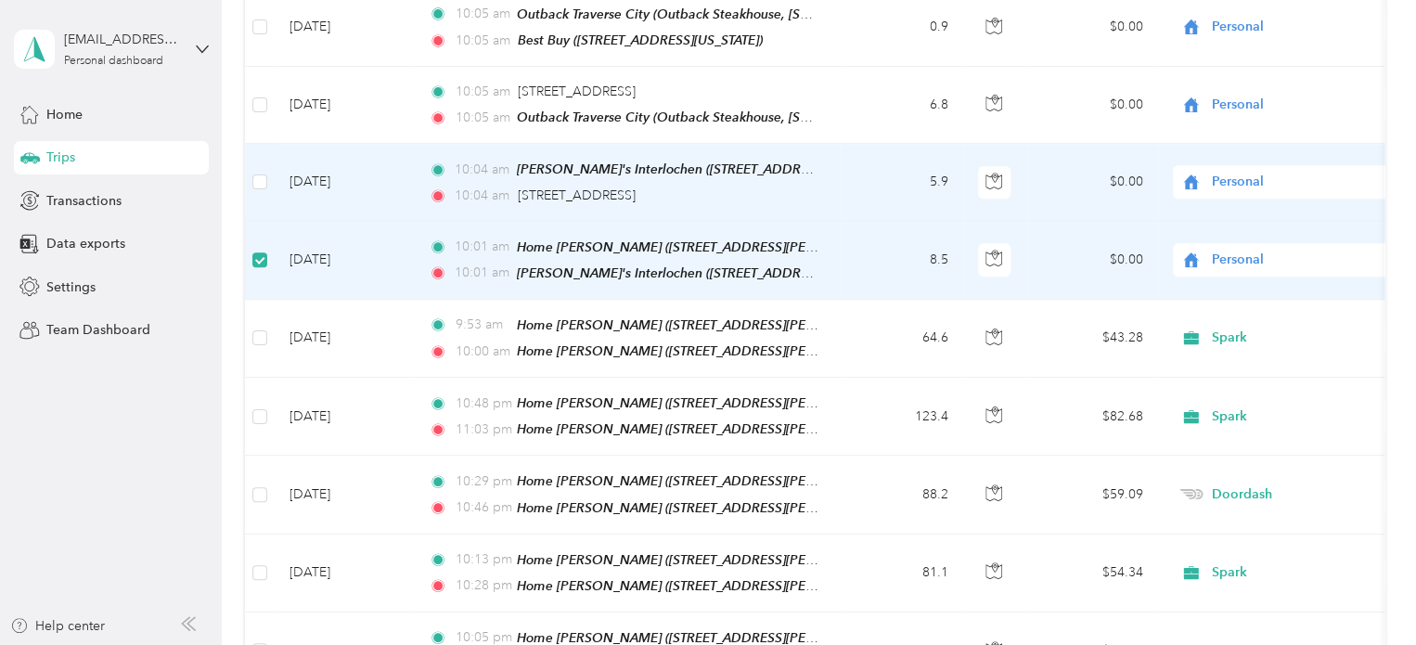
click at [256, 161] on td at bounding box center [260, 182] width 30 height 77
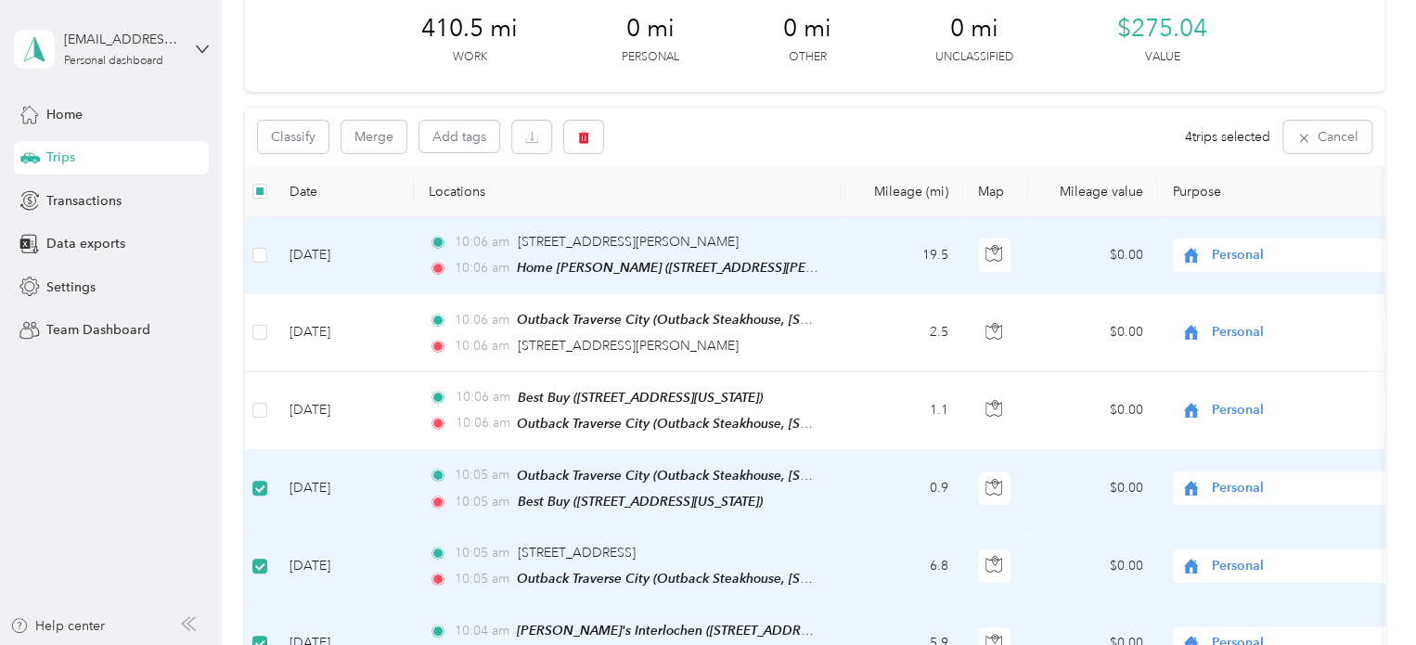
scroll to position [91, 0]
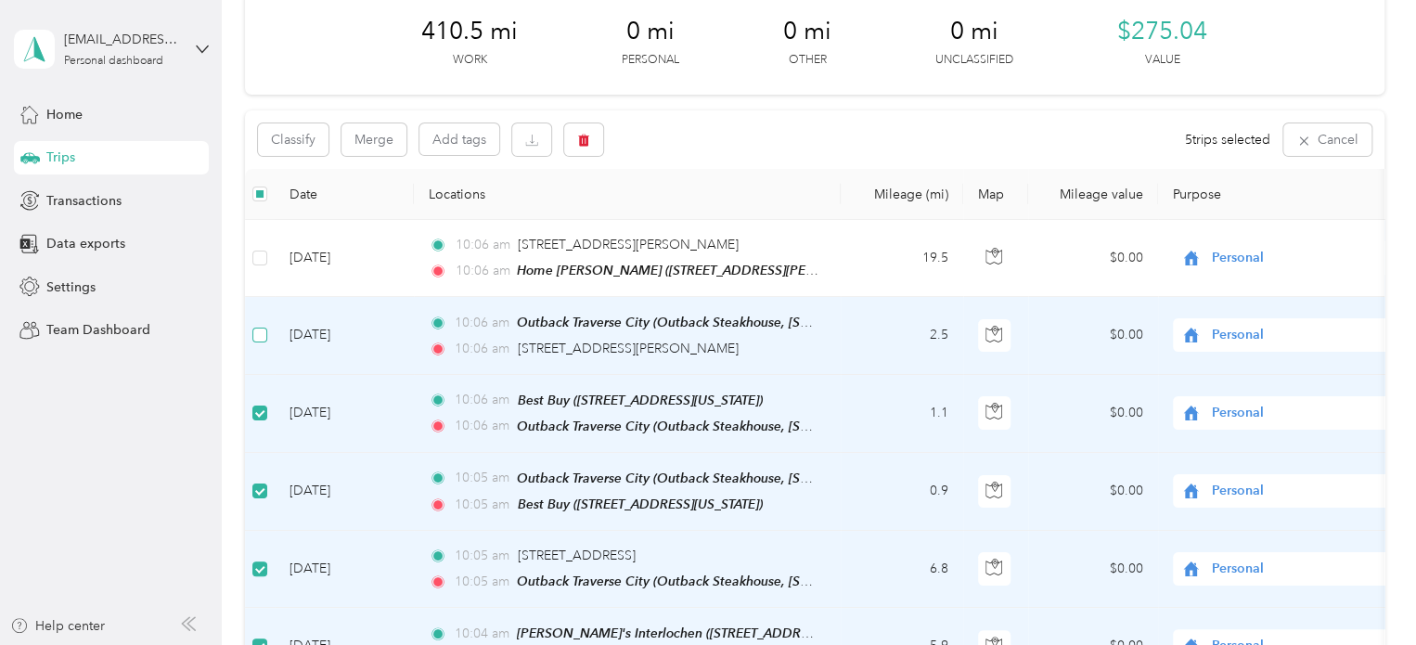
click at [255, 325] on label at bounding box center [259, 335] width 15 height 20
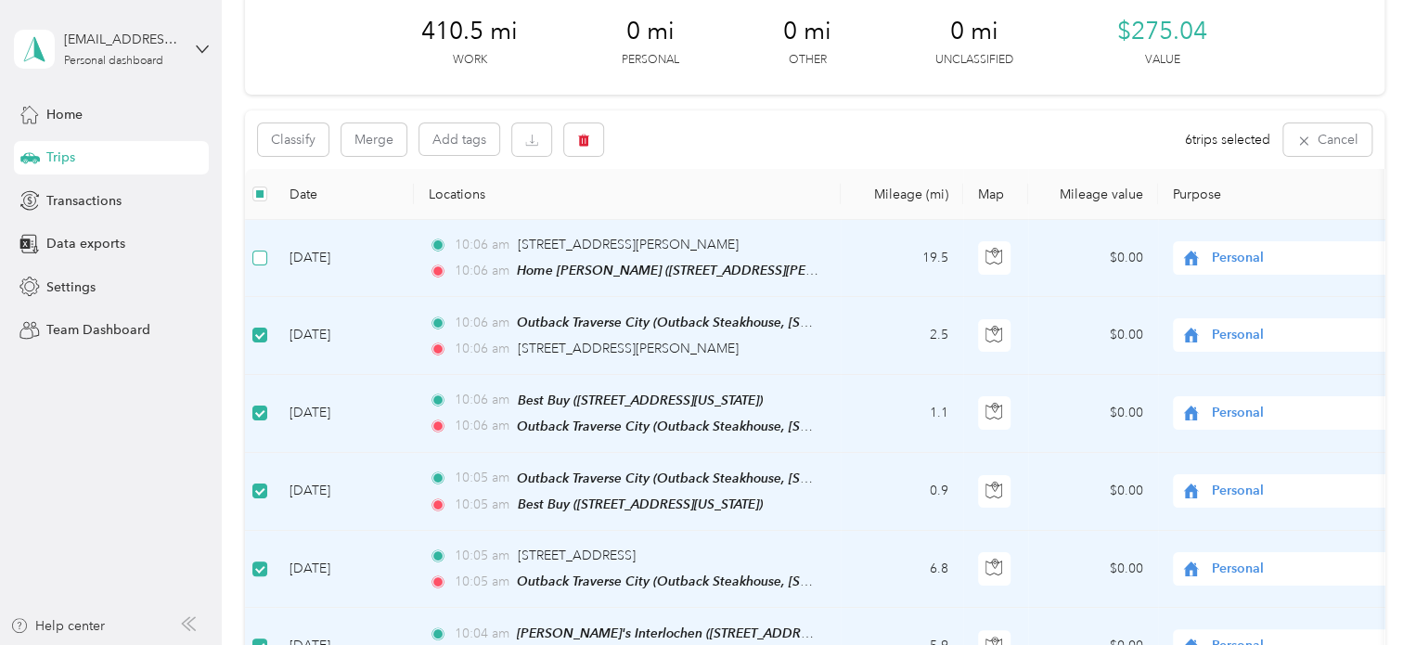
click at [260, 248] on label at bounding box center [259, 258] width 15 height 20
click at [371, 135] on button "Merge" at bounding box center [373, 139] width 65 height 32
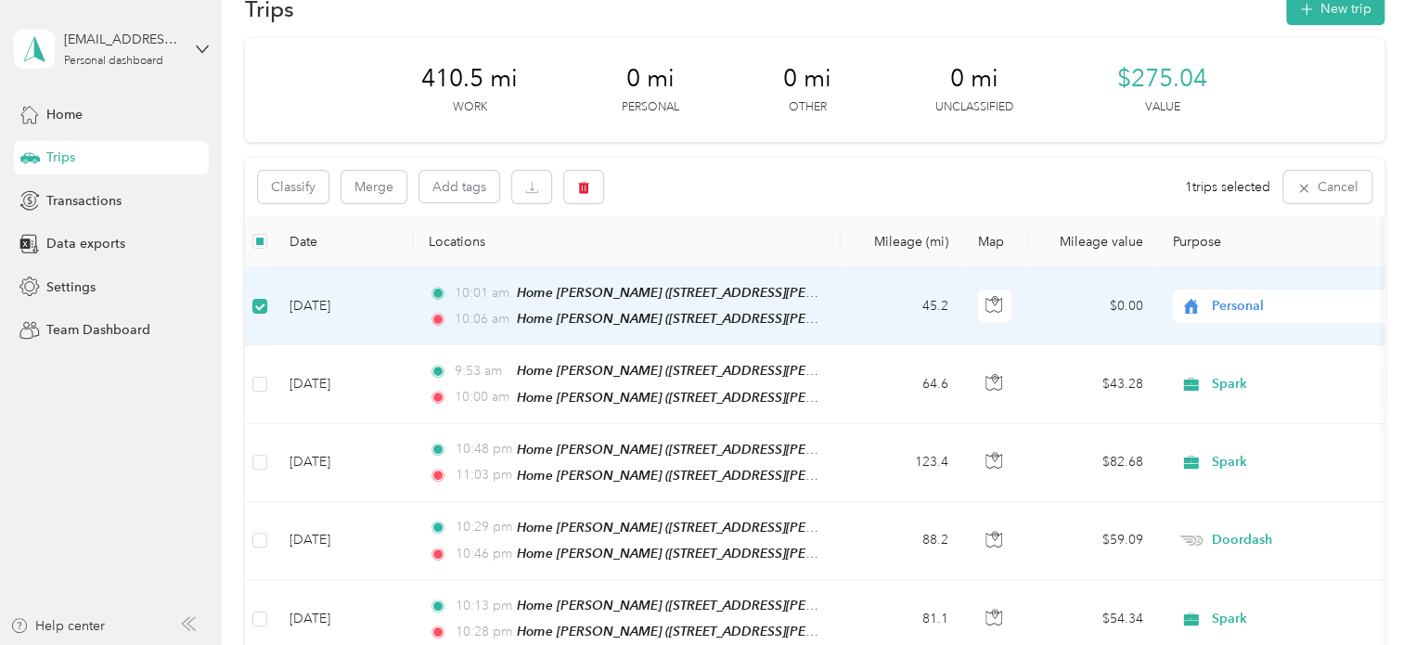
scroll to position [0, 0]
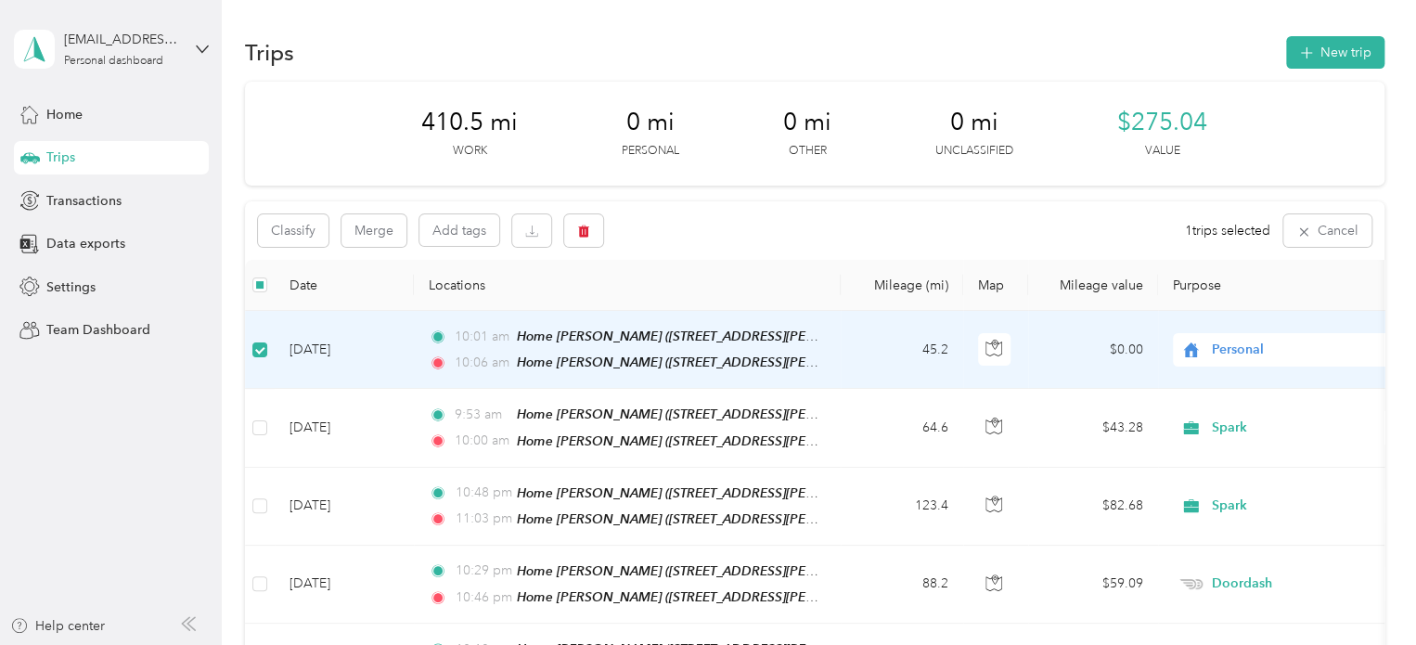
click at [356, 344] on td "[DATE]" at bounding box center [344, 350] width 139 height 78
click at [341, 345] on td "[DATE]" at bounding box center [344, 350] width 139 height 78
click at [316, 350] on td "[DATE]" at bounding box center [344, 352] width 139 height 78
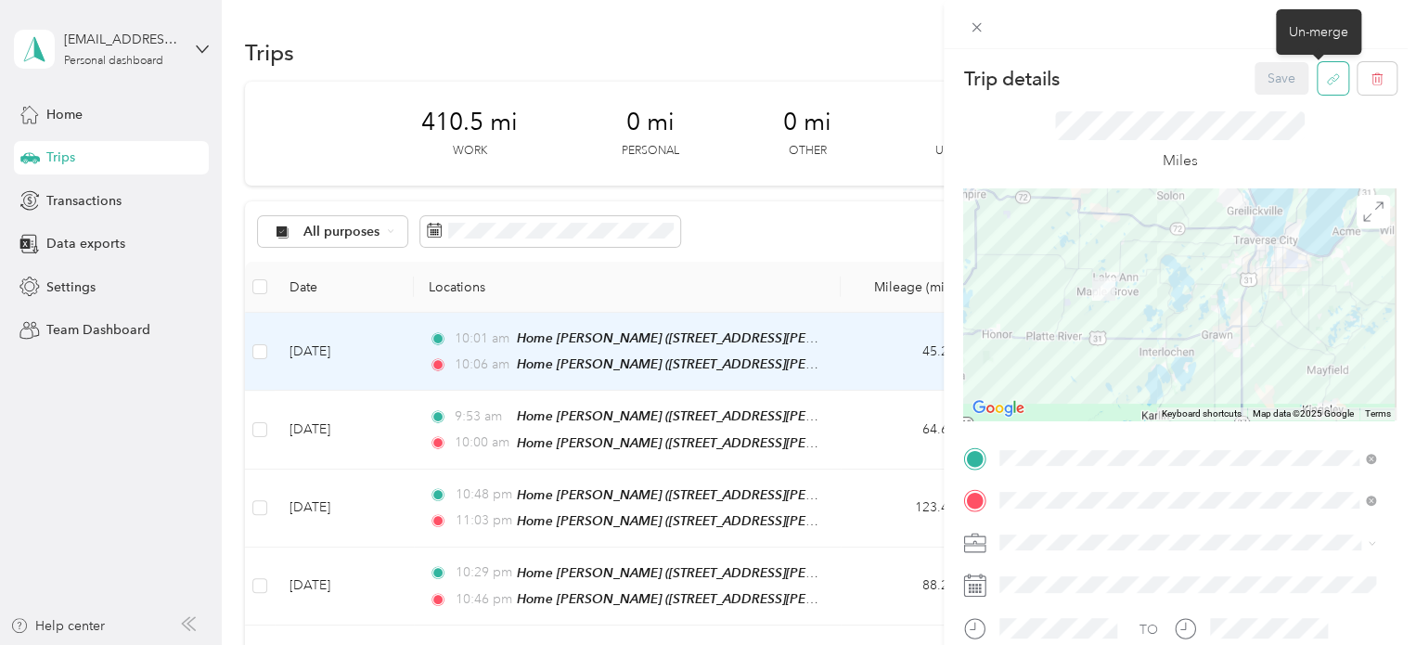
click at [1326, 84] on icon "button" at bounding box center [1333, 79] width 14 height 14
click at [1268, 89] on button "Yes" at bounding box center [1268, 92] width 36 height 30
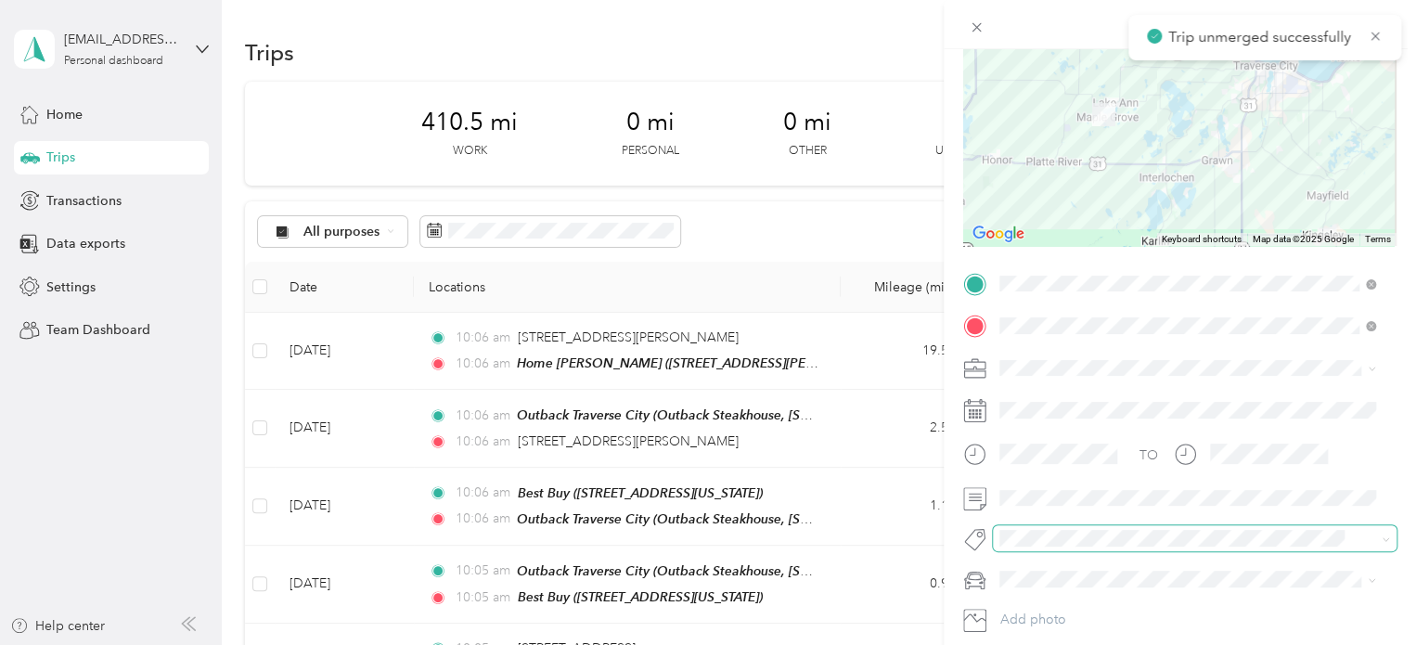
scroll to position [186, 0]
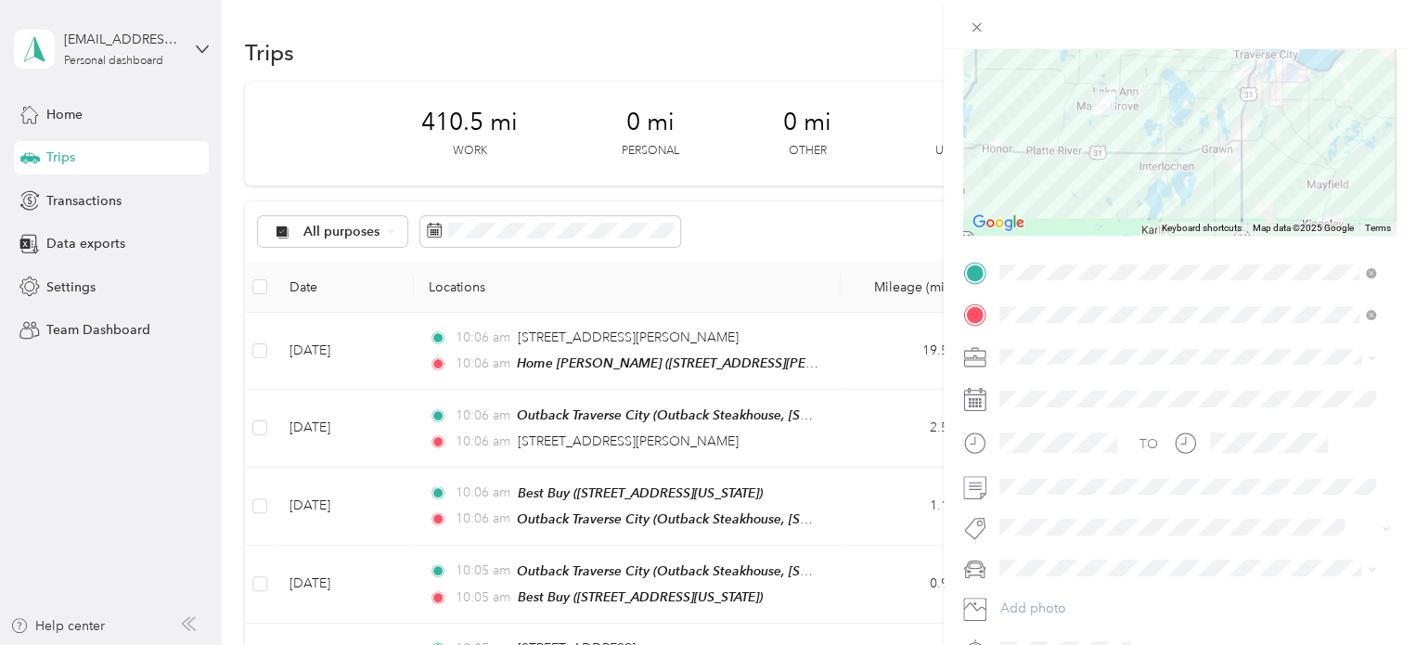
click at [189, 426] on div "Trip details Save This trip cannot be edited because it is either under review,…" at bounding box center [708, 322] width 1416 height 645
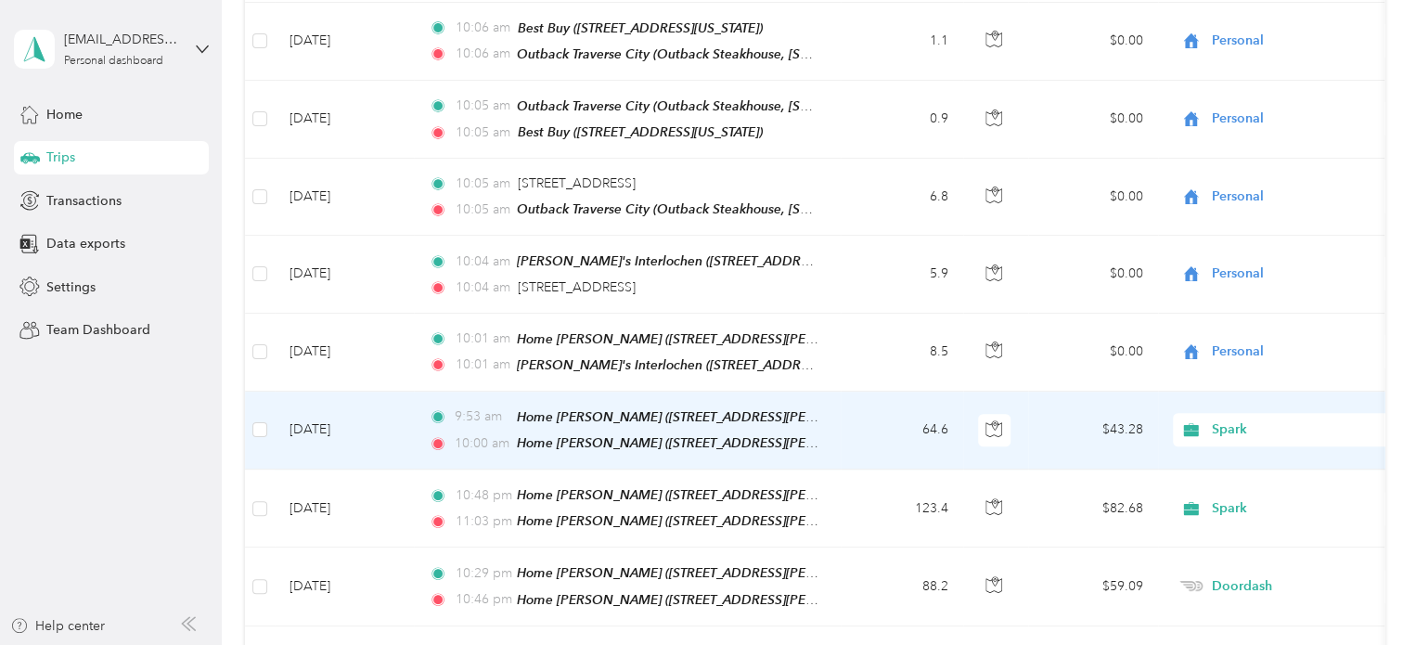
scroll to position [557, 0]
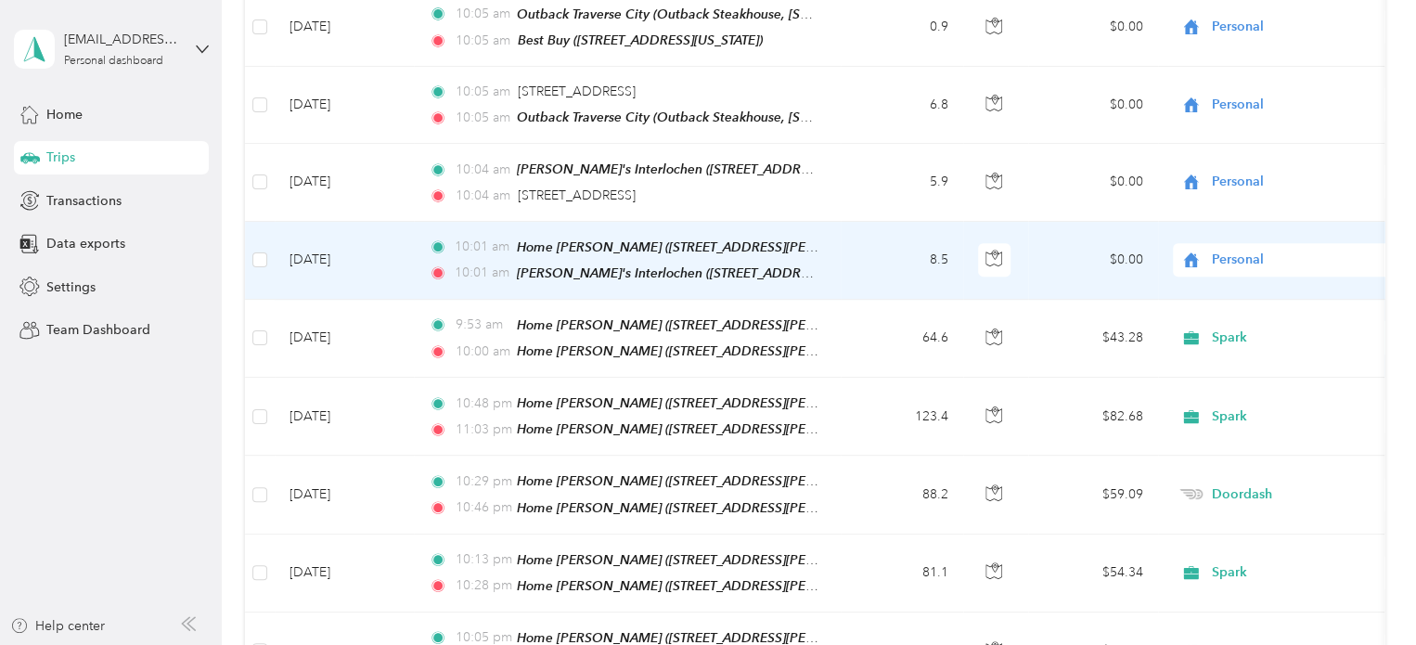
click at [326, 251] on td "[DATE]" at bounding box center [344, 261] width 139 height 78
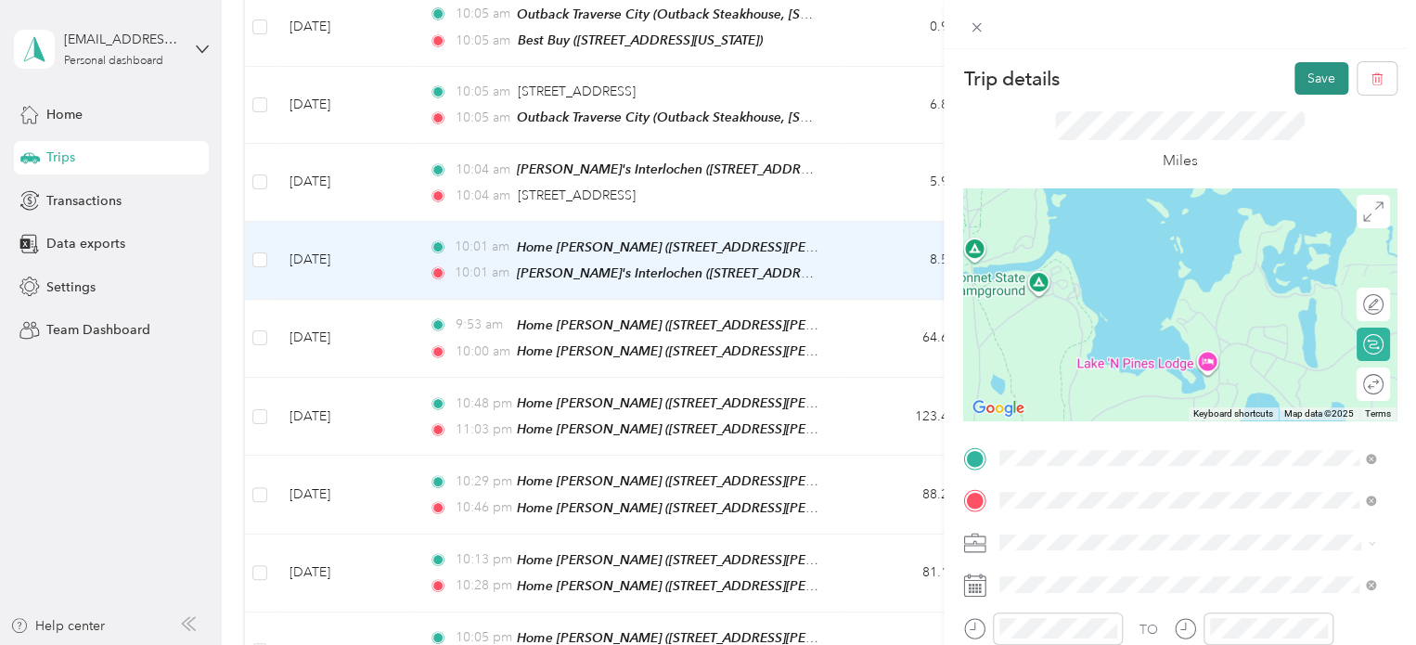
click at [1312, 84] on button "Save" at bounding box center [1321, 78] width 54 height 32
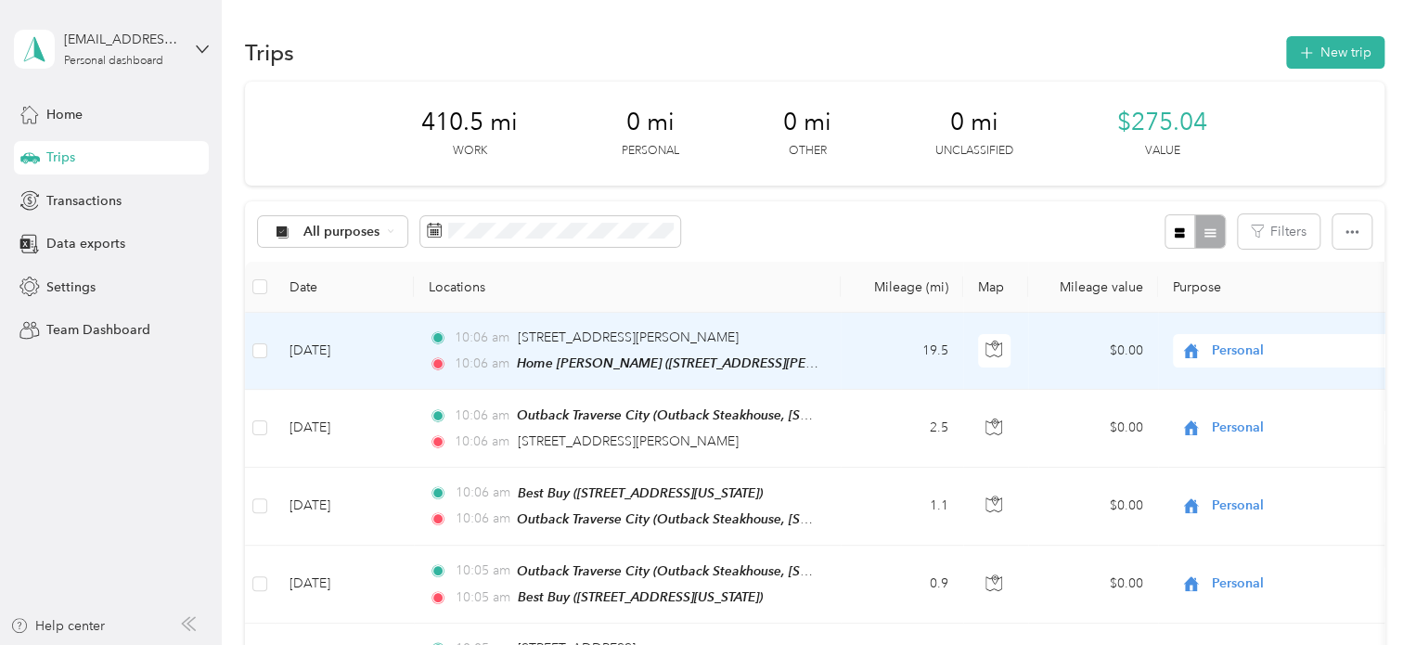
click at [341, 345] on td "[DATE]" at bounding box center [344, 351] width 139 height 77
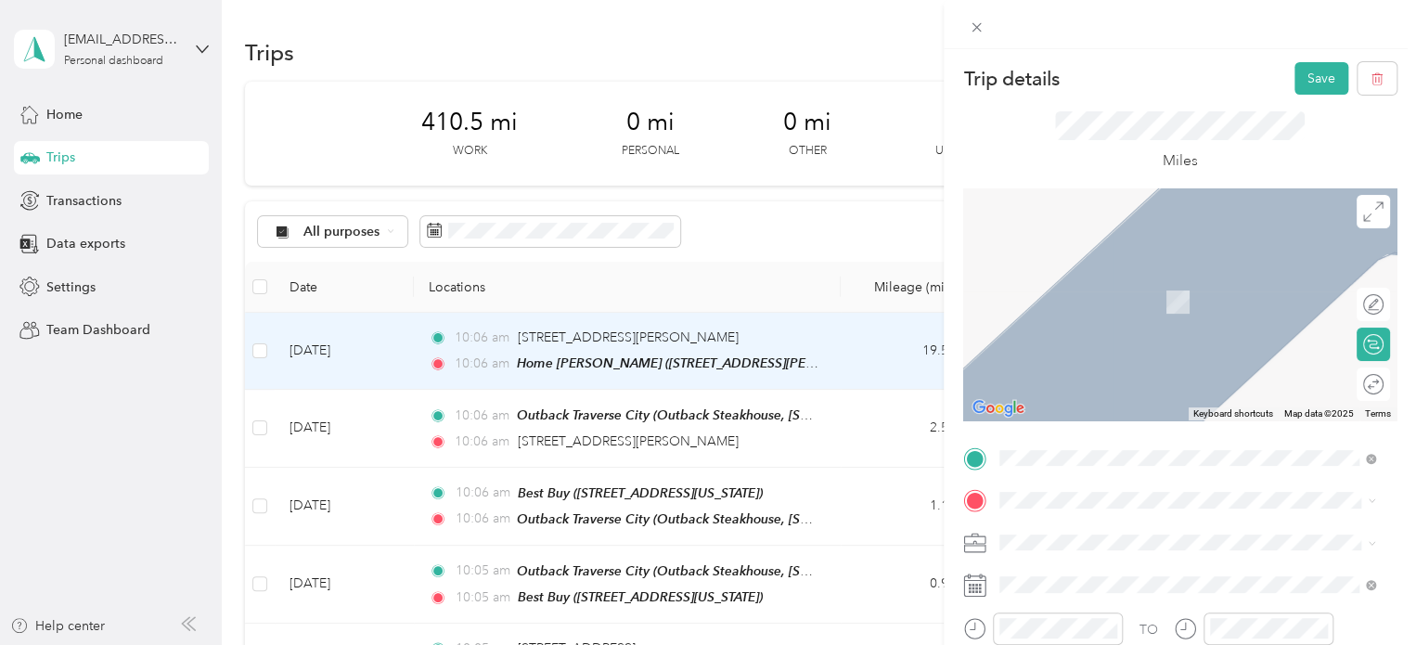
click at [1080, 282] on div "[STREET_ADDRESS][US_STATE]" at bounding box center [1187, 269] width 363 height 25
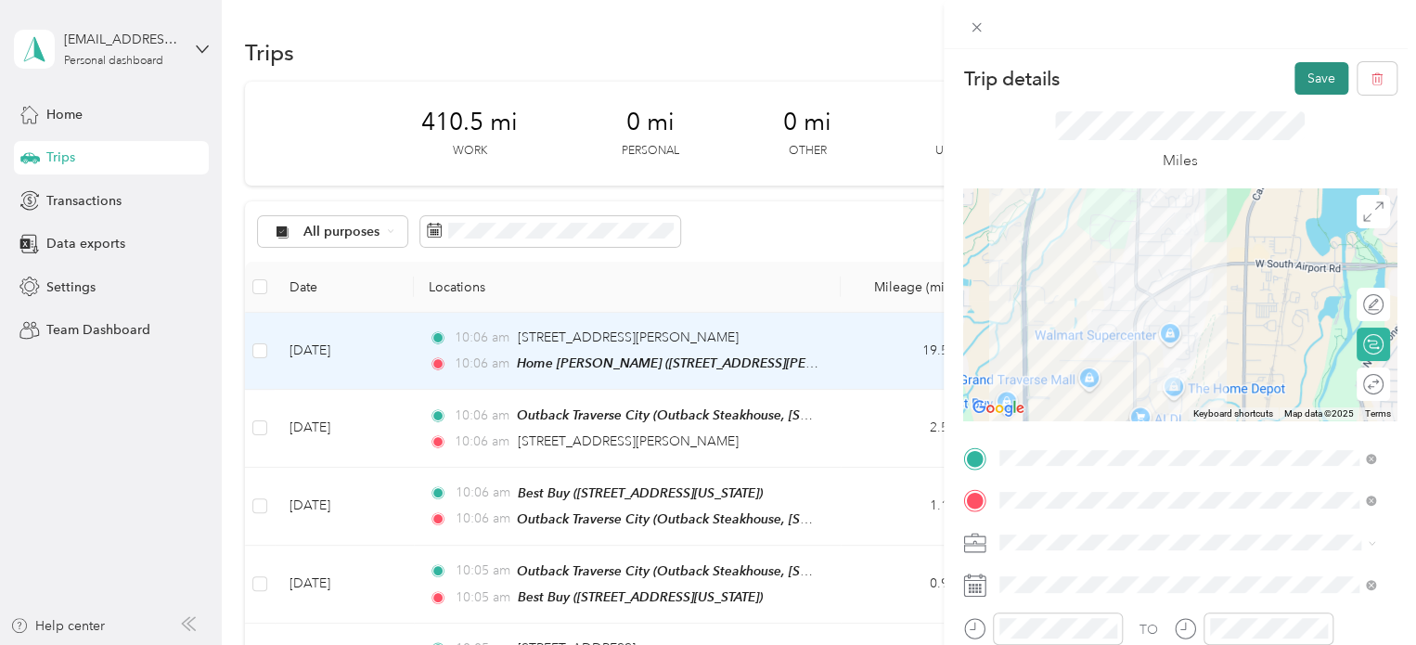
click at [1294, 73] on button "Save" at bounding box center [1321, 78] width 54 height 32
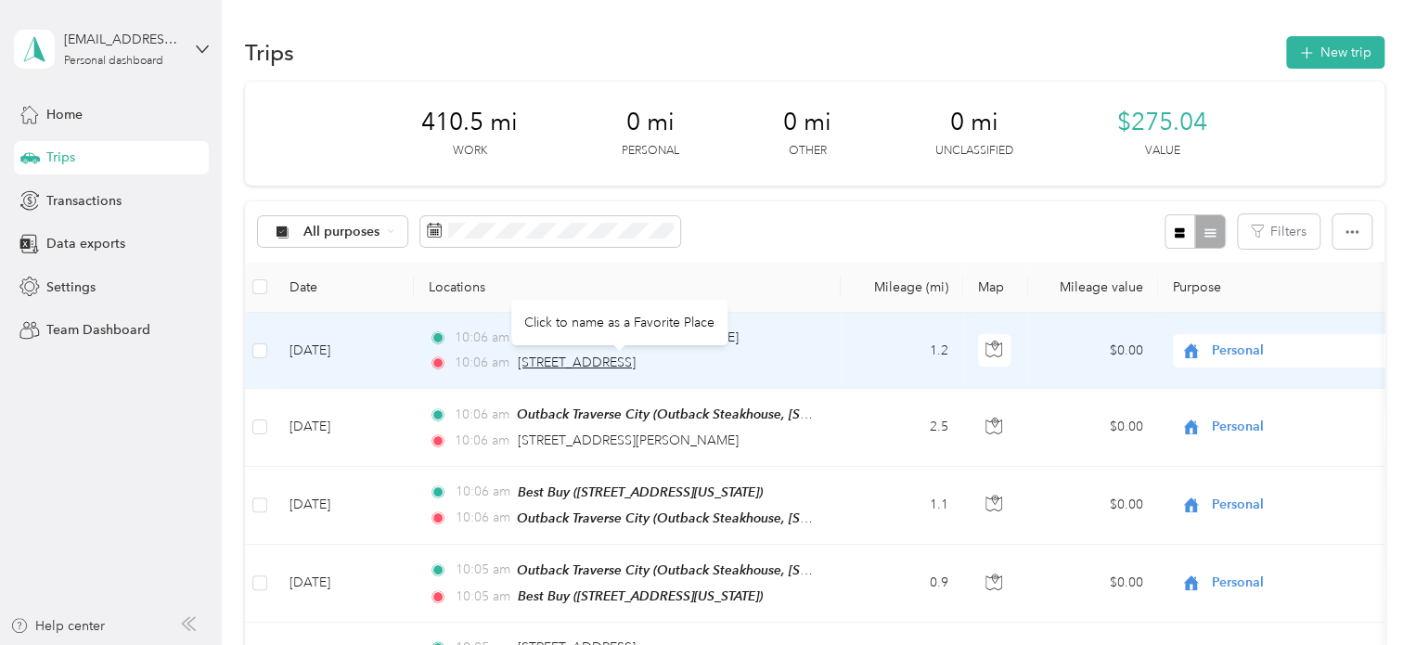
click at [554, 356] on span "[STREET_ADDRESS]" at bounding box center [577, 362] width 118 height 16
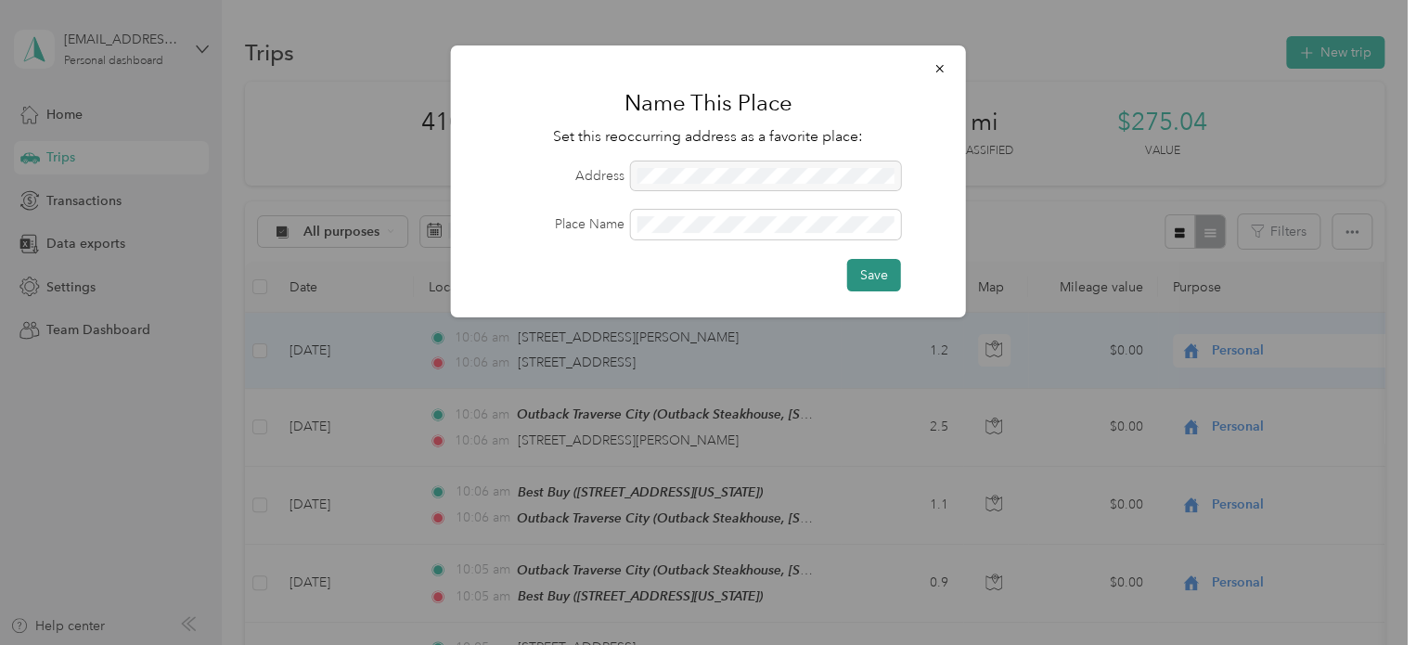
click at [865, 261] on button "Save" at bounding box center [874, 275] width 54 height 32
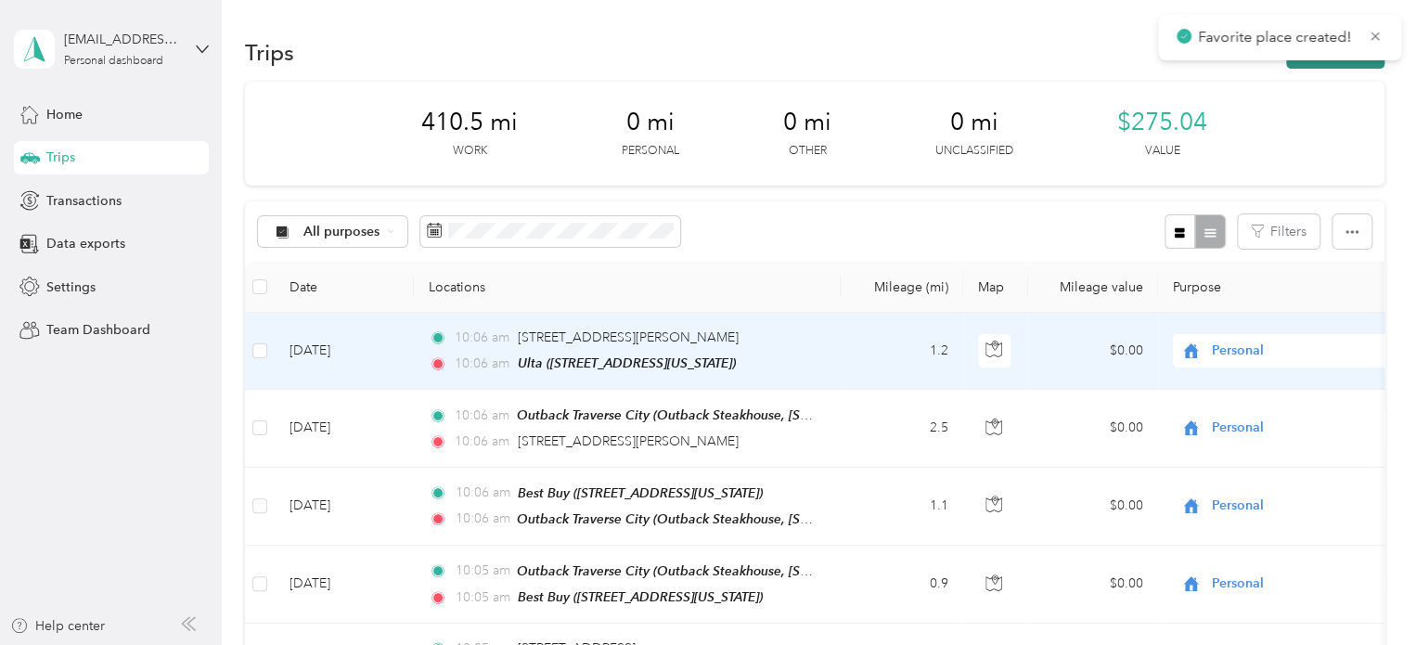
click at [1303, 61] on icon "button" at bounding box center [1305, 53] width 21 height 21
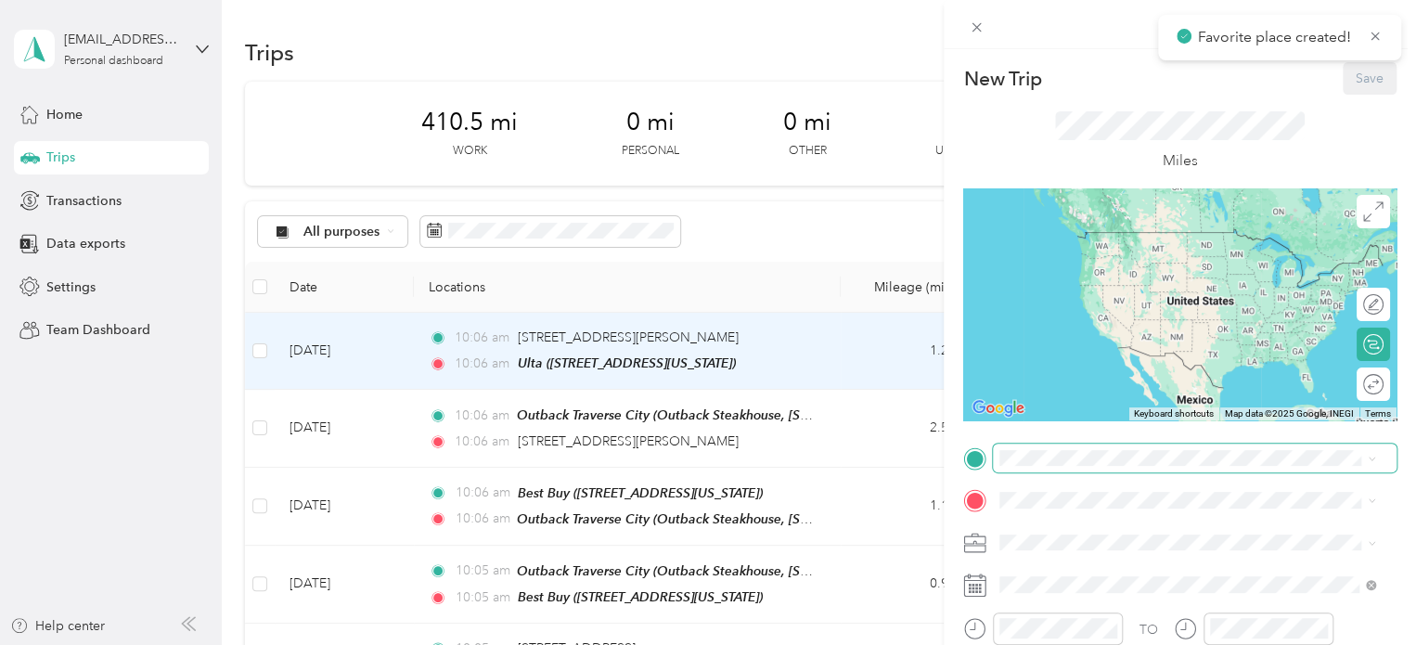
click at [1014, 467] on span at bounding box center [1195, 459] width 404 height 30
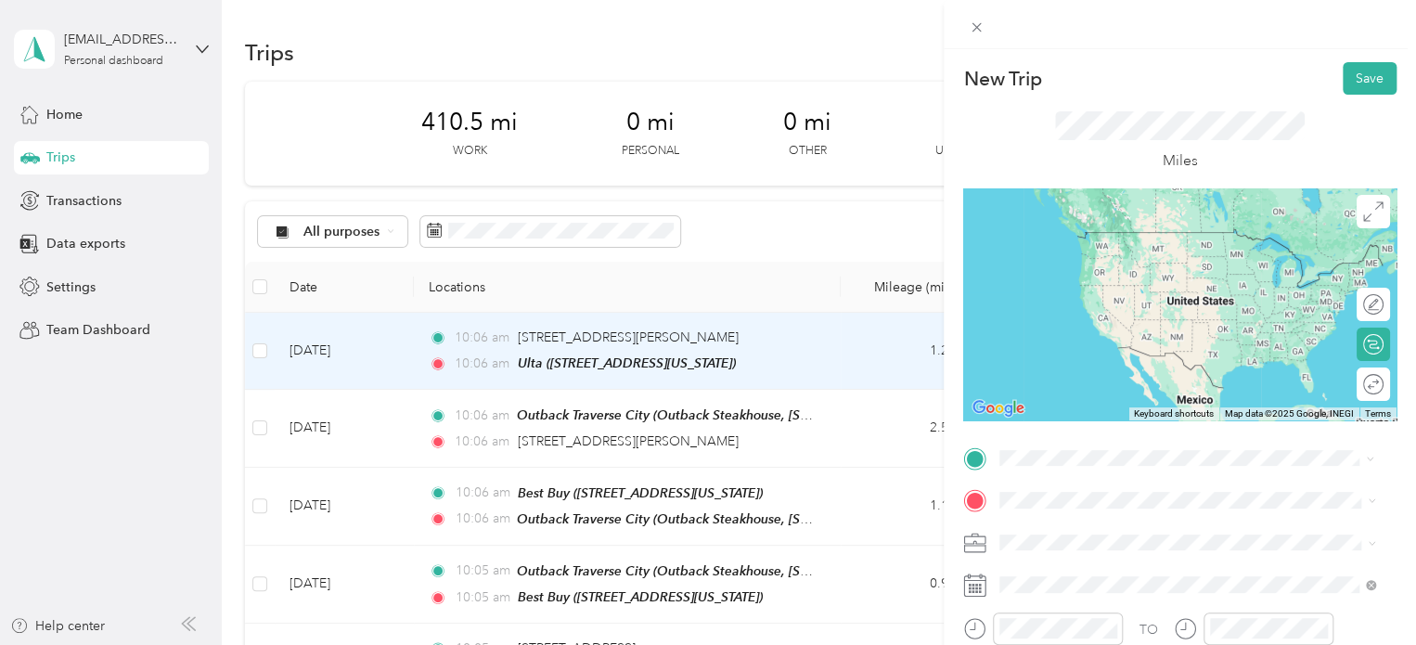
click at [1090, 266] on span "[STREET_ADDRESS][US_STATE]" at bounding box center [1128, 259] width 186 height 16
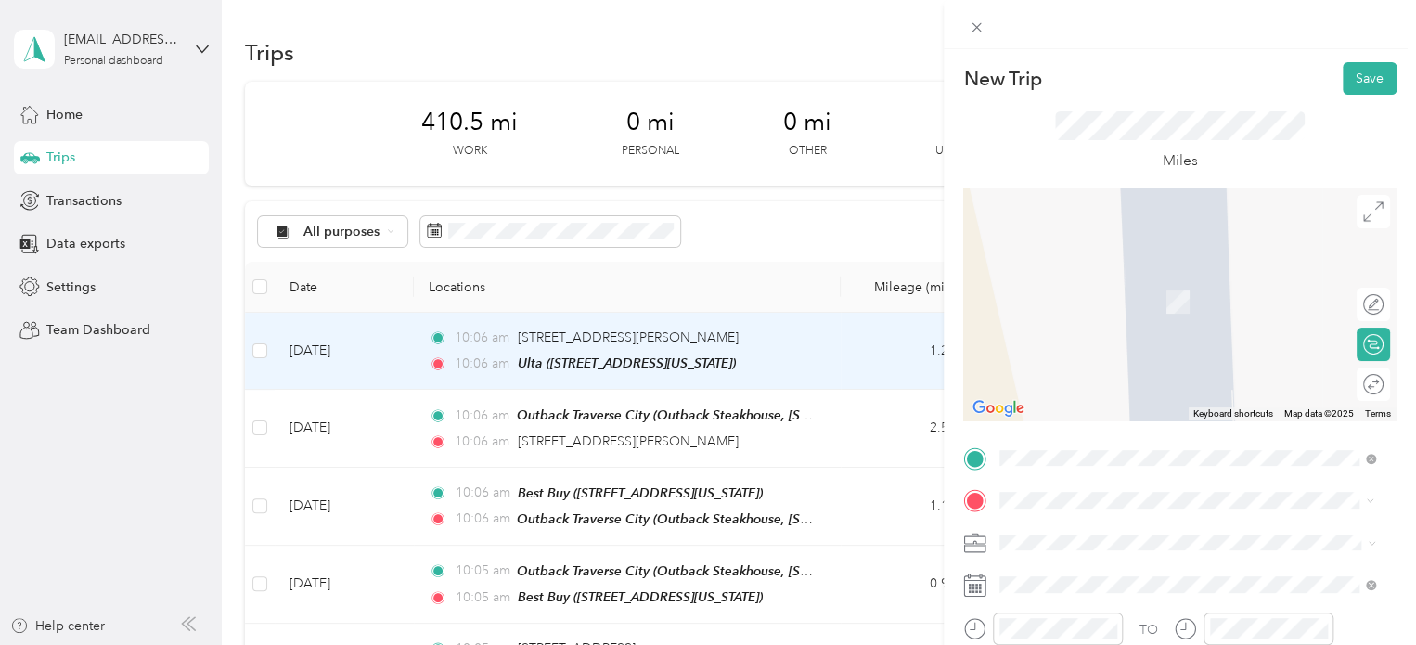
drag, startPoint x: 1074, startPoint y: 282, endPoint x: 1052, endPoint y: 327, distance: 49.8
click at [1074, 281] on span "[STREET_ADDRESS][US_STATE]" at bounding box center [1128, 274] width 186 height 17
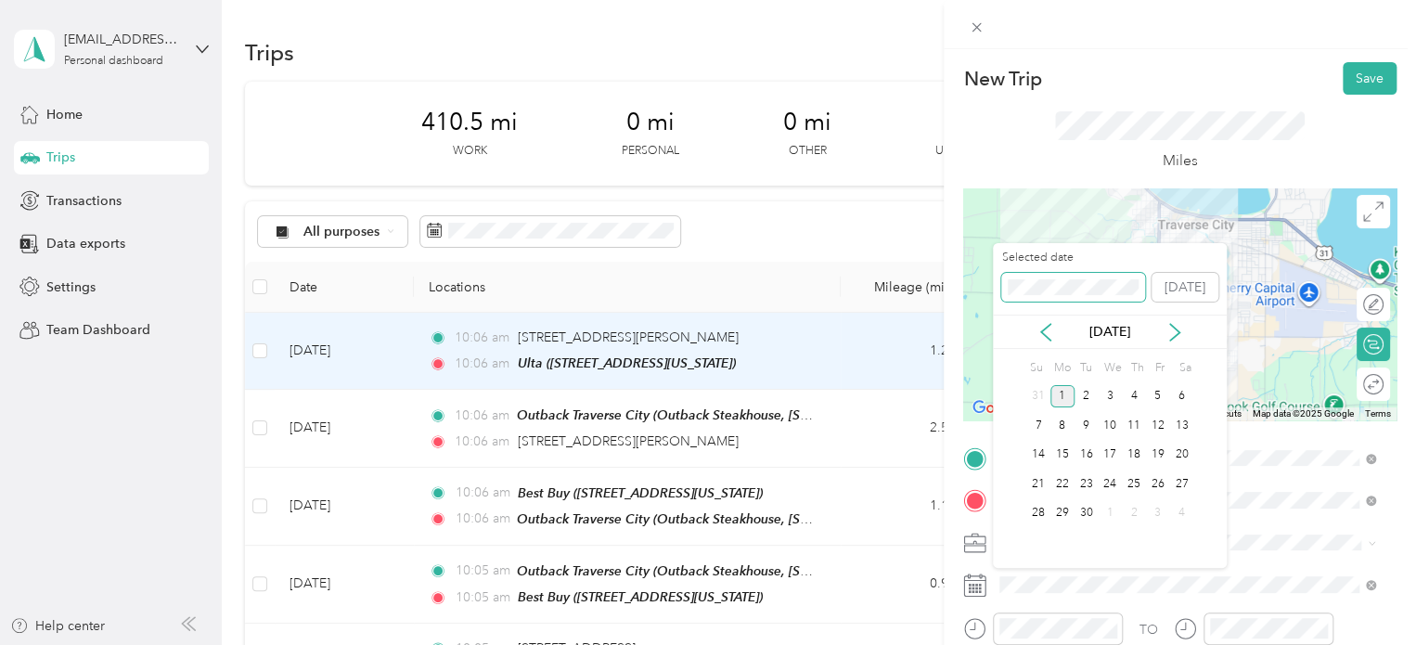
click at [902, 644] on div "New Trip Save This trip cannot be edited because it is either under review, app…" at bounding box center [703, 645] width 1407 height 0
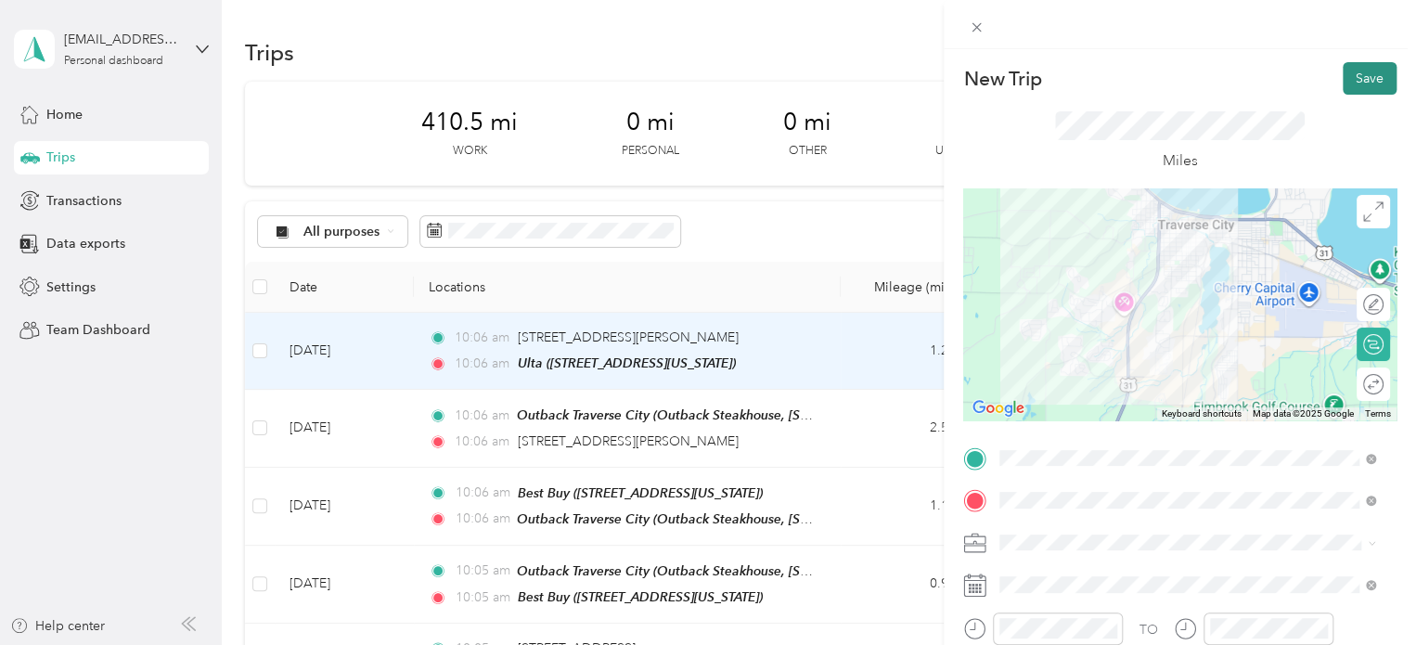
click at [1351, 89] on button "Save" at bounding box center [1370, 78] width 54 height 32
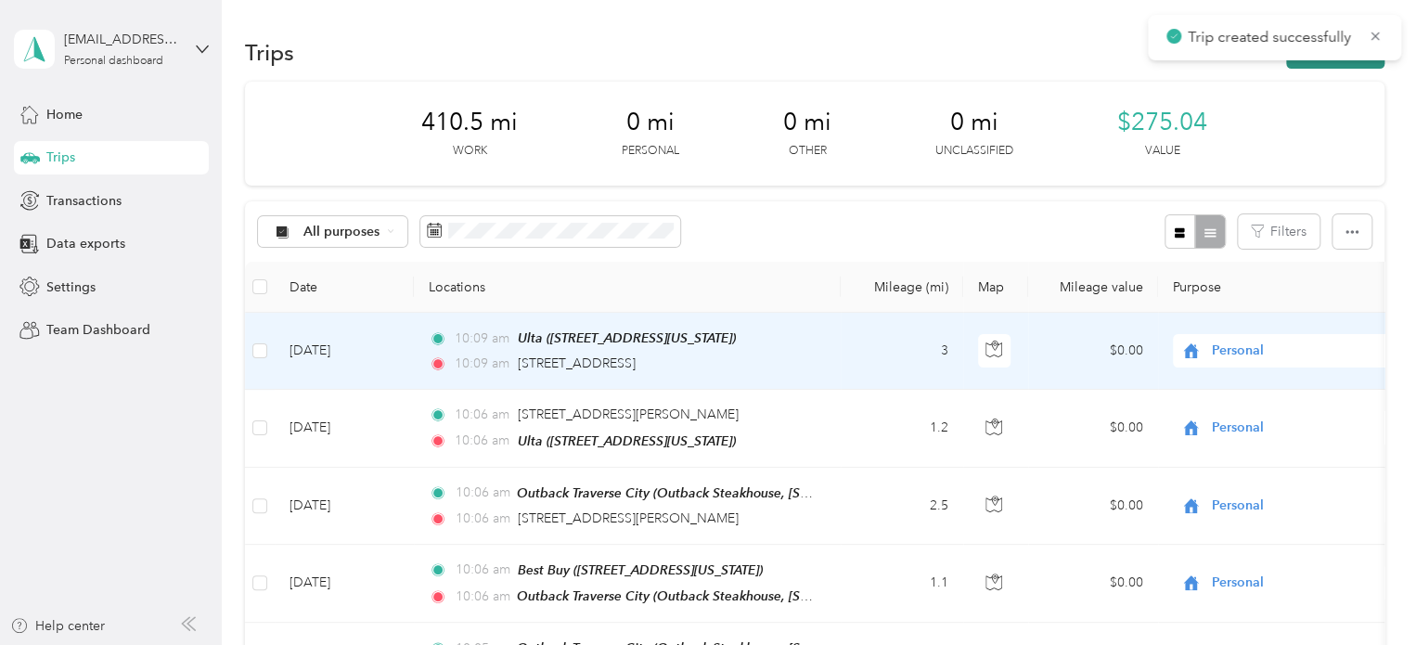
click at [1324, 62] on button "New trip" at bounding box center [1335, 52] width 98 height 32
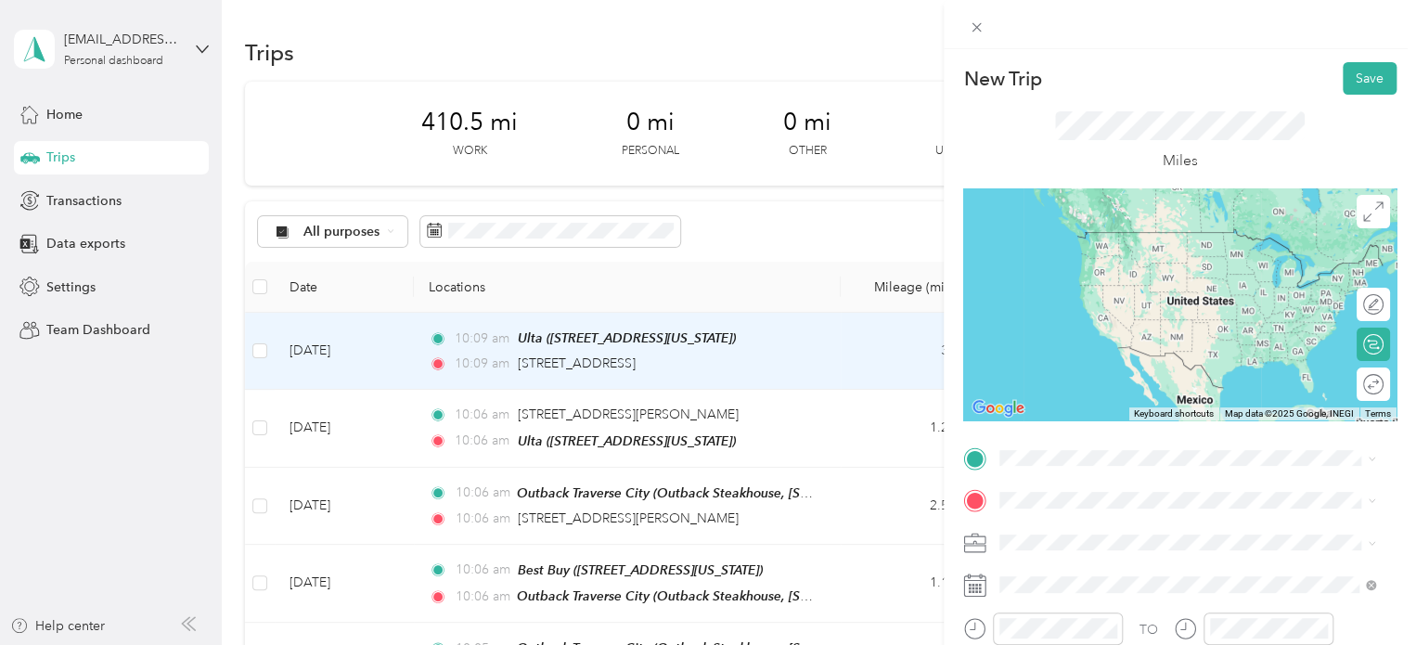
click at [1094, 231] on span "[STREET_ADDRESS][US_STATE]" at bounding box center [1128, 228] width 186 height 17
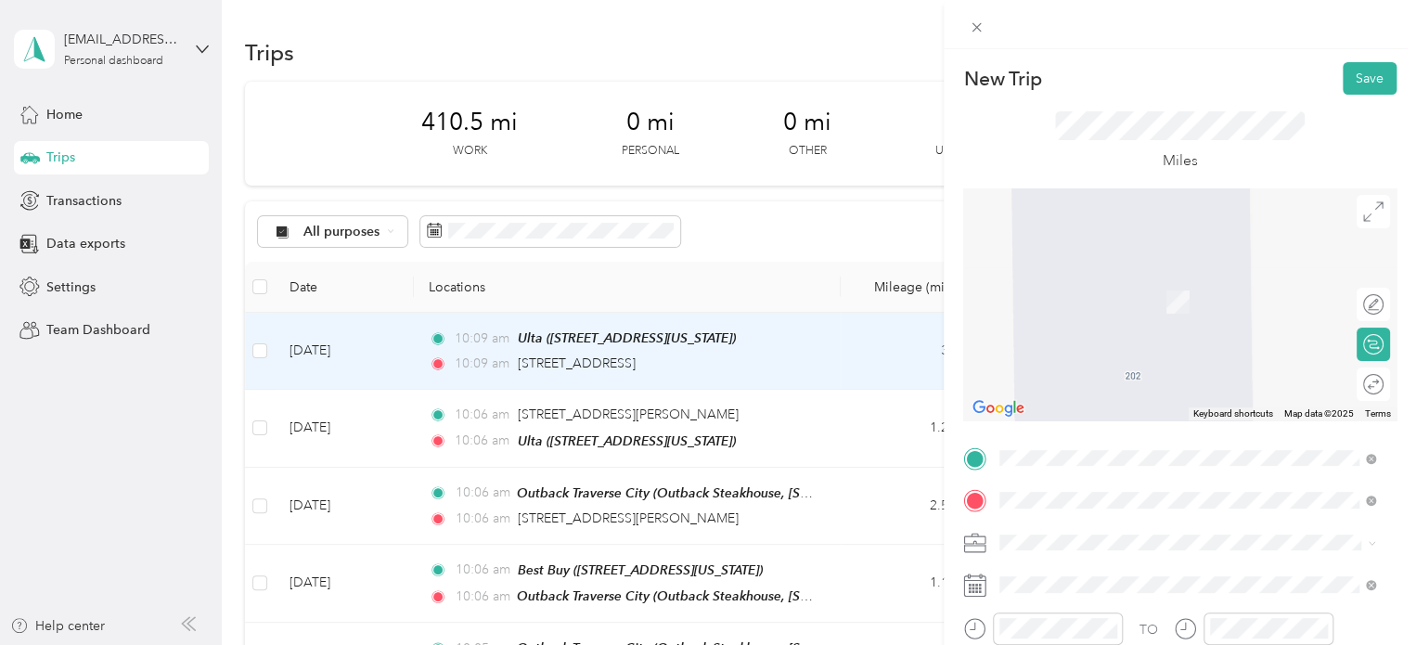
click at [1080, 317] on span "Walmart Supercenter, [STREET_ADDRESS] , 49684, [GEOGRAPHIC_DATA], [GEOGRAPHIC_D…" at bounding box center [1185, 321] width 300 height 55
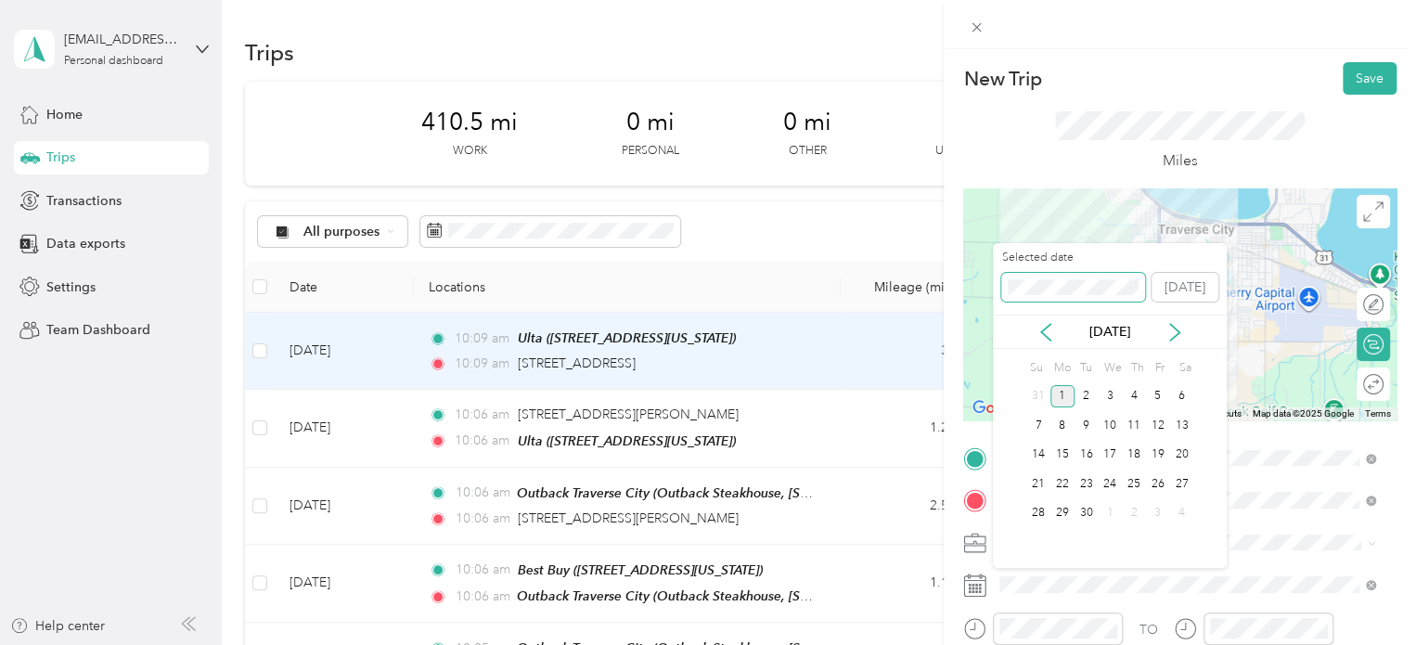
click at [980, 644] on div "New Trip Save This trip cannot be edited because it is either under review, app…" at bounding box center [703, 645] width 1407 height 0
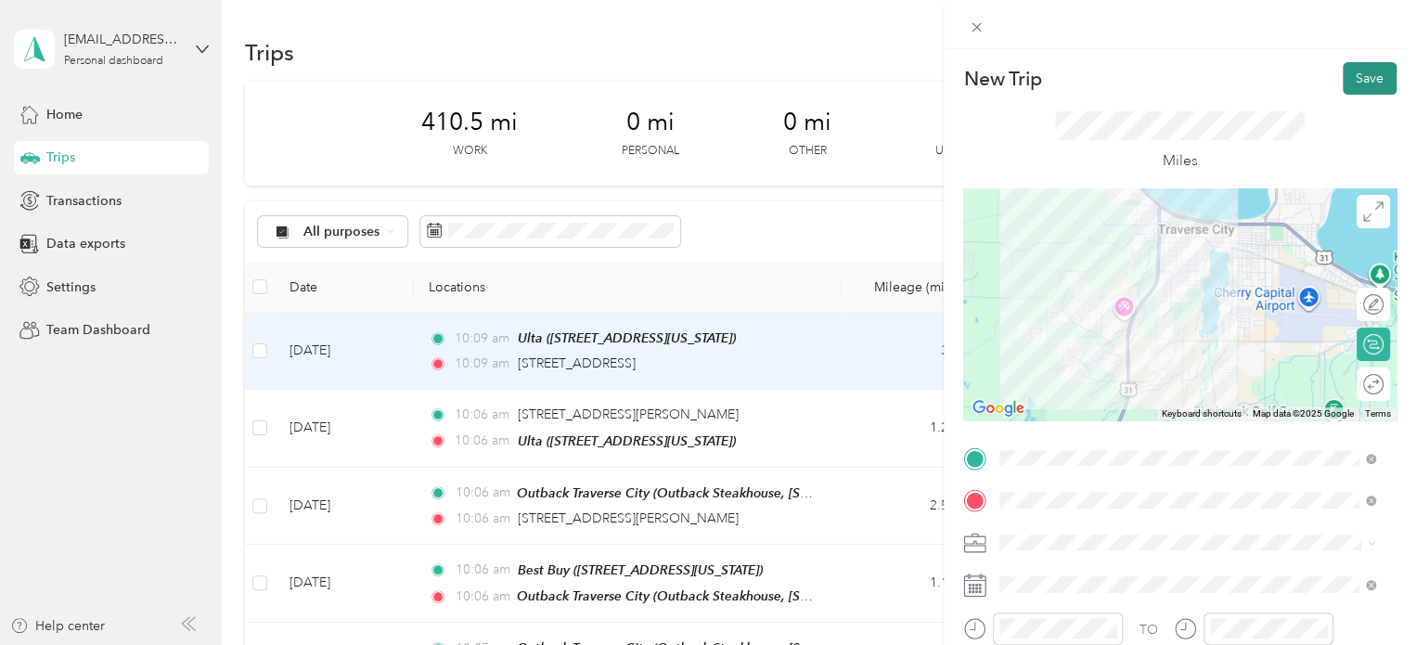
click at [1360, 68] on button "Save" at bounding box center [1370, 78] width 54 height 32
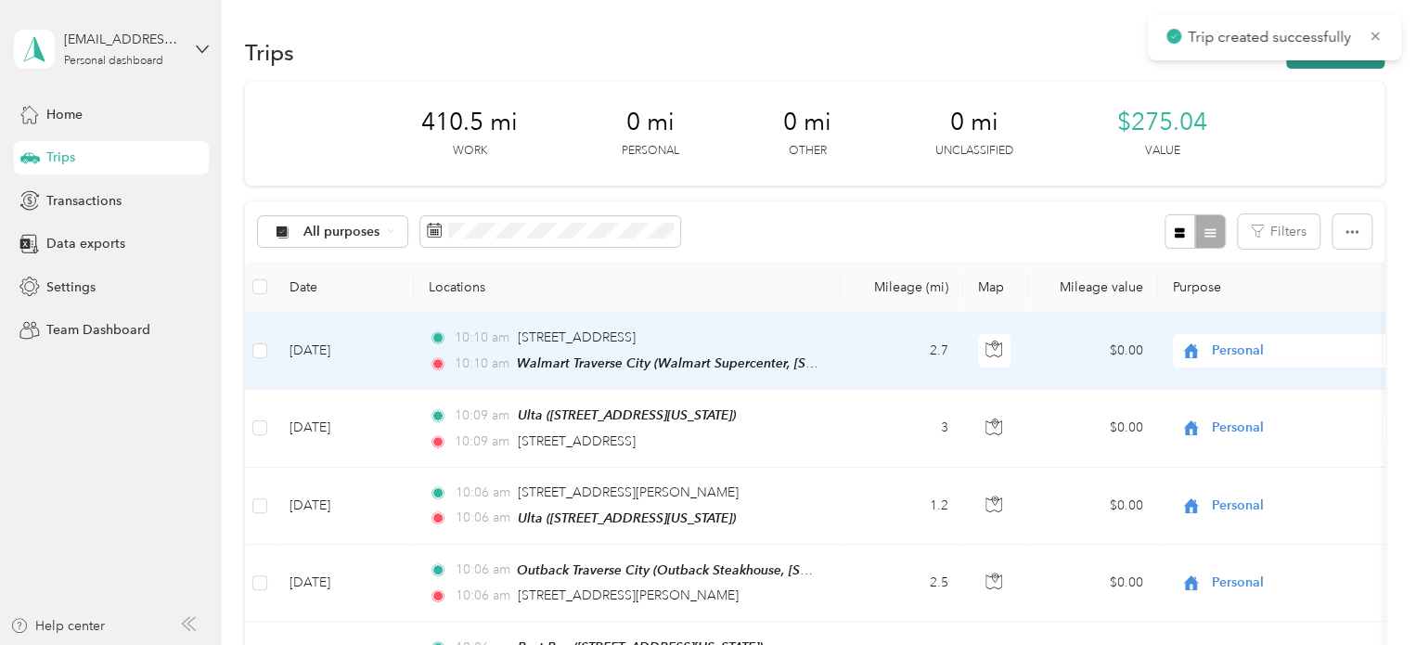
click at [1308, 63] on button "New trip" at bounding box center [1335, 52] width 98 height 32
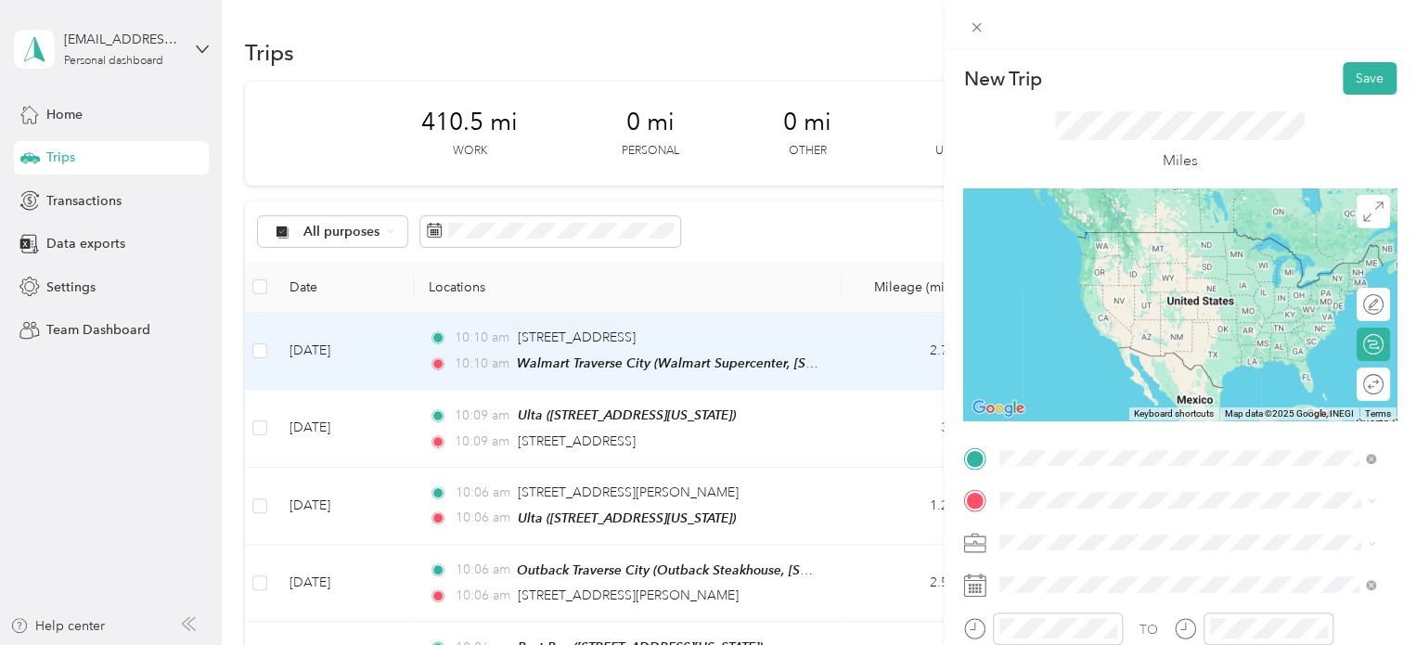
click at [1089, 256] on span "Walmart Supercenter, [STREET_ADDRESS] , 49684, [GEOGRAPHIC_DATA], [GEOGRAPHIC_D…" at bounding box center [1185, 278] width 300 height 55
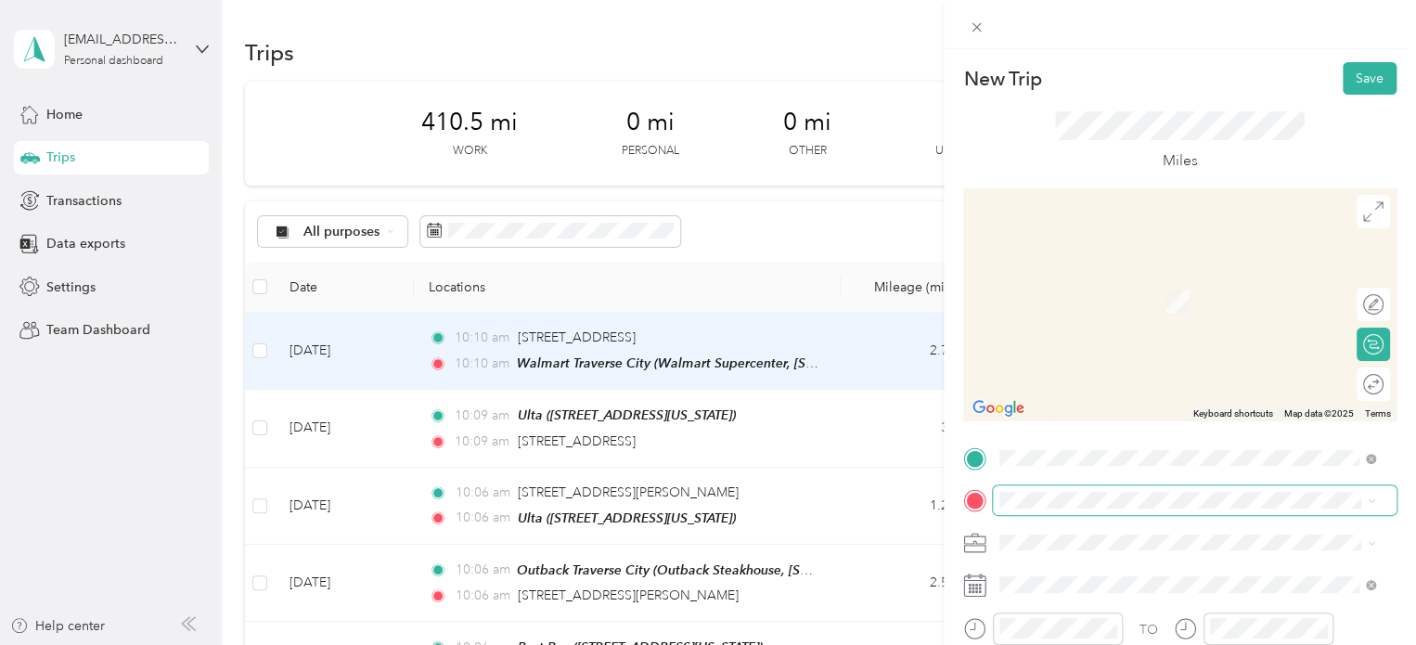
click at [997, 500] on span at bounding box center [1195, 500] width 404 height 30
click at [1085, 266] on span "[STREET_ADDRESS][US_STATE]" at bounding box center [1128, 274] width 186 height 17
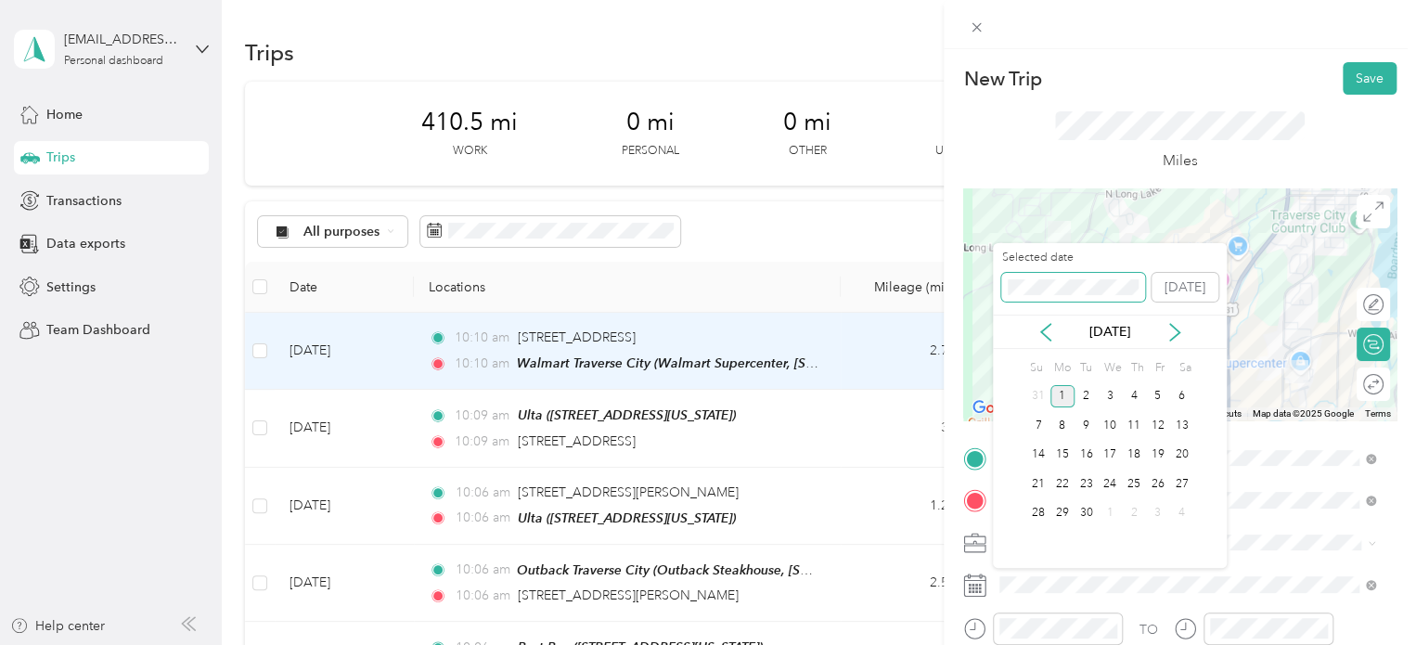
click at [1002, 289] on div "Selected date [DATE]" at bounding box center [1110, 282] width 234 height 65
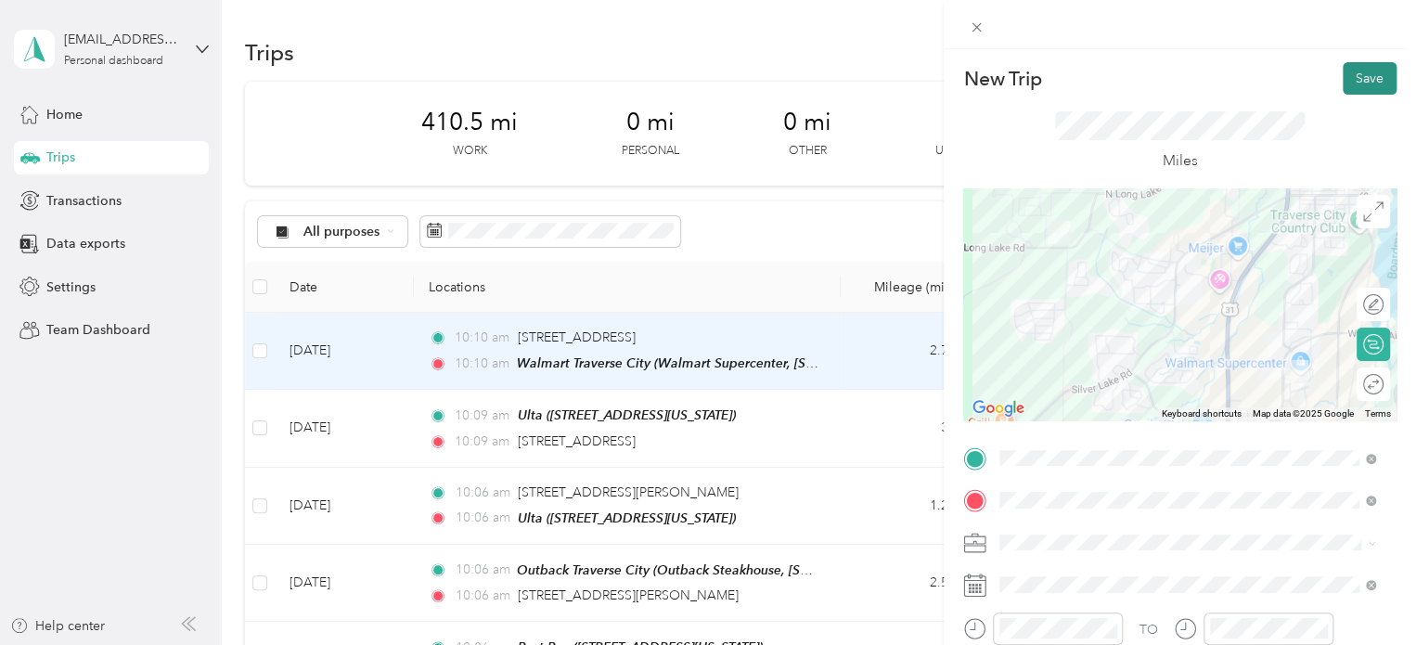
click at [1357, 89] on button "Save" at bounding box center [1370, 78] width 54 height 32
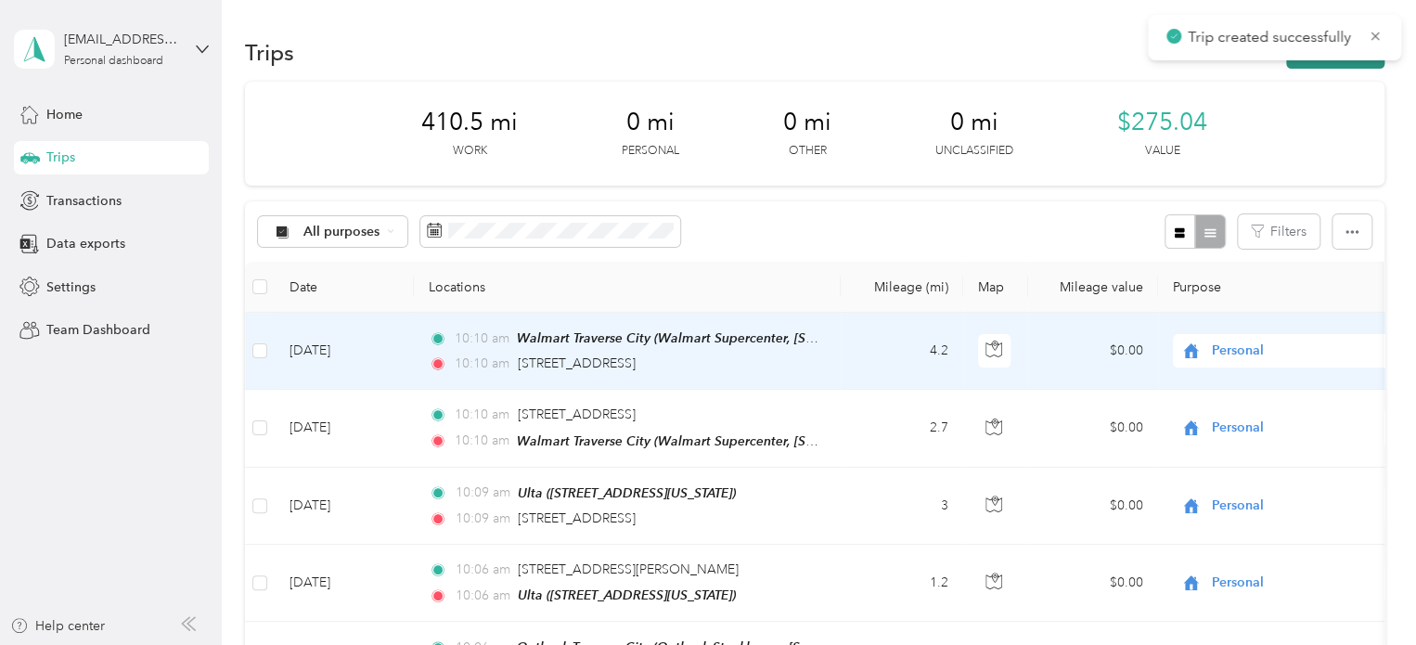
click at [1324, 65] on button "New trip" at bounding box center [1335, 52] width 98 height 32
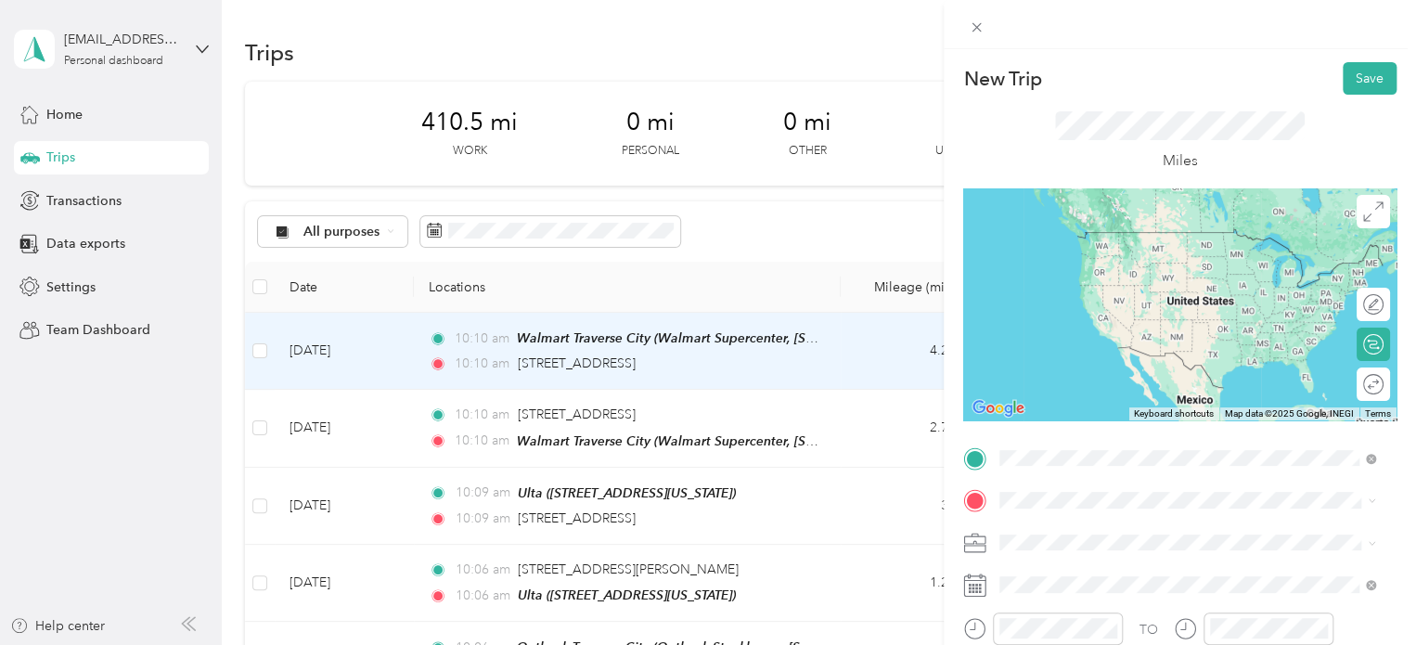
click at [1106, 225] on span "[STREET_ADDRESS][US_STATE]" at bounding box center [1128, 232] width 186 height 17
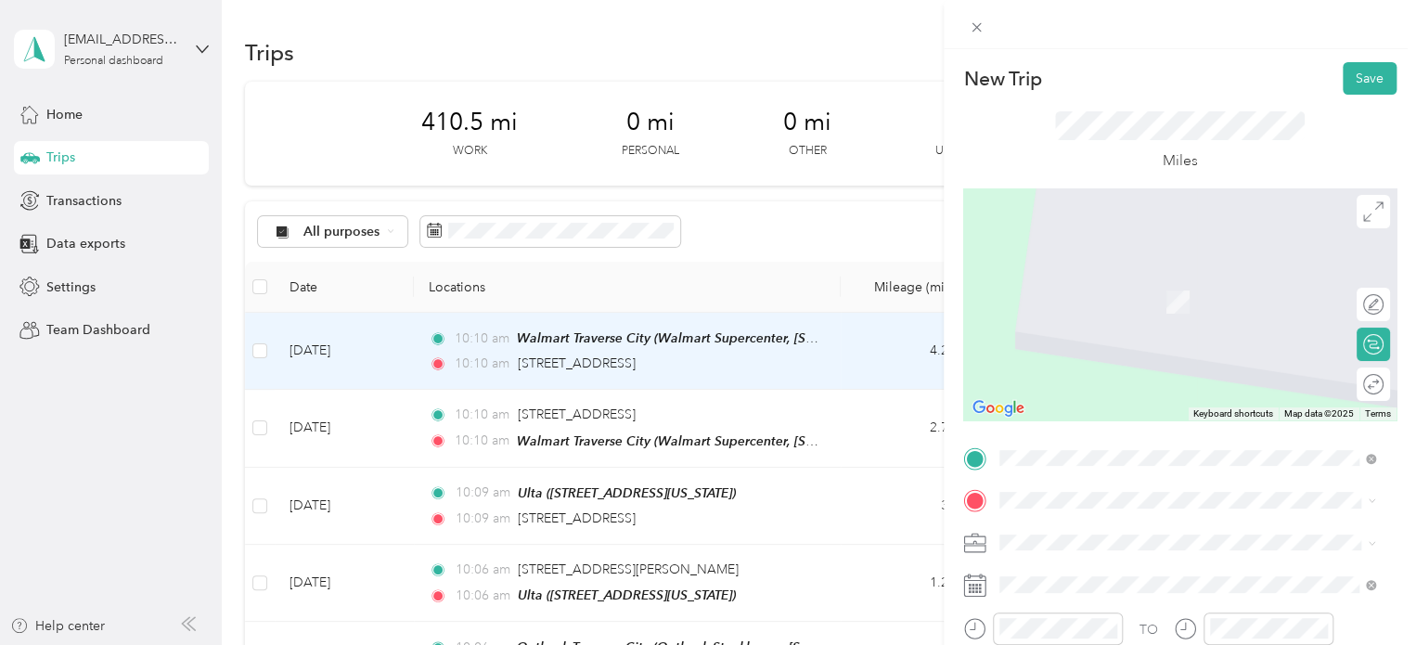
click at [1014, 285] on div "[PERSON_NAME]'s Interlochen [STREET_ADDRESS][US_STATE]" at bounding box center [1187, 289] width 363 height 45
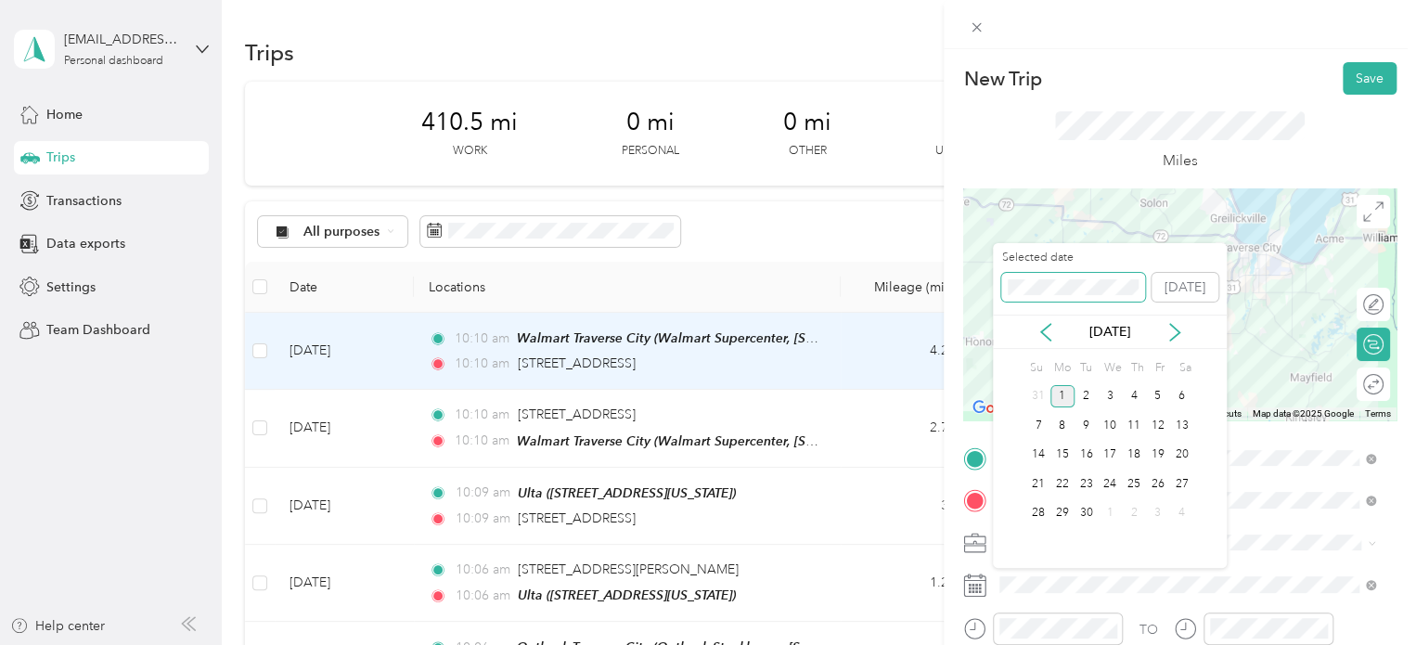
click at [976, 644] on div "New Trip Save This trip cannot be edited because it is either under review, app…" at bounding box center [703, 645] width 1407 height 0
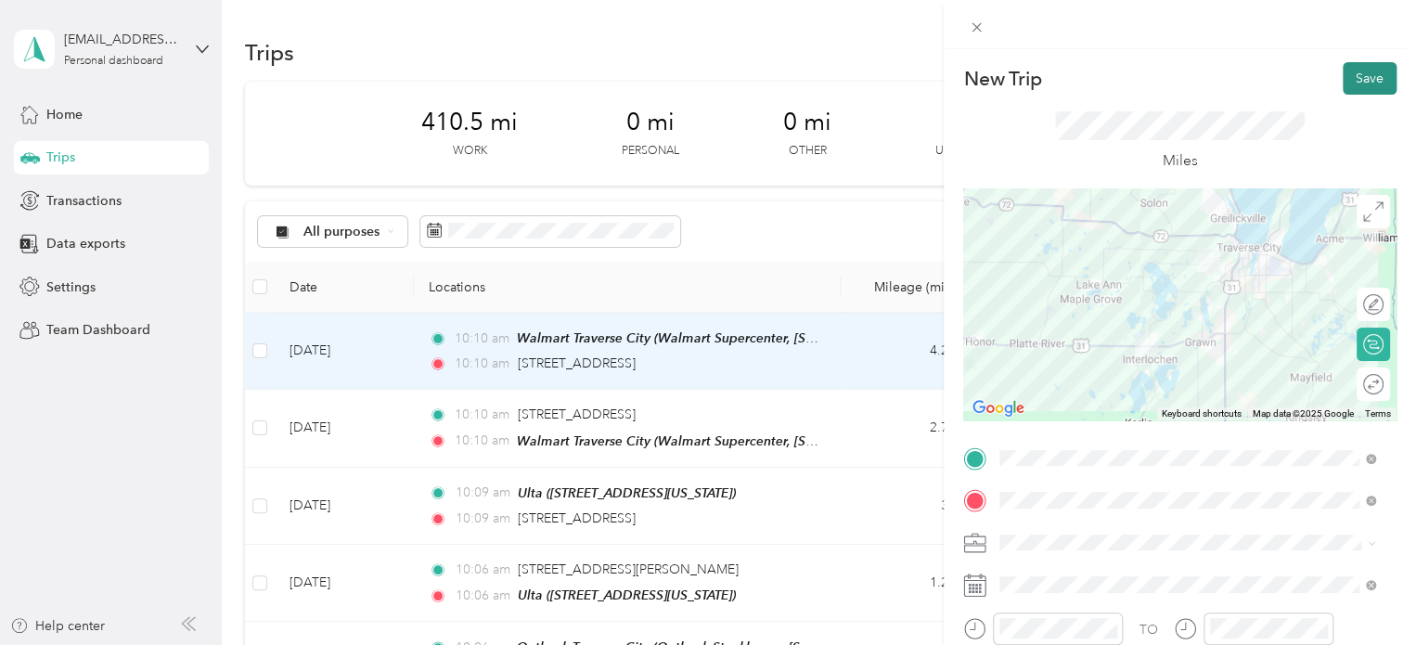
click at [1347, 84] on button "Save" at bounding box center [1370, 78] width 54 height 32
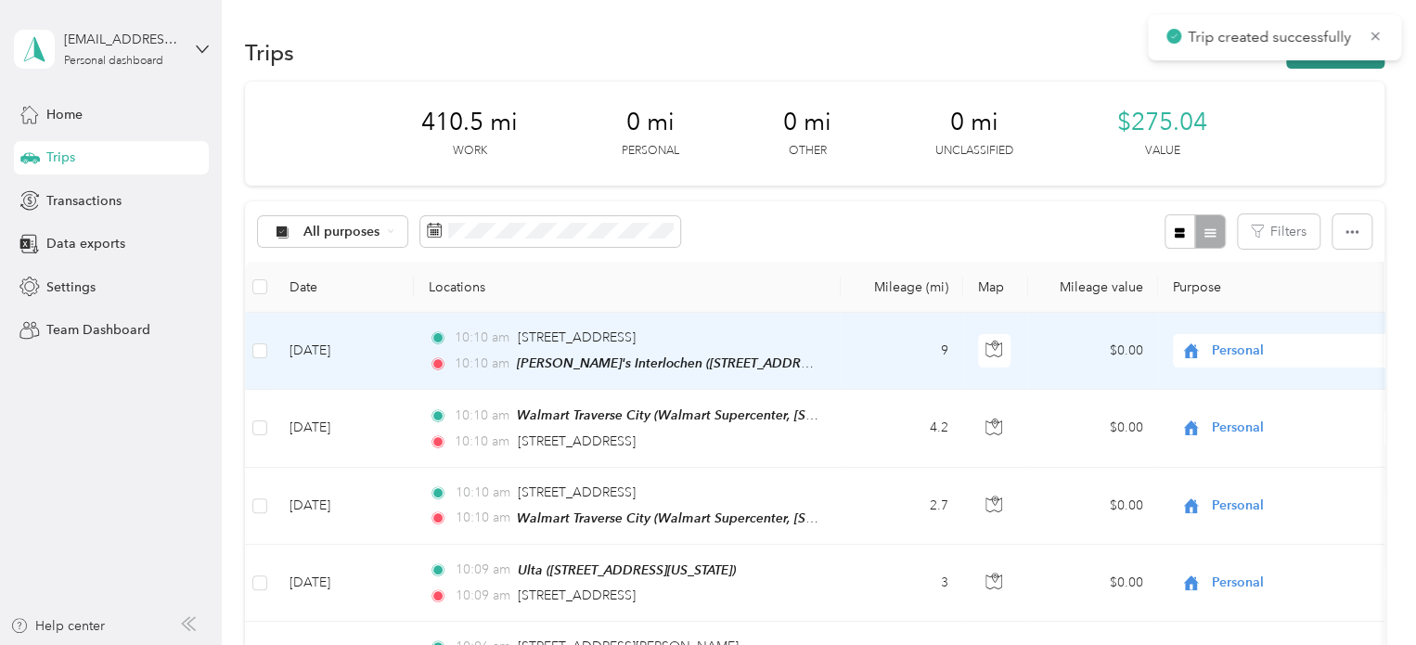
click at [1331, 62] on button "New trip" at bounding box center [1335, 52] width 98 height 32
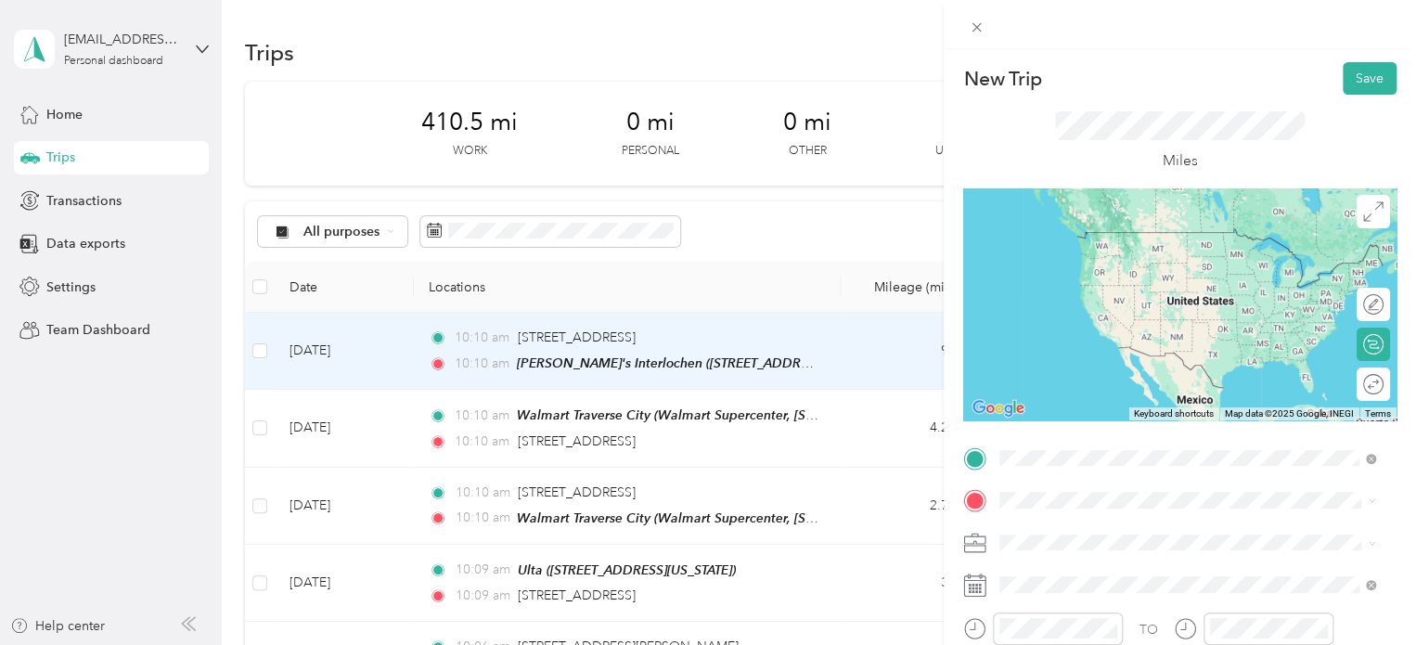
click at [1044, 256] on span "[STREET_ADDRESS][US_STATE]" at bounding box center [1128, 259] width 186 height 16
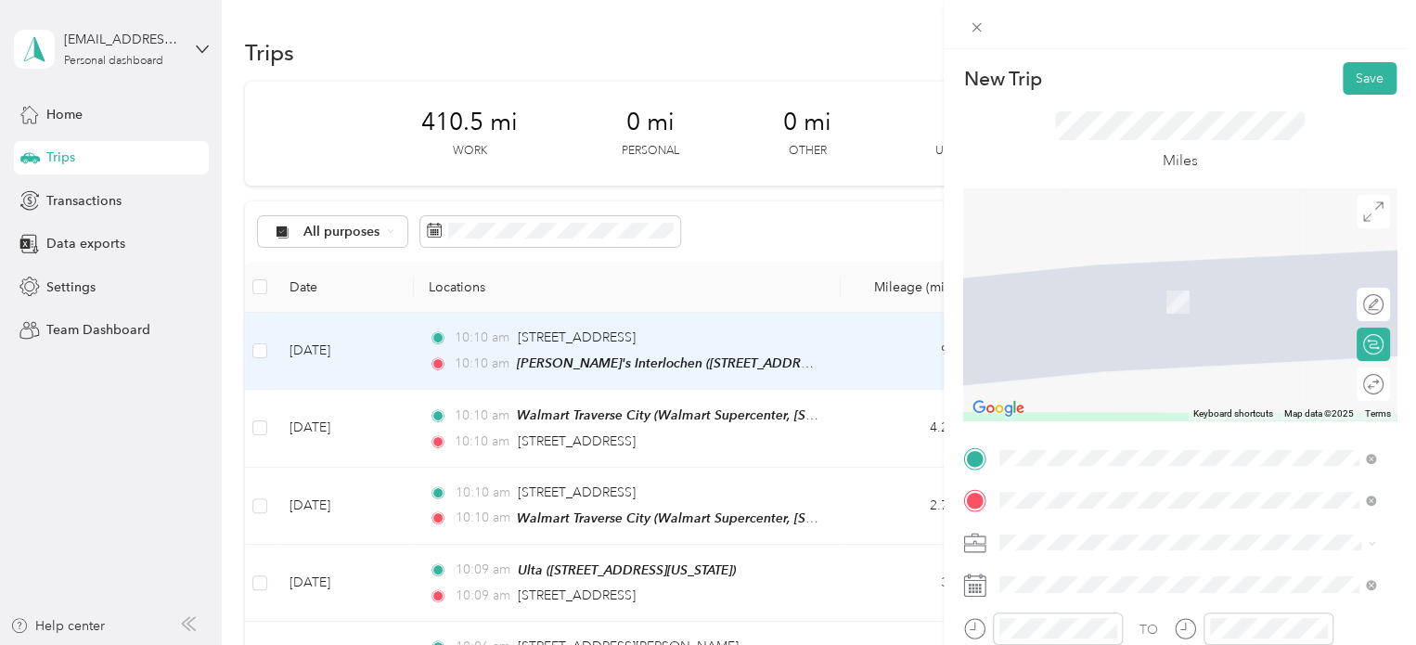
click at [1086, 313] on div "Interlochen Center for the Arts 4000 M 137, 49643, [GEOGRAPHIC_DATA], [US_STATE…" at bounding box center [1202, 302] width 335 height 58
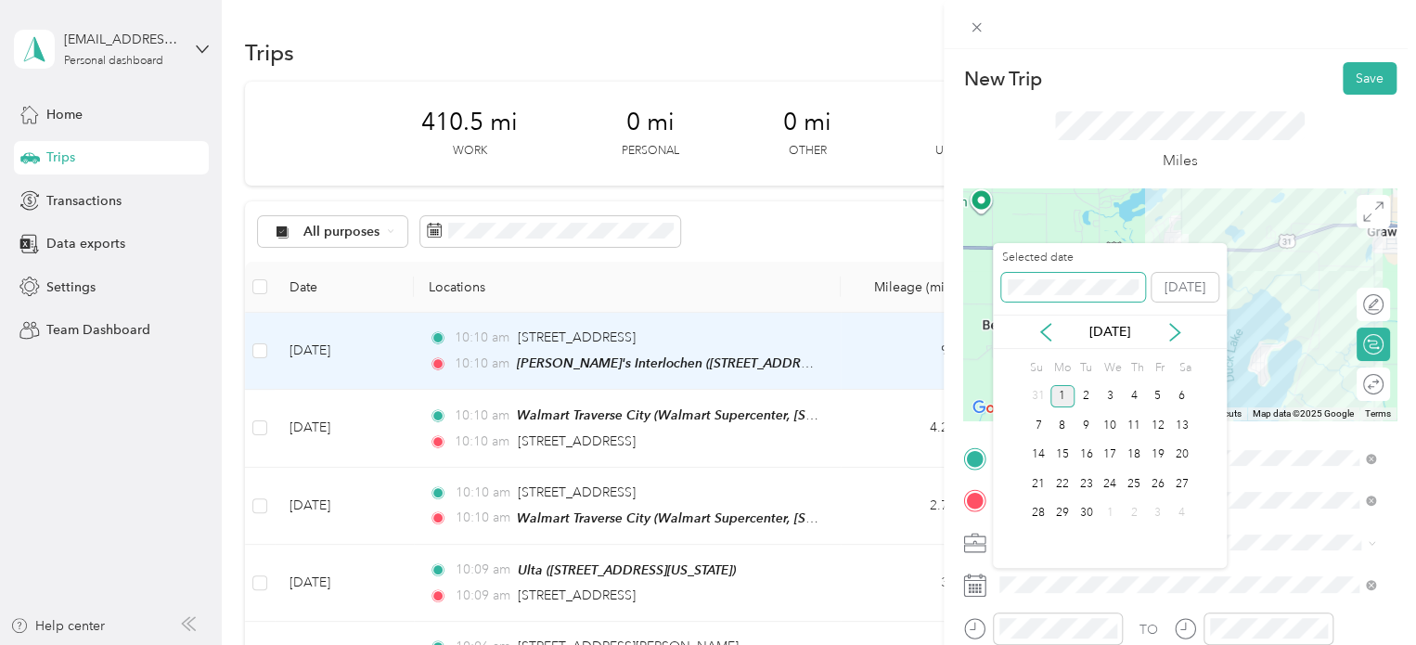
click at [964, 644] on div "New Trip Save This trip cannot be edited because it is either under review, app…" at bounding box center [703, 645] width 1407 height 0
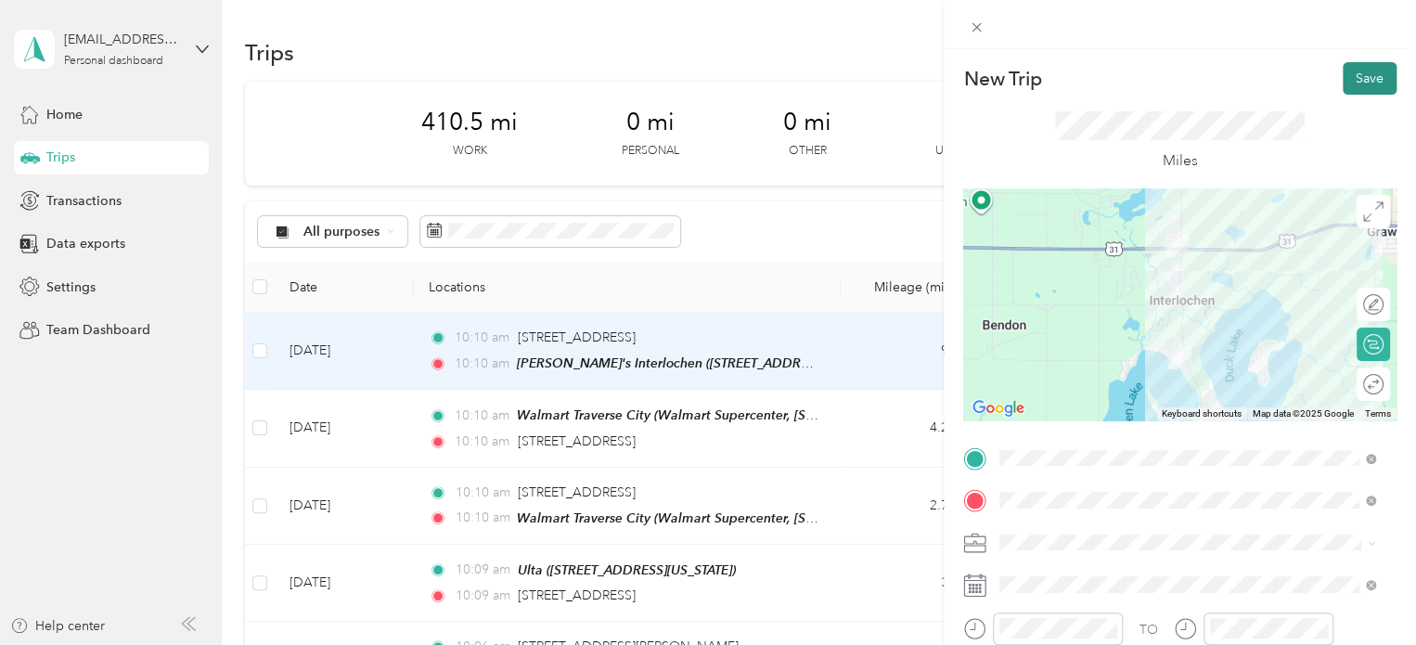
click at [1354, 71] on button "Save" at bounding box center [1370, 78] width 54 height 32
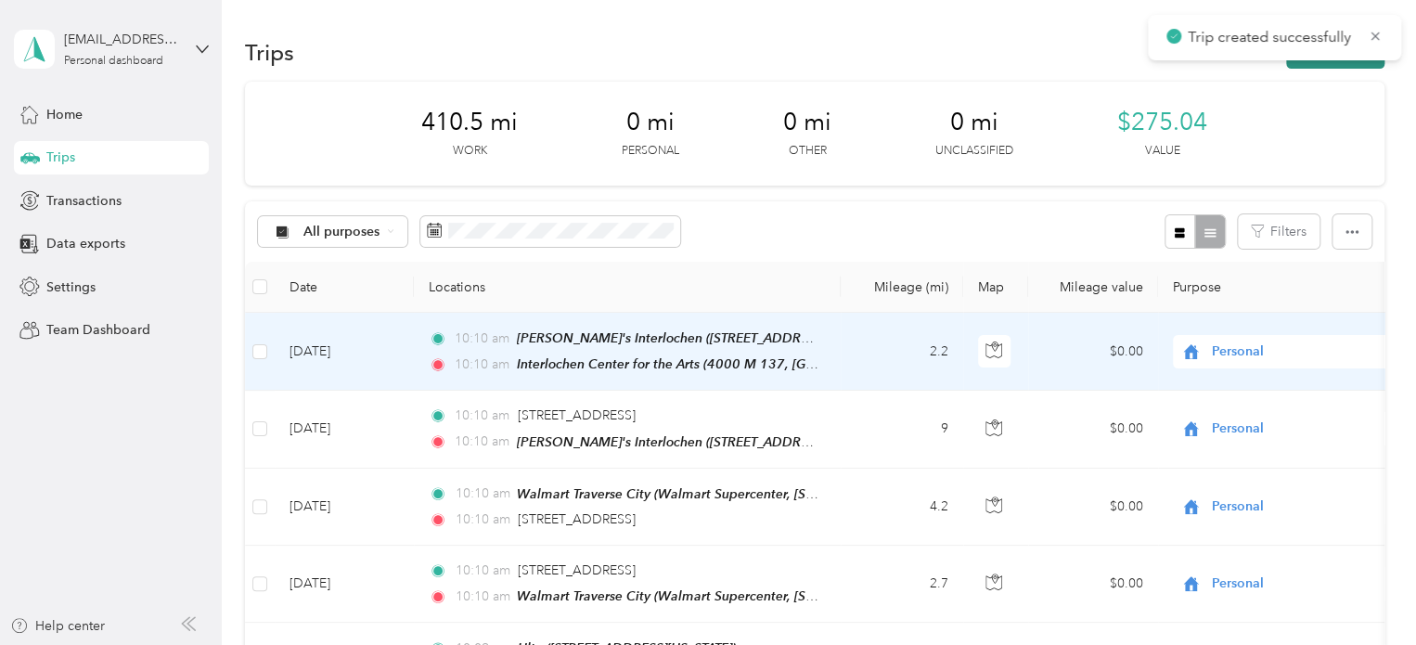
click at [1321, 65] on button "New trip" at bounding box center [1335, 52] width 98 height 32
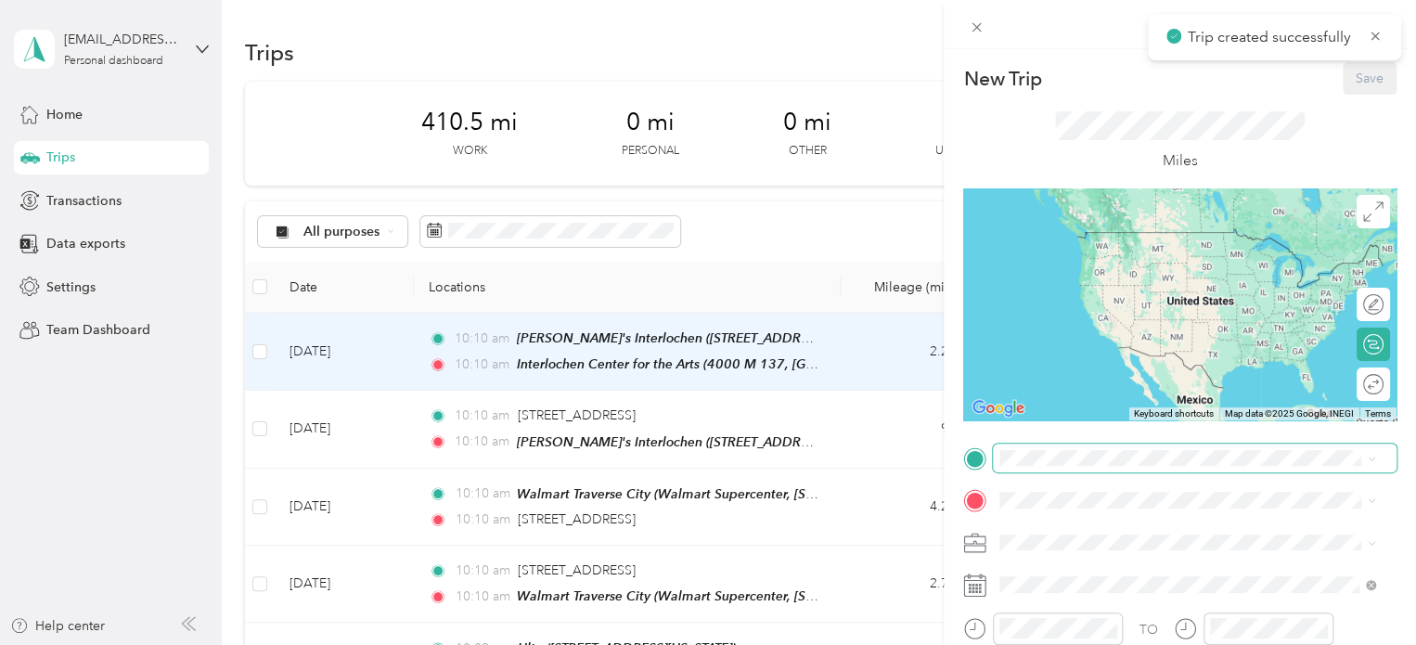
click at [1037, 469] on span at bounding box center [1195, 459] width 404 height 30
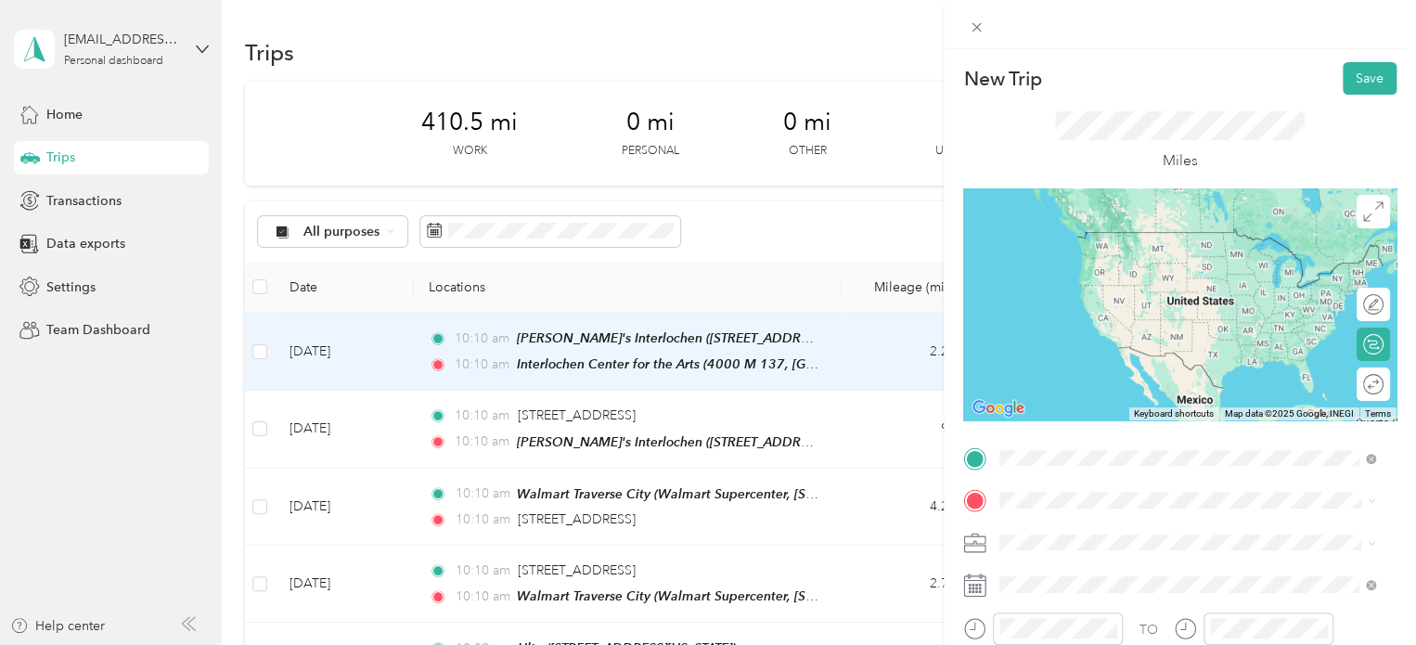
click at [1080, 251] on span "4000 M 137, 49643, [GEOGRAPHIC_DATA], [US_STATE], [GEOGRAPHIC_DATA]" at bounding box center [1165, 268] width 260 height 35
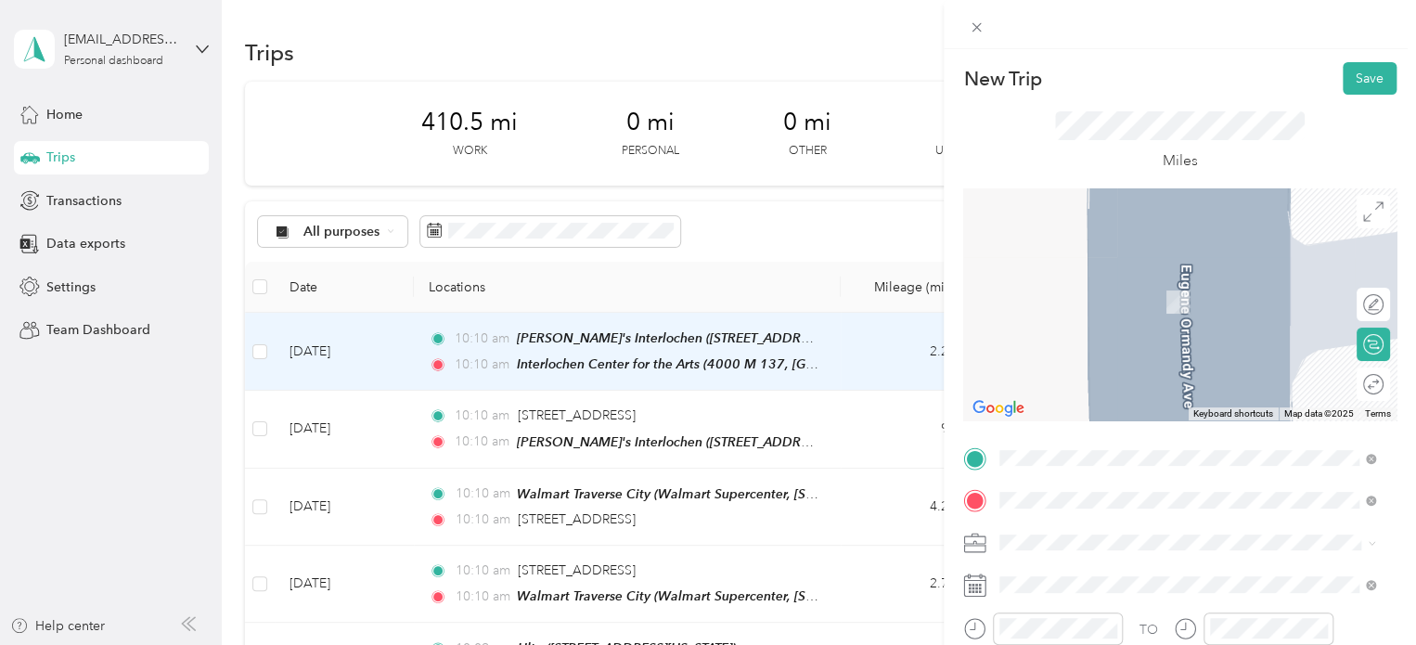
click at [1062, 436] on span "[STREET_ADDRESS][PERSON_NAME], [PERSON_NAME], [GEOGRAPHIC_DATA], [GEOGRAPHIC_DA…" at bounding box center [1159, 438] width 248 height 55
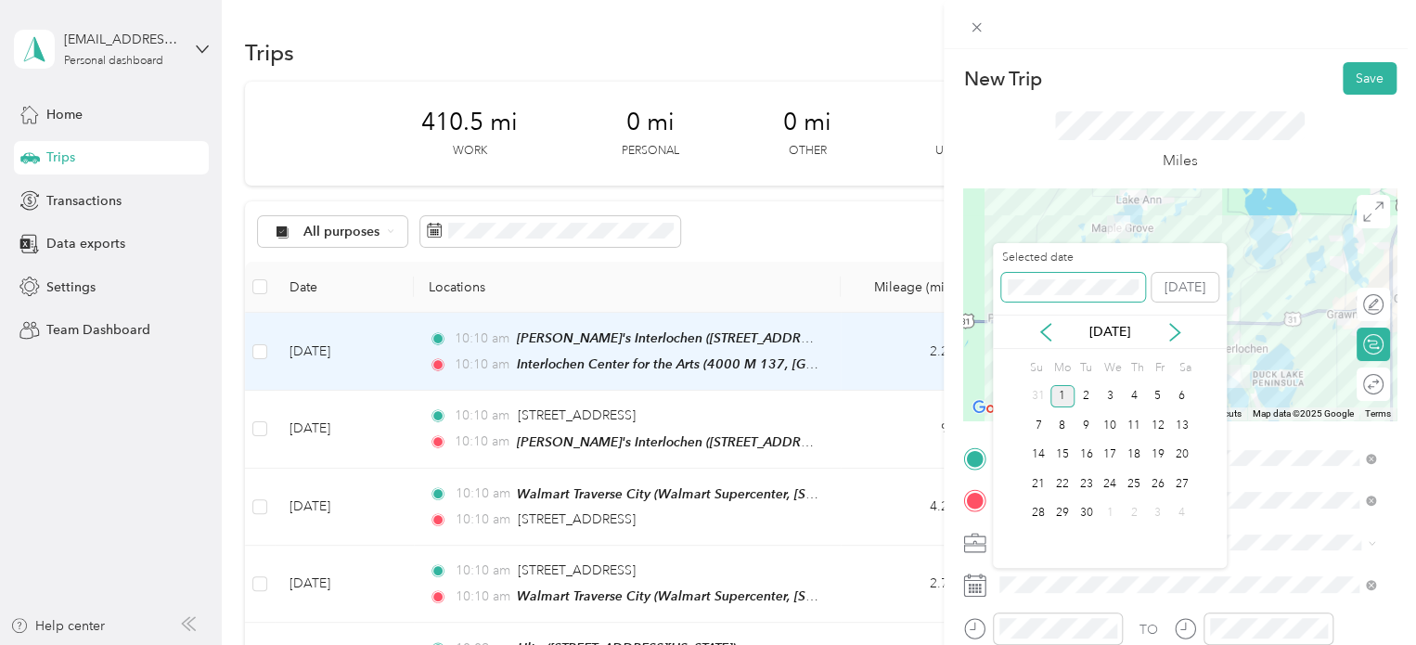
click at [927, 644] on div "New Trip Save This trip cannot be edited because it is either under review, app…" at bounding box center [703, 645] width 1407 height 0
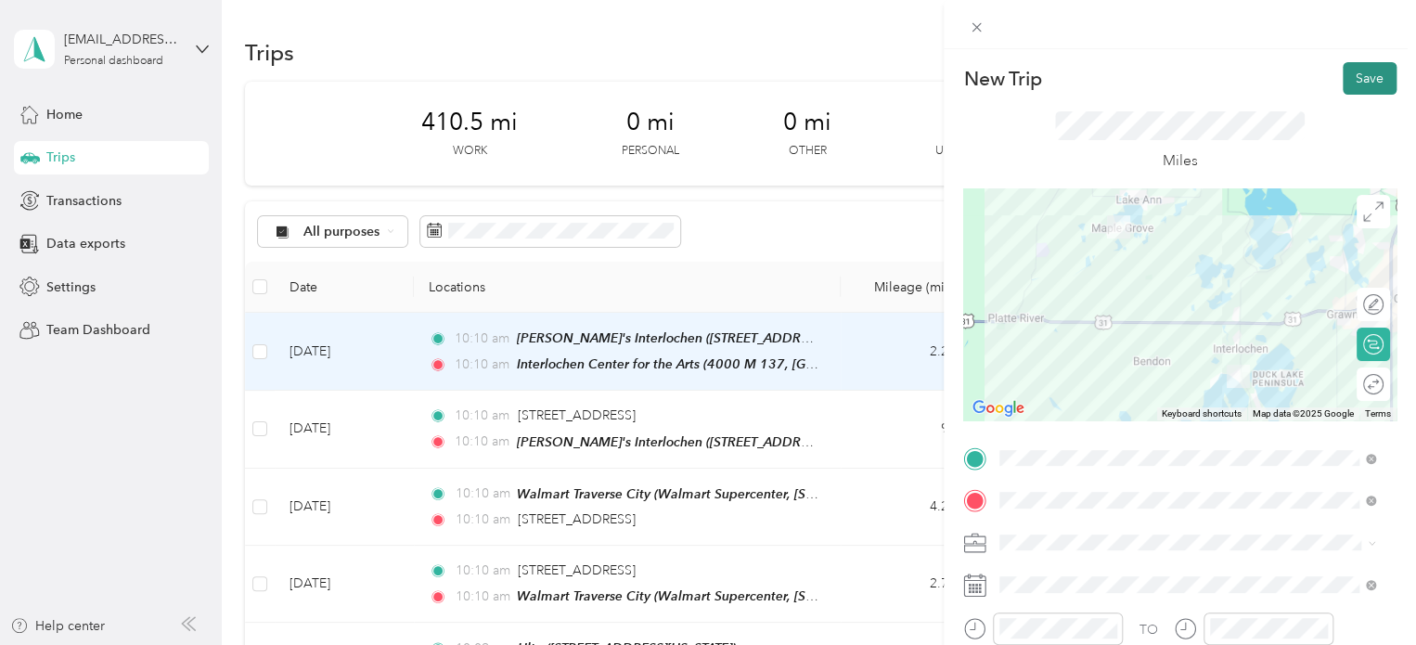
click at [1343, 81] on button "Save" at bounding box center [1370, 78] width 54 height 32
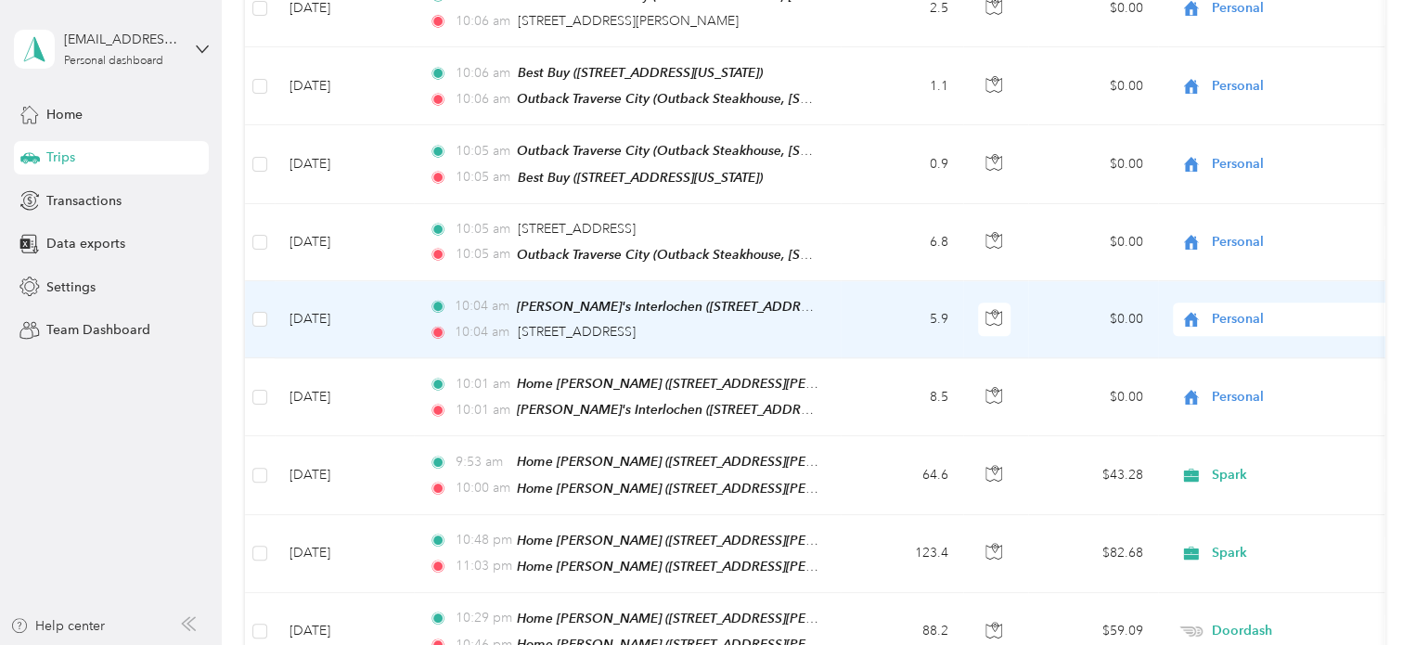
scroll to position [928, 0]
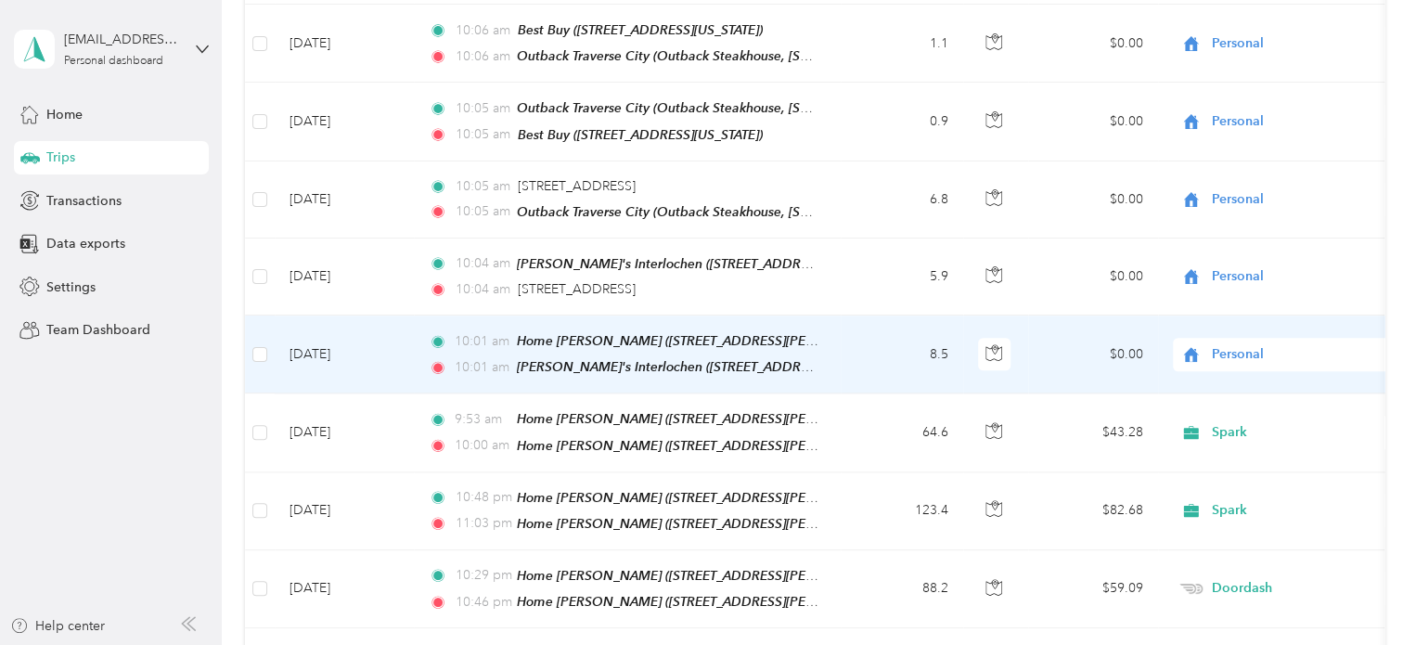
click at [250, 338] on td at bounding box center [260, 354] width 30 height 78
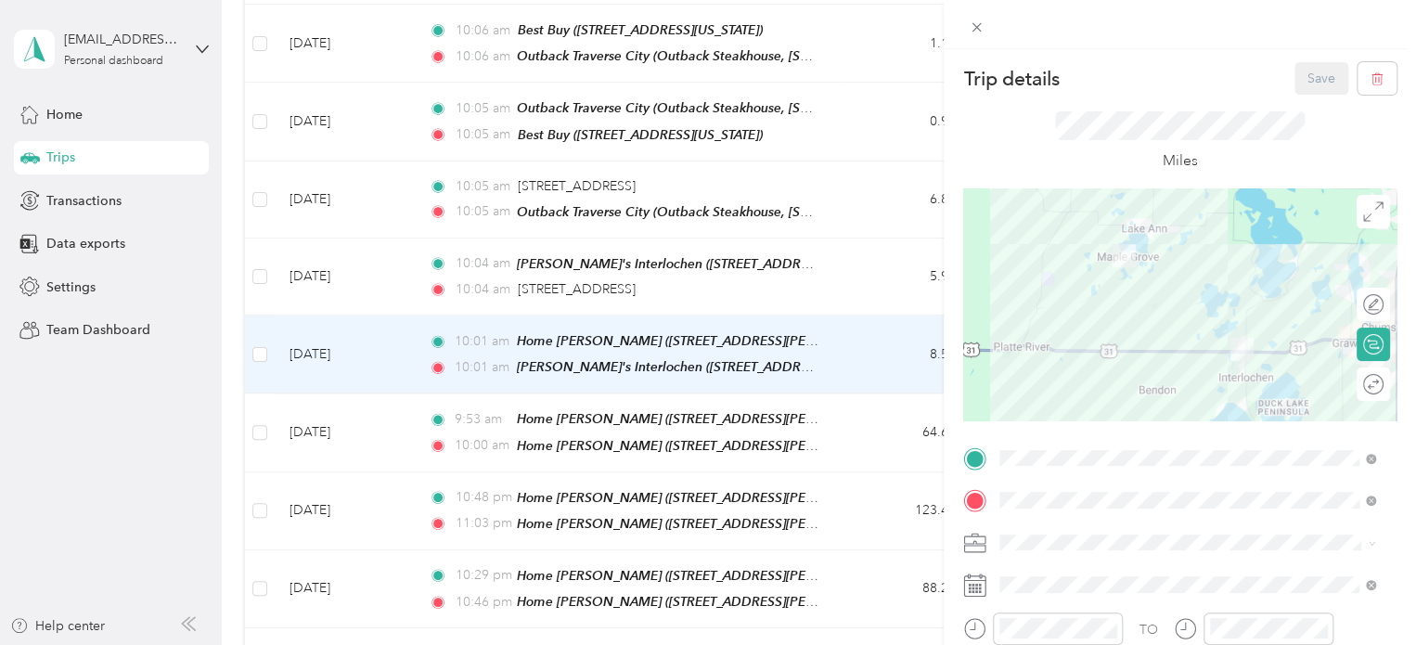
click at [258, 335] on div "Trip details Save This trip cannot be edited because it is either under review,…" at bounding box center [708, 322] width 1416 height 645
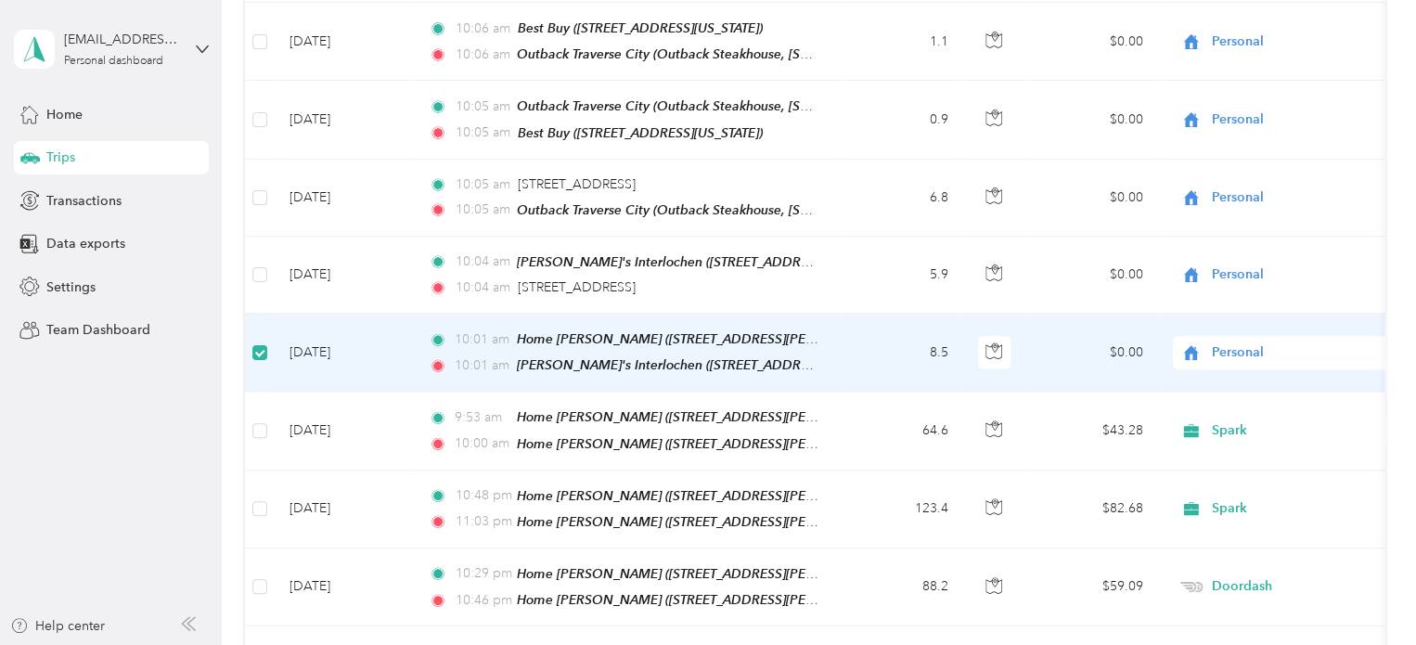
scroll to position [926, 0]
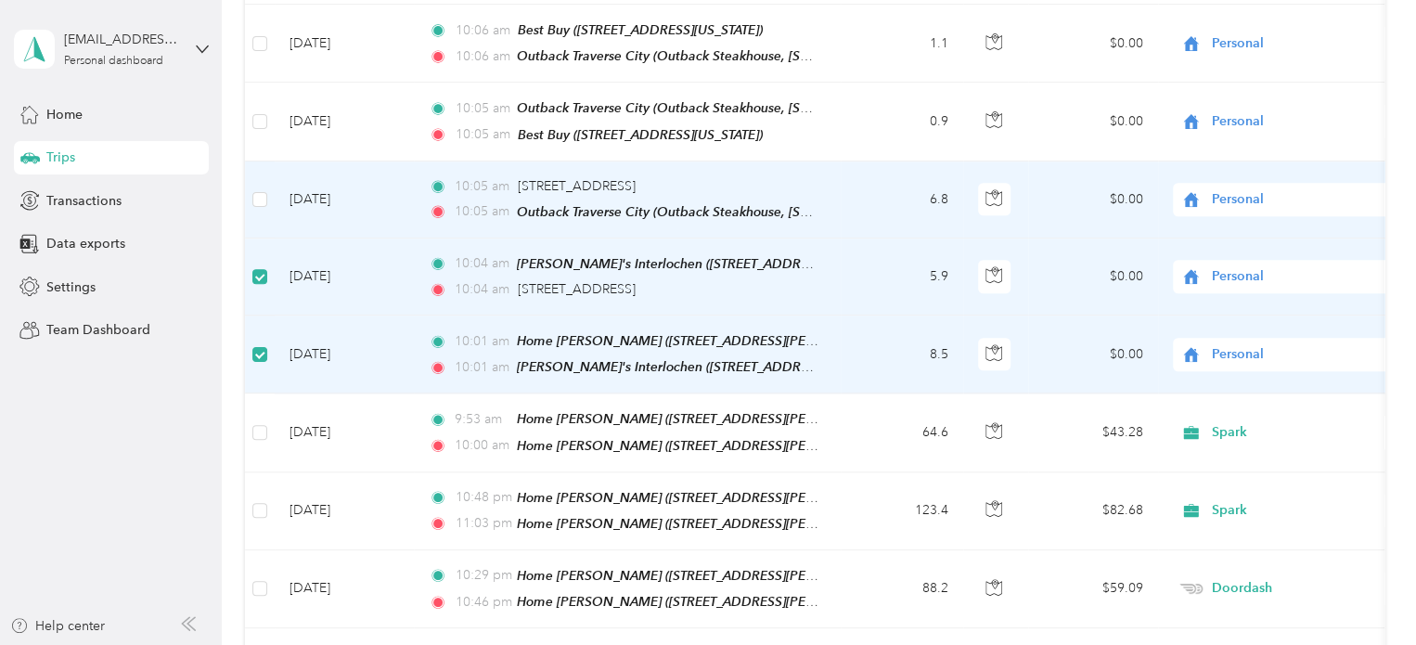
click at [261, 189] on label at bounding box center [259, 199] width 15 height 20
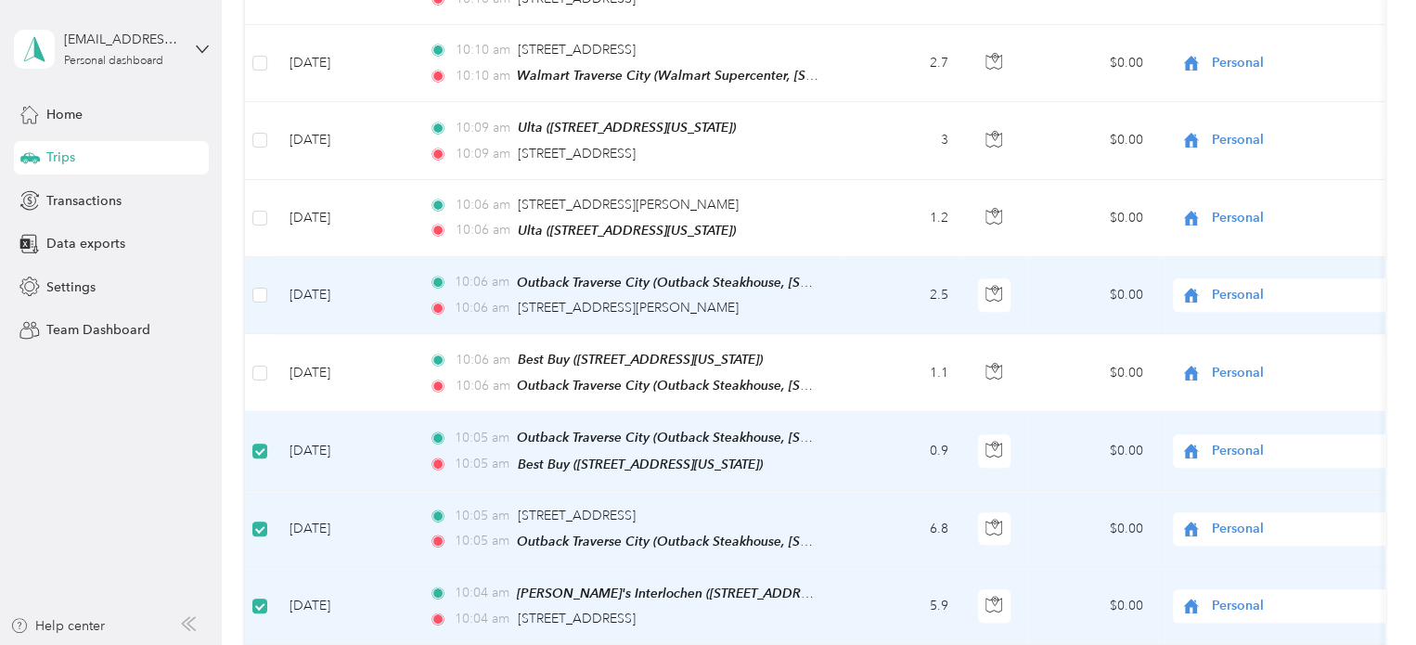
scroll to position [555, 0]
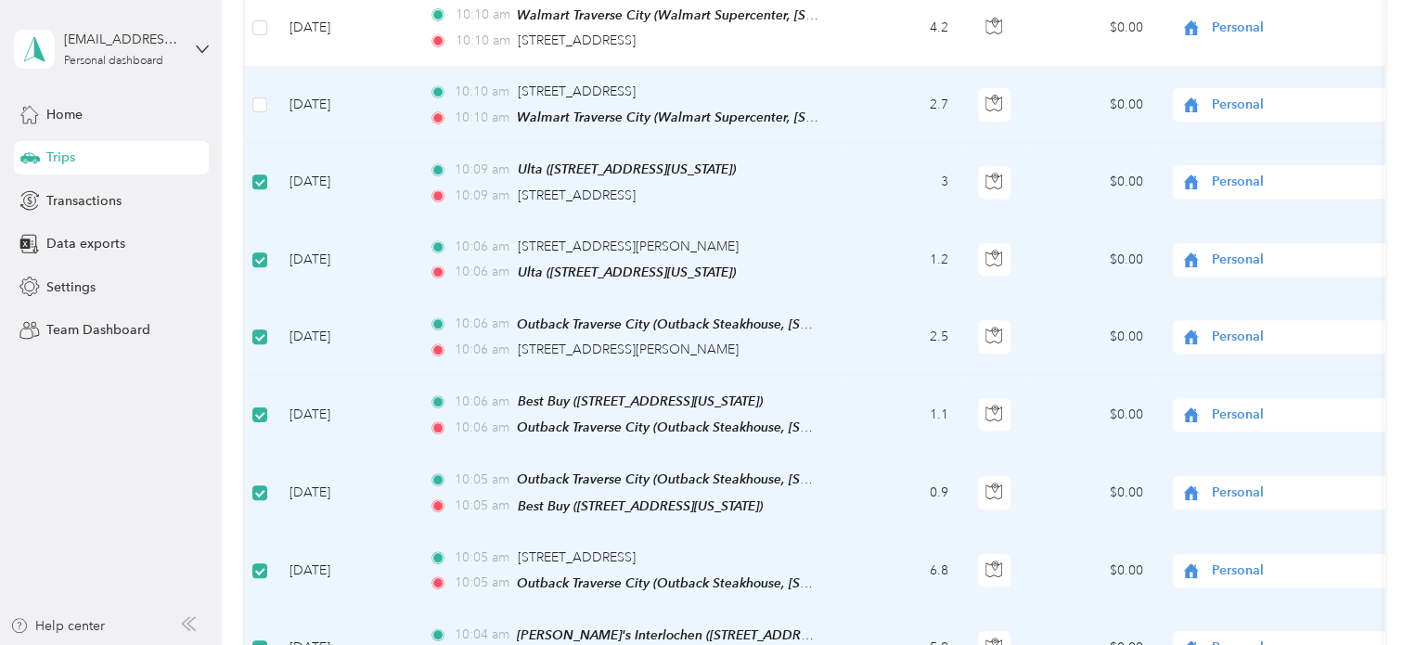
click at [267, 93] on td at bounding box center [260, 105] width 30 height 77
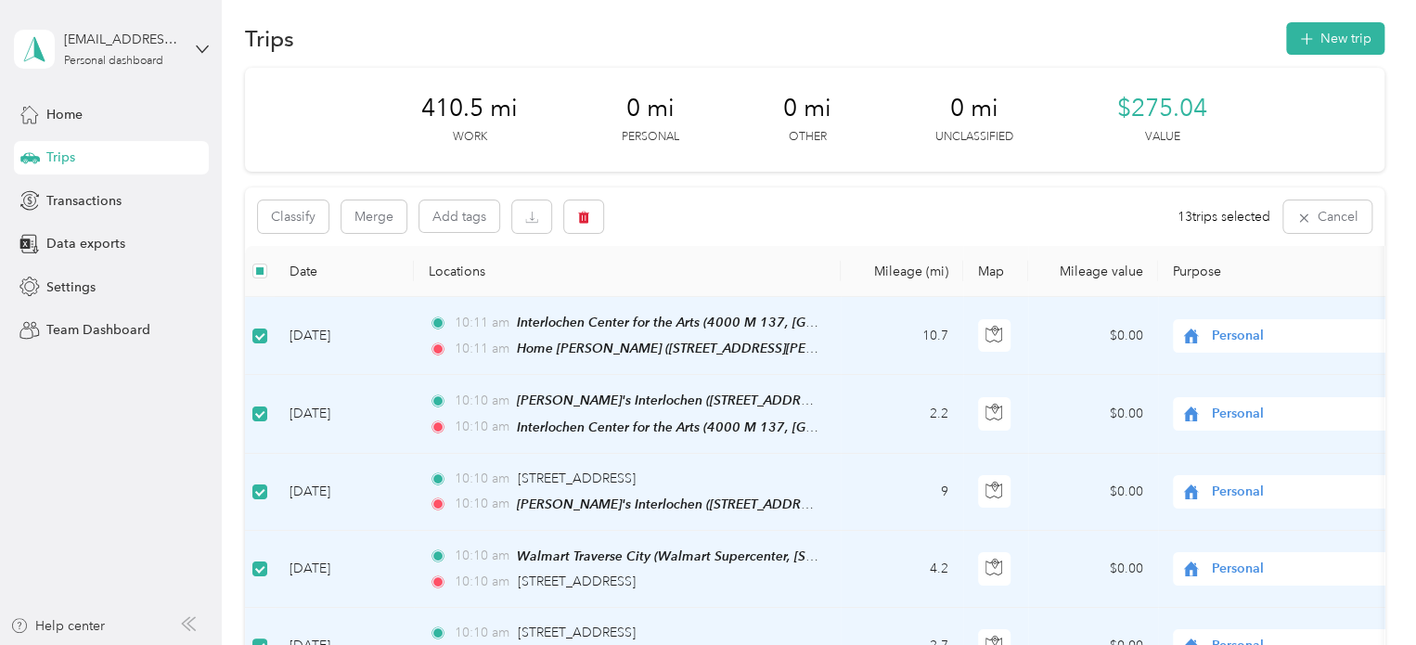
scroll to position [0, 0]
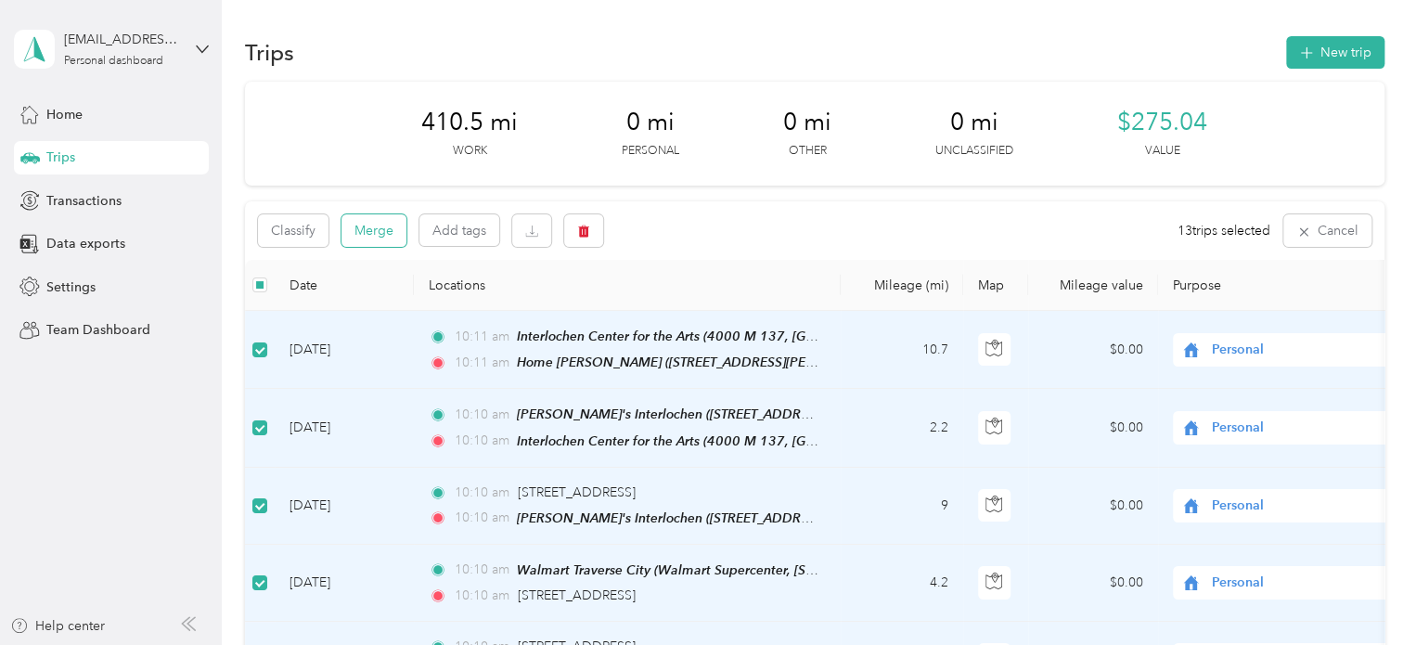
click at [374, 244] on button "Merge" at bounding box center [373, 230] width 65 height 32
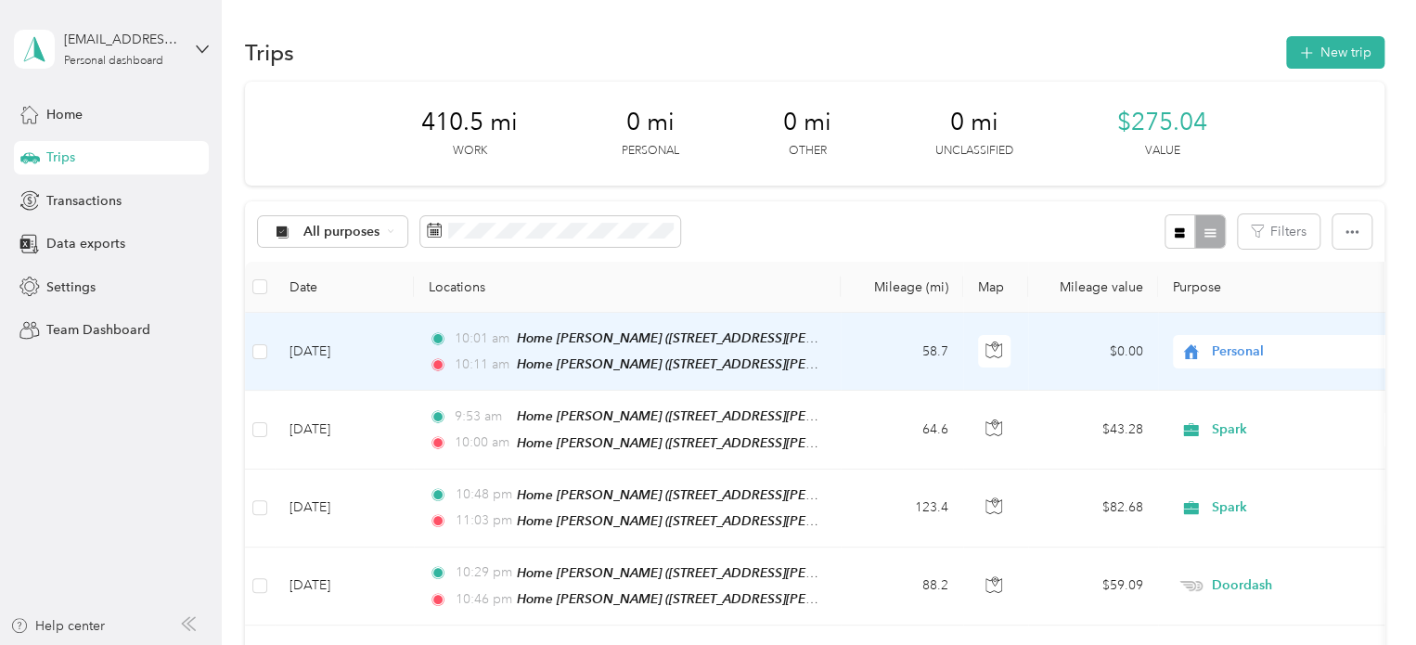
click at [353, 348] on td "[DATE]" at bounding box center [344, 352] width 139 height 78
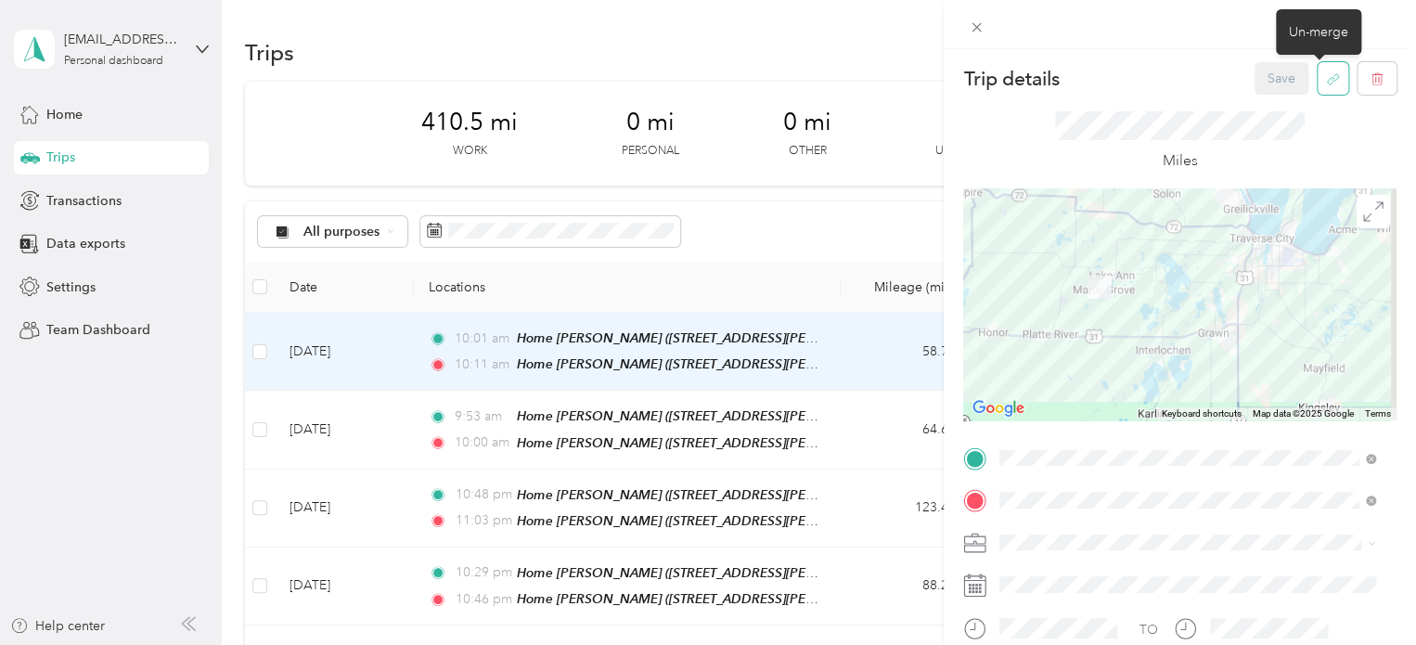
click at [1318, 87] on button "button" at bounding box center [1333, 78] width 31 height 32
click at [1280, 95] on button "Yes" at bounding box center [1268, 92] width 36 height 30
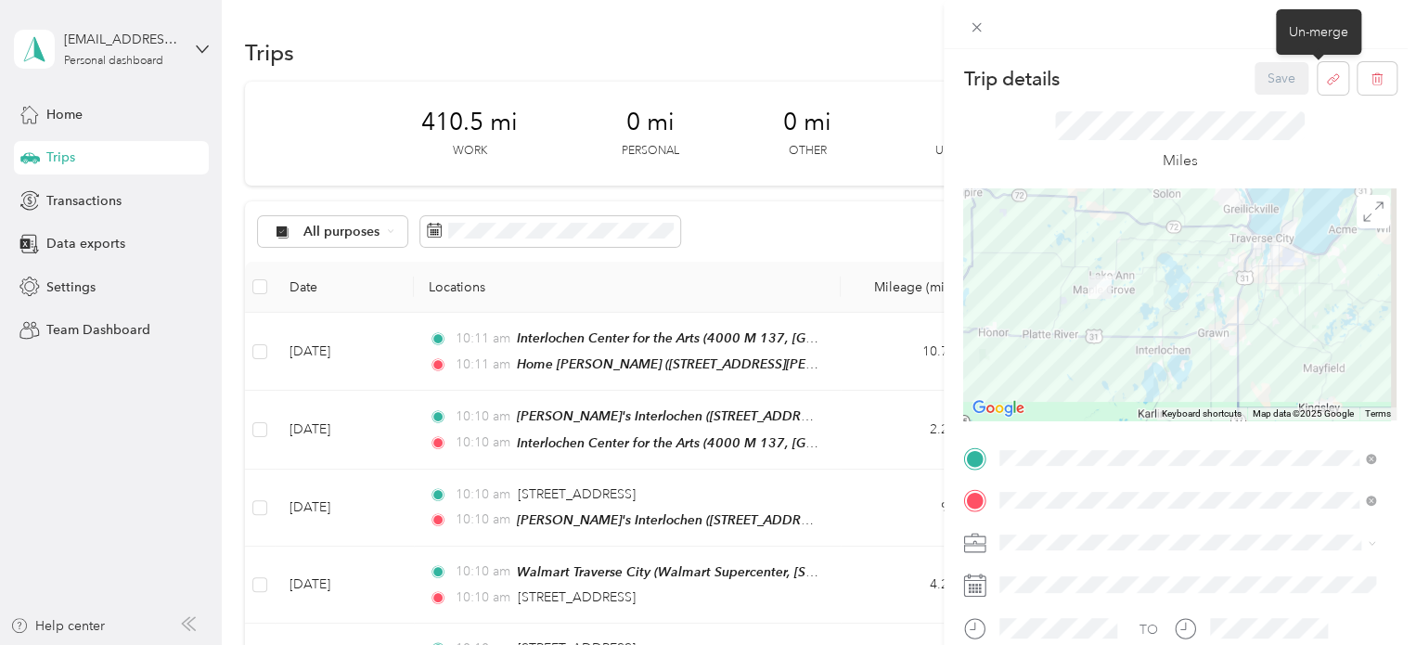
click at [308, 501] on div "Trip details Save This trip cannot be edited because it is either under review,…" at bounding box center [708, 322] width 1416 height 645
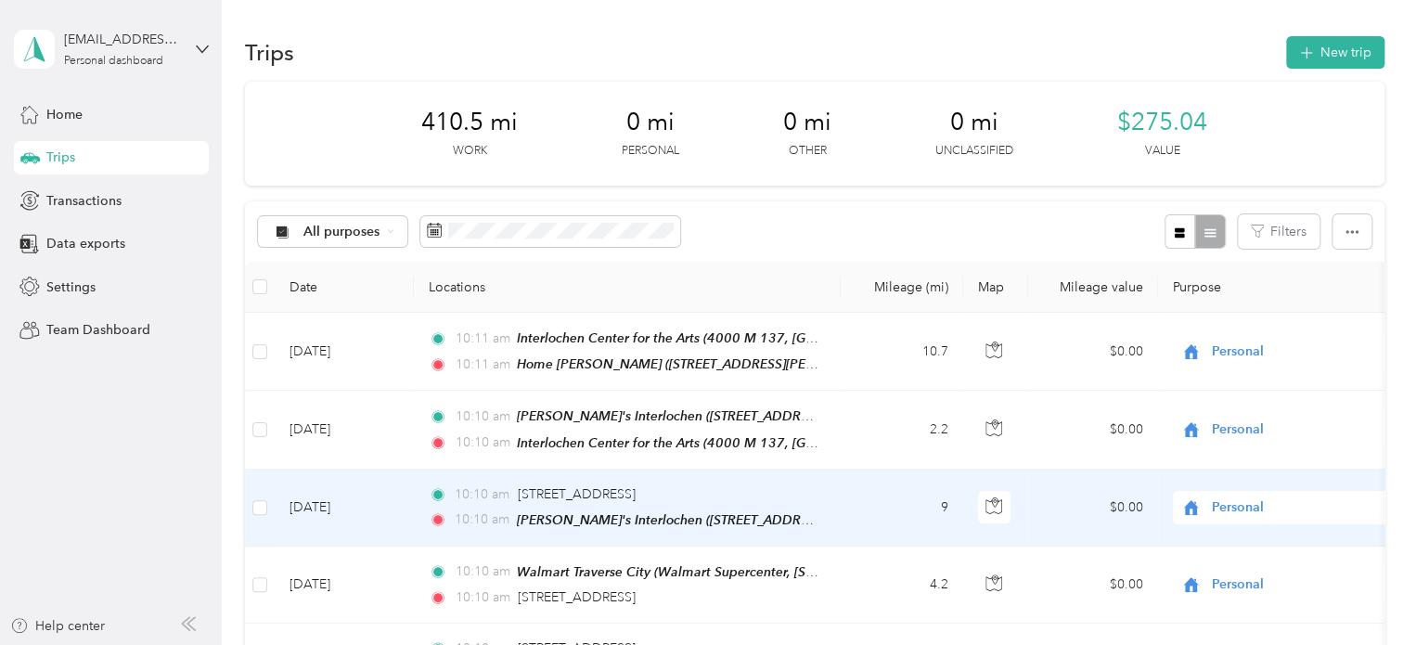
click at [315, 499] on td "[DATE]" at bounding box center [344, 508] width 139 height 77
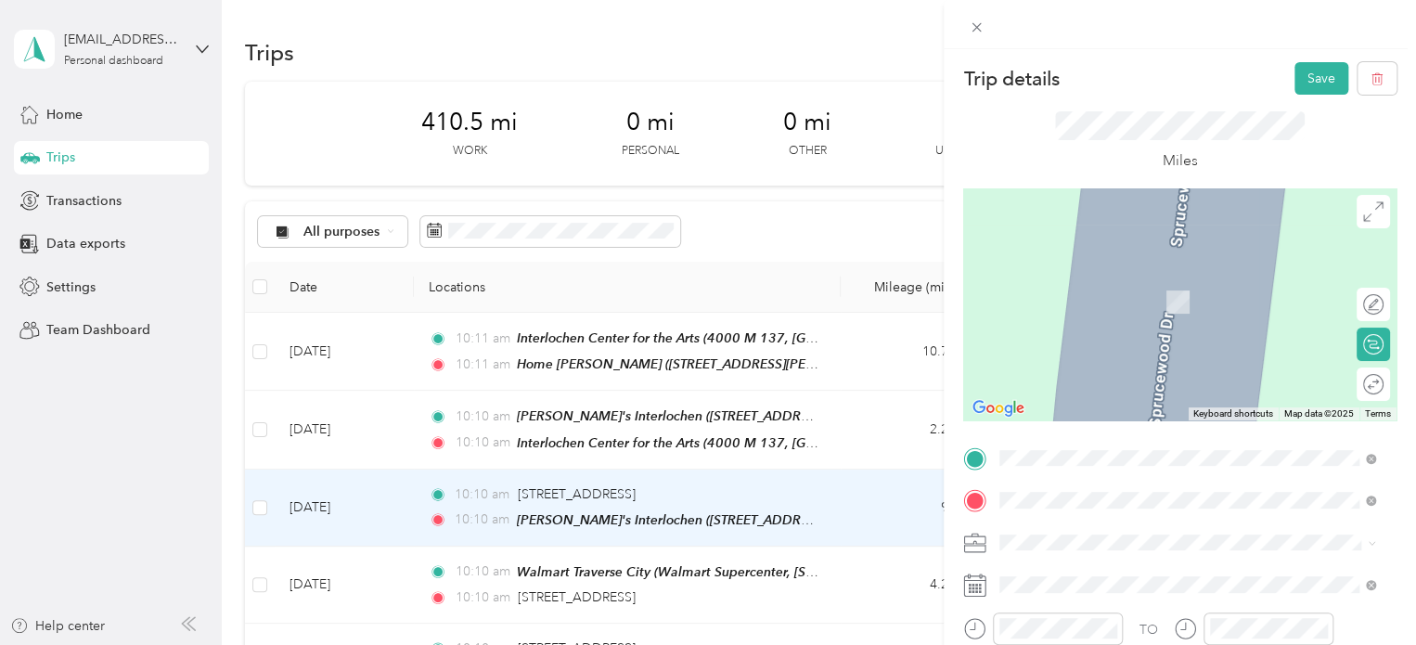
click at [1188, 380] on div "Home [PERSON_NAME] [STREET_ADDRESS][PERSON_NAME][PERSON_NAME] , [GEOGRAPHIC_DAT…" at bounding box center [1202, 370] width 335 height 78
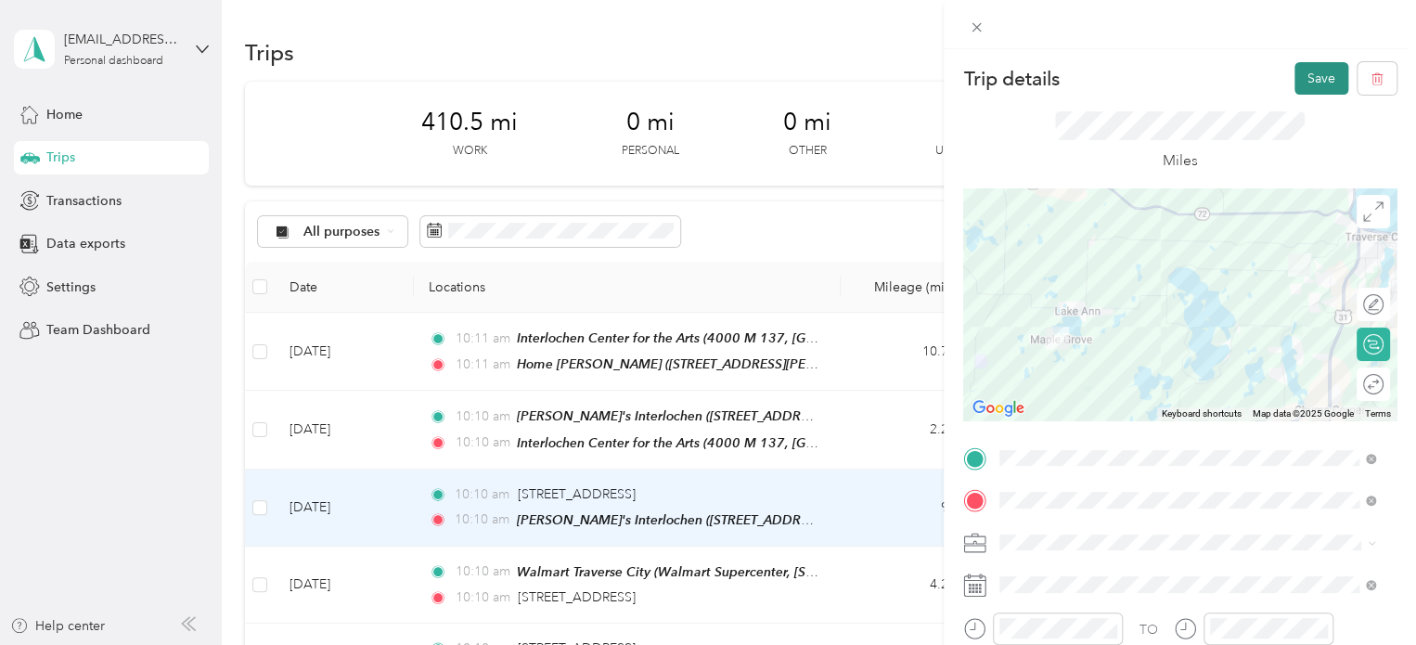
click at [1294, 81] on button "Save" at bounding box center [1321, 78] width 54 height 32
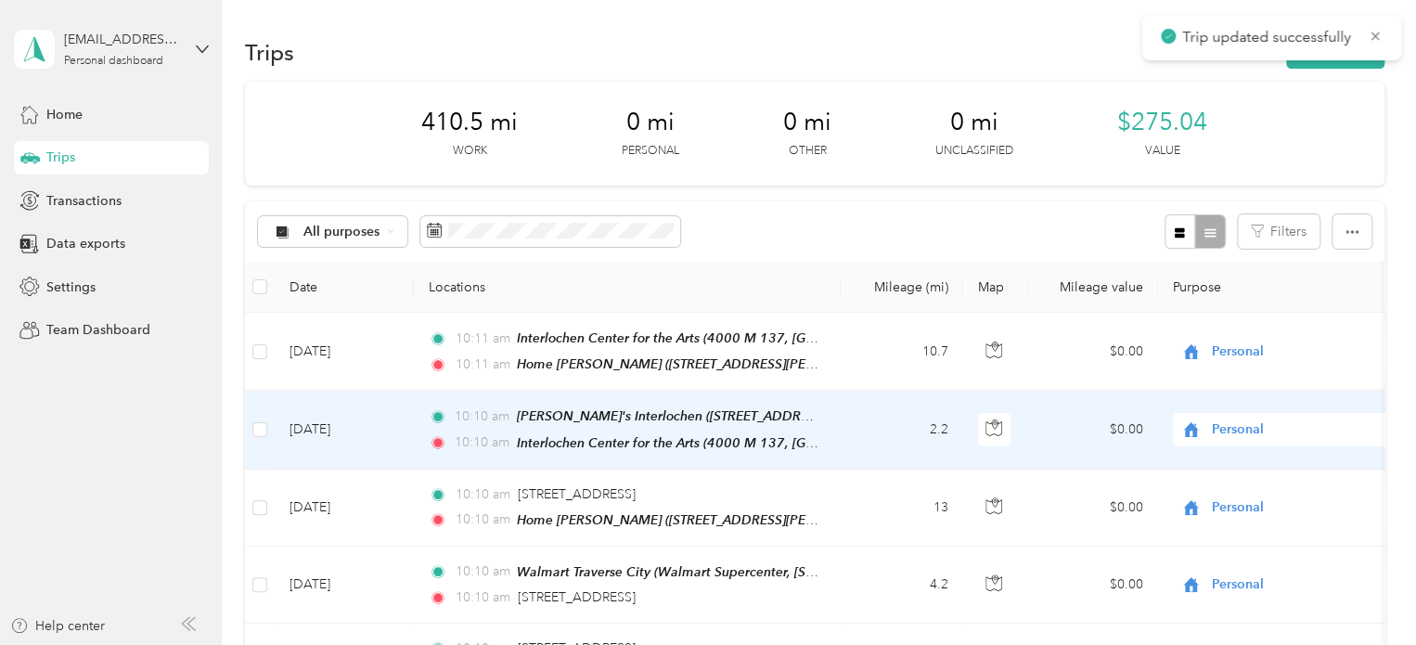
click at [261, 415] on td at bounding box center [260, 430] width 30 height 78
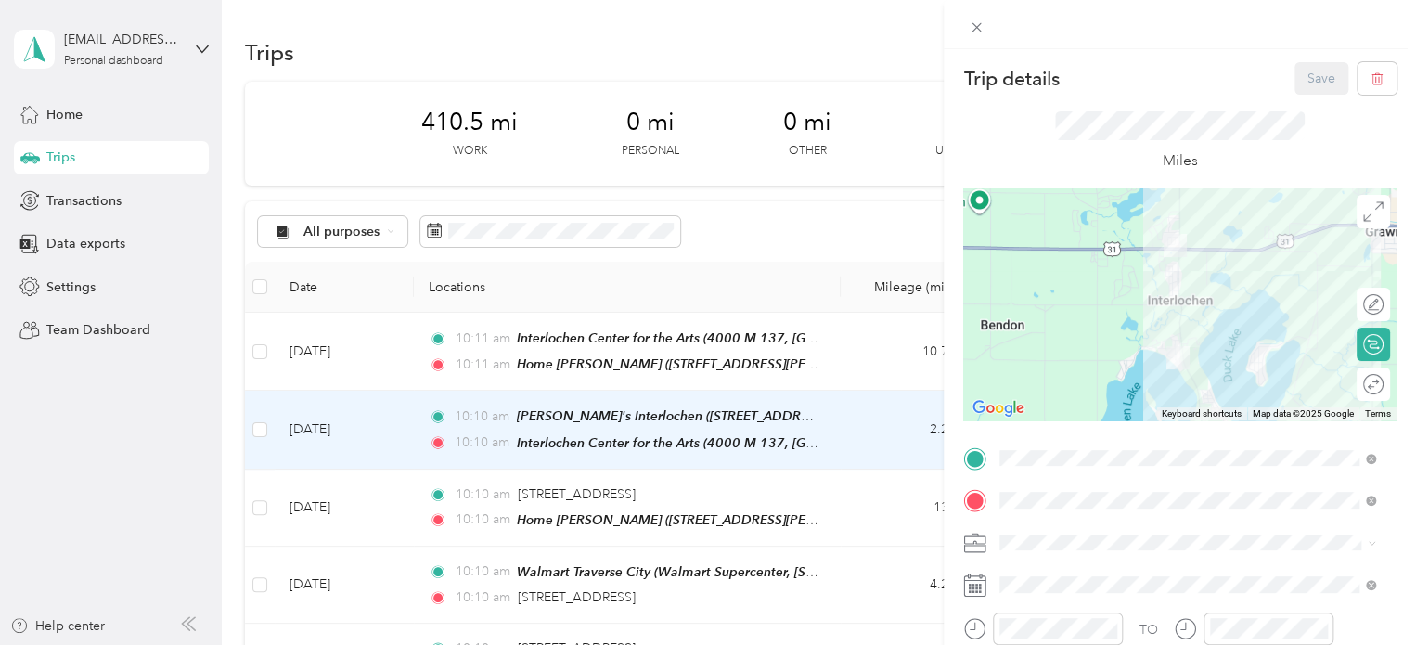
click at [257, 431] on div "Trip details Save This trip cannot be edited because it is either under review,…" at bounding box center [708, 322] width 1416 height 645
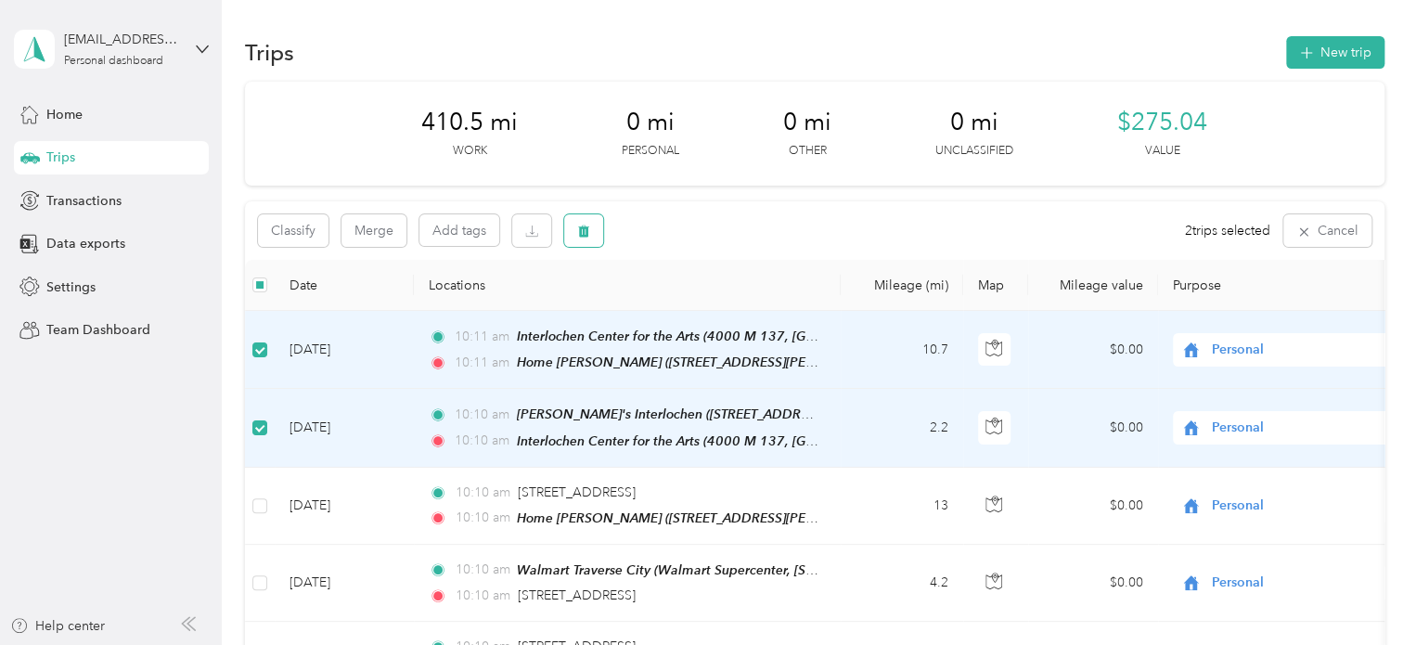
click at [586, 229] on icon "button" at bounding box center [583, 231] width 11 height 12
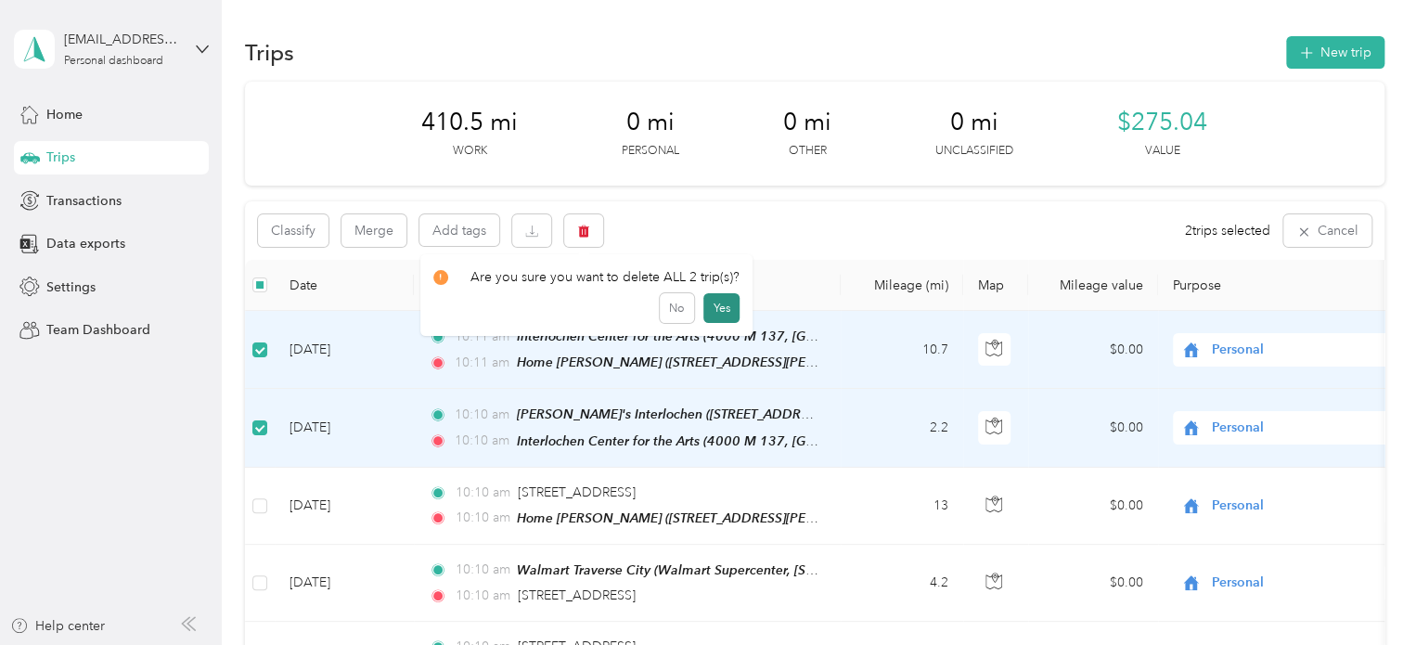
click at [709, 304] on button "Yes" at bounding box center [721, 308] width 36 height 30
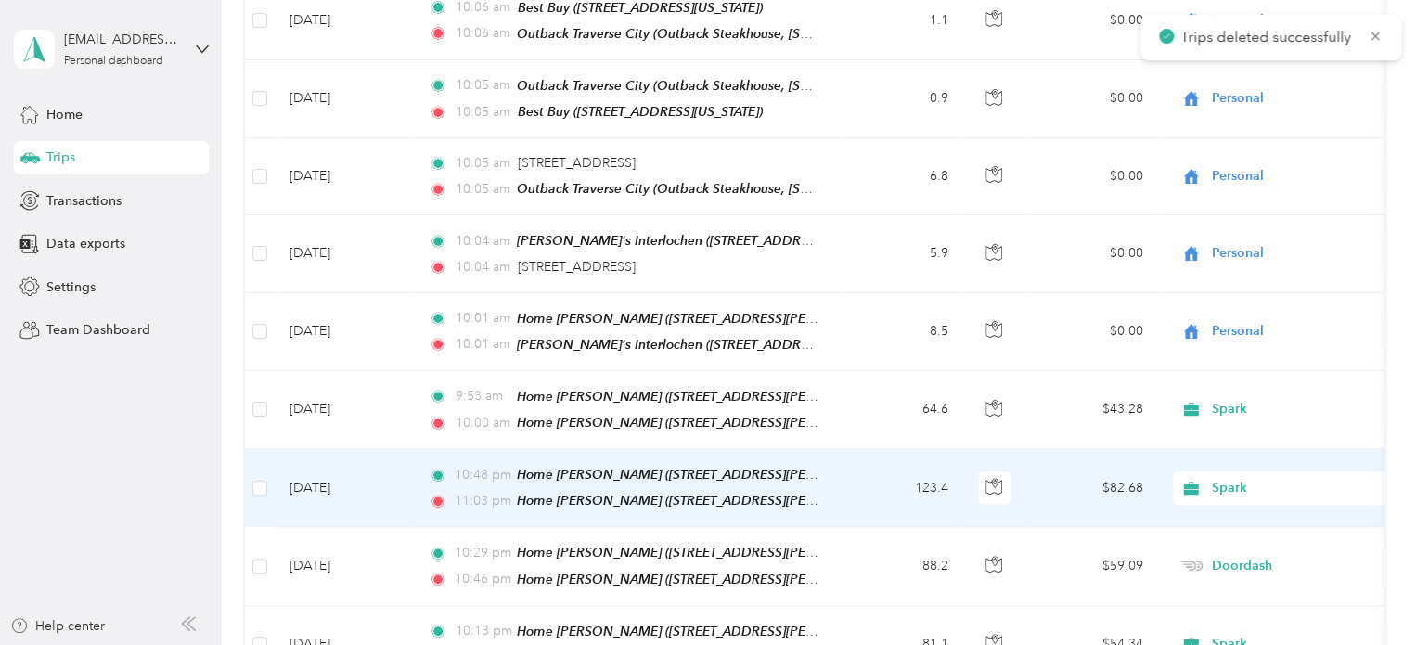
scroll to position [835, 0]
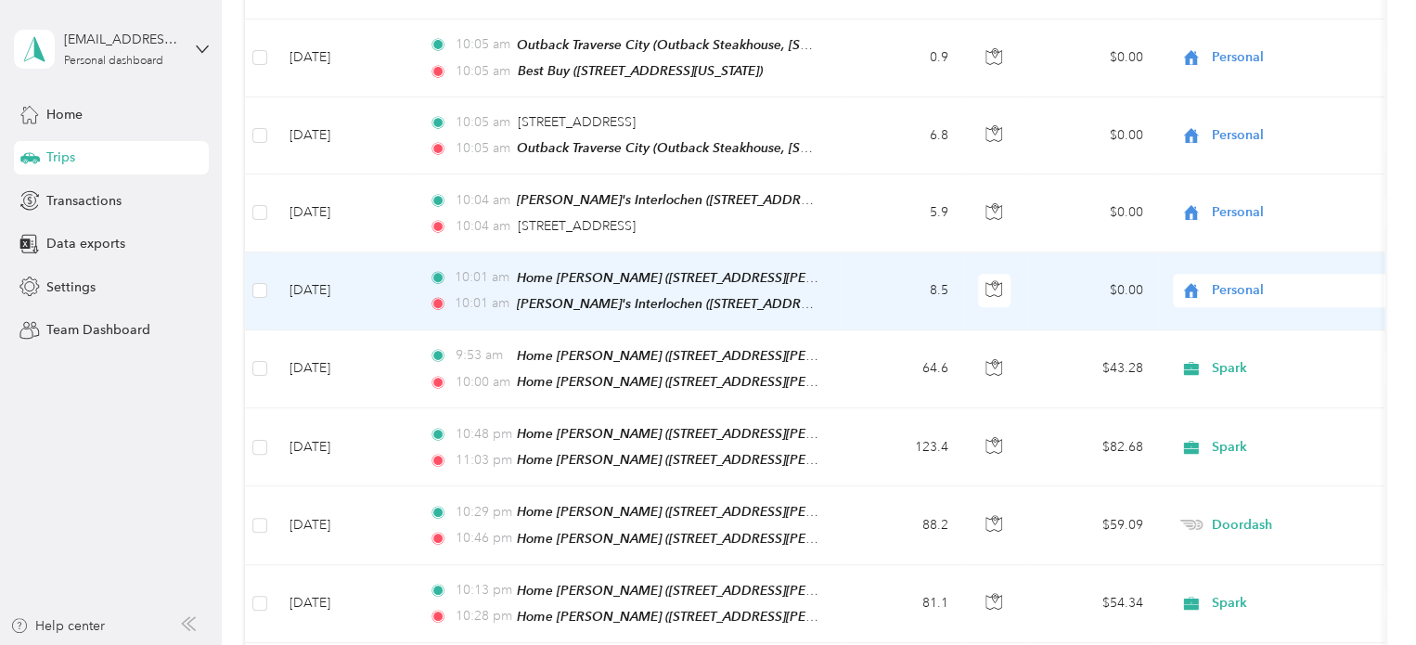
click at [313, 264] on td "[DATE]" at bounding box center [344, 291] width 139 height 78
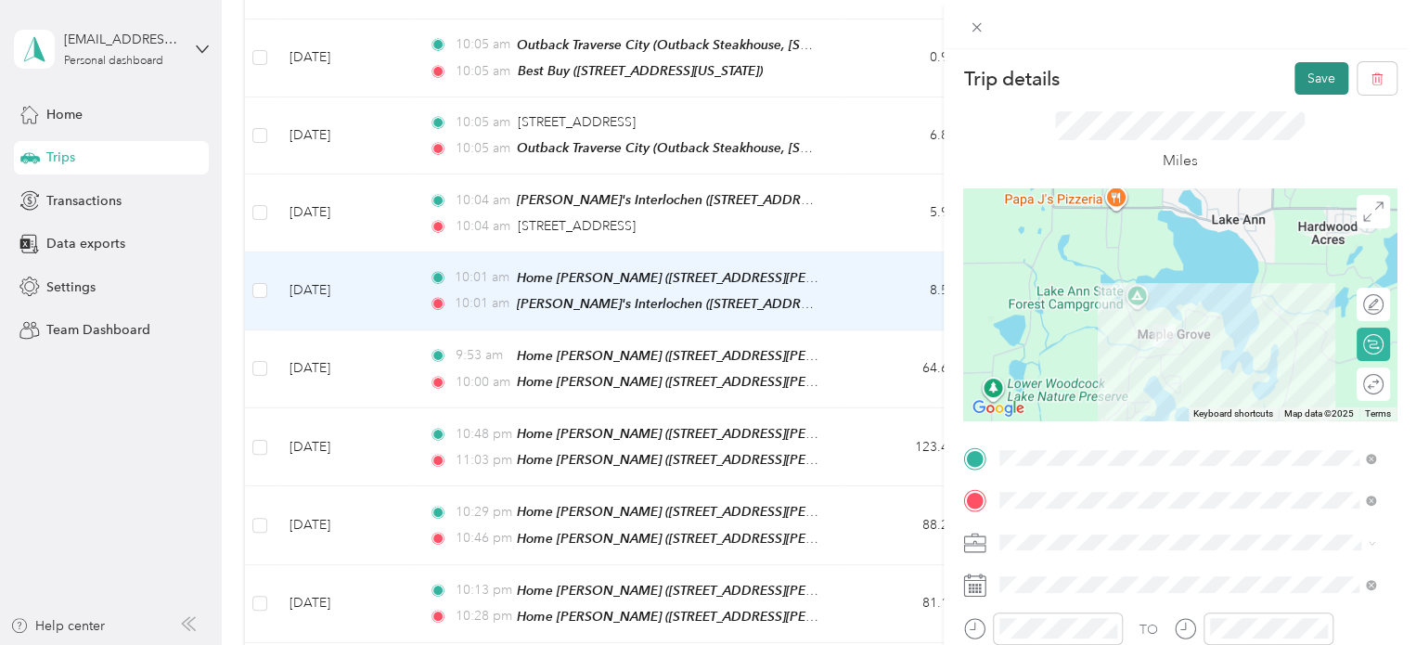
click at [1294, 84] on button "Save" at bounding box center [1321, 78] width 54 height 32
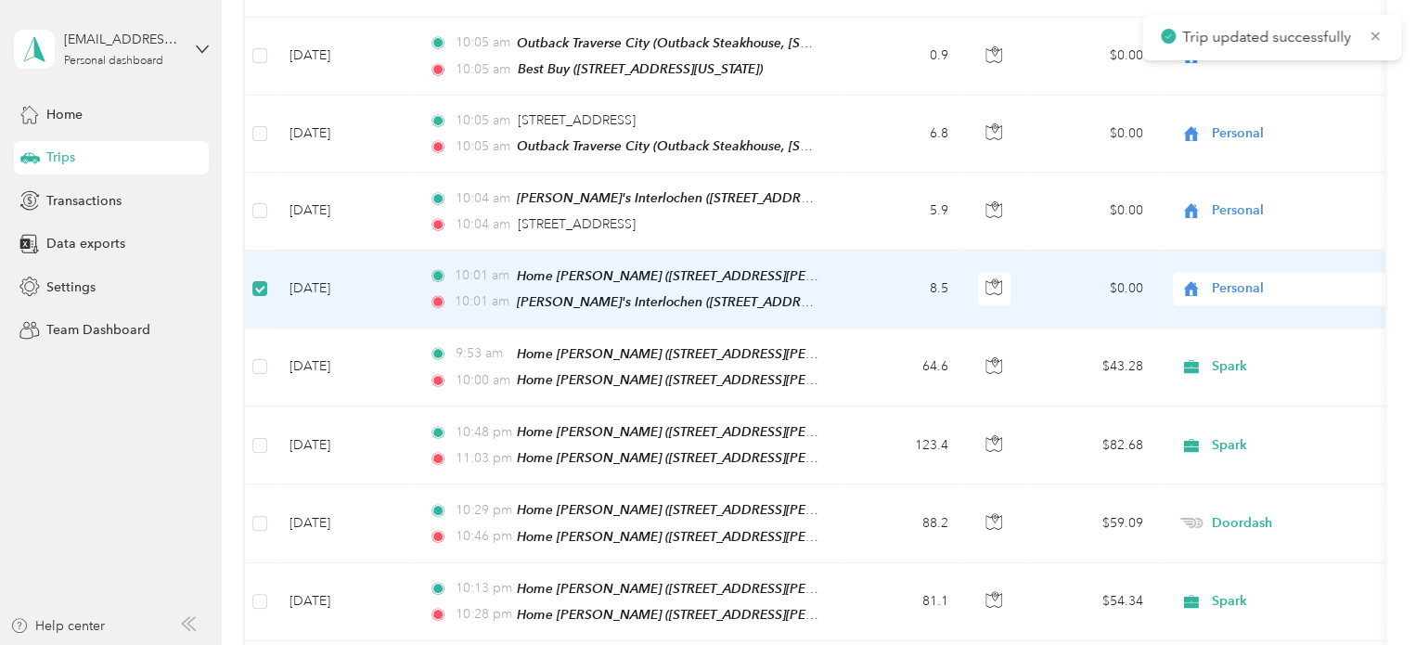
scroll to position [833, 0]
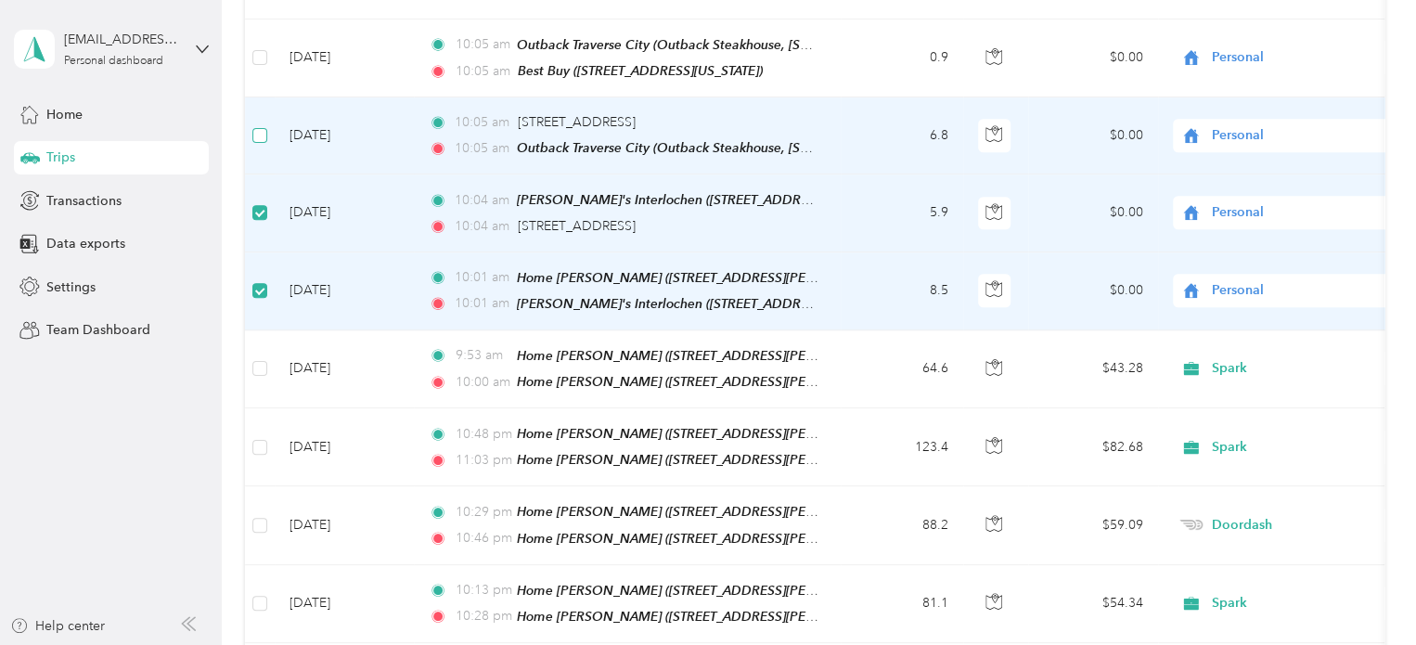
click at [256, 129] on td at bounding box center [260, 135] width 30 height 77
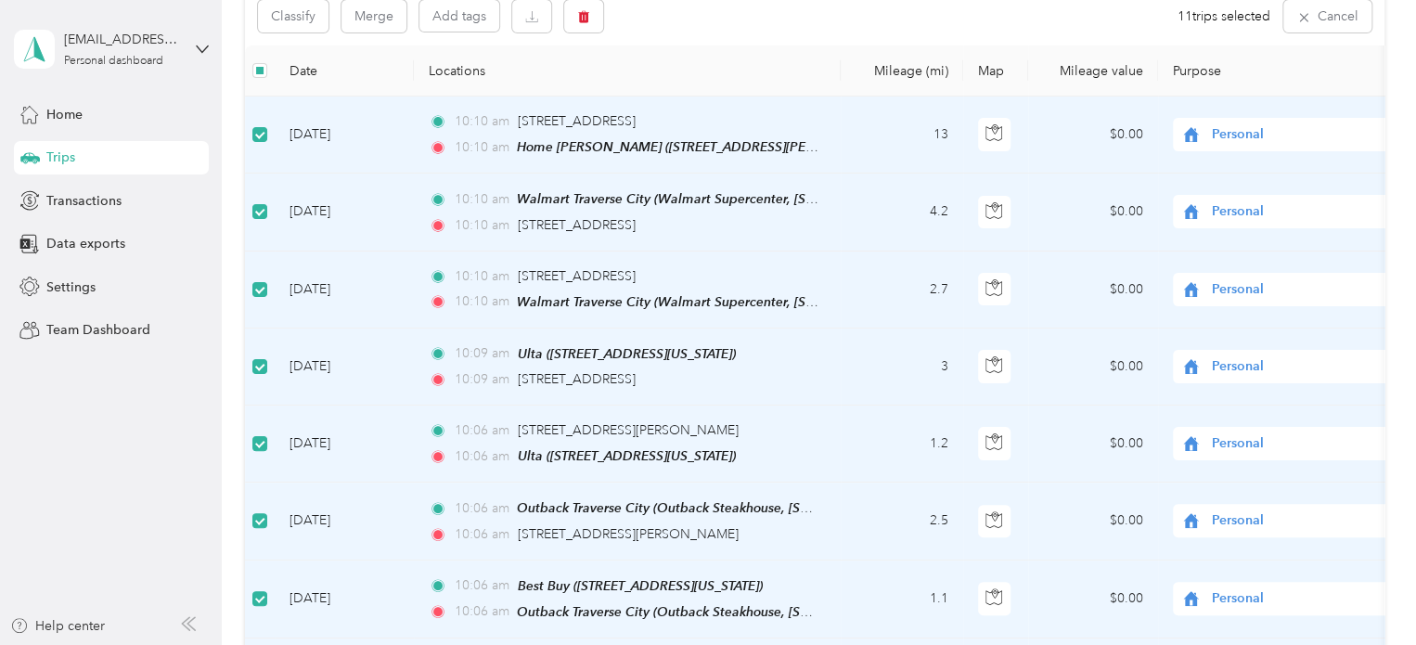
scroll to position [0, 0]
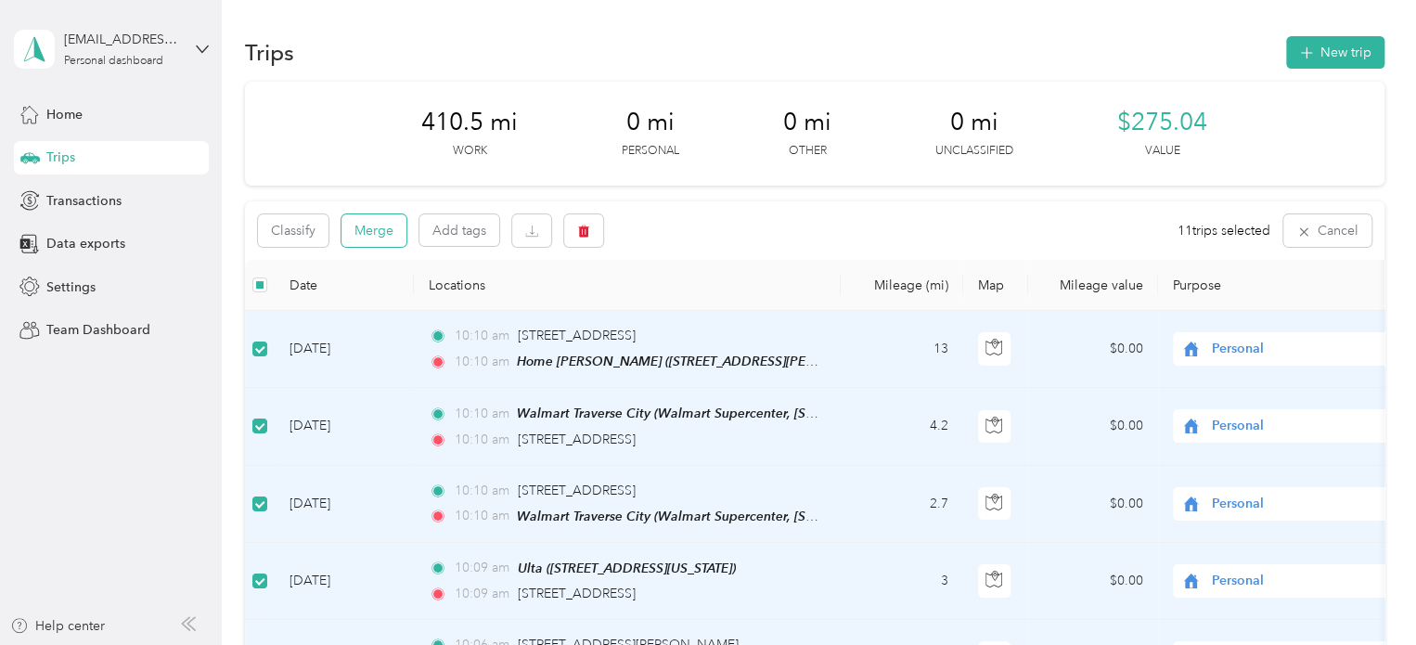
click at [371, 235] on button "Merge" at bounding box center [373, 230] width 65 height 32
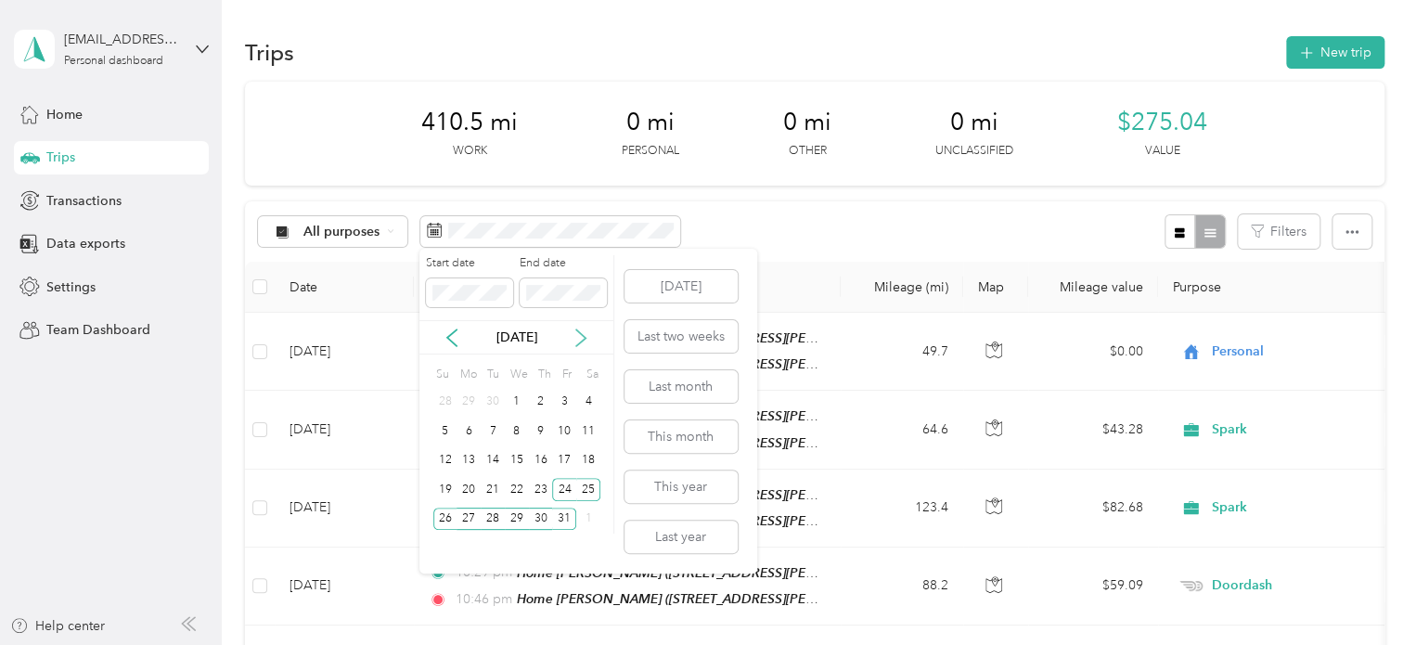
click at [584, 337] on icon at bounding box center [580, 337] width 9 height 17
click at [581, 396] on div "1" at bounding box center [588, 402] width 24 height 23
click at [568, 427] on div "7" at bounding box center [564, 430] width 24 height 23
